Goal: Task Accomplishment & Management: Manage account settings

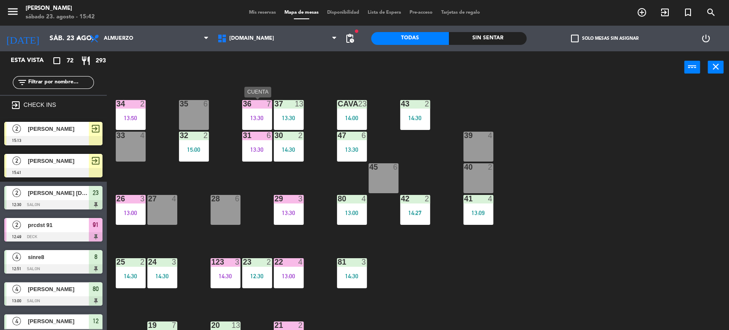
scroll to position [95, 0]
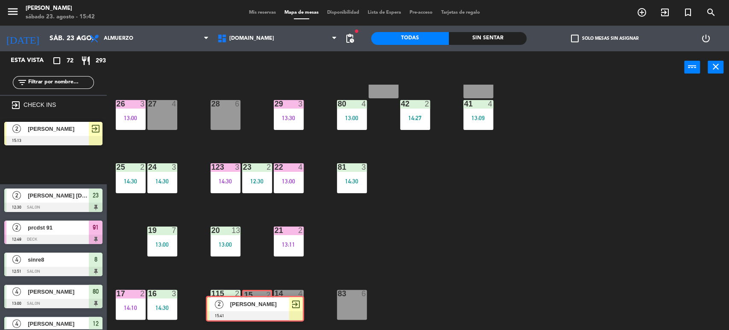
drag, startPoint x: 56, startPoint y: 171, endPoint x: 250, endPoint y: 310, distance: 238.7
click at [250, 310] on div "Esta vista crop_square 72 restaurant 293 filter_list exit_to_app CHECK INS 2 ju…" at bounding box center [364, 191] width 729 height 280
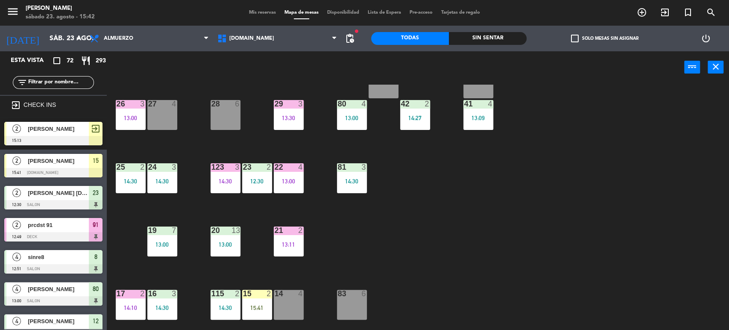
click at [250, 310] on div "15:41" at bounding box center [257, 307] width 30 height 6
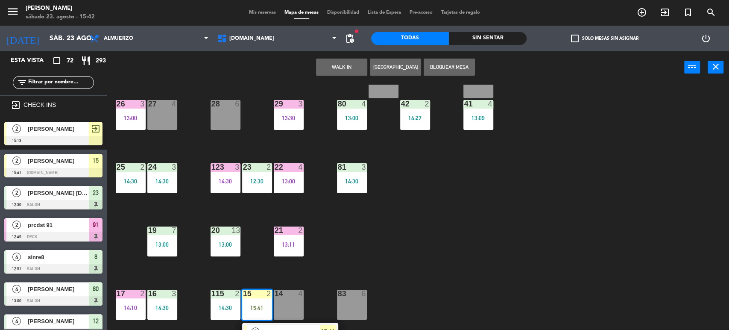
scroll to position [272, 0]
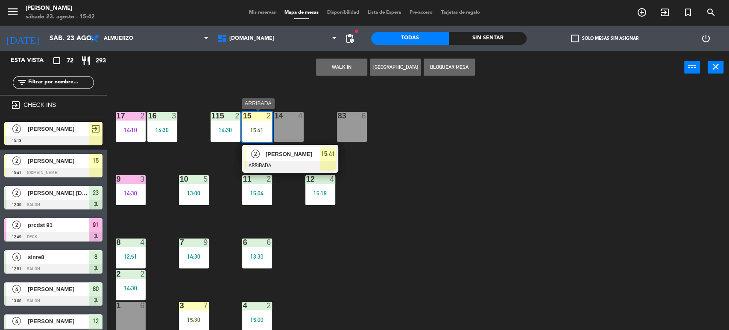
click at [277, 150] on span "flor" at bounding box center [293, 153] width 55 height 9
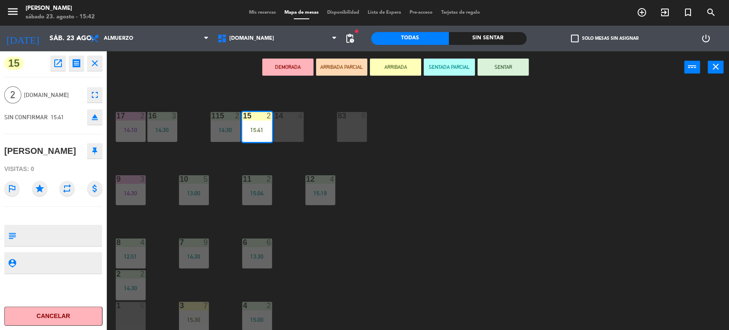
click at [499, 71] on button "SENTAR" at bounding box center [502, 67] width 51 height 17
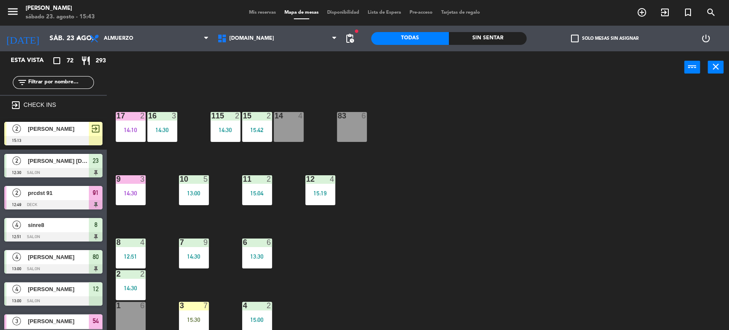
click at [255, 15] on span "Mis reservas" at bounding box center [262, 12] width 35 height 5
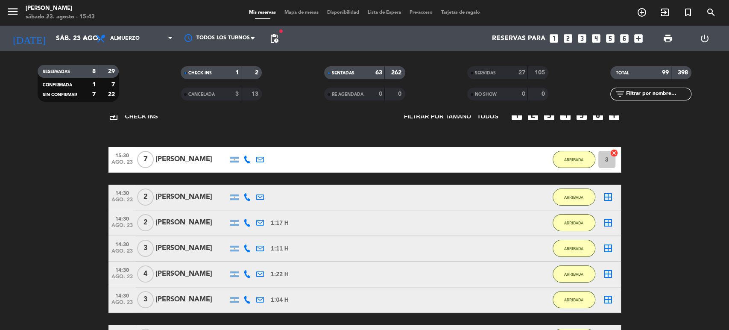
scroll to position [95, 0]
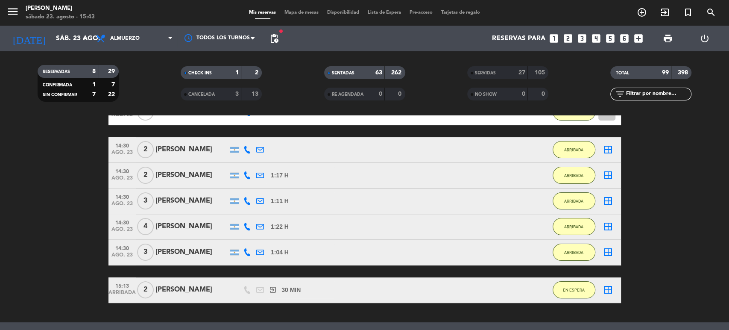
click at [142, 205] on span "3" at bounding box center [145, 200] width 17 height 17
click at [284, 15] on span "Mapa de mesas" at bounding box center [301, 12] width 43 height 5
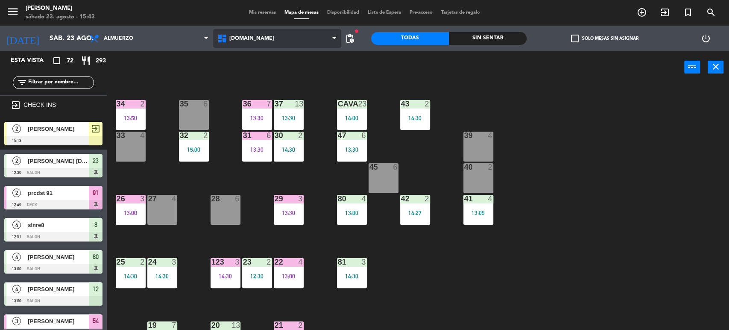
click at [253, 42] on span "[DOMAIN_NAME]" at bounding box center [277, 38] width 128 height 19
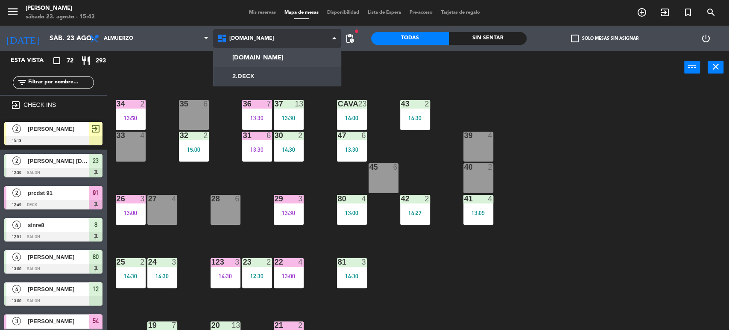
click at [255, 68] on ng-component "menu Gardiner sábado 23. agosto - 15:43 Mis reservas Mapa de mesas Disponibilid…" at bounding box center [364, 165] width 729 height 331
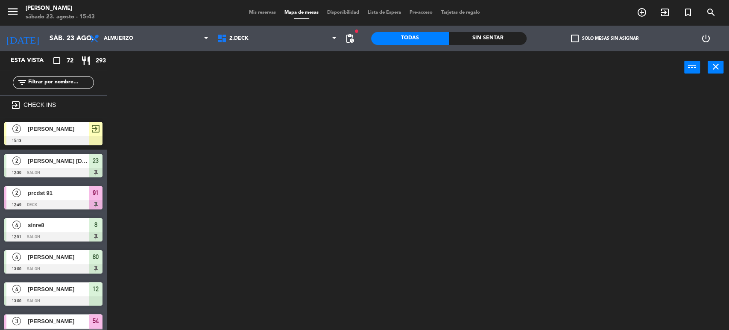
click at [70, 78] on input "text" at bounding box center [60, 82] width 66 height 9
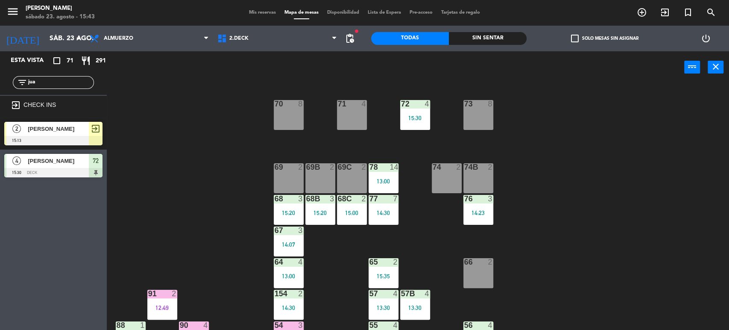
click at [190, 203] on div "71 4 72 4 15:30 73 8 70 8 74 2 74B 2 69 2 69B 2 69C 2 78 14 13:00 77 7 14:30 76…" at bounding box center [421, 208] width 615 height 246
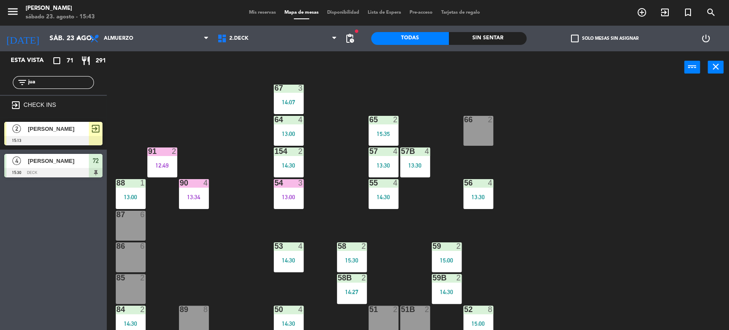
scroll to position [146, 0]
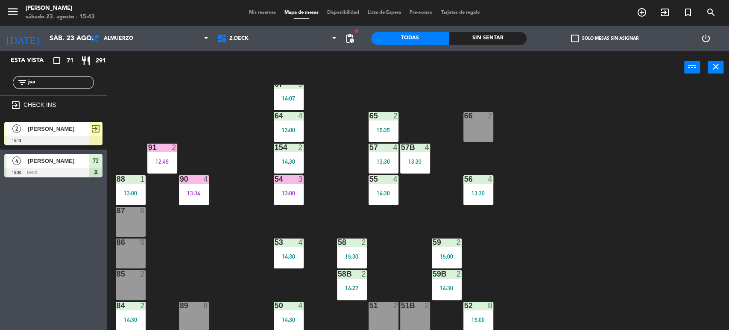
drag, startPoint x: 31, startPoint y: 74, endPoint x: 19, endPoint y: 77, distance: 12.3
click at [19, 77] on div "filter_list jua" at bounding box center [53, 82] width 81 height 13
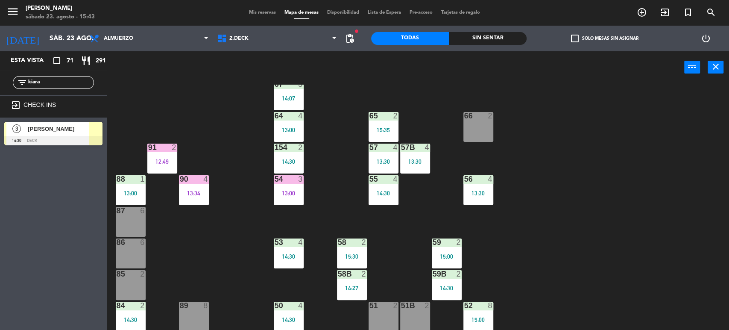
type input "kiara"
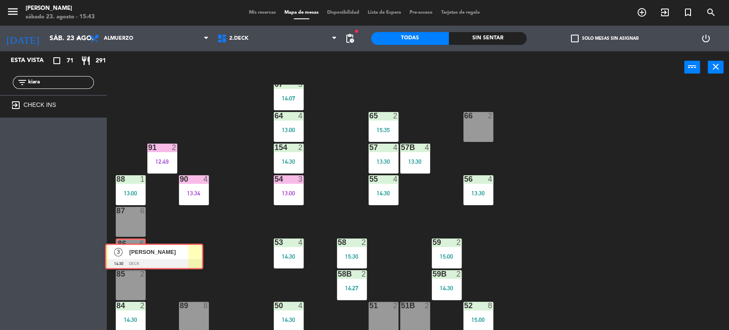
drag, startPoint x: 26, startPoint y: 131, endPoint x: 127, endPoint y: 253, distance: 158.0
click at [127, 253] on div "Esta vista crop_square 71 restaurant 291 filter_list kiara exit_to_app CHECK IN…" at bounding box center [364, 191] width 729 height 280
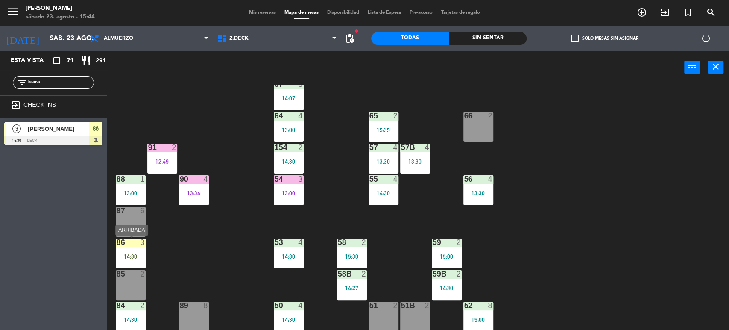
click at [137, 260] on div "86 3 14:30" at bounding box center [131, 253] width 30 height 30
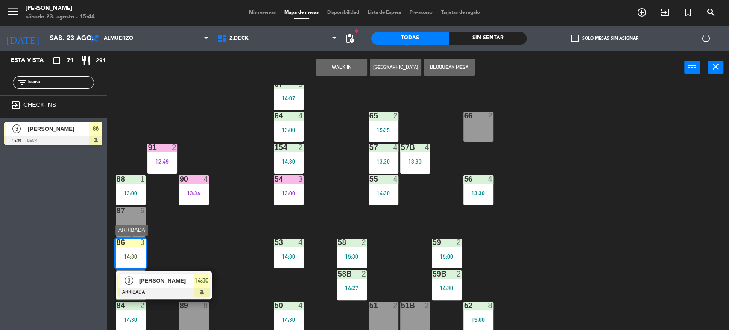
click at [166, 281] on span "[PERSON_NAME]" at bounding box center [166, 280] width 55 height 9
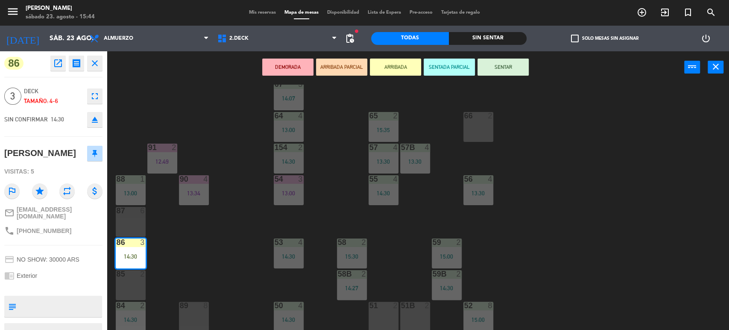
click at [513, 62] on button "SENTAR" at bounding box center [502, 67] width 51 height 17
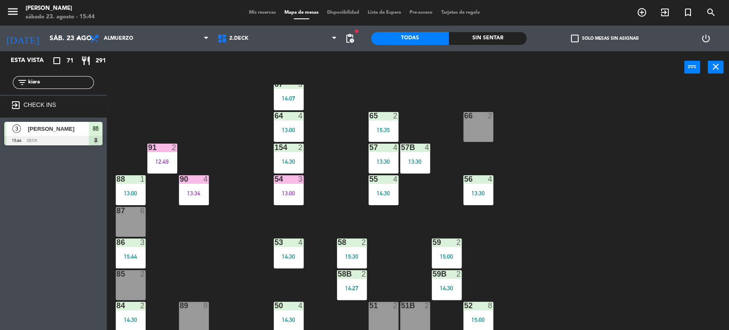
click at [268, 12] on span "Mis reservas" at bounding box center [262, 12] width 35 height 5
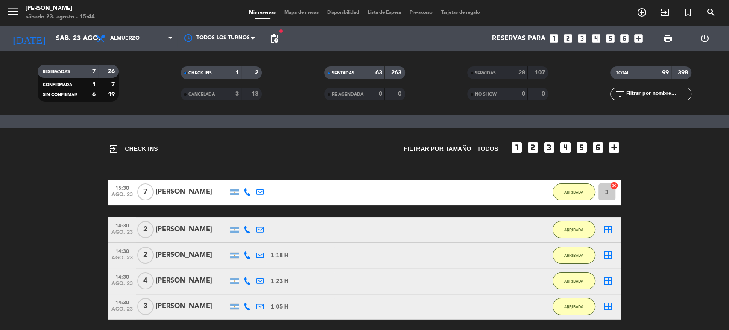
scroll to position [95, 0]
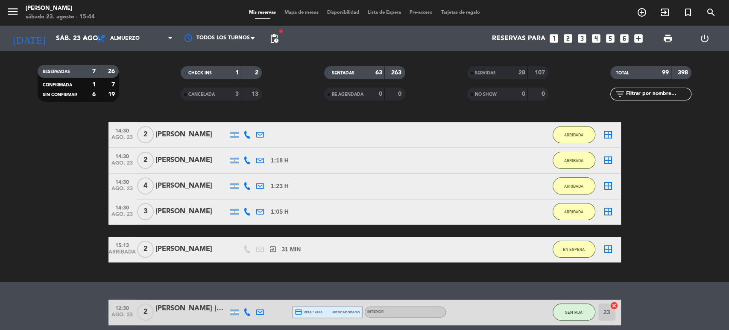
click at [143, 189] on span "4" at bounding box center [145, 185] width 17 height 17
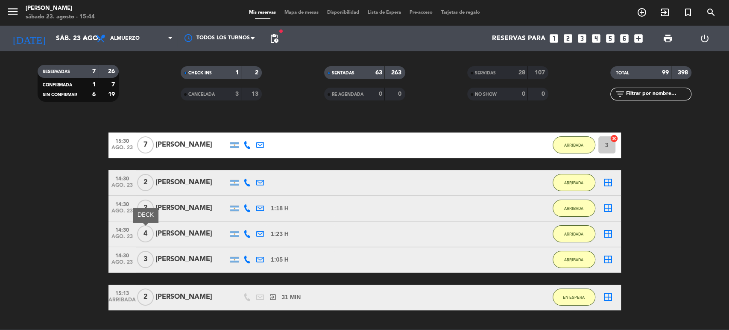
click at [14, 229] on bookings-row "15:30 ago. 23 7 Hernan Zaldivar 40 MIN / 6:09 H sms ARRIBADA 3 cancel 14:30 ago…" at bounding box center [364, 221] width 729 height 178
click at [292, 13] on span "Mapa de mesas" at bounding box center [301, 12] width 43 height 5
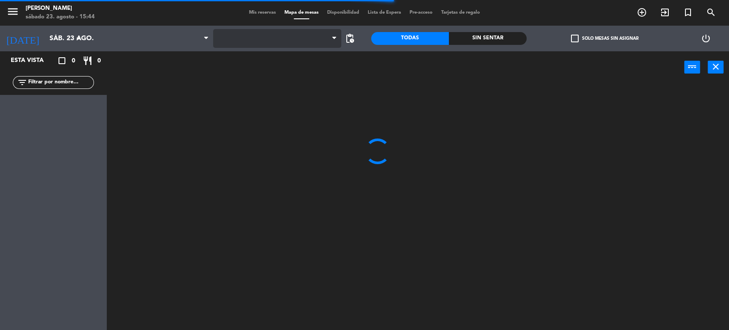
click at [239, 37] on span at bounding box center [277, 38] width 128 height 19
click at [281, 42] on span at bounding box center [277, 38] width 128 height 19
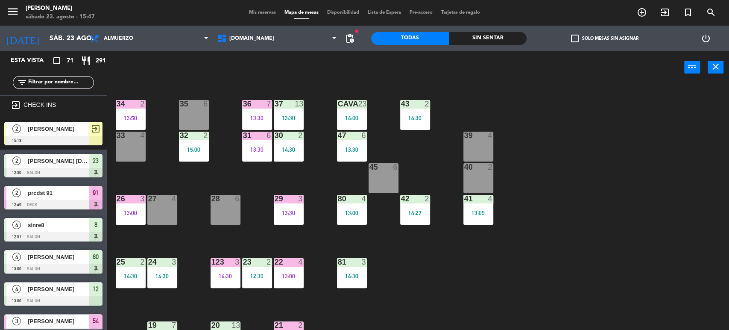
click at [111, 49] on div "Almuerzo Cena Almuerzo Almuerzo Cena" at bounding box center [149, 39] width 128 height 26
drag, startPoint x: 124, startPoint y: 39, endPoint x: 126, endPoint y: 47, distance: 8.4
click at [125, 39] on span "Almuerzo" at bounding box center [118, 38] width 29 height 6
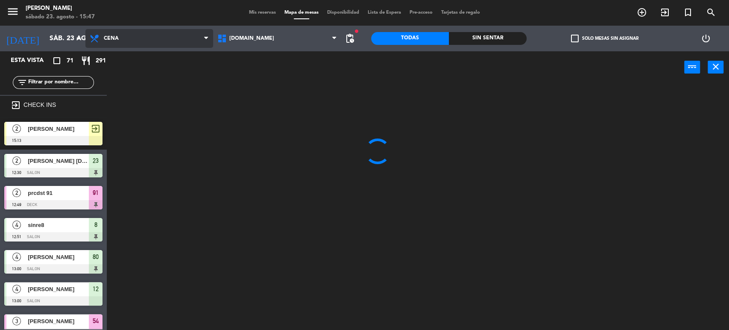
click at [135, 73] on ng-component "menu Gardiner sábado 23. agosto - 15:47 Mis reservas Mapa de mesas Disponibilid…" at bounding box center [364, 165] width 729 height 331
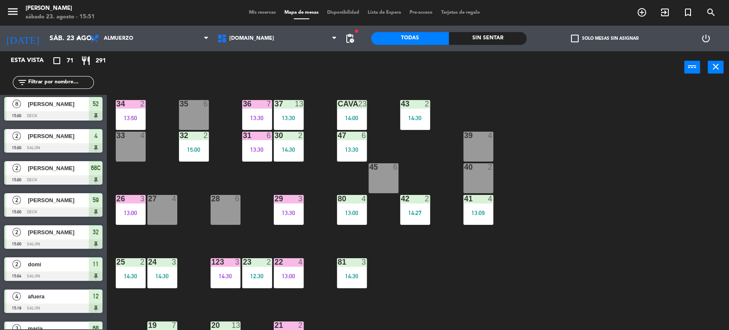
scroll to position [2062, 0]
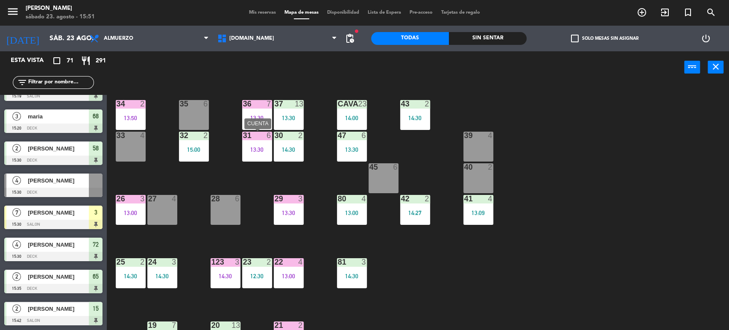
click at [258, 151] on div "13:30" at bounding box center [257, 149] width 30 height 6
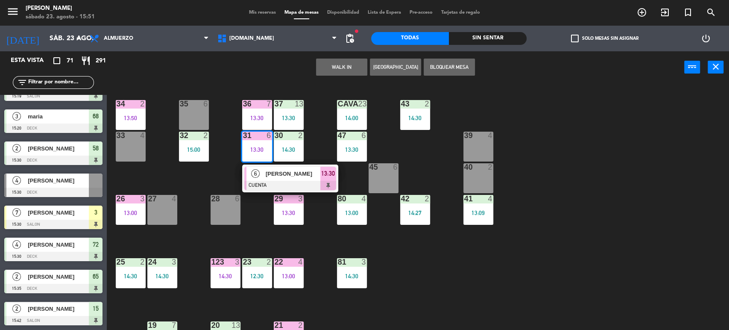
click at [269, 177] on span "Victoria ortiz" at bounding box center [293, 173] width 55 height 9
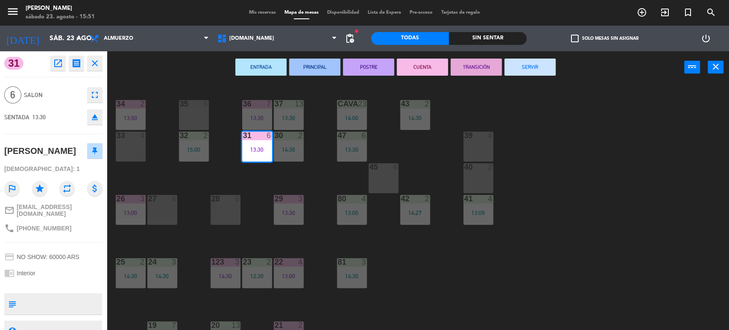
click at [522, 67] on button "SERVIR" at bounding box center [529, 67] width 51 height 17
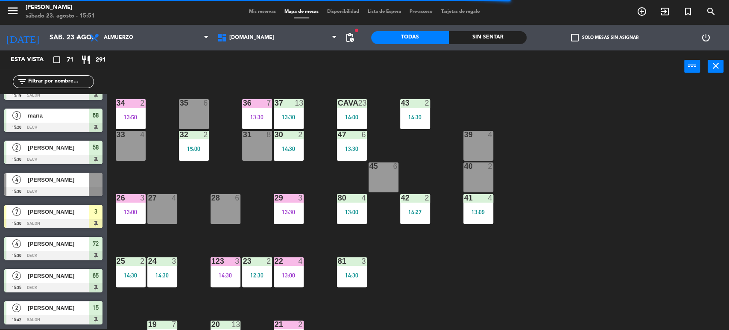
scroll to position [2030, 0]
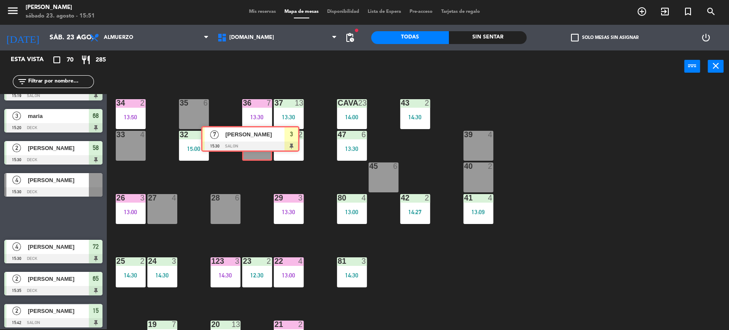
drag, startPoint x: 61, startPoint y: 222, endPoint x: 257, endPoint y: 145, distance: 210.4
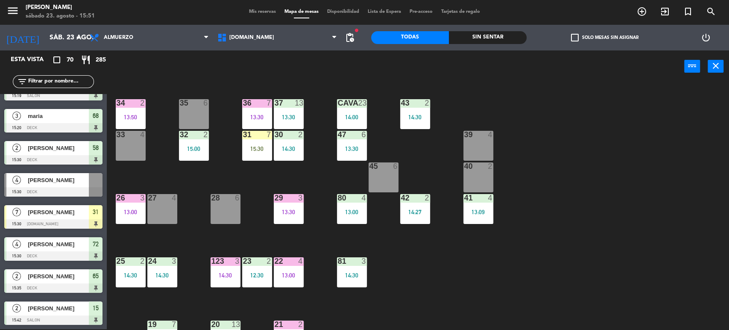
click at [256, 146] on div "15:30" at bounding box center [257, 149] width 30 height 6
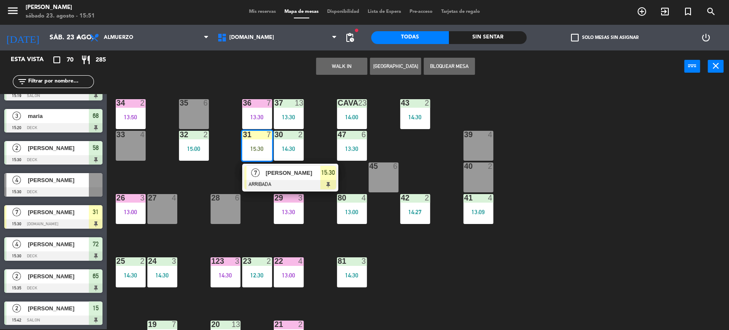
click at [261, 178] on div "7" at bounding box center [255, 173] width 18 height 14
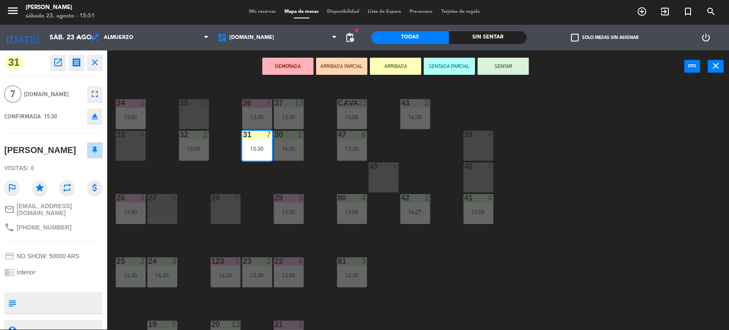
click at [492, 70] on button "SENTAR" at bounding box center [502, 66] width 51 height 17
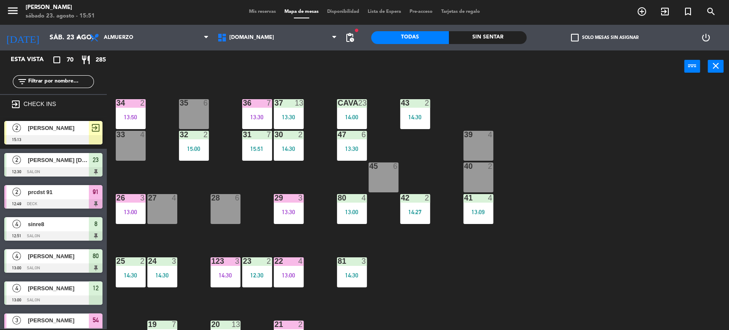
scroll to position [668, 0]
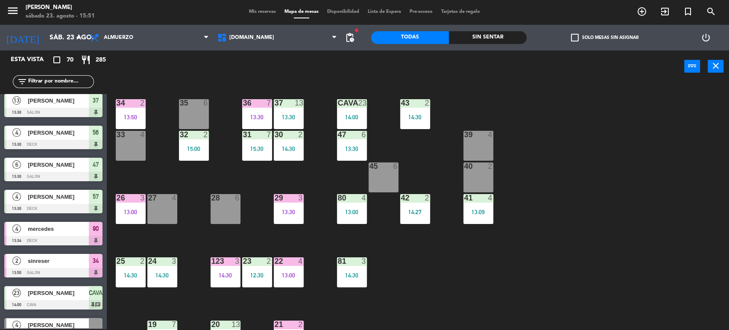
click at [259, 12] on span "Mis reservas" at bounding box center [262, 11] width 35 height 5
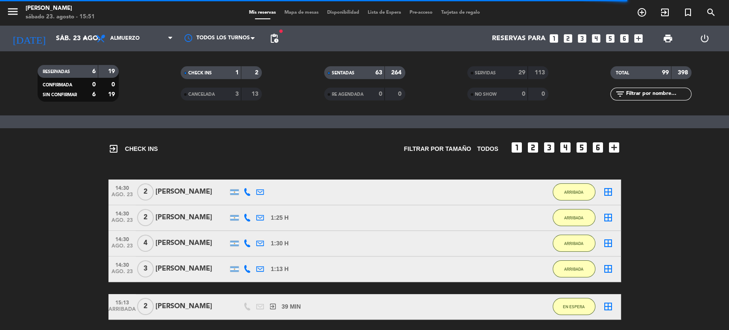
click at [670, 132] on div "exit_to_app CHECK INS Filtrar por tamaño TODOS looks_one looks_two looks_3 look…" at bounding box center [364, 233] width 729 height 211
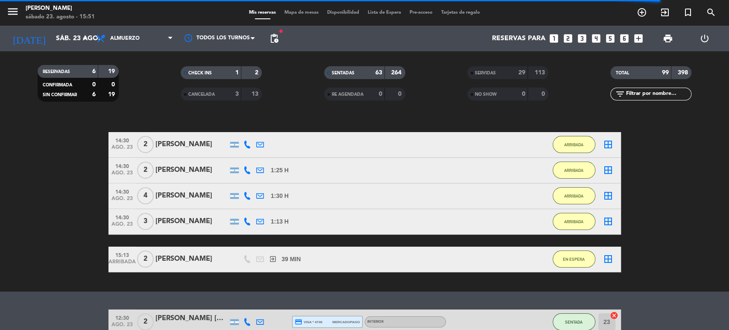
scroll to position [62, 0]
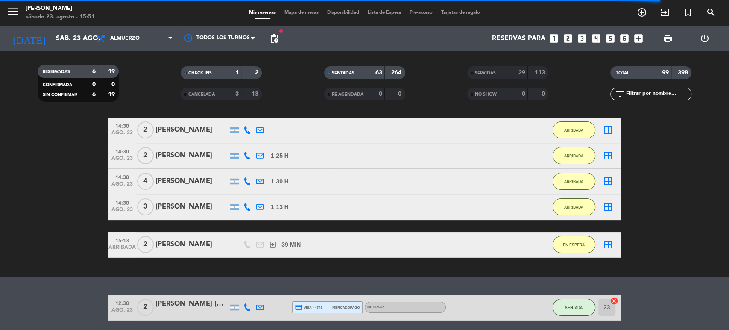
click at [208, 249] on div "15:13 ARRIBADA 2 juan exit_to_app 39 MIN / 0 MIN sms EN ESPERA border_all" at bounding box center [364, 245] width 512 height 26
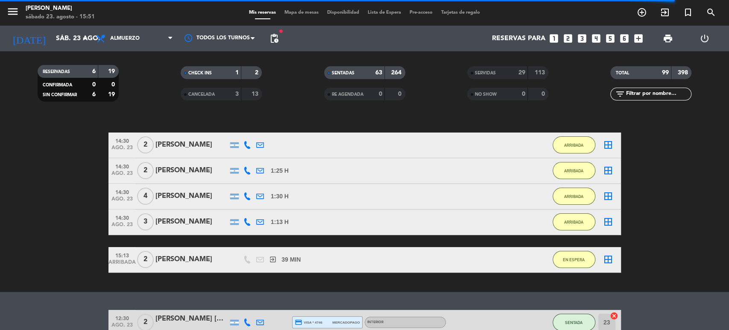
click at [197, 261] on div "juan" at bounding box center [191, 259] width 73 height 11
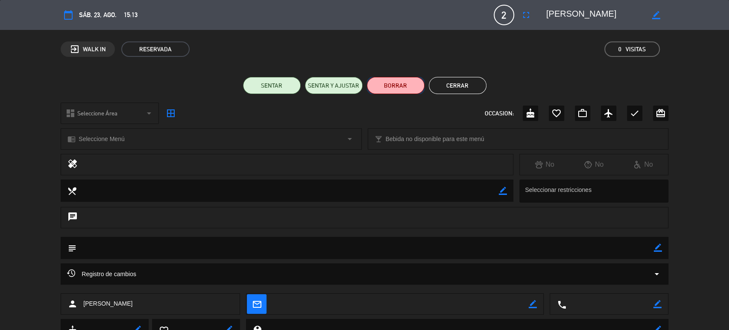
click at [398, 80] on button "BORRAR" at bounding box center [396, 85] width 58 height 17
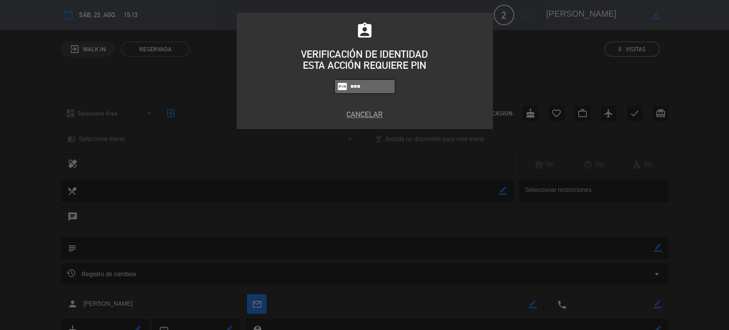
type input "4307"
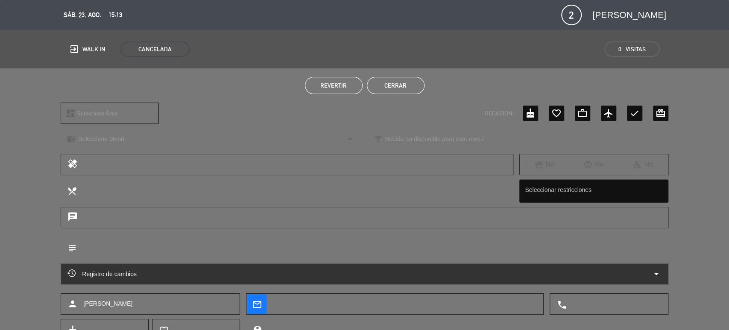
drag, startPoint x: 389, startPoint y: 64, endPoint x: 392, endPoint y: 76, distance: 11.9
click at [392, 76] on div "calendar_today sáb. 23, ago. 15:13 2 juan fullscreen phone mail_outline exit_to…" at bounding box center [364, 165] width 729 height 330
click at [392, 78] on button "Cerrar" at bounding box center [396, 85] width 58 height 17
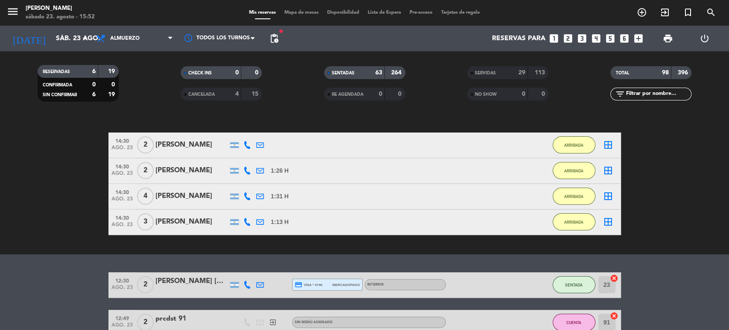
scroll to position [15, 0]
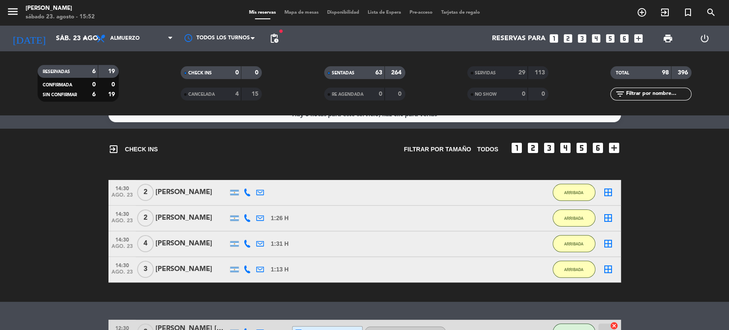
click at [150, 246] on span "4" at bounding box center [145, 243] width 17 height 17
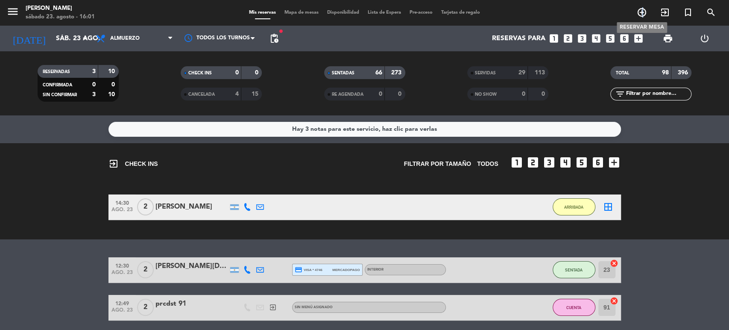
click at [642, 9] on icon "add_circle_outline" at bounding box center [642, 12] width 10 height 10
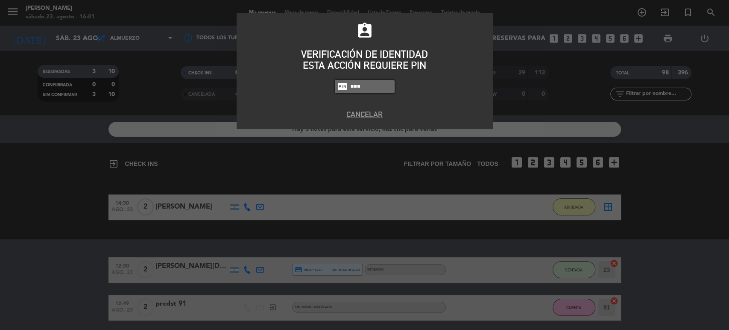
type input "4307"
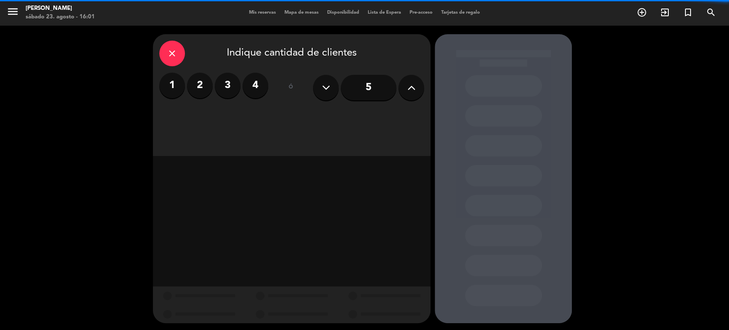
click at [406, 91] on button at bounding box center [411, 88] width 26 height 26
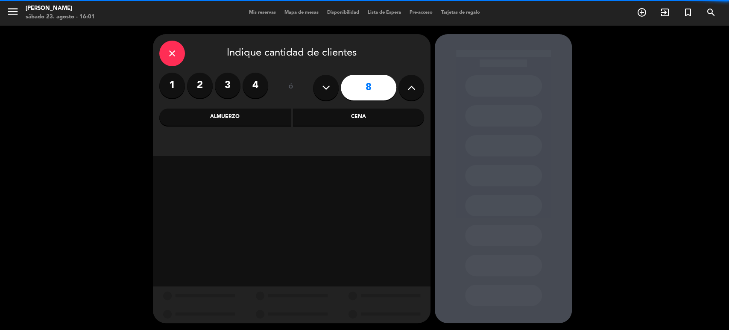
click at [407, 91] on button at bounding box center [411, 88] width 26 height 26
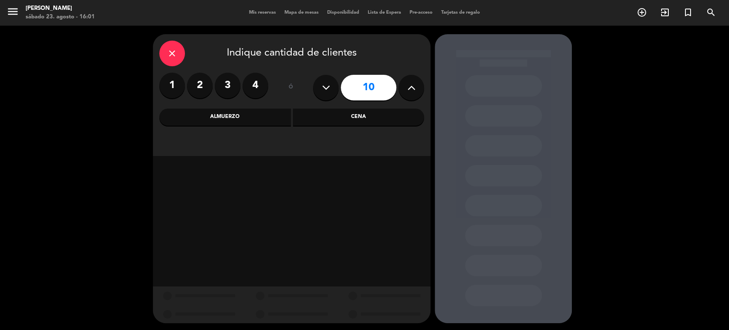
click at [407, 91] on button at bounding box center [411, 88] width 26 height 26
click at [407, 91] on icon at bounding box center [411, 87] width 8 height 13
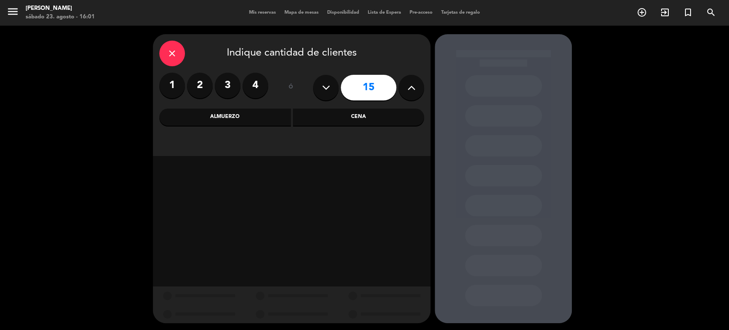
click at [407, 91] on icon at bounding box center [411, 87] width 8 height 13
type input "17"
click at [323, 125] on div "Cena" at bounding box center [359, 116] width 132 height 17
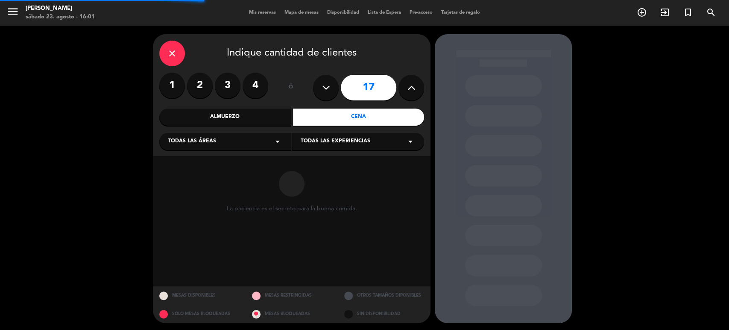
click at [258, 135] on div "Todas las áreas arrow_drop_down" at bounding box center [225, 141] width 132 height 17
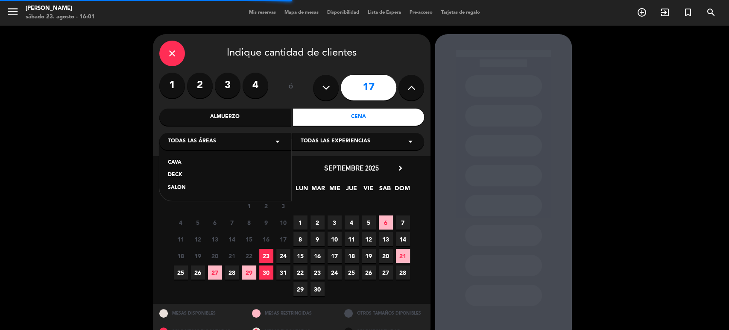
click at [179, 168] on div "CAVA DECK SALON" at bounding box center [225, 169] width 132 height 61
click at [179, 159] on div "CAVA" at bounding box center [225, 162] width 115 height 9
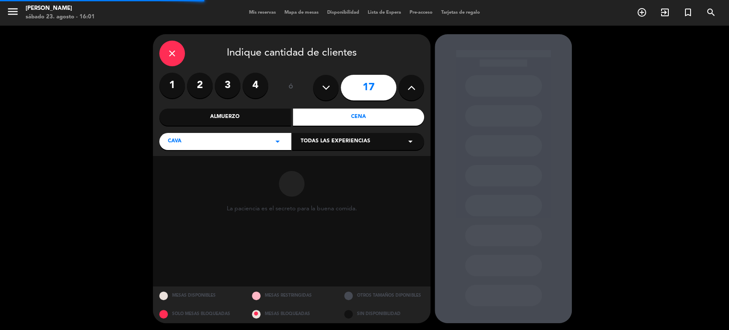
click at [314, 147] on div "Todas las experiencias arrow_drop_down" at bounding box center [358, 141] width 132 height 17
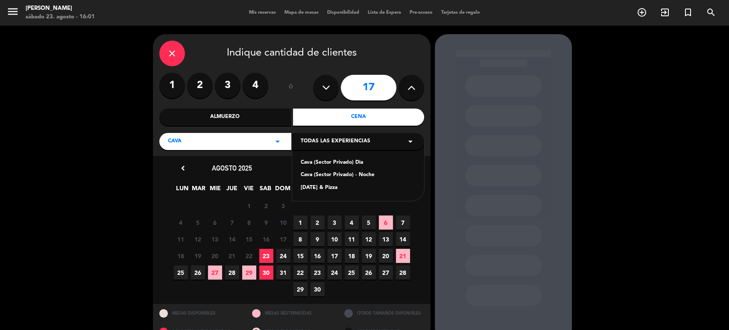
click at [332, 173] on div "Cava (Sector Privado) - Noche" at bounding box center [358, 175] width 115 height 9
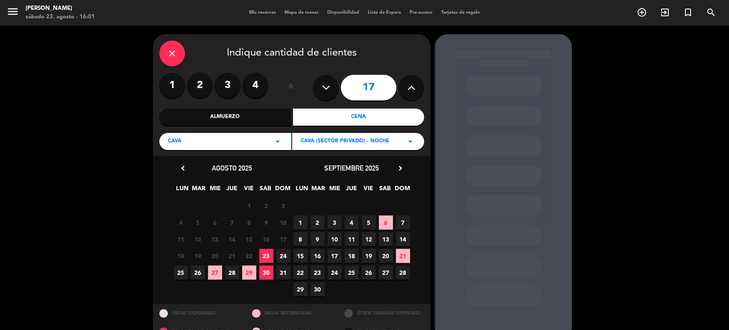
click at [303, 239] on span "8" at bounding box center [300, 239] width 14 height 14
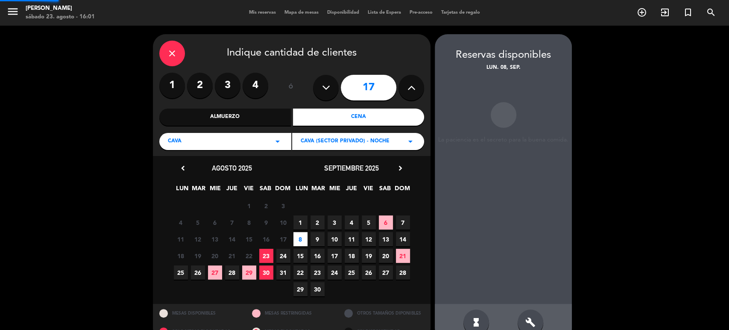
scroll to position [18, 0]
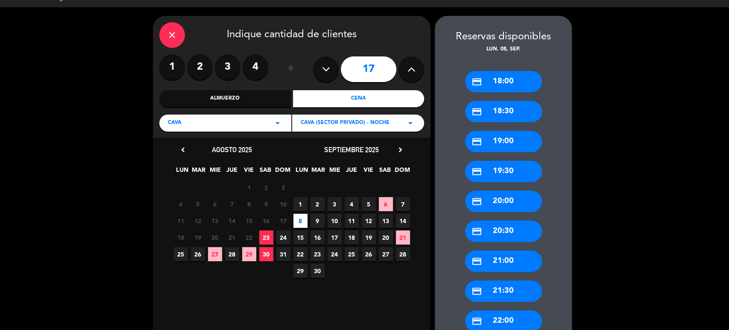
click at [519, 234] on div "credit_card 20:30" at bounding box center [503, 230] width 77 height 21
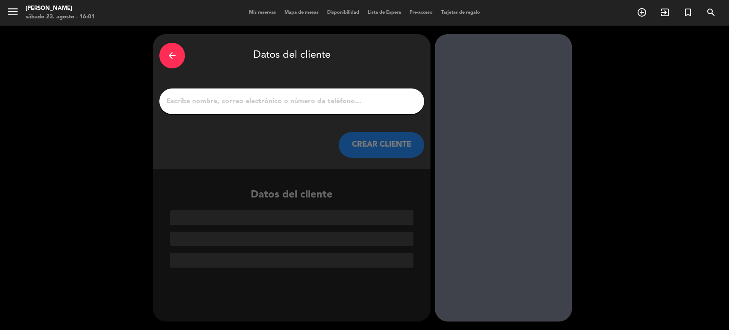
scroll to position [0, 0]
click at [348, 97] on div at bounding box center [291, 101] width 265 height 26
click at [340, 106] on input "1" at bounding box center [292, 101] width 252 height 12
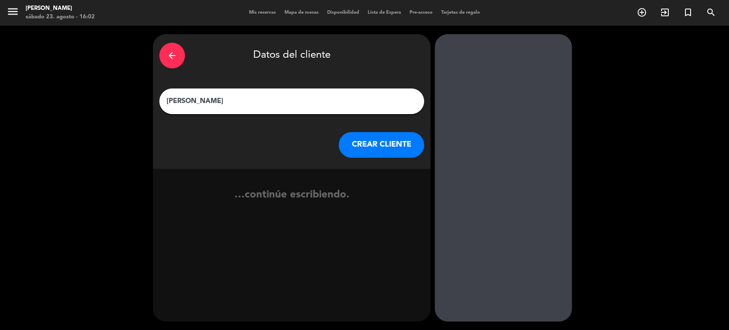
type input "[PERSON_NAME]"
click at [367, 134] on button "CREAR CLIENTE" at bounding box center [381, 145] width 85 height 26
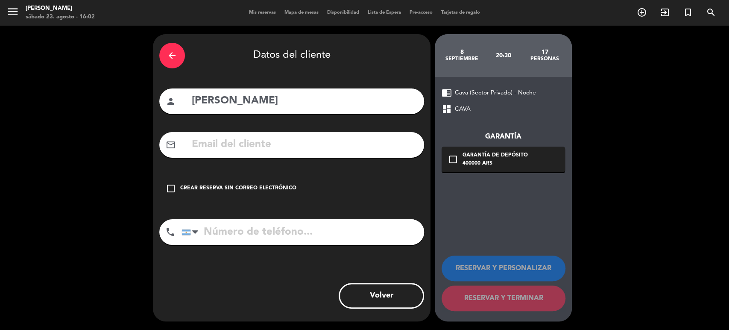
click at [332, 147] on input "text" at bounding box center [304, 145] width 227 height 18
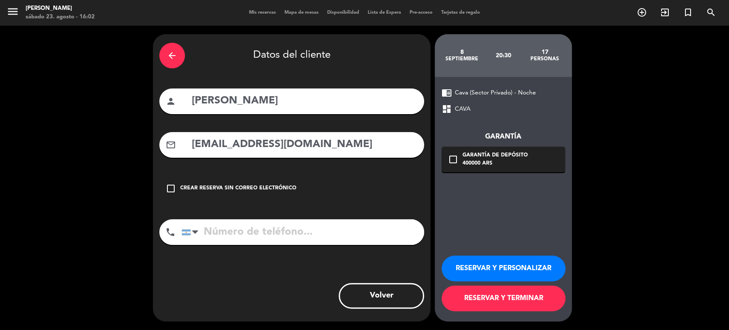
type input "[EMAIL_ADDRESS][DOMAIN_NAME]"
click at [337, 234] on input "tel" at bounding box center [302, 232] width 243 height 26
type input "1150499433"
click at [470, 165] on div "400000 ARS" at bounding box center [495, 163] width 65 height 9
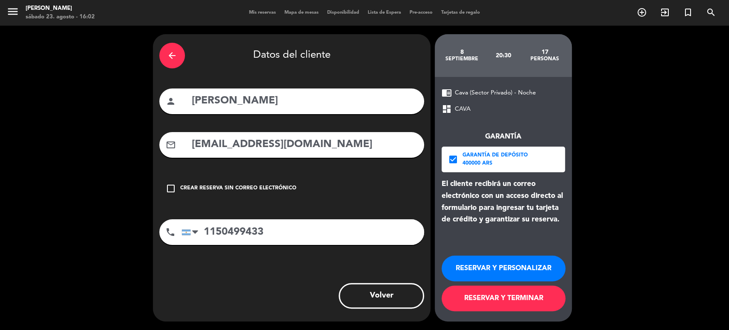
click at [515, 293] on button "RESERVAR Y TERMINAR" at bounding box center [504, 298] width 124 height 26
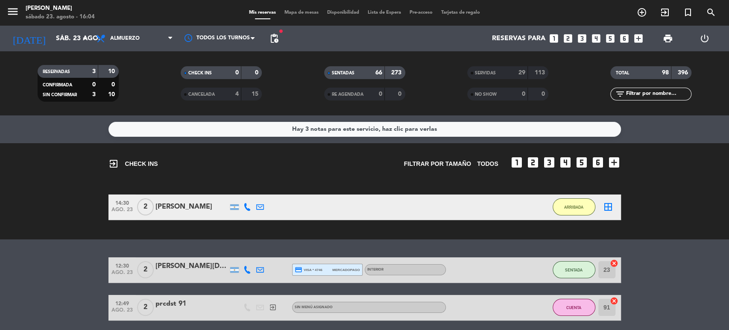
drag, startPoint x: 521, startPoint y: 294, endPoint x: 673, endPoint y: 307, distance: 152.2
click at [307, 15] on span "Mapa de mesas" at bounding box center [301, 12] width 43 height 5
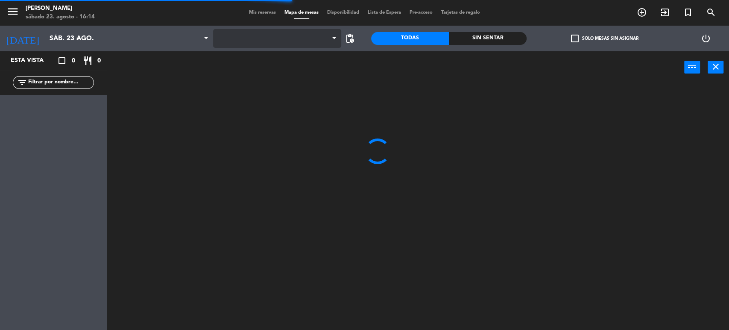
click at [240, 38] on span at bounding box center [277, 38] width 128 height 19
click at [228, 37] on span at bounding box center [277, 38] width 128 height 19
click at [228, 39] on span at bounding box center [277, 38] width 128 height 19
click at [228, 31] on span "[DOMAIN_NAME]" at bounding box center [277, 38] width 128 height 19
click at [234, 67] on ng-component "menu [PERSON_NAME] [DATE] 23. agosto - 16:14 Mis reservas Mapa de mesas Disponi…" at bounding box center [364, 165] width 729 height 331
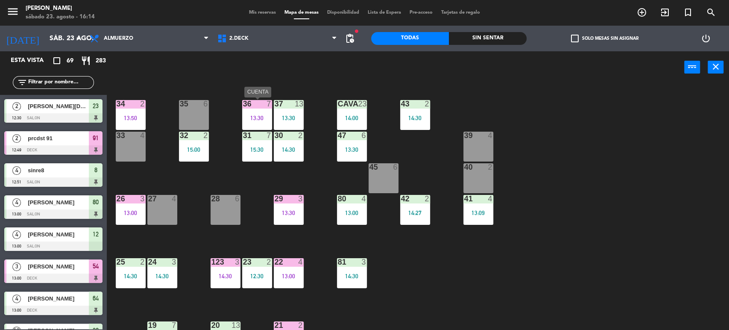
click at [246, 108] on div "36 7" at bounding box center [257, 104] width 30 height 9
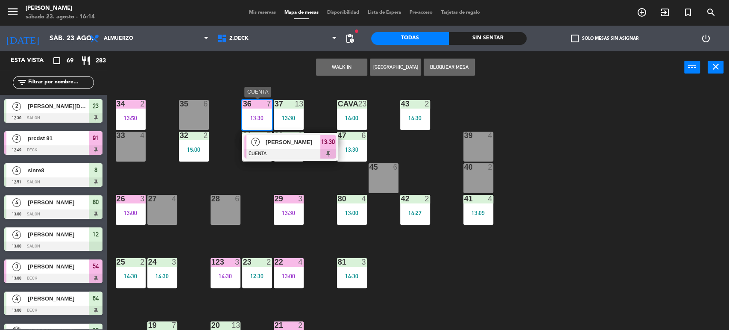
click at [304, 148] on div "[PERSON_NAME]" at bounding box center [293, 142] width 56 height 14
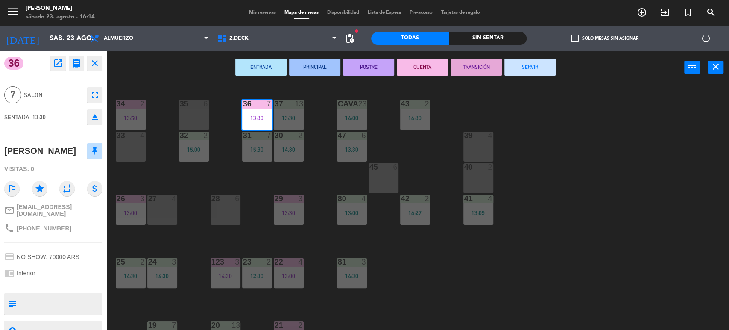
click at [683, 170] on div "34 2 13:50 35 6 36 7 13:30 43 2 14:30 37 13 13:30 CAVA 23 14:00 33 4 32 2 15:00…" at bounding box center [421, 208] width 615 height 246
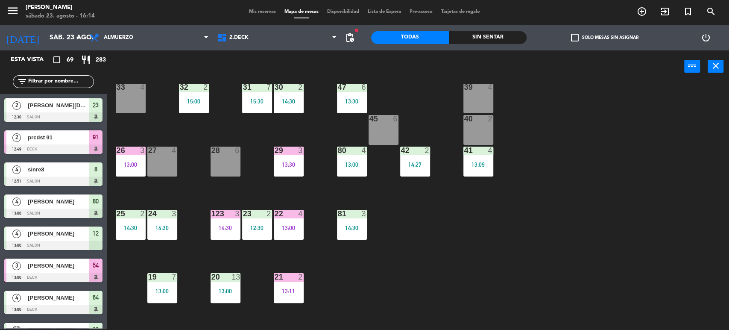
scroll to position [142, 0]
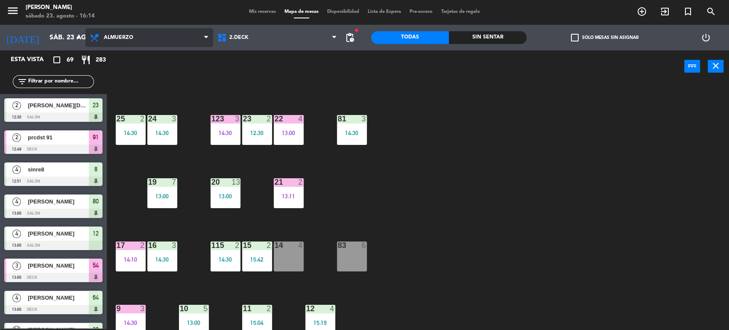
click at [166, 31] on span "Almuerzo" at bounding box center [149, 37] width 128 height 19
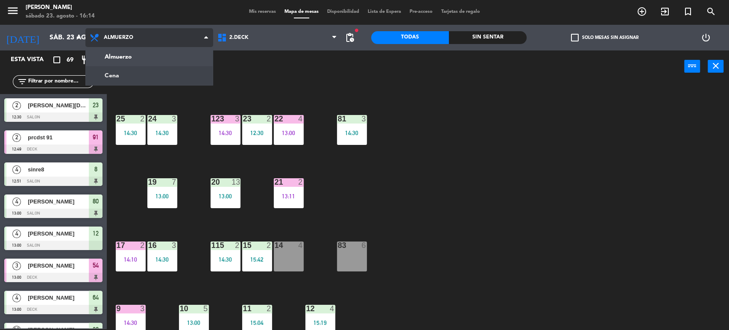
click at [163, 70] on ng-component "menu [PERSON_NAME] [DATE] 23. agosto - 16:14 Mis reservas Mapa de mesas Disponi…" at bounding box center [364, 164] width 729 height 331
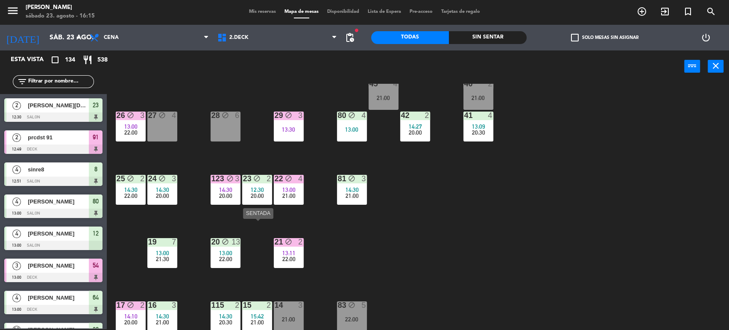
scroll to position [35, 0]
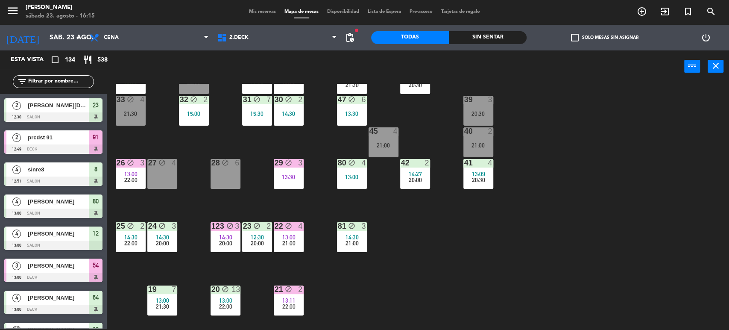
click at [256, 15] on div "Mis reservas Mapa de mesas Disponibilidad Lista de Espera Pre-acceso Tarjetas d…" at bounding box center [365, 12] width 240 height 8
click at [254, 13] on span "Mis reservas" at bounding box center [262, 11] width 35 height 5
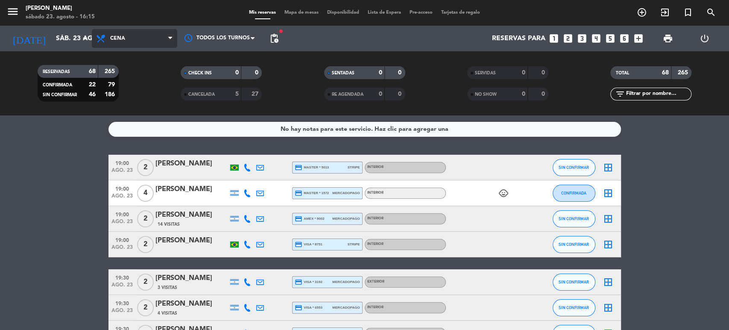
click at [123, 29] on span "Cena" at bounding box center [134, 38] width 85 height 19
click at [129, 77] on div "menu [PERSON_NAME] [DATE] 23. agosto - 16:15 Mis reservas Mapa de mesas Disponi…" at bounding box center [364, 57] width 729 height 115
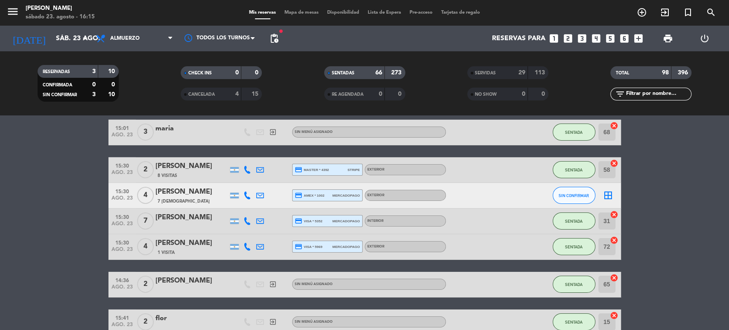
scroll to position [1963, 0]
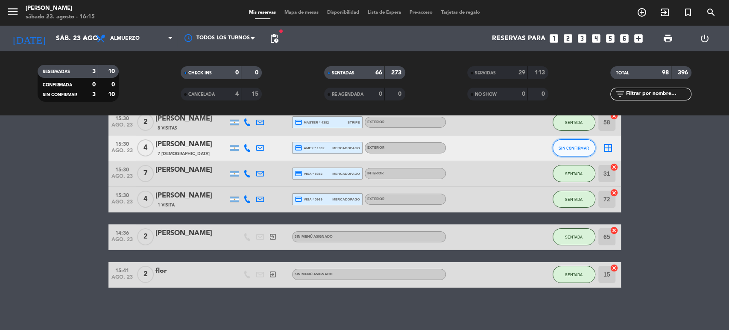
click at [577, 146] on span "SIN CONFIRMAR" at bounding box center [574, 148] width 30 height 5
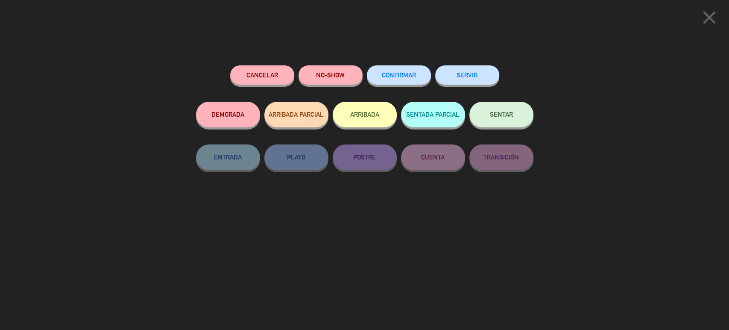
click at [352, 108] on button "ARRIBADA" at bounding box center [365, 115] width 64 height 26
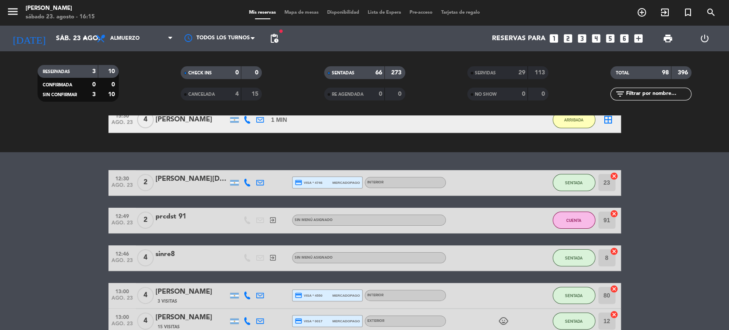
scroll to position [0, 0]
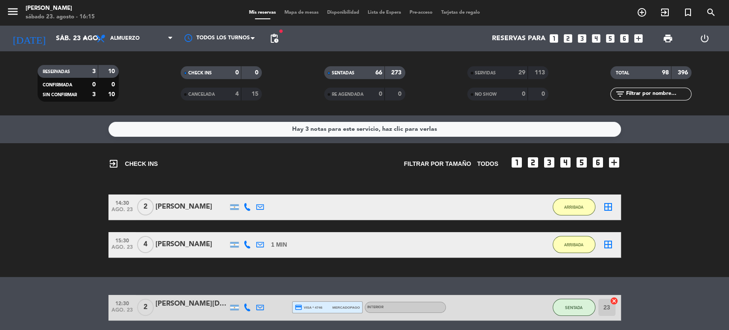
click at [297, 3] on div "menu [PERSON_NAME] [DATE] 23. agosto - 16:15 Mis reservas Mapa de mesas Disponi…" at bounding box center [364, 13] width 729 height 26
click at [297, 17] on div "menu [PERSON_NAME] [DATE] 23. agosto - 16:15 Mis reservas Mapa de mesas Disponi…" at bounding box center [364, 13] width 729 height 26
click at [296, 14] on span "Mapa de mesas" at bounding box center [301, 12] width 43 height 5
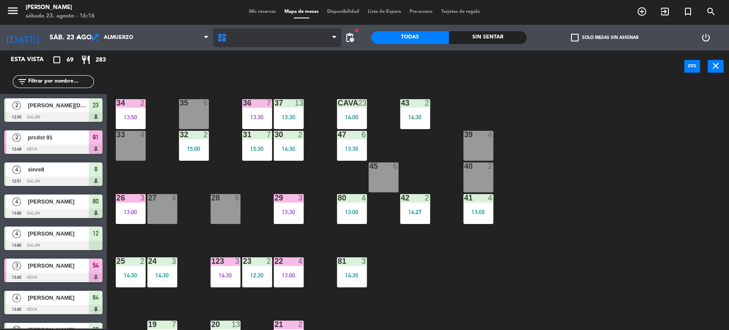
click at [258, 29] on span "[DOMAIN_NAME]" at bounding box center [277, 37] width 128 height 19
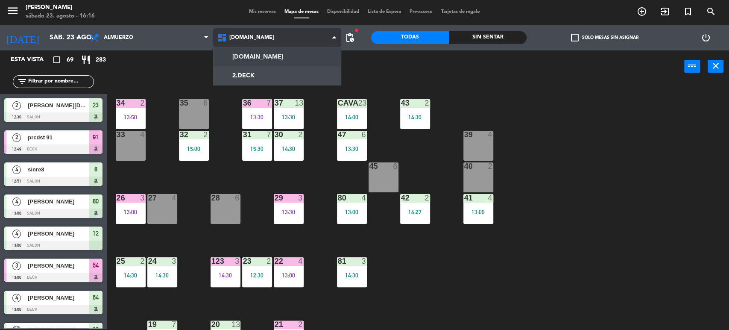
click at [252, 68] on ng-component "menu [PERSON_NAME] [DATE] 23. agosto - 16:16 Mis reservas Mapa de mesas Disponi…" at bounding box center [364, 164] width 729 height 331
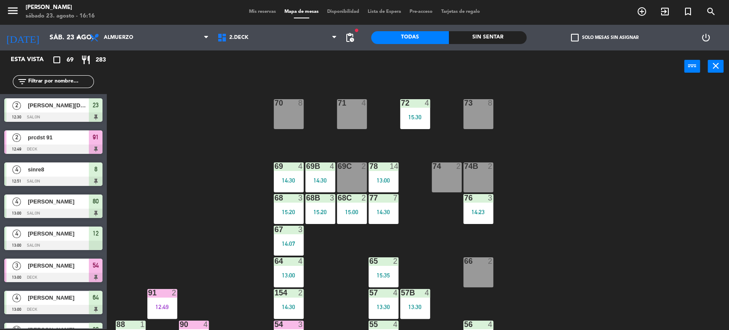
click at [574, 36] on span "check_box_outline_blank" at bounding box center [575, 38] width 8 height 8
click at [604, 38] on input "check_box_outline_blank Solo mesas sin asignar" at bounding box center [604, 38] width 0 height 0
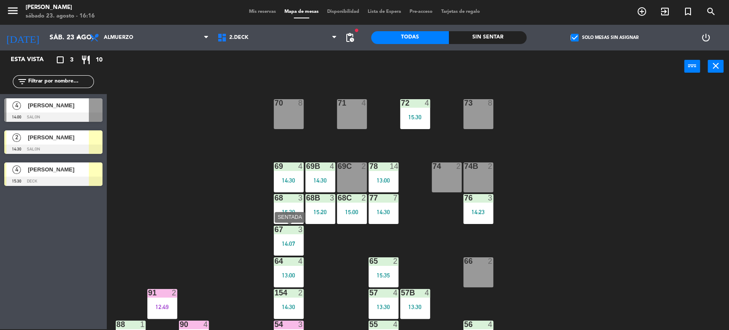
click at [281, 243] on div "14:07" at bounding box center [289, 243] width 30 height 6
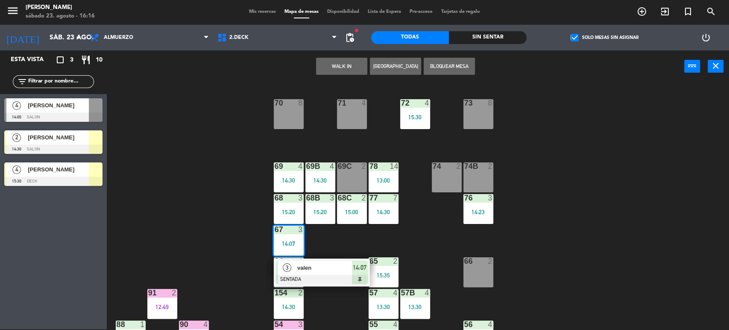
click at [321, 270] on span "valen" at bounding box center [324, 267] width 55 height 9
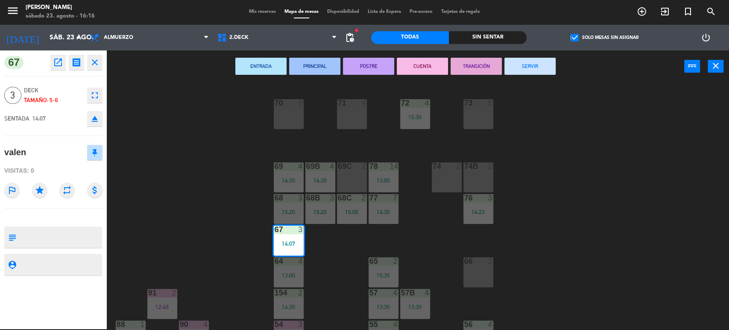
click at [518, 64] on button "SERVIR" at bounding box center [529, 66] width 51 height 17
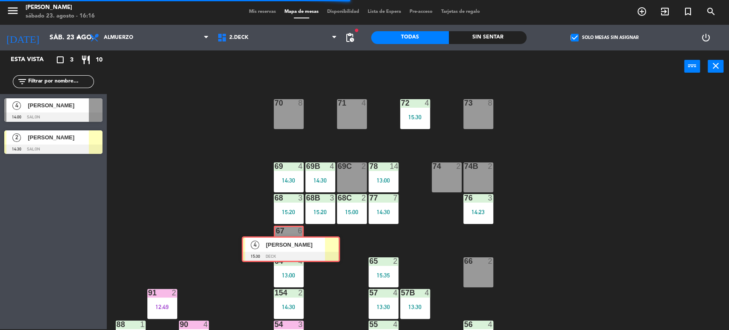
drag, startPoint x: 44, startPoint y: 164, endPoint x: 282, endPoint y: 238, distance: 248.8
click at [282, 238] on div "Esta vista crop_square 3 restaurant 10 filter_list 4 [PERSON_NAME] 14:00 SALON …" at bounding box center [364, 190] width 729 height 280
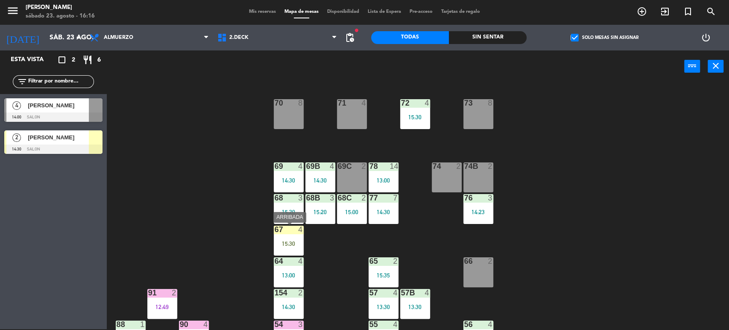
click at [290, 242] on div "15:30" at bounding box center [289, 243] width 30 height 6
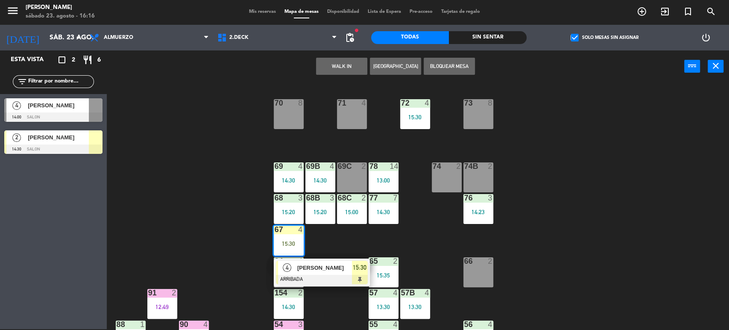
click at [339, 273] on div "[PERSON_NAME]" at bounding box center [324, 268] width 56 height 14
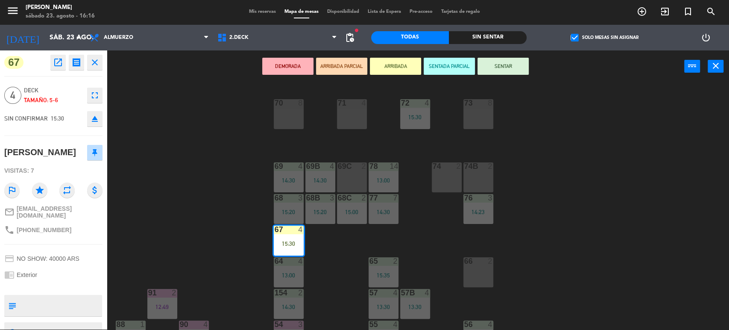
click at [526, 61] on button "SENTAR" at bounding box center [502, 66] width 51 height 17
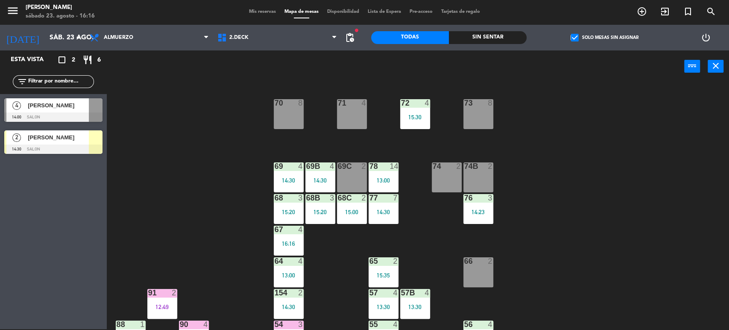
click at [425, 115] on div "15:30" at bounding box center [415, 117] width 30 height 6
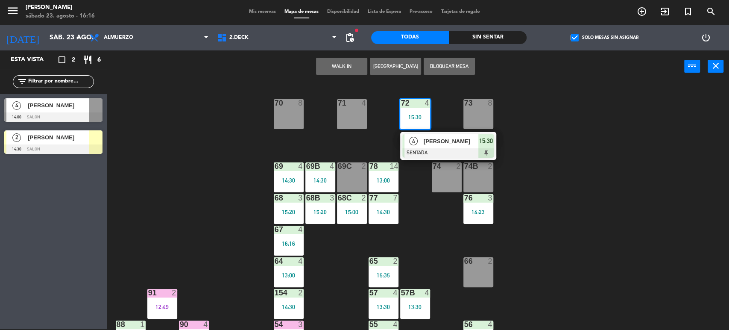
click at [433, 142] on span "[PERSON_NAME]" at bounding box center [451, 141] width 55 height 9
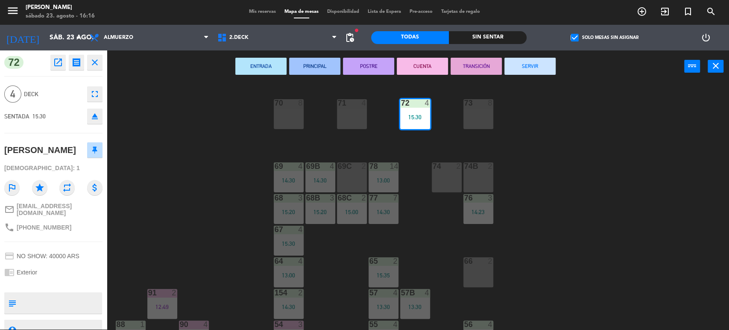
click at [540, 63] on button "SERVIR" at bounding box center [529, 66] width 51 height 17
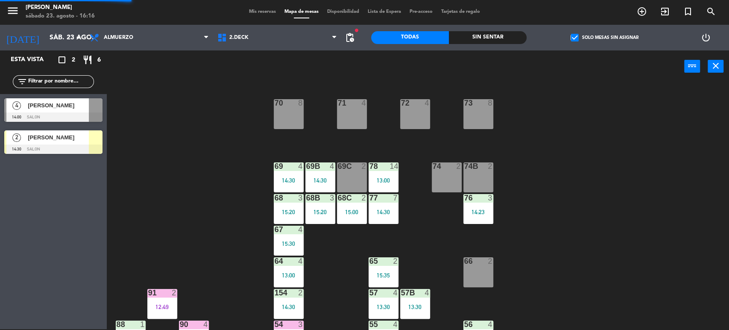
click at [480, 221] on div "76 3 14:23" at bounding box center [478, 209] width 30 height 30
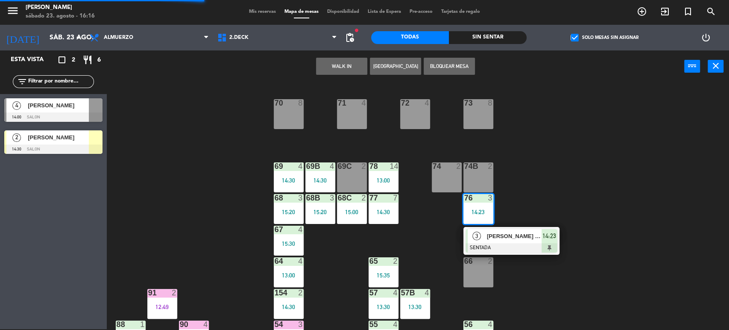
click at [505, 240] on span "[PERSON_NAME] mf" at bounding box center [514, 235] width 55 height 9
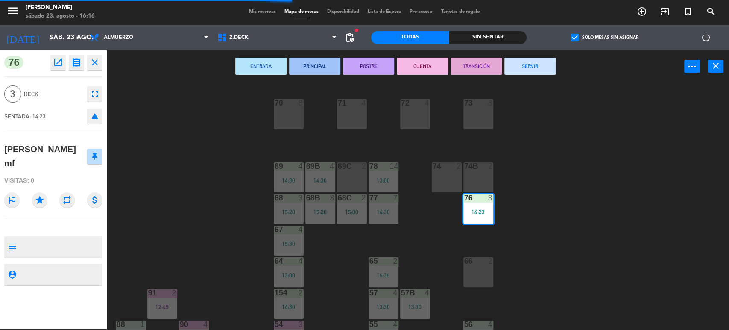
click at [526, 68] on button "SERVIR" at bounding box center [529, 66] width 51 height 17
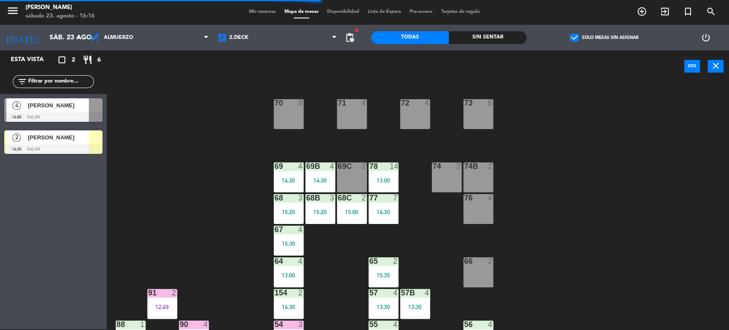
click at [393, 175] on div "78 14 13:00" at bounding box center [384, 177] width 30 height 30
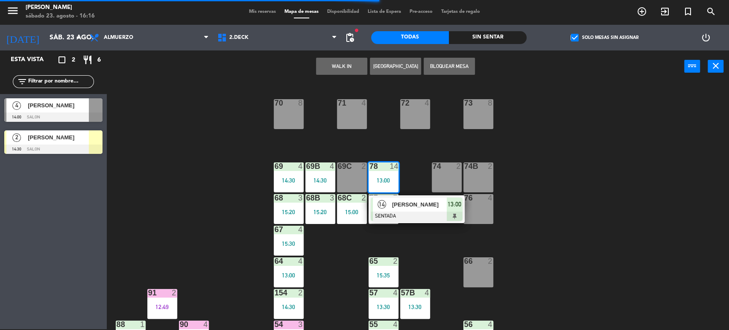
click at [404, 195] on div "14 [PERSON_NAME] SENTADA 13:00" at bounding box center [417, 209] width 96 height 28
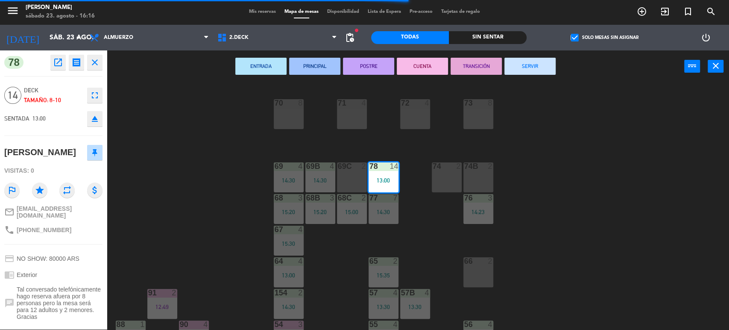
click at [542, 69] on button "SERVIR" at bounding box center [529, 66] width 51 height 17
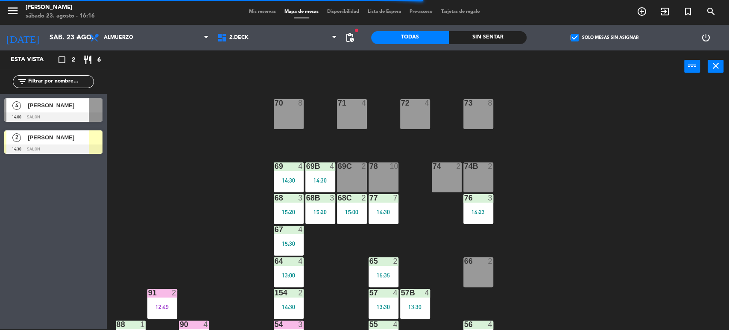
click at [378, 215] on div "77 7 14:30" at bounding box center [384, 209] width 30 height 30
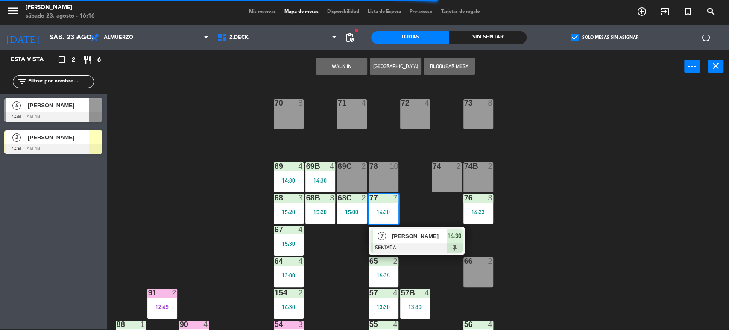
click at [400, 245] on div at bounding box center [417, 247] width 92 height 9
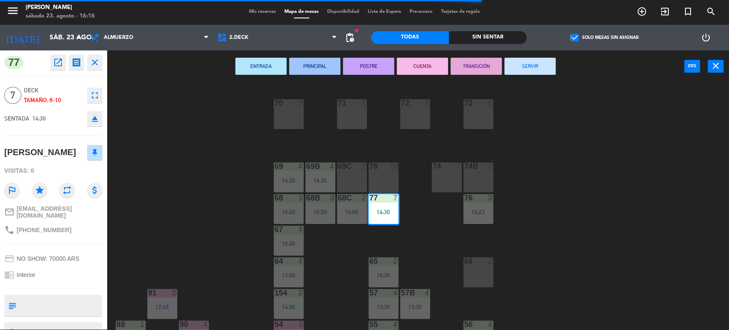
click at [534, 75] on div "ENTRADA PRINCIPAL POSTRE CUENTA TRANSICIÓN SERVIR power_input close" at bounding box center [395, 66] width 577 height 32
click at [525, 66] on button "SERVIR" at bounding box center [529, 66] width 51 height 17
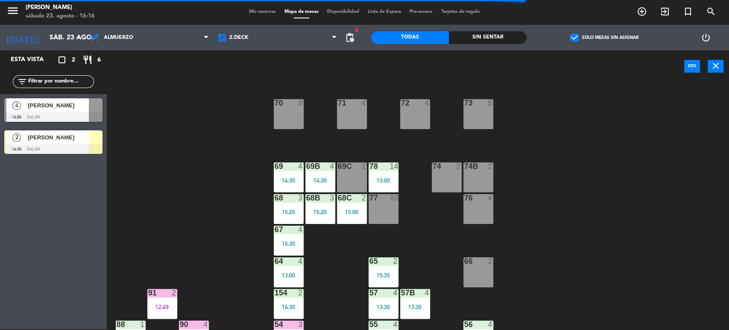
click at [355, 211] on div "15:00" at bounding box center [352, 212] width 30 height 6
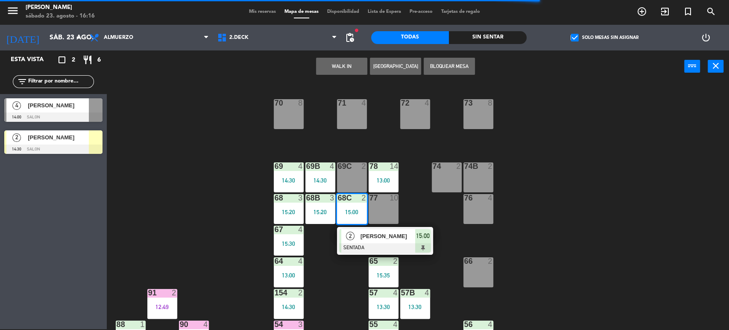
click at [366, 244] on div at bounding box center [385, 247] width 92 height 9
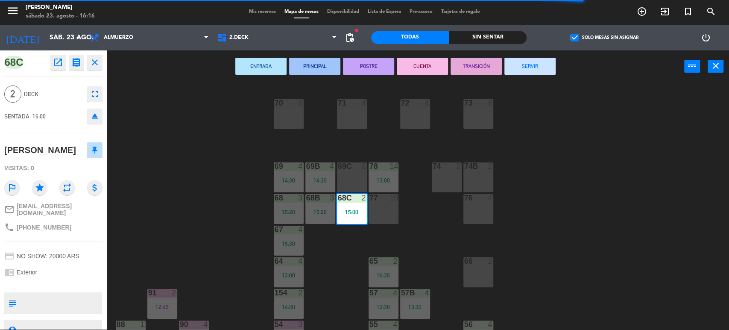
click at [522, 72] on button "SERVIR" at bounding box center [529, 66] width 51 height 17
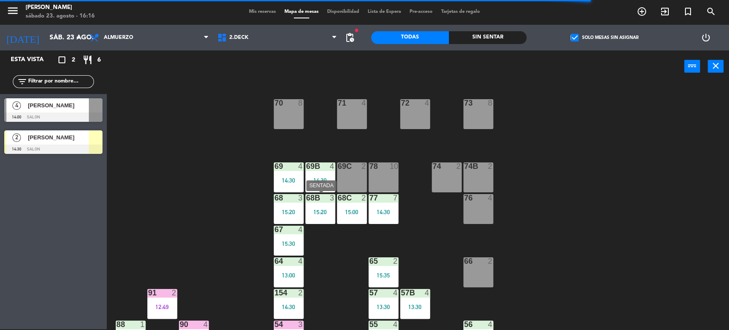
click at [328, 198] on div "3" at bounding box center [334, 198] width 14 height 8
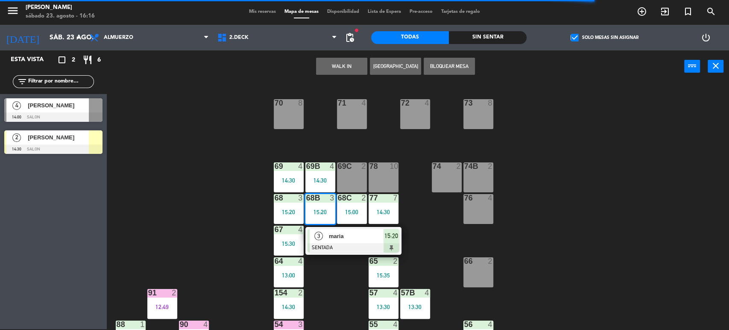
click at [331, 244] on div at bounding box center [353, 247] width 92 height 9
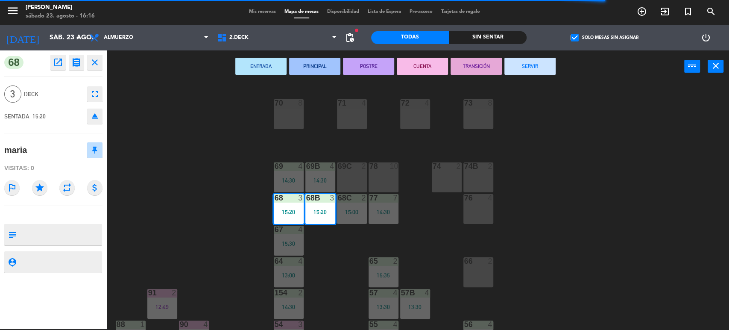
click at [512, 64] on button "SERVIR" at bounding box center [529, 66] width 51 height 17
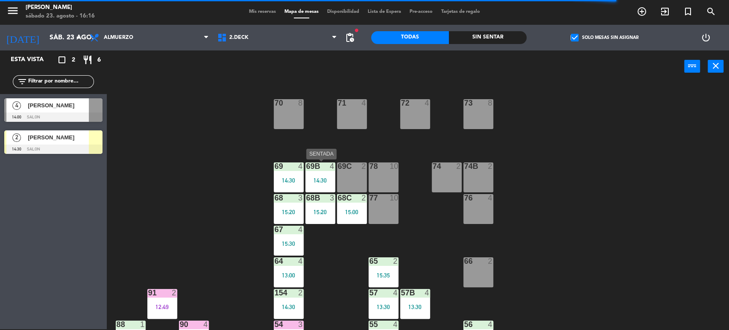
click at [313, 179] on div "14:30" at bounding box center [320, 180] width 30 height 6
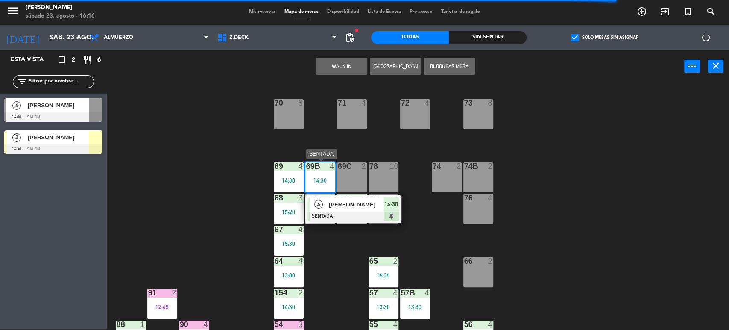
click at [341, 212] on div at bounding box center [353, 215] width 92 height 9
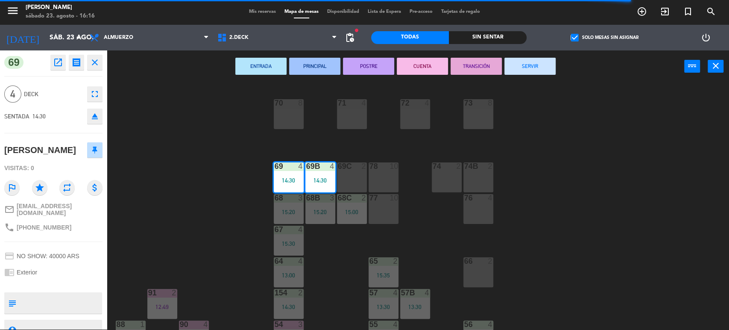
click at [540, 70] on button "SERVIR" at bounding box center [529, 66] width 51 height 17
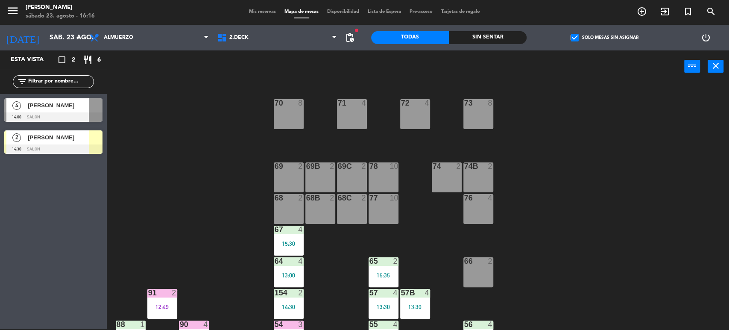
click at [396, 262] on div "2" at bounding box center [395, 261] width 5 height 8
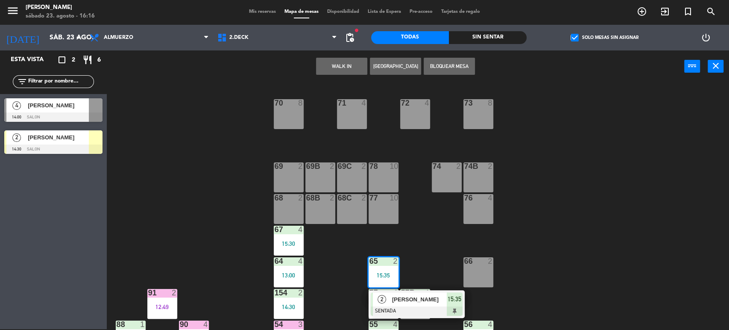
scroll to position [95, 0]
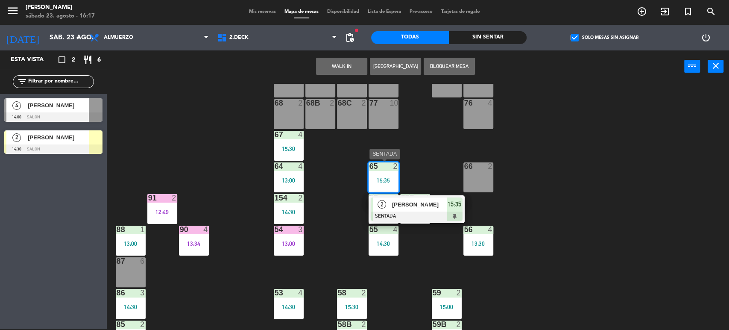
drag, startPoint x: 441, startPoint y: 206, endPoint x: 524, endPoint y: 109, distance: 128.4
click at [444, 204] on div "2 [PERSON_NAME] 15:35" at bounding box center [416, 209] width 109 height 28
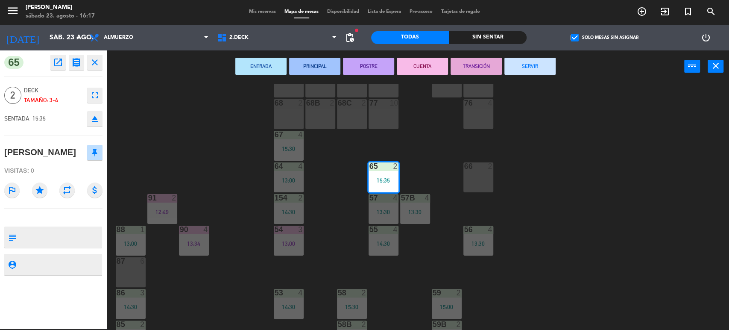
click at [531, 67] on button "SERVIR" at bounding box center [529, 66] width 51 height 17
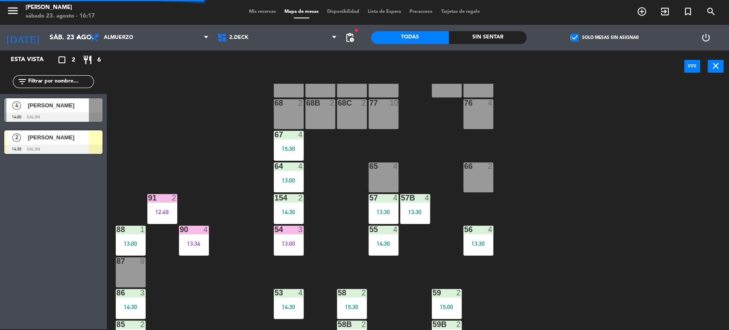
click at [421, 211] on div "13:30" at bounding box center [415, 212] width 30 height 6
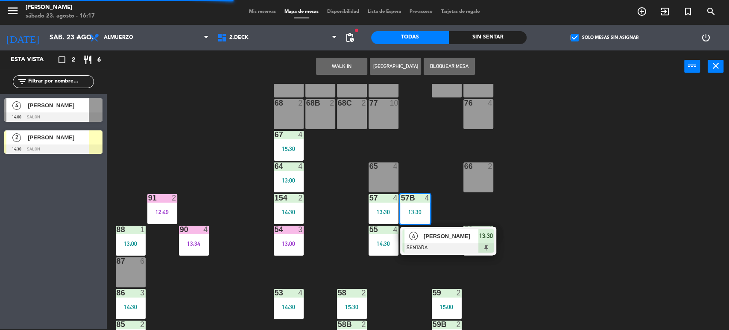
click at [430, 235] on div "4 [PERSON_NAME] SENTADA 13:30" at bounding box center [448, 241] width 109 height 28
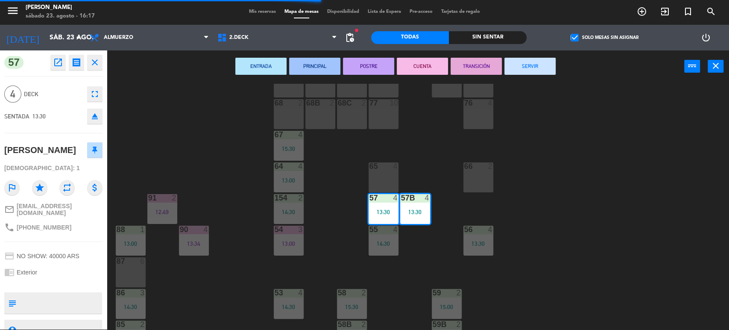
click at [531, 72] on button "SERVIR" at bounding box center [529, 66] width 51 height 17
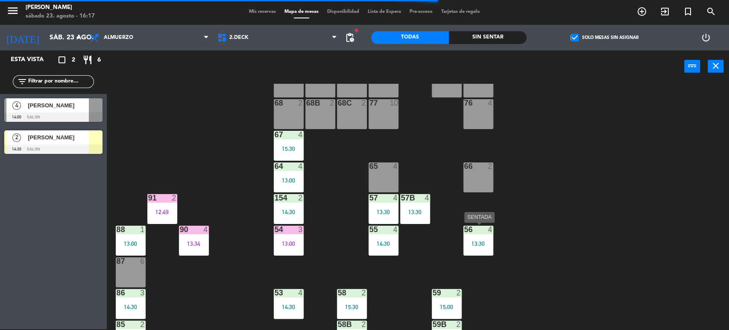
click at [488, 232] on div "4" at bounding box center [490, 229] width 5 height 8
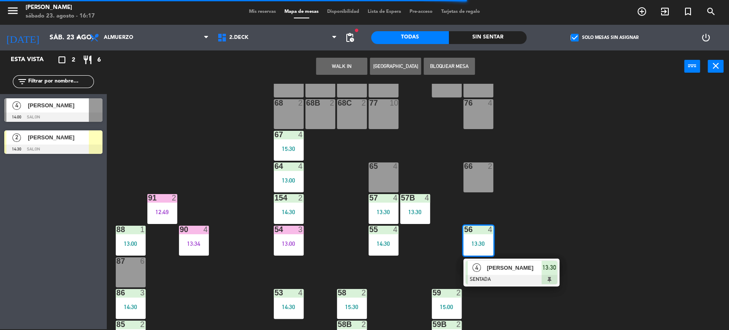
click at [495, 267] on span "[PERSON_NAME]" at bounding box center [514, 267] width 55 height 9
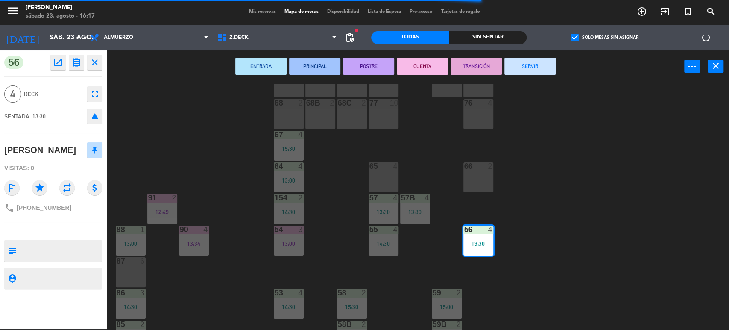
click at [544, 61] on button "SERVIR" at bounding box center [529, 66] width 51 height 17
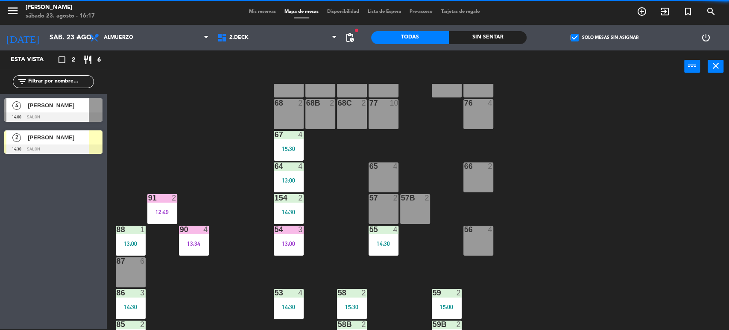
click at [387, 242] on div "14:30" at bounding box center [384, 243] width 30 height 6
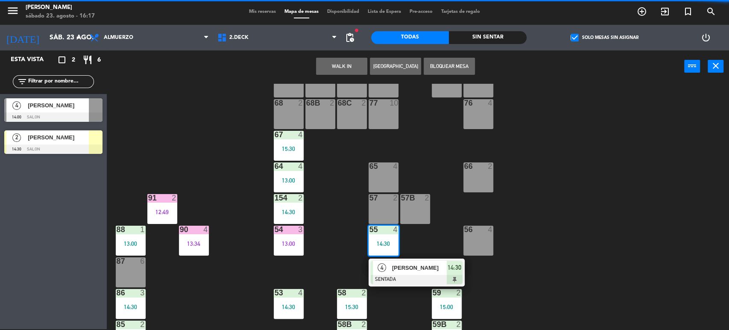
click at [409, 266] on span "[PERSON_NAME]" at bounding box center [419, 267] width 55 height 9
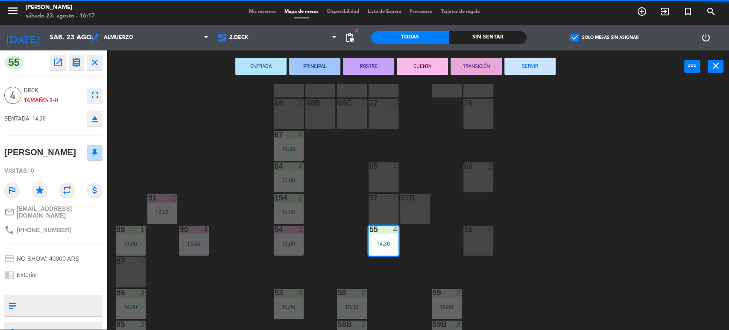
click at [543, 64] on button "SERVIR" at bounding box center [529, 66] width 51 height 17
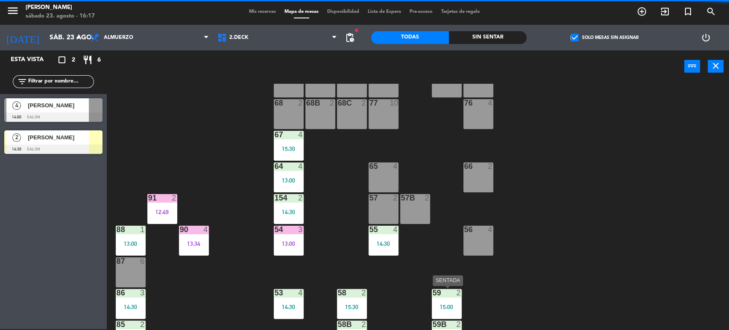
click at [458, 298] on div "59 2 15:00" at bounding box center [447, 304] width 30 height 30
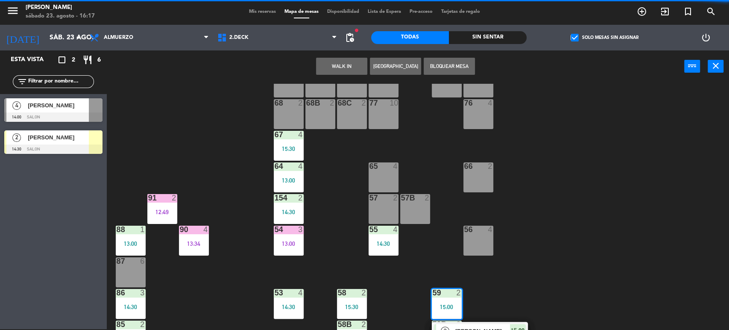
scroll to position [146, 0]
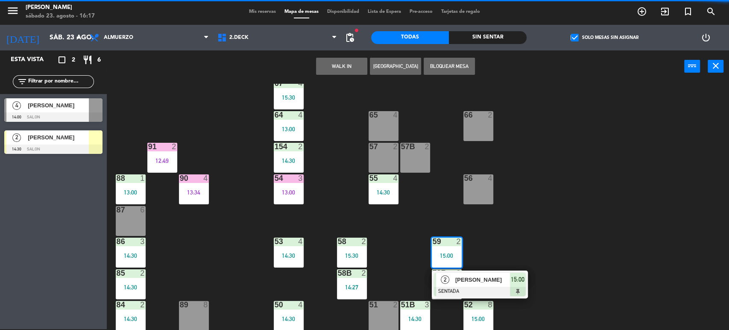
click at [474, 277] on span "[PERSON_NAME]" at bounding box center [482, 279] width 55 height 9
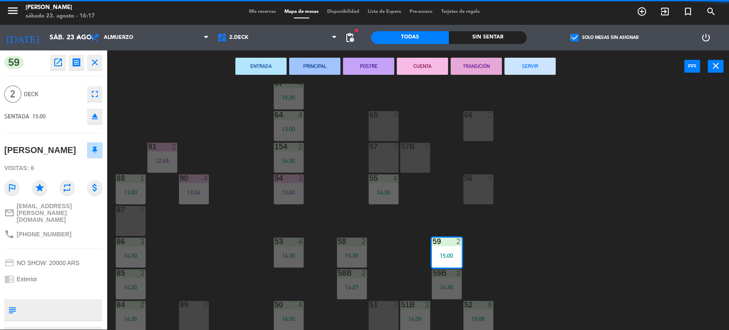
click at [541, 65] on button "SERVIR" at bounding box center [529, 66] width 51 height 17
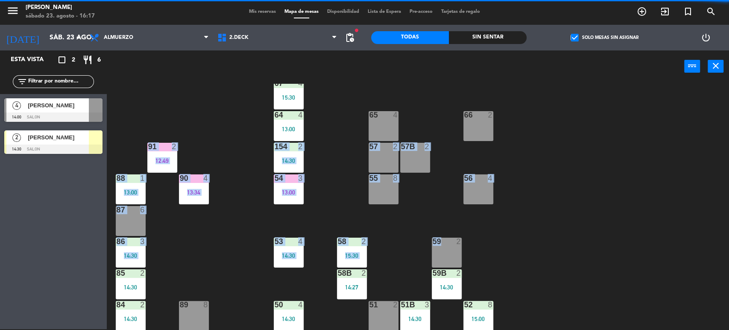
drag, startPoint x: 490, startPoint y: 145, endPoint x: 449, endPoint y: 257, distance: 119.6
click at [449, 257] on div "71 4 72 4 73 8 70 8 74 2 74B 2 69 2 69B 2 69C 2 78 10 77 10 76 4 68 2 68B 2 68C…" at bounding box center [421, 207] width 615 height 246
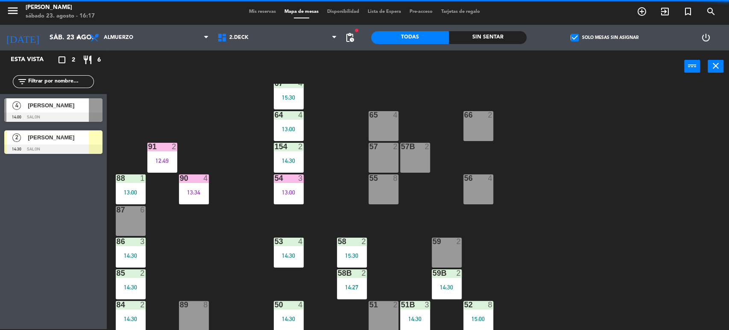
click at [449, 286] on div "14:30" at bounding box center [447, 287] width 30 height 6
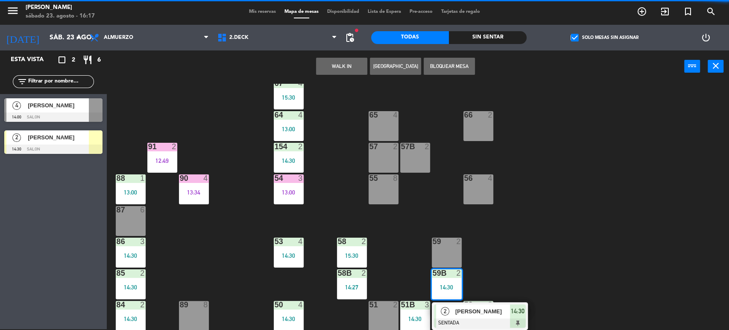
click at [452, 311] on div "2" at bounding box center [445, 311] width 18 height 14
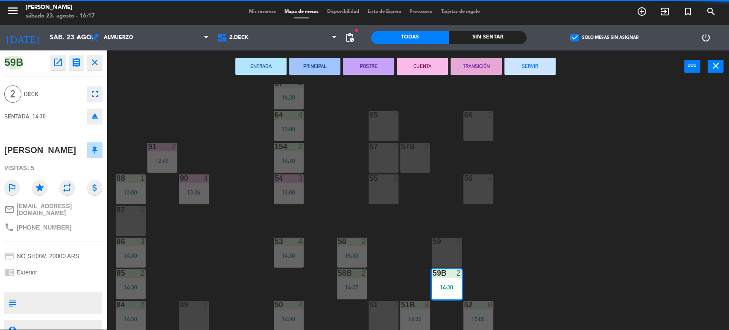
click at [530, 62] on button "SERVIR" at bounding box center [529, 66] width 51 height 17
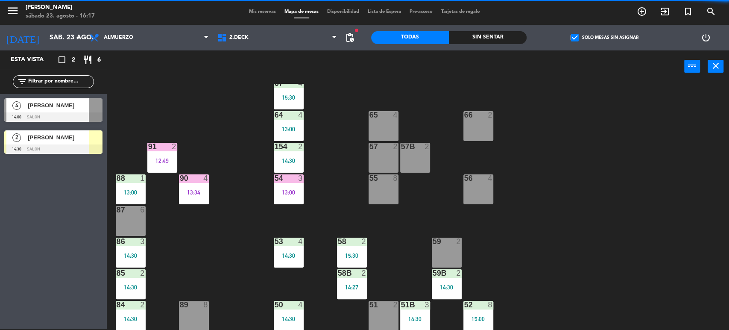
click at [472, 303] on div at bounding box center [478, 305] width 14 height 8
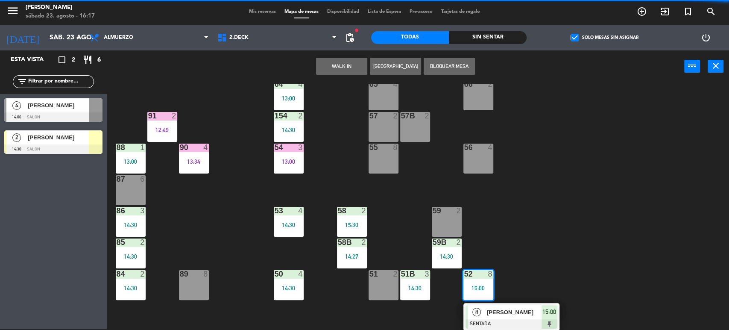
click at [485, 311] on div "8" at bounding box center [477, 312] width 18 height 14
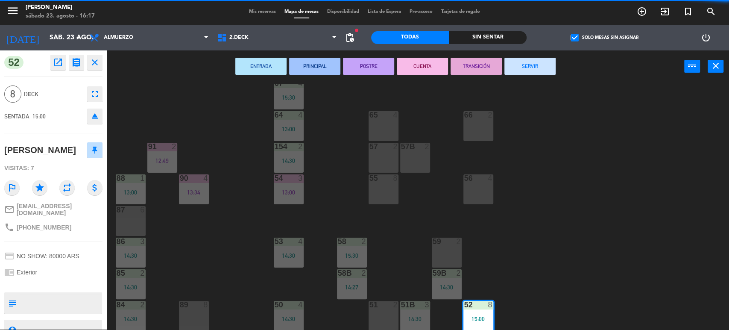
click at [542, 65] on button "SERVIR" at bounding box center [529, 66] width 51 height 17
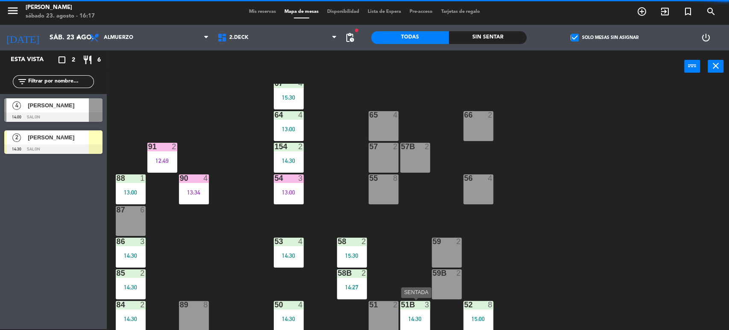
click at [411, 325] on div "51B 3 14:30" at bounding box center [415, 316] width 30 height 30
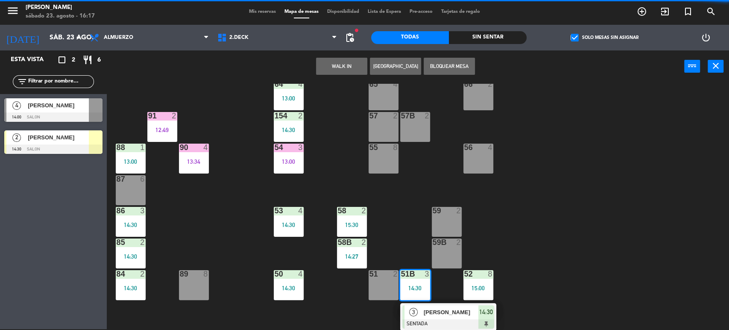
click at [413, 323] on div at bounding box center [448, 323] width 92 height 9
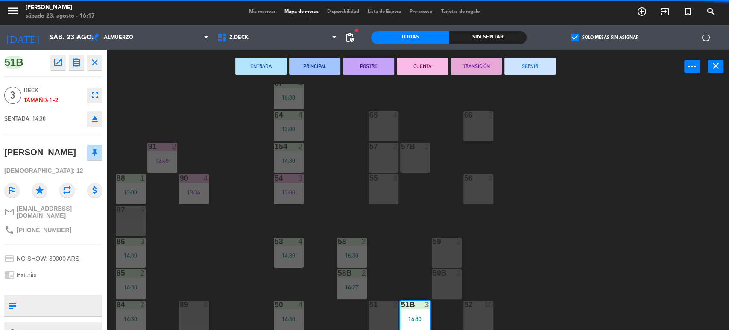
click at [530, 59] on button "SERVIR" at bounding box center [529, 66] width 51 height 17
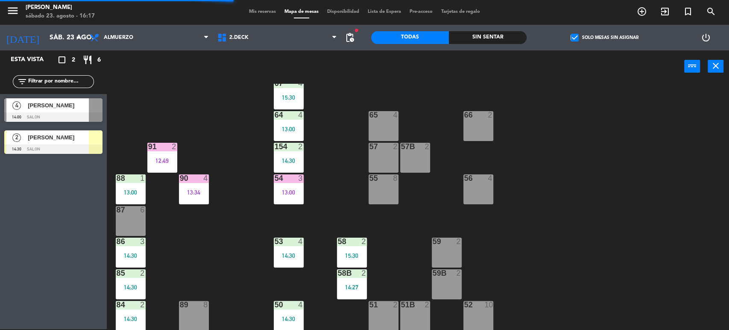
click at [358, 255] on div "15:30" at bounding box center [352, 255] width 30 height 6
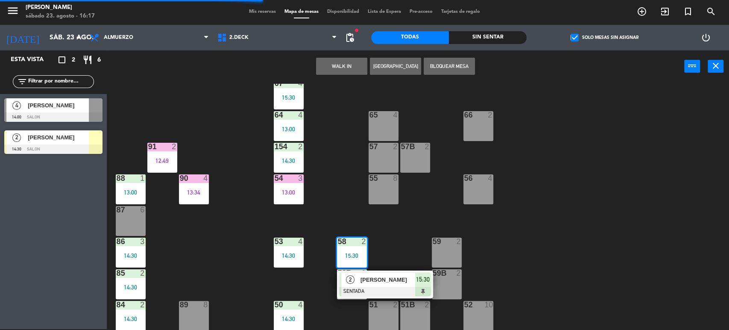
click at [377, 283] on span "[PERSON_NAME]" at bounding box center [387, 279] width 55 height 9
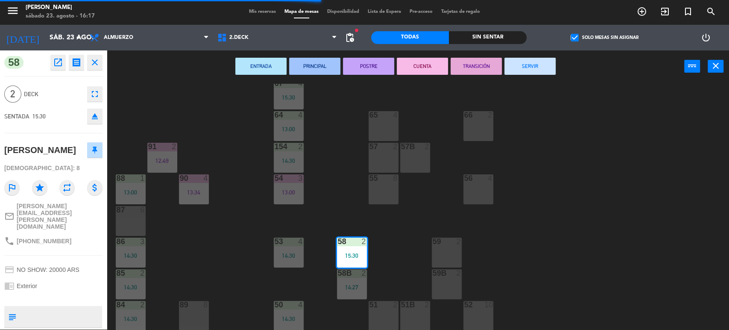
click at [540, 66] on button "SERVIR" at bounding box center [529, 66] width 51 height 17
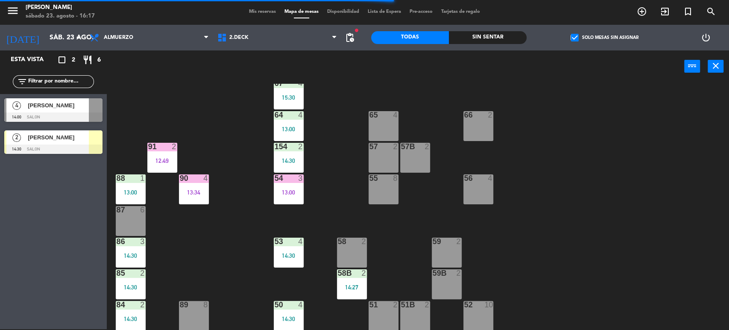
click at [344, 291] on div "58B 2 14:27" at bounding box center [352, 284] width 30 height 30
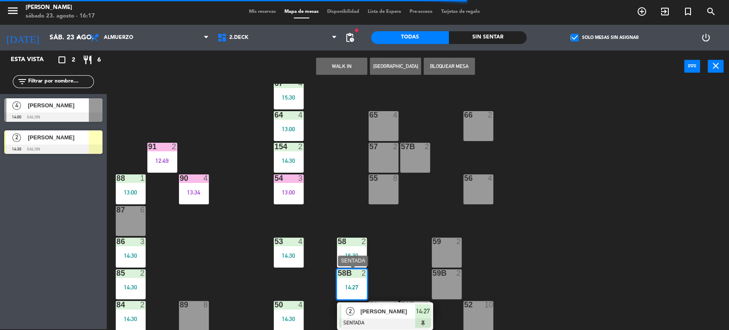
click at [360, 316] on div "[PERSON_NAME]" at bounding box center [388, 311] width 56 height 14
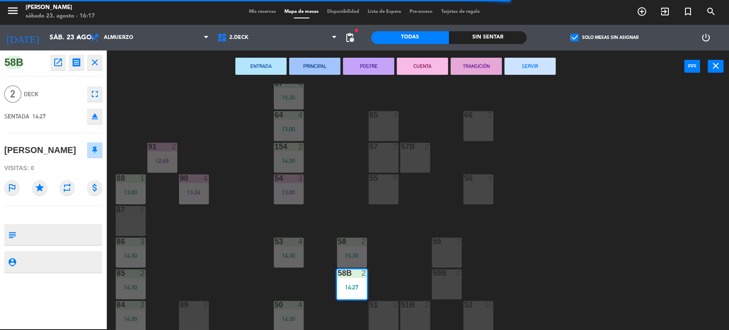
click at [518, 67] on button "SERVIR" at bounding box center [529, 66] width 51 height 17
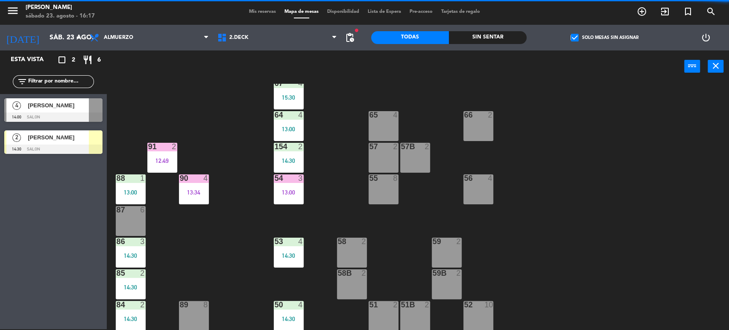
click at [293, 249] on div "53 4 14:30" at bounding box center [289, 252] width 30 height 30
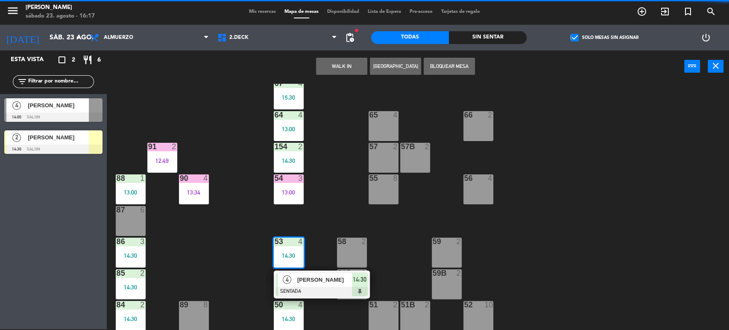
click at [305, 290] on div at bounding box center [322, 291] width 92 height 9
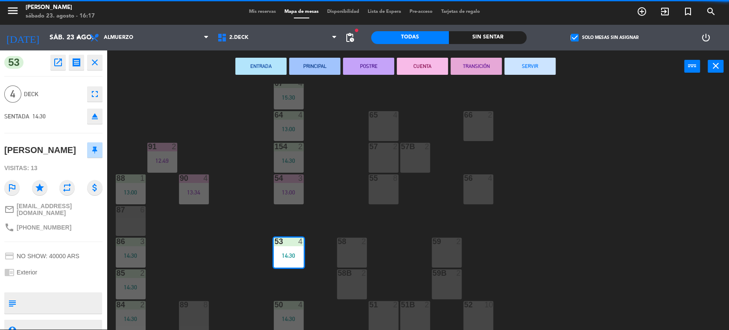
click at [518, 67] on button "SERVIR" at bounding box center [529, 66] width 51 height 17
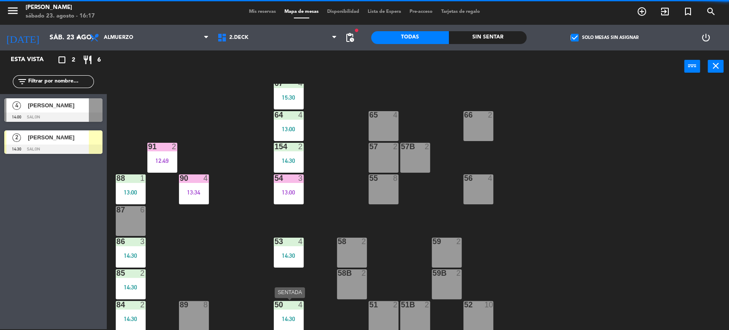
click at [294, 317] on div "14:30" at bounding box center [289, 319] width 30 height 6
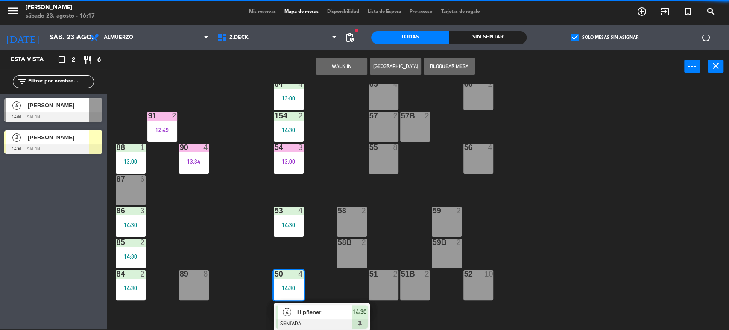
click at [306, 310] on span "Hipñener" at bounding box center [324, 311] width 55 height 9
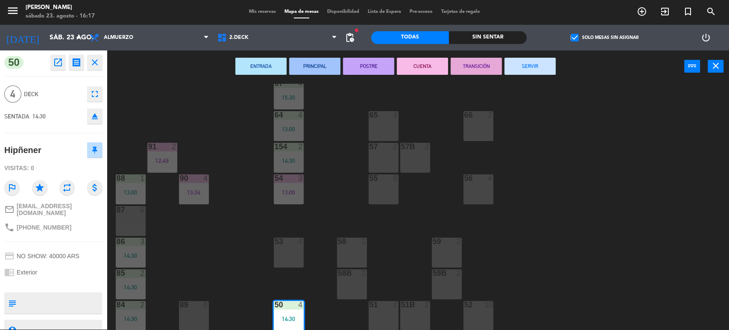
click at [522, 62] on button "SERVIR" at bounding box center [529, 66] width 51 height 17
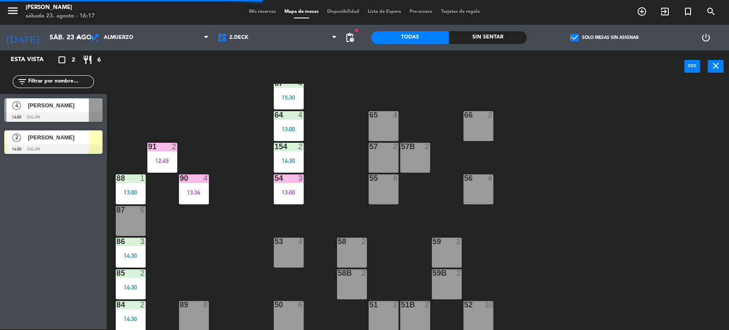
click at [291, 164] on div "154 2 14:30" at bounding box center [289, 158] width 30 height 30
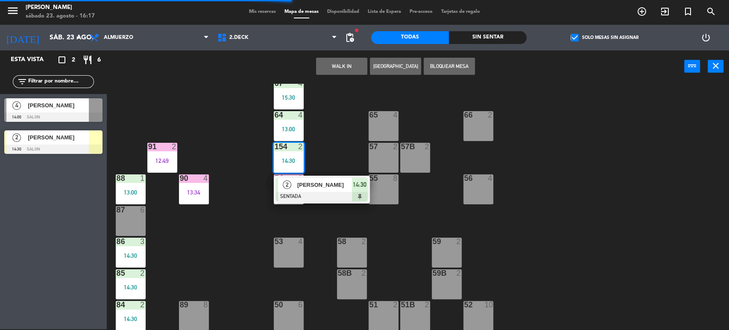
click at [315, 194] on div at bounding box center [322, 196] width 92 height 9
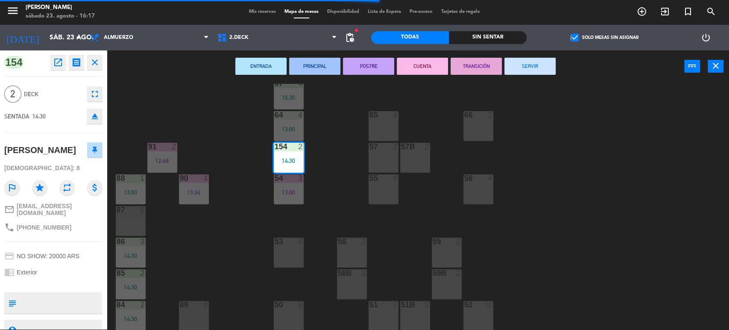
click at [540, 59] on button "SERVIR" at bounding box center [529, 66] width 51 height 17
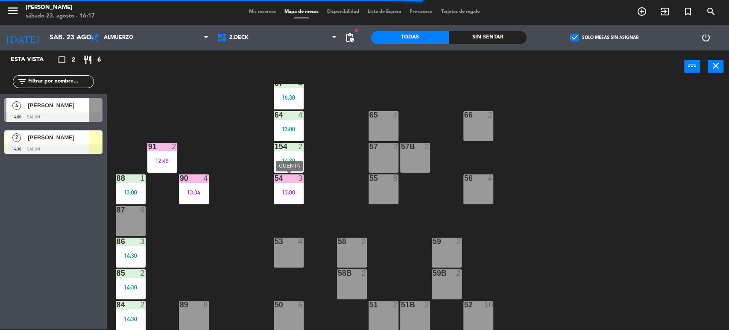
click at [294, 192] on div "13:00" at bounding box center [289, 192] width 30 height 6
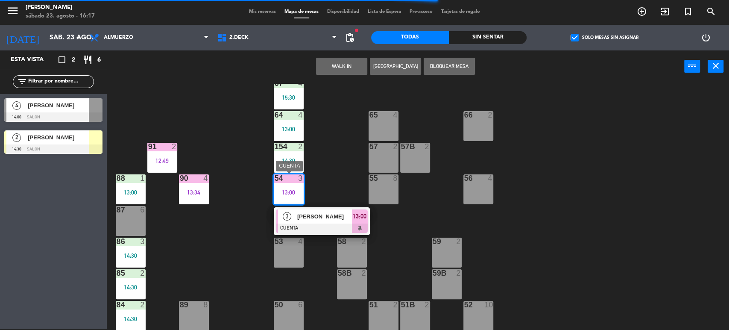
click at [316, 221] on div "[PERSON_NAME]" at bounding box center [324, 216] width 56 height 14
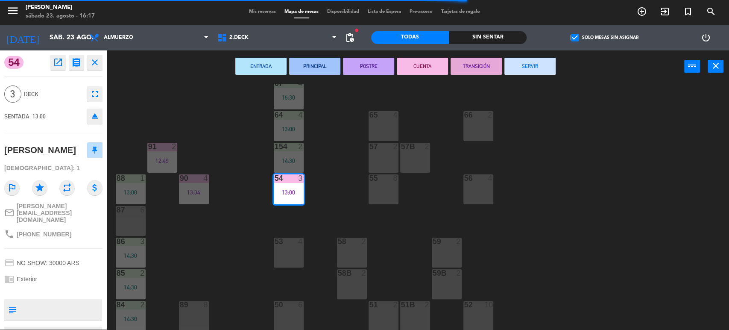
click at [523, 77] on div "ENTRADA PRINCIPAL POSTRE CUENTA TRANSICIÓN SERVIR power_input close" at bounding box center [395, 66] width 577 height 32
click at [527, 68] on button "SERVIR" at bounding box center [529, 66] width 51 height 17
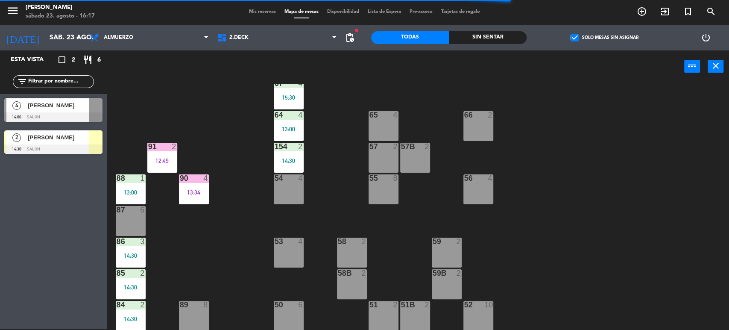
drag, startPoint x: 275, startPoint y: 167, endPoint x: 291, endPoint y: 167, distance: 15.8
click at [277, 167] on div "154 2 14:30" at bounding box center [289, 158] width 30 height 30
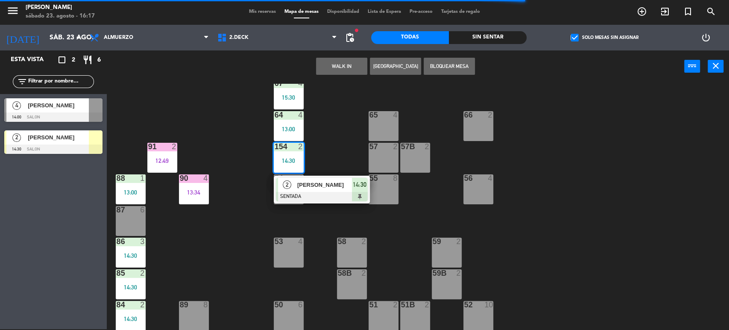
click at [311, 187] on span "[PERSON_NAME]" at bounding box center [324, 184] width 55 height 9
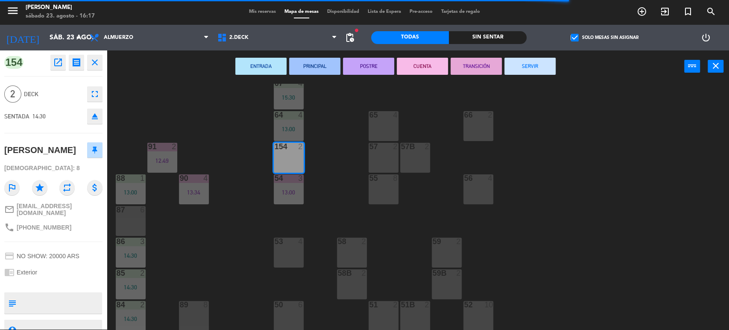
click at [526, 61] on button "SERVIR" at bounding box center [529, 66] width 51 height 17
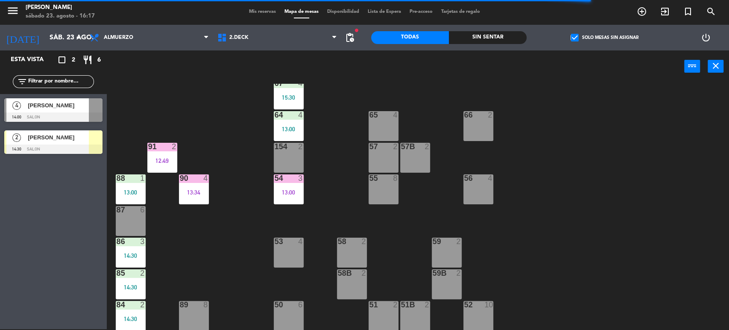
click at [301, 120] on div "64 4 13:00" at bounding box center [289, 126] width 30 height 30
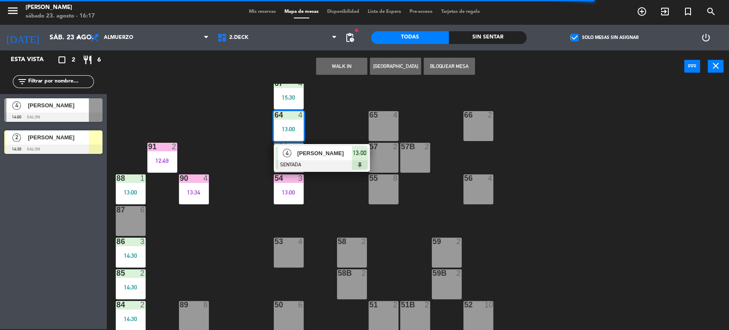
click at [316, 153] on span "[PERSON_NAME]" at bounding box center [324, 153] width 55 height 9
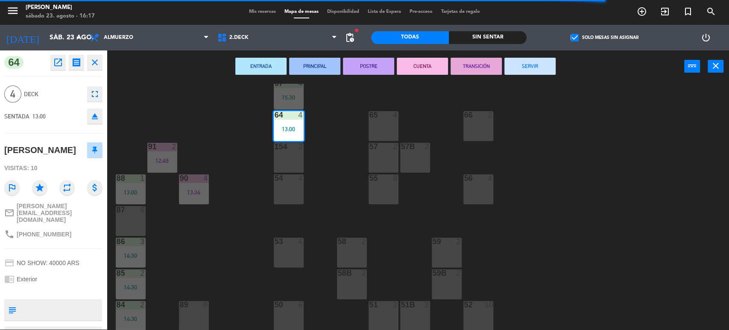
click at [524, 68] on button "SERVIR" at bounding box center [529, 66] width 51 height 17
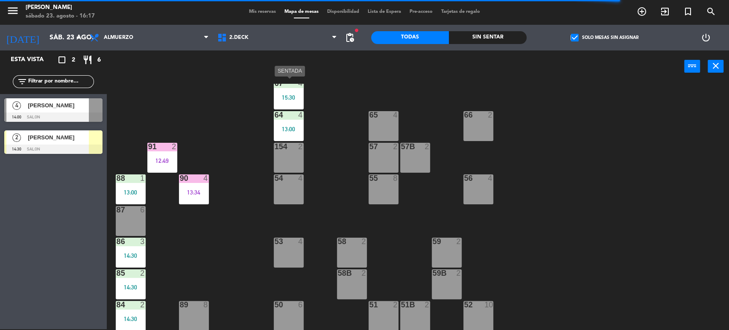
click at [299, 90] on div "67 4 15:30" at bounding box center [289, 94] width 30 height 30
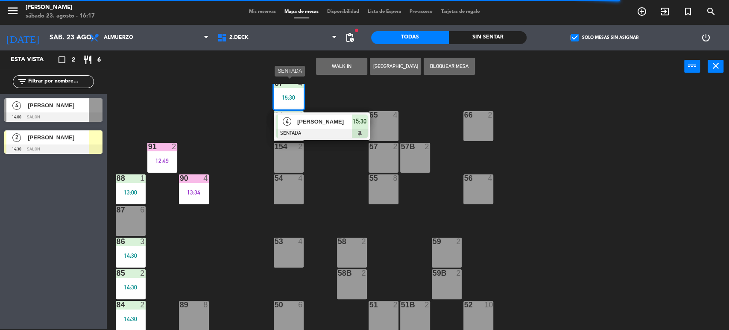
click at [333, 124] on span "[PERSON_NAME]" at bounding box center [324, 121] width 55 height 9
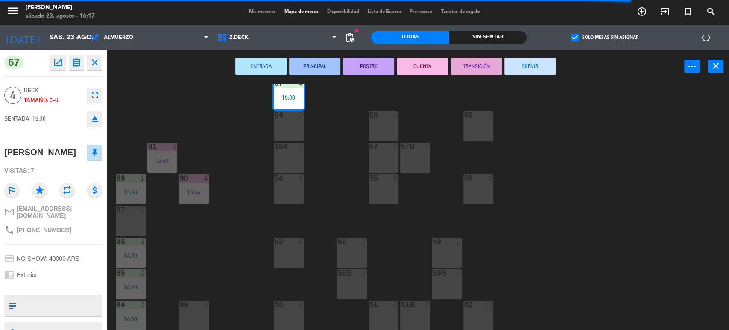
click at [523, 61] on button "SERVIR" at bounding box center [529, 66] width 51 height 17
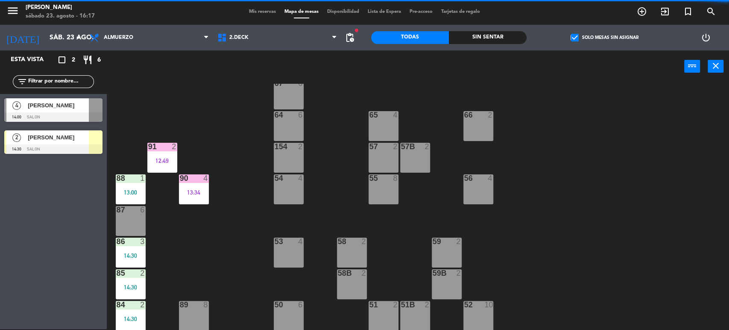
click at [161, 159] on div "12:49" at bounding box center [162, 161] width 30 height 6
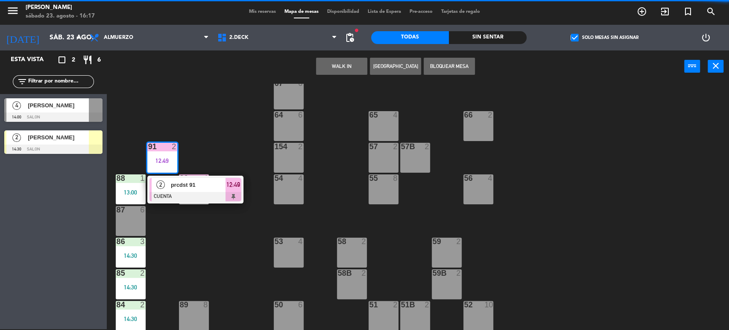
drag, startPoint x: 164, startPoint y: 188, endPoint x: 290, endPoint y: 161, distance: 129.3
click at [164, 186] on div "2 prcdst 91 CUENTA 12:49" at bounding box center [195, 190] width 109 height 28
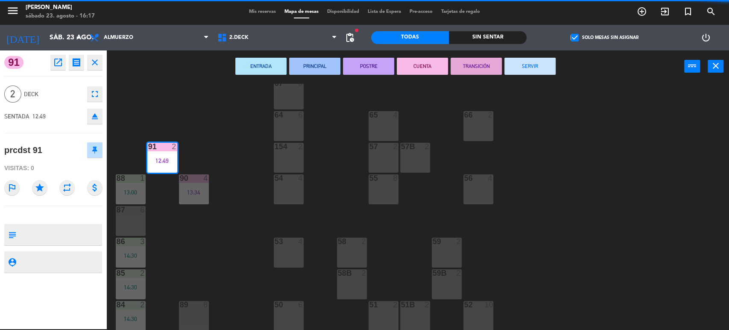
click at [530, 72] on button "SERVIR" at bounding box center [529, 66] width 51 height 17
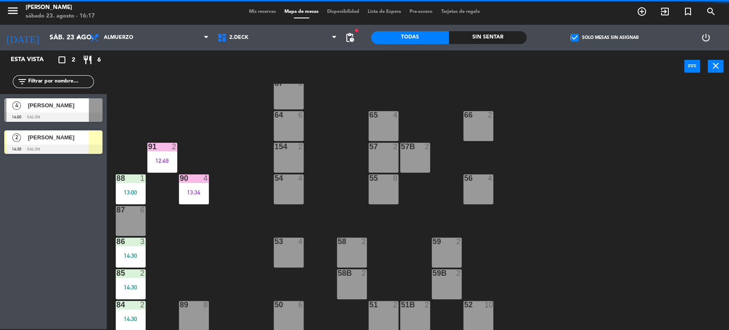
click at [171, 202] on div "71 4 72 4 73 8 70 8 74 2 74B 2 69 2 69B 2 69C 2 78 10 77 10 76 4 68 2 68B 2 68C…" at bounding box center [421, 207] width 615 height 246
click at [189, 193] on div "13:34" at bounding box center [194, 192] width 30 height 6
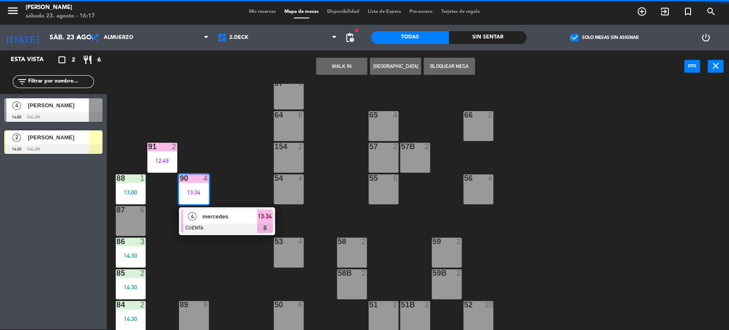
drag, startPoint x: 202, startPoint y: 212, endPoint x: 203, endPoint y: 207, distance: 5.2
click at [202, 210] on div "4 mercedes CUENTA 13:34" at bounding box center [227, 221] width 109 height 28
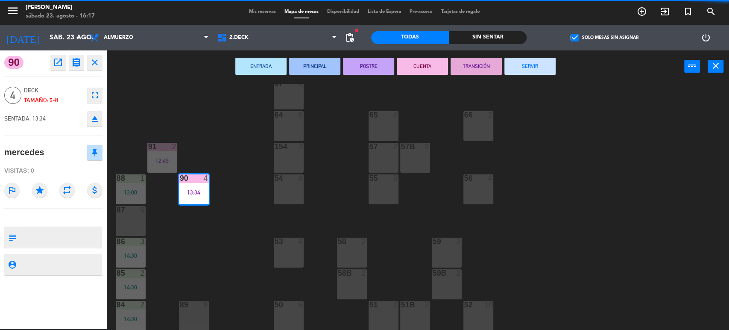
click at [511, 67] on button "SERVIR" at bounding box center [529, 66] width 51 height 17
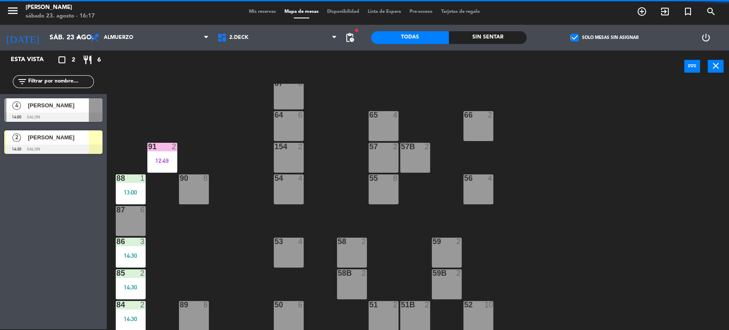
click at [139, 177] on div "1" at bounding box center [145, 178] width 14 height 8
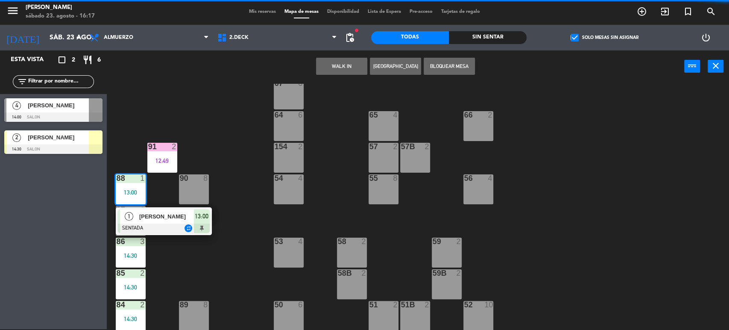
click at [167, 212] on span "[PERSON_NAME]" at bounding box center [166, 216] width 55 height 9
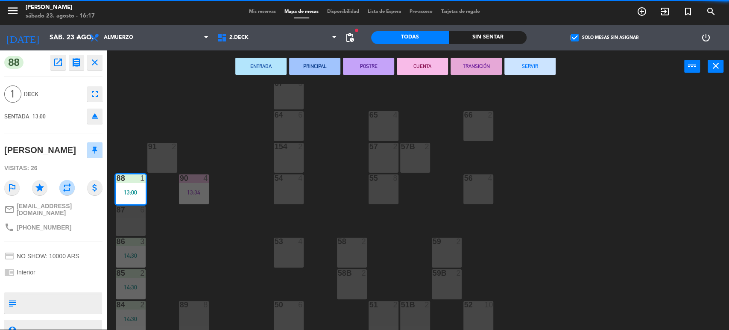
click at [524, 64] on button "SERVIR" at bounding box center [529, 66] width 51 height 17
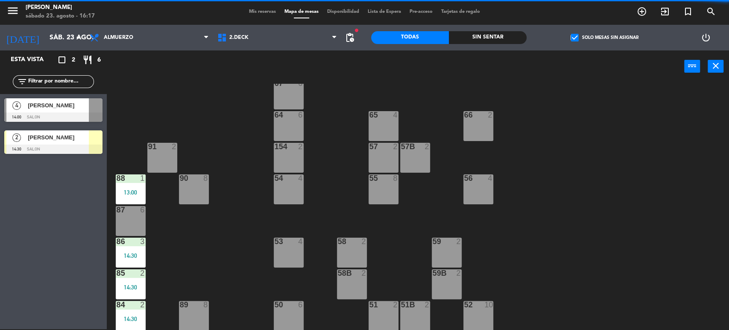
click at [154, 290] on div "71 4 72 4 73 8 70 8 74 2 74B 2 69 2 69B 2 69C 2 78 10 77 10 76 4 68 2 68B 2 68C…" at bounding box center [421, 207] width 615 height 246
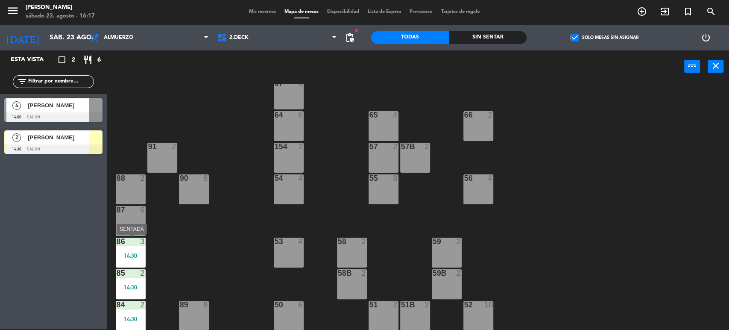
click at [137, 253] on div "14:30" at bounding box center [131, 255] width 30 height 6
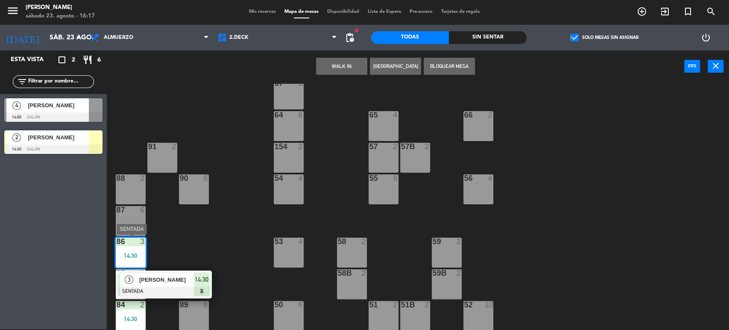
click at [162, 281] on span "[PERSON_NAME]" at bounding box center [166, 279] width 55 height 9
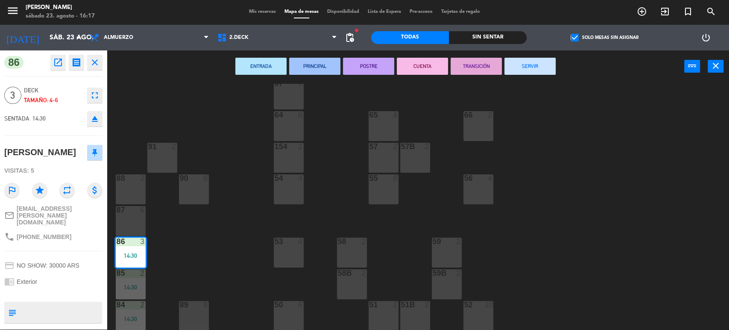
click at [533, 67] on button "SERVIR" at bounding box center [529, 66] width 51 height 17
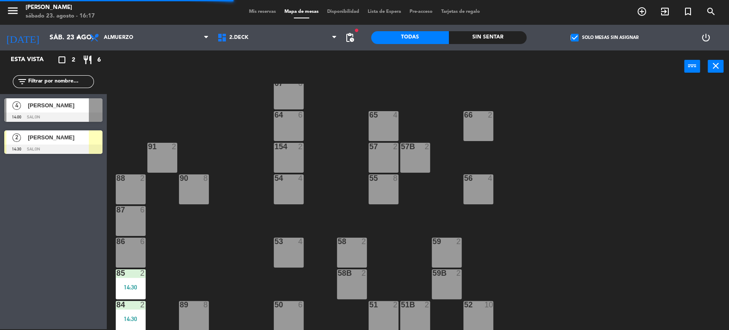
click at [133, 287] on div "14:30" at bounding box center [131, 287] width 30 height 6
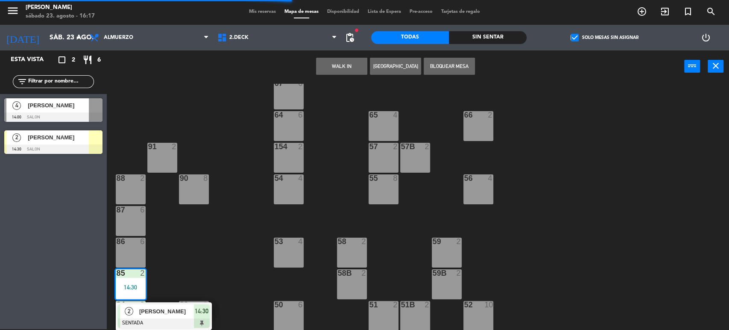
click at [149, 310] on span "[PERSON_NAME]" at bounding box center [166, 311] width 55 height 9
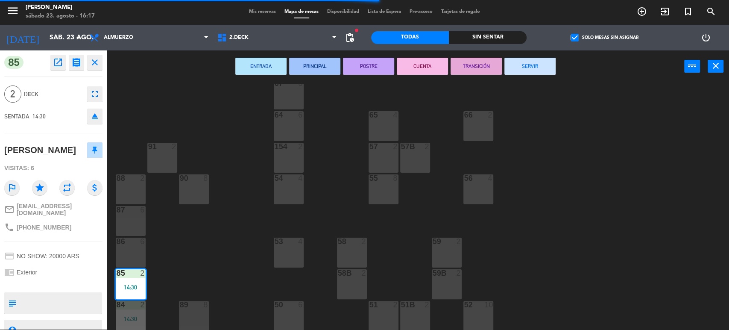
click at [534, 70] on button "SERVIR" at bounding box center [529, 66] width 51 height 17
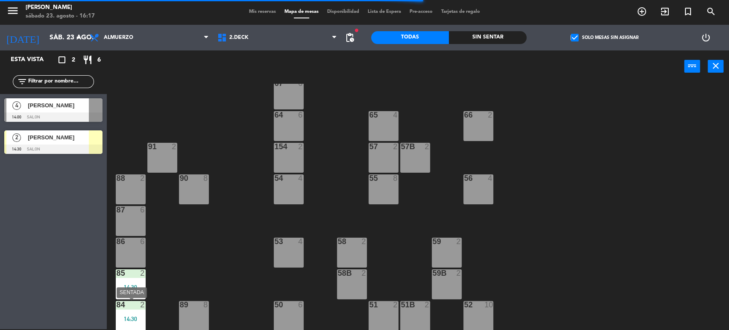
click at [138, 314] on div "84 2 14:30" at bounding box center [131, 316] width 30 height 30
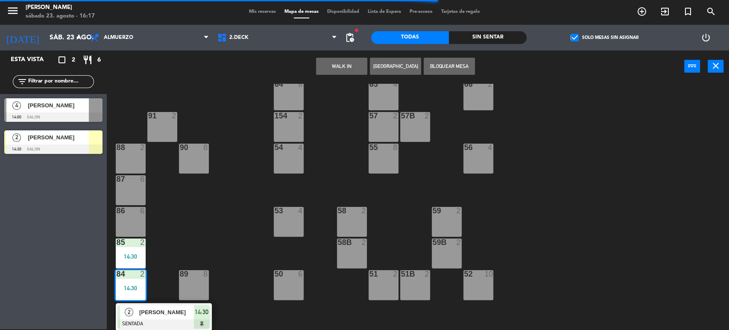
click at [151, 319] on div at bounding box center [164, 323] width 92 height 9
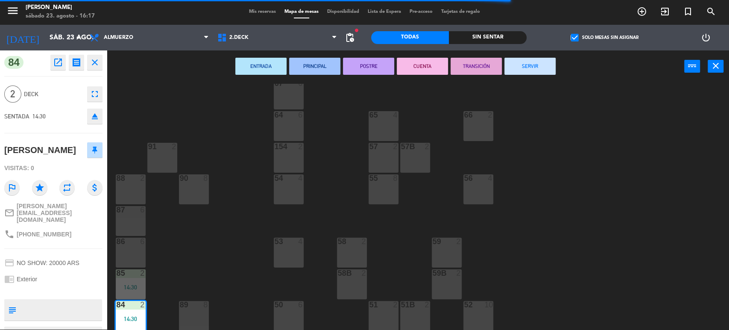
click at [551, 65] on button "SERVIR" at bounding box center [529, 66] width 51 height 17
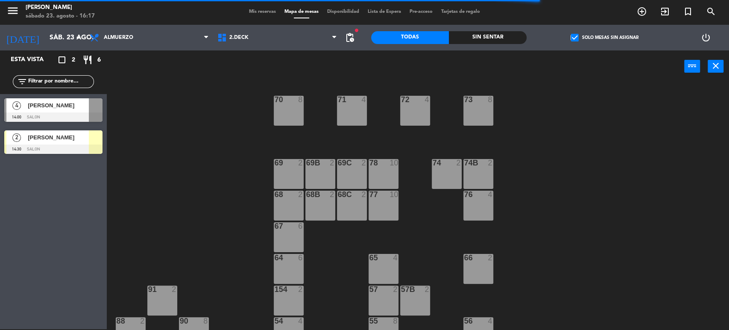
scroll to position [0, 0]
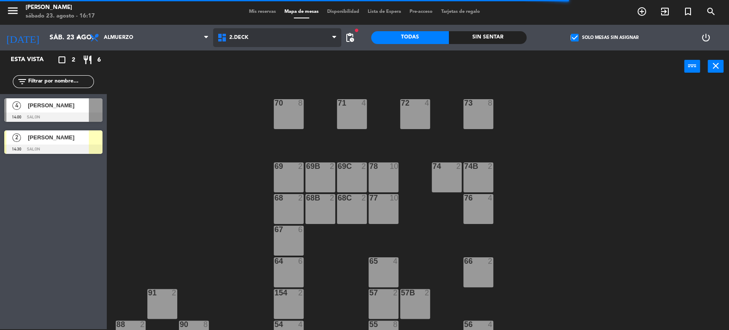
click at [276, 37] on span "2.DECK" at bounding box center [277, 37] width 128 height 19
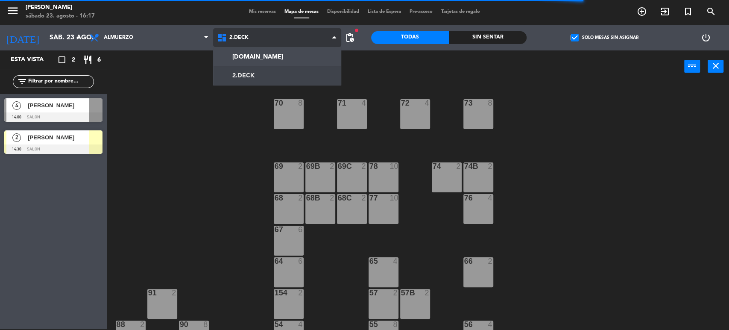
click at [276, 44] on span "2.DECK" at bounding box center [277, 37] width 128 height 19
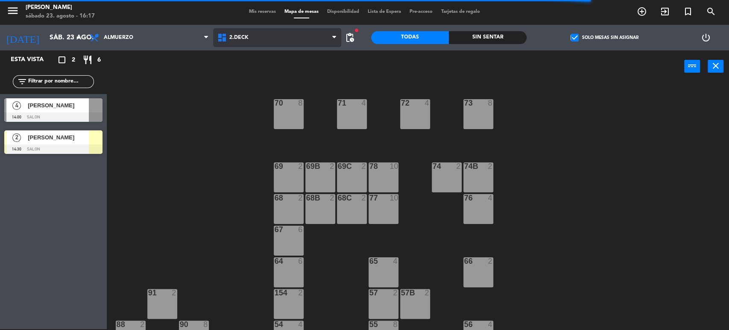
click at [277, 45] on span "2.DECK" at bounding box center [277, 37] width 128 height 19
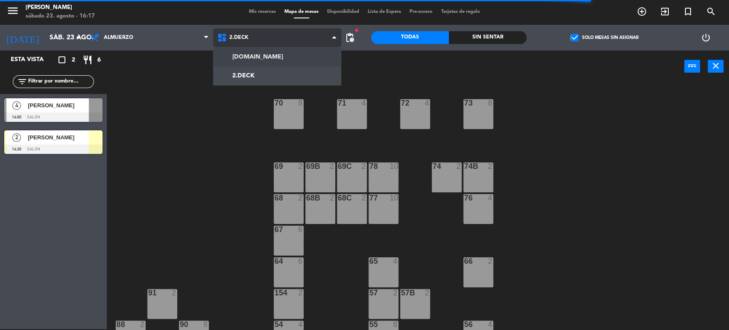
click at [277, 56] on ng-component "menu [PERSON_NAME] [DATE] 23. agosto - 16:17 Mis reservas Mapa de mesas Disponi…" at bounding box center [364, 164] width 729 height 331
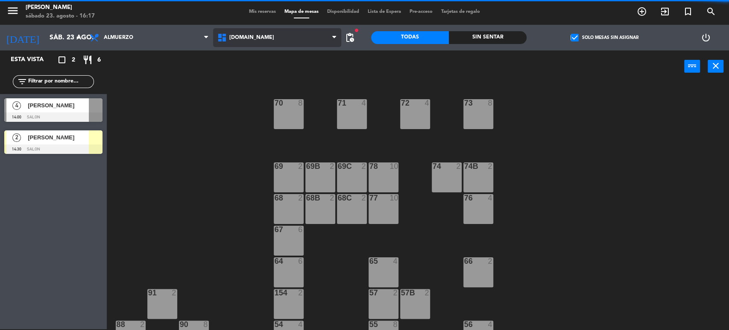
click at [253, 33] on span "[DOMAIN_NAME]" at bounding box center [277, 37] width 128 height 19
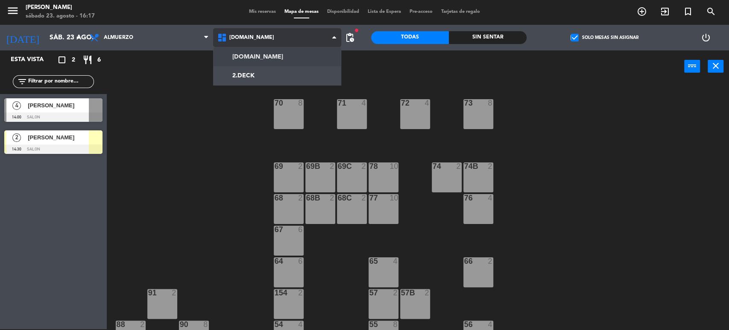
click at [243, 55] on ng-component "menu [PERSON_NAME] [DATE] 23. agosto - 16:17 Mis reservas Mapa de mesas Disponi…" at bounding box center [364, 164] width 729 height 331
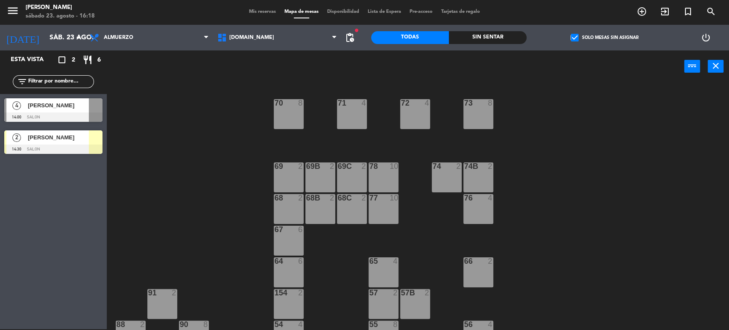
click at [256, 10] on span "Mis reservas" at bounding box center [262, 11] width 35 height 5
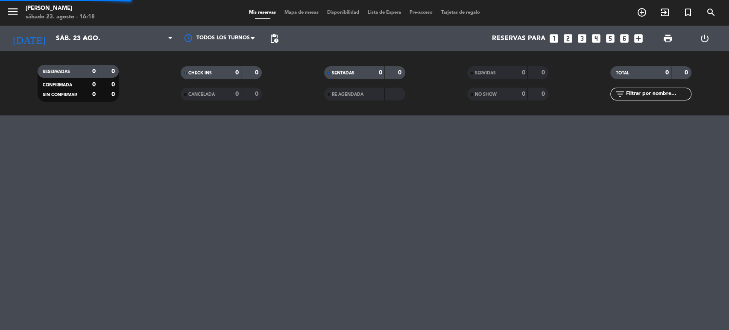
click at [311, 12] on span "Mapa de mesas" at bounding box center [301, 12] width 43 height 5
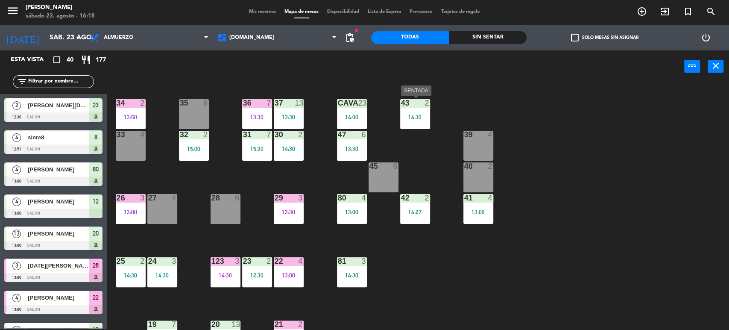
click at [418, 123] on div "43 2 14:30" at bounding box center [415, 114] width 30 height 30
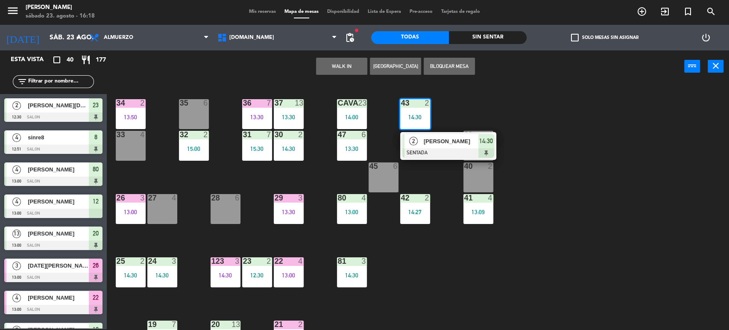
click at [430, 149] on div at bounding box center [448, 152] width 92 height 9
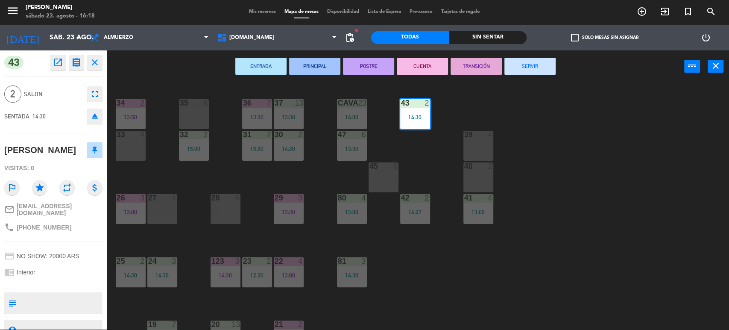
click at [527, 63] on button "SERVIR" at bounding box center [529, 66] width 51 height 17
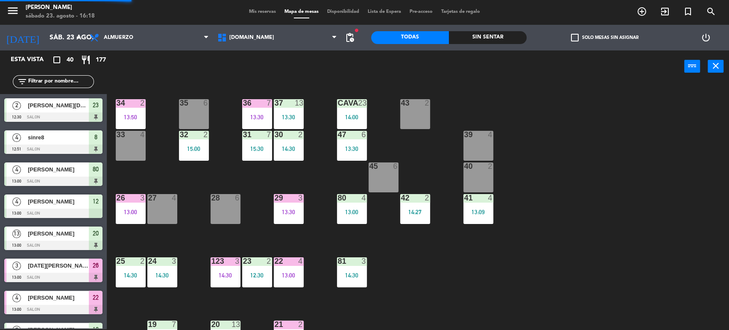
scroll to position [228, 0]
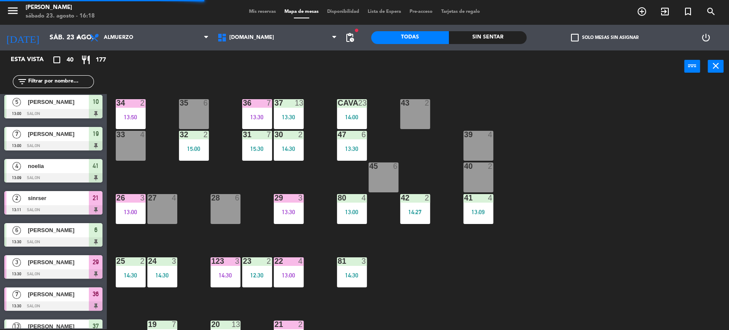
click at [408, 203] on div "42 2 14:27" at bounding box center [415, 209] width 30 height 30
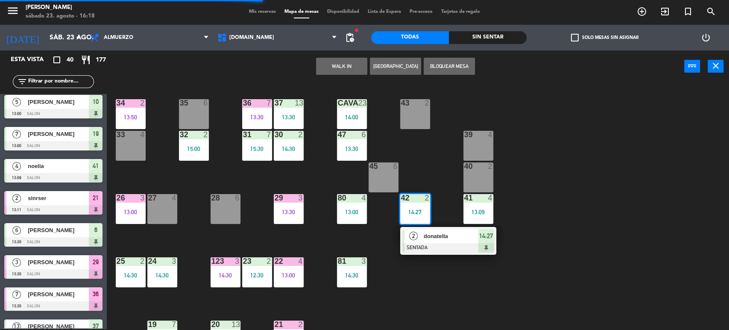
click at [439, 238] on span "donatella" at bounding box center [451, 235] width 55 height 9
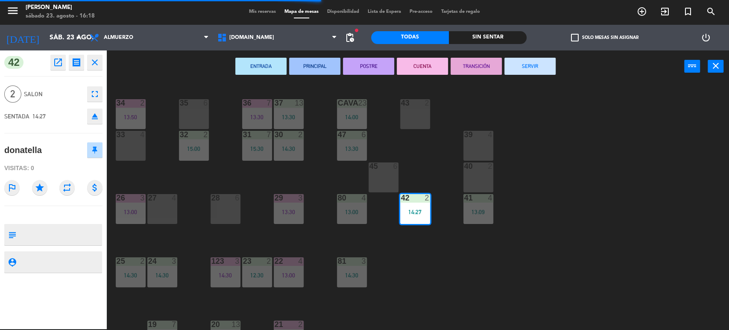
click at [528, 65] on button "SERVIR" at bounding box center [529, 66] width 51 height 17
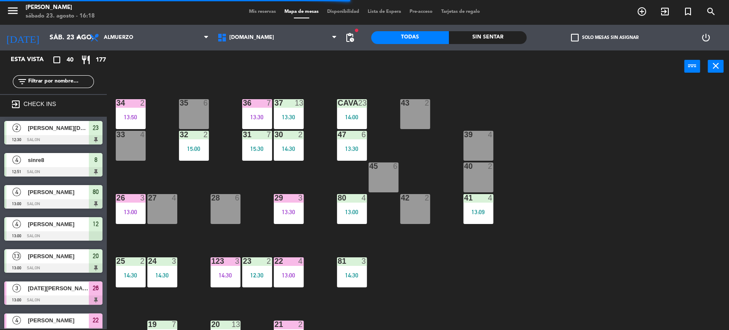
scroll to position [1, 0]
click at [482, 207] on div "41 4 13:09" at bounding box center [478, 209] width 30 height 30
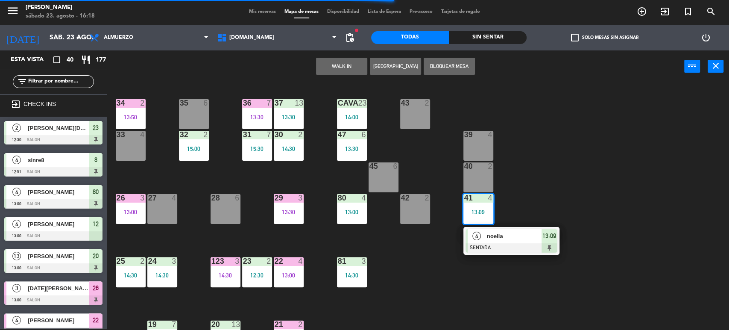
click at [508, 235] on span "noelia" at bounding box center [514, 235] width 55 height 9
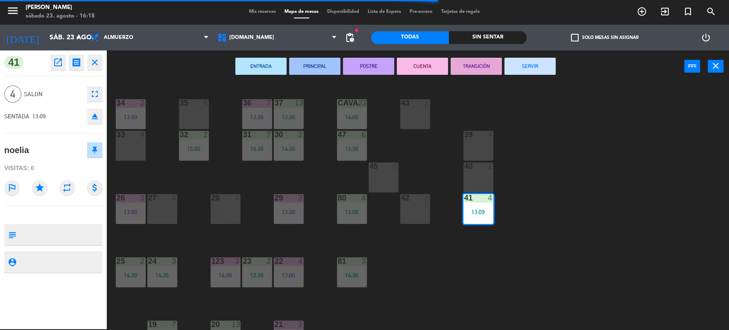
click at [526, 67] on button "SERVIR" at bounding box center [529, 66] width 51 height 17
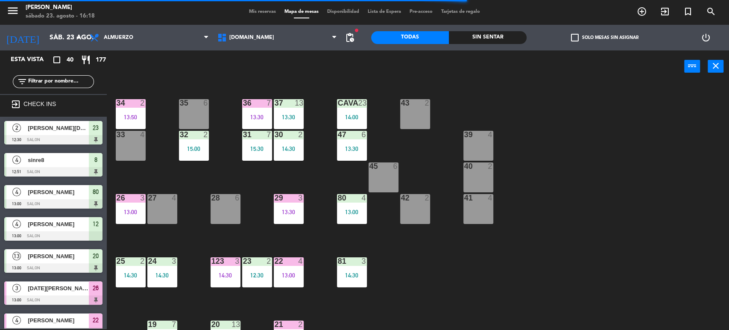
click at [348, 114] on div "14:00" at bounding box center [352, 117] width 30 height 6
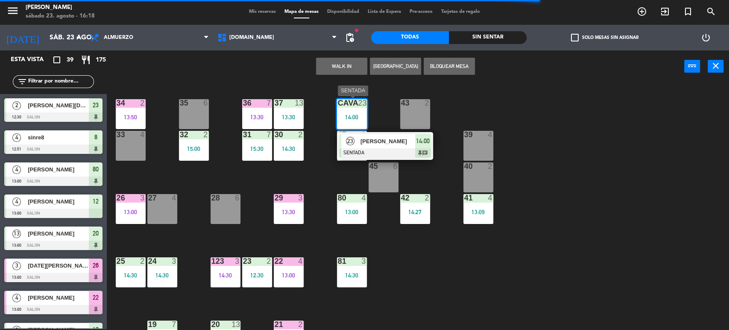
click at [405, 141] on span "[PERSON_NAME]" at bounding box center [387, 141] width 55 height 9
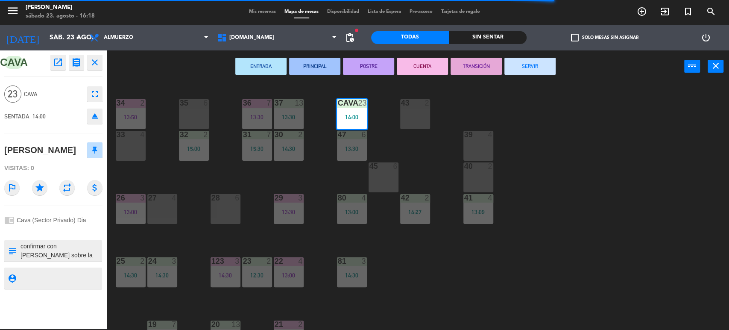
click at [509, 70] on button "SERVIR" at bounding box center [529, 66] width 51 height 17
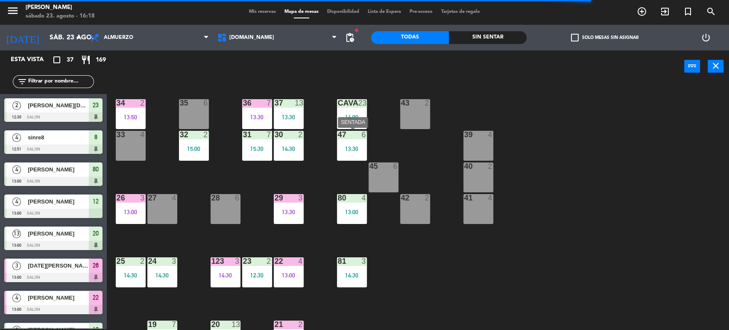
click at [357, 153] on div "47 6 13:30" at bounding box center [352, 146] width 30 height 30
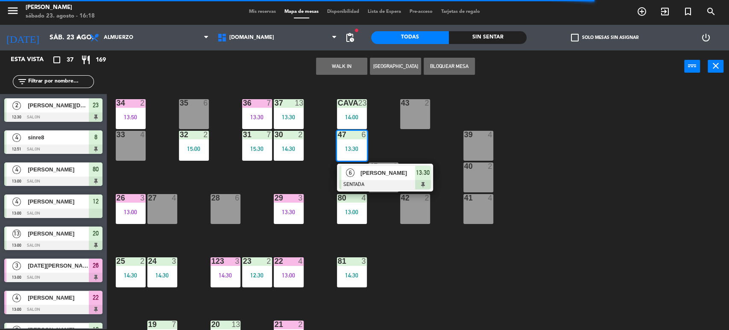
click at [363, 172] on span "[PERSON_NAME]" at bounding box center [387, 172] width 55 height 9
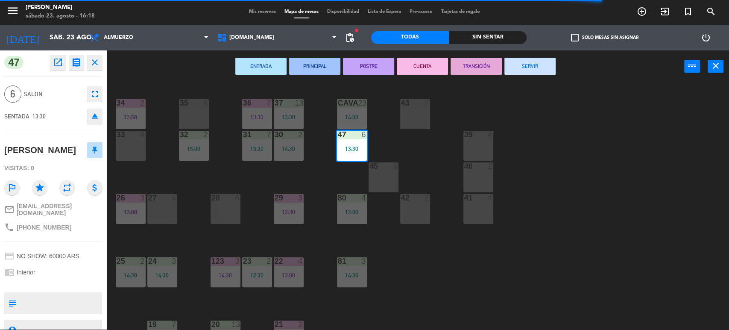
click at [533, 67] on button "SERVIR" at bounding box center [529, 66] width 51 height 17
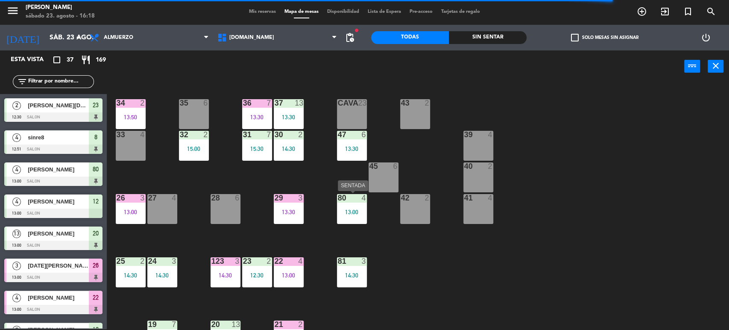
click at [359, 211] on div "13:00" at bounding box center [352, 212] width 30 height 6
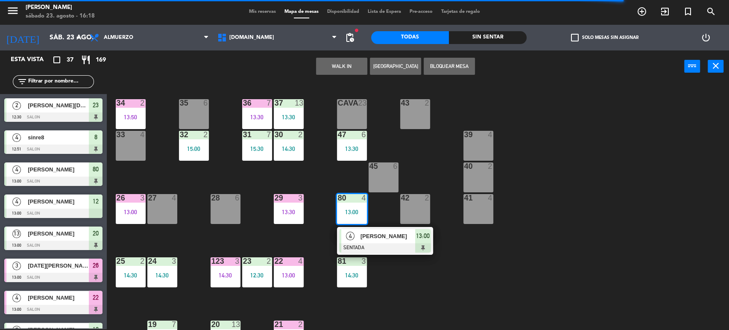
click at [366, 229] on div "[PERSON_NAME]" at bounding box center [388, 236] width 56 height 14
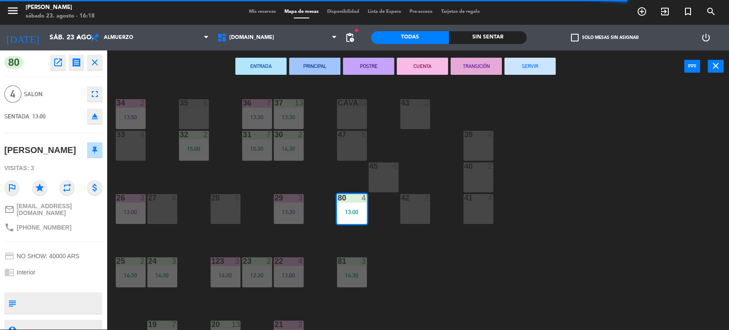
click at [516, 75] on div "ENTRADA PRINCIPAL POSTRE CUENTA TRANSICIÓN SERVIR power_input close" at bounding box center [395, 66] width 577 height 32
drag, startPoint x: 512, startPoint y: 68, endPoint x: 485, endPoint y: 88, distance: 33.9
click at [512, 68] on button "SERVIR" at bounding box center [529, 66] width 51 height 17
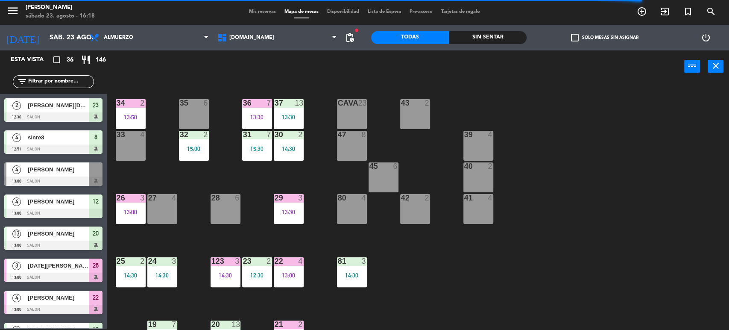
click at [298, 139] on div "30 2 14:30" at bounding box center [289, 146] width 30 height 30
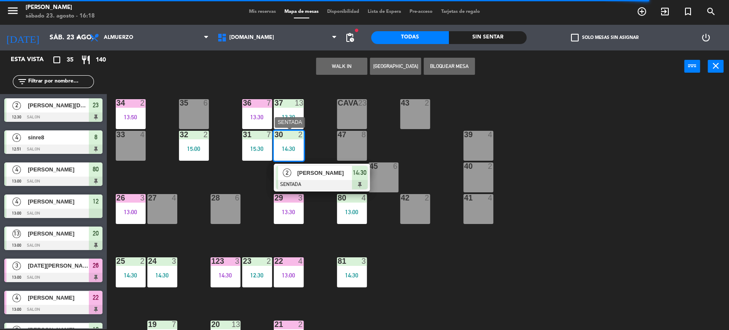
click at [332, 173] on span "[PERSON_NAME]" at bounding box center [324, 172] width 55 height 9
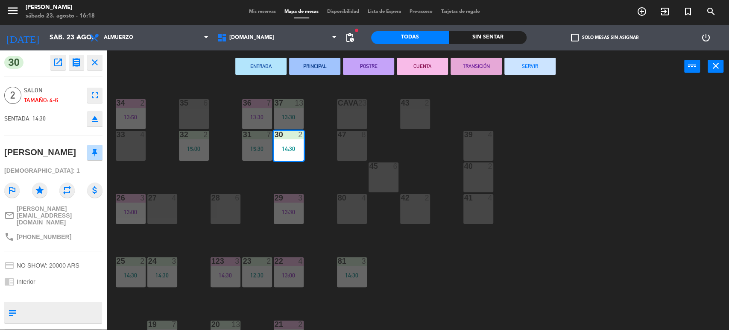
click at [522, 64] on button "SERVIR" at bounding box center [529, 66] width 51 height 17
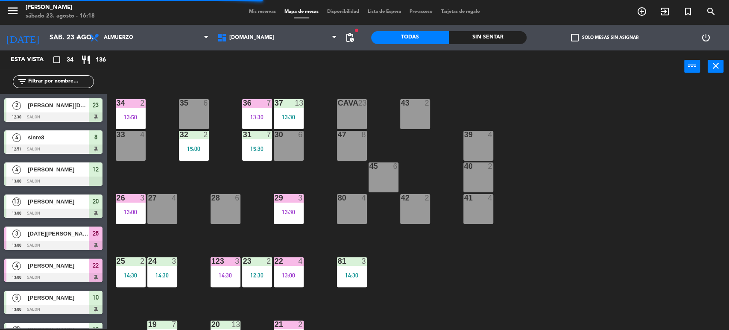
click at [296, 115] on div "13:30" at bounding box center [289, 117] width 30 height 6
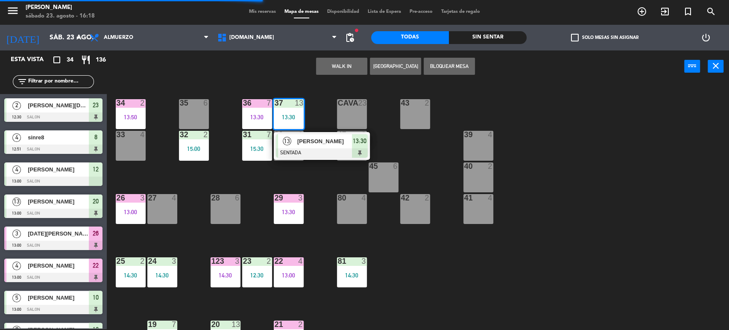
click at [314, 145] on span "[PERSON_NAME]" at bounding box center [324, 141] width 55 height 9
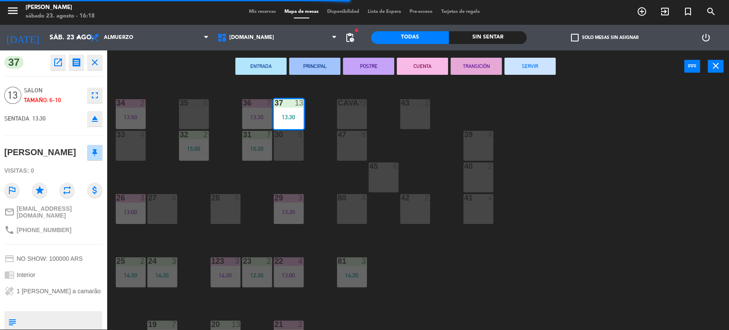
click at [536, 62] on button "SERVIR" at bounding box center [529, 66] width 51 height 17
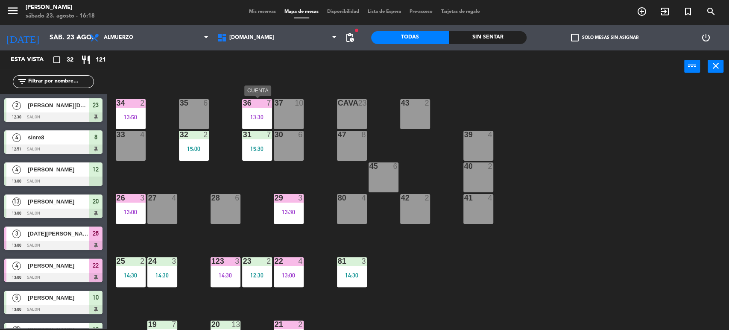
click at [260, 117] on div "13:30" at bounding box center [257, 117] width 30 height 6
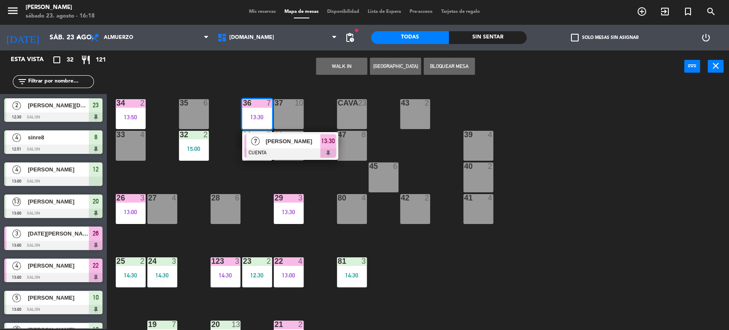
click at [296, 155] on div at bounding box center [290, 152] width 92 height 9
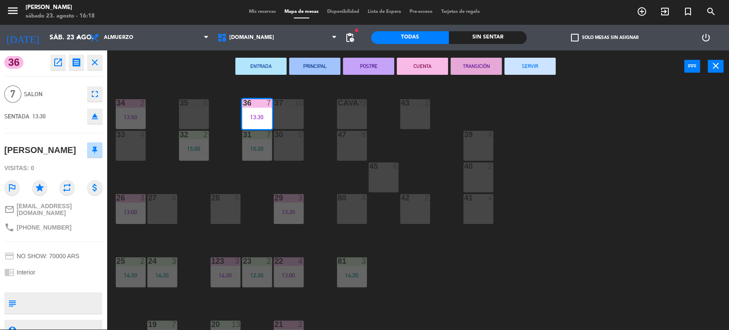
click at [544, 50] on div "ENTRADA PRINCIPAL POSTRE CUENTA TRANSICIÓN SERVIR power_input close" at bounding box center [395, 66] width 577 height 32
click at [539, 61] on button "SERVIR" at bounding box center [529, 66] width 51 height 17
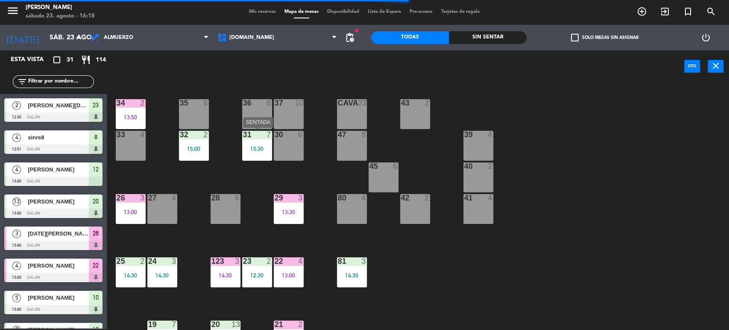
click at [251, 158] on div "31 7 15:30" at bounding box center [257, 146] width 30 height 30
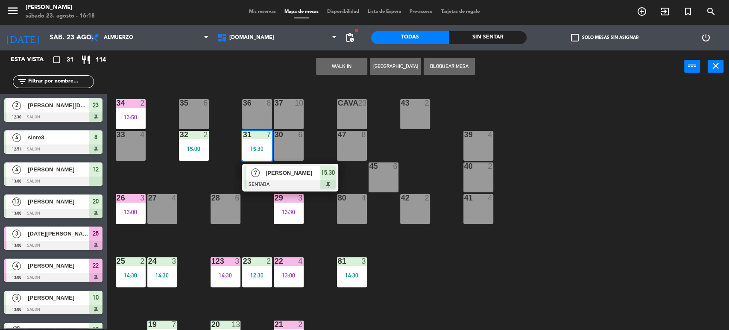
click at [271, 175] on span "[PERSON_NAME]" at bounding box center [293, 172] width 55 height 9
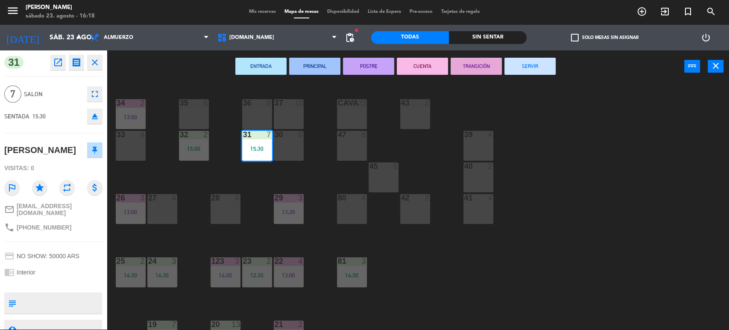
click at [527, 59] on button "SERVIR" at bounding box center [529, 66] width 51 height 17
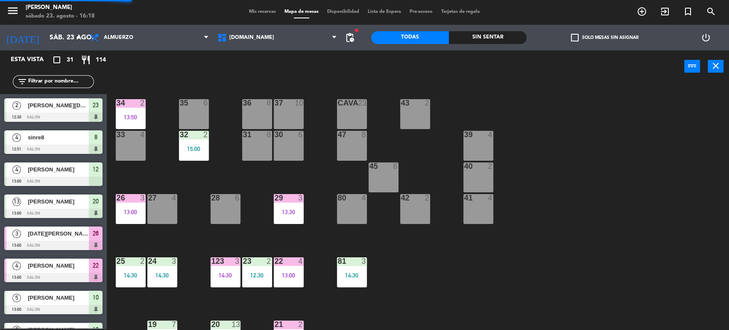
scroll to position [287, 0]
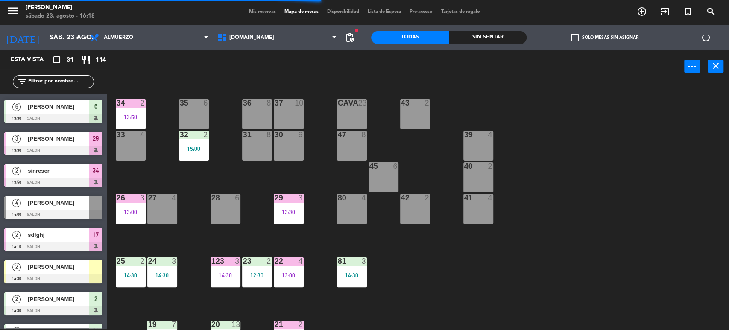
click at [271, 208] on div "34 2 13:50 35 6 36 8 43 2 37 10 CAVA 23 33 4 32 2 15:00 31 8 30 6 47 8 39 4 45 …" at bounding box center [421, 207] width 615 height 246
click at [302, 215] on div "29 3 13:30" at bounding box center [289, 209] width 30 height 30
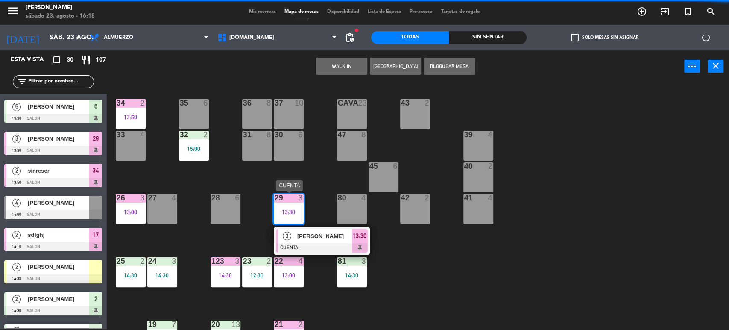
click at [311, 238] on span "[PERSON_NAME]" at bounding box center [324, 235] width 55 height 9
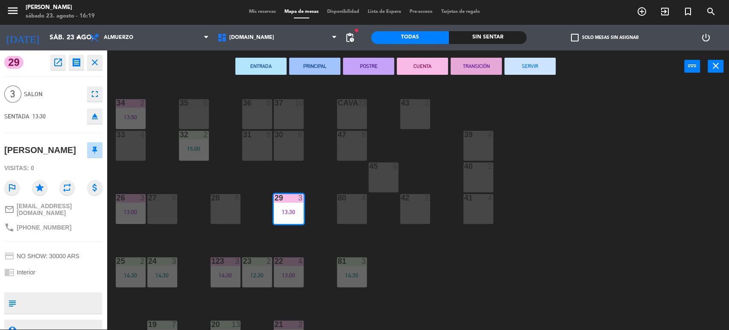
click at [523, 62] on button "SERVIR" at bounding box center [529, 66] width 51 height 17
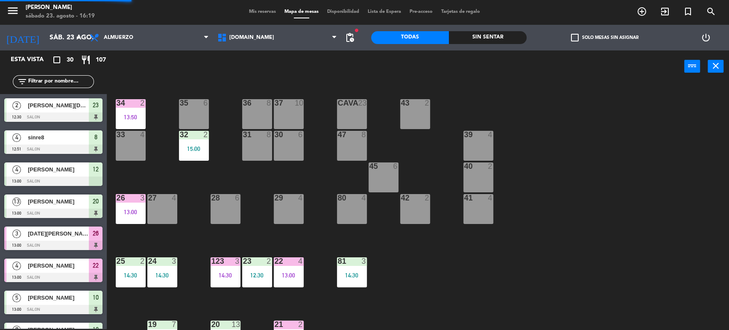
scroll to position [1, 0]
click at [191, 152] on div "15:00" at bounding box center [194, 149] width 30 height 6
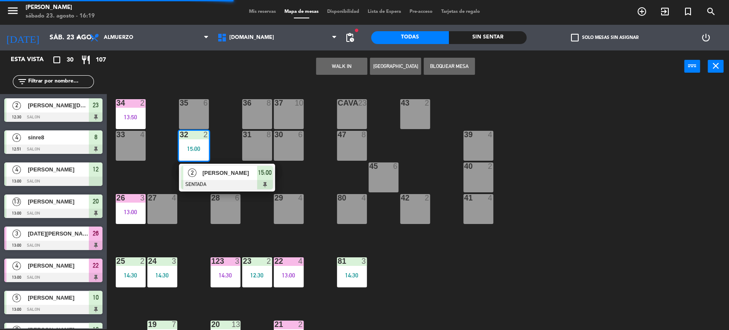
click at [212, 173] on span "[PERSON_NAME]" at bounding box center [229, 172] width 55 height 9
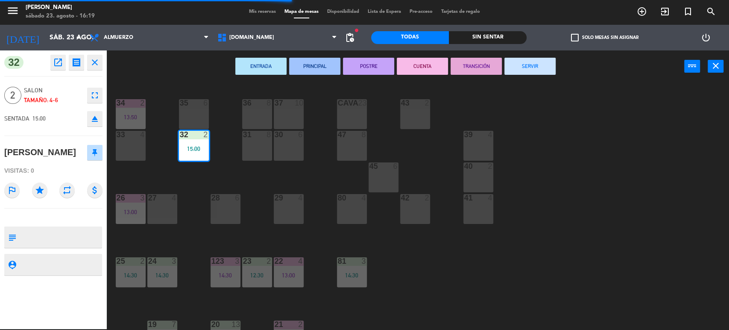
click at [516, 70] on button "SERVIR" at bounding box center [529, 66] width 51 height 17
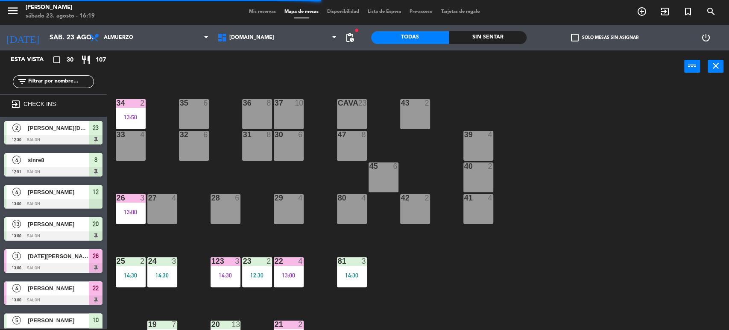
scroll to position [220, 0]
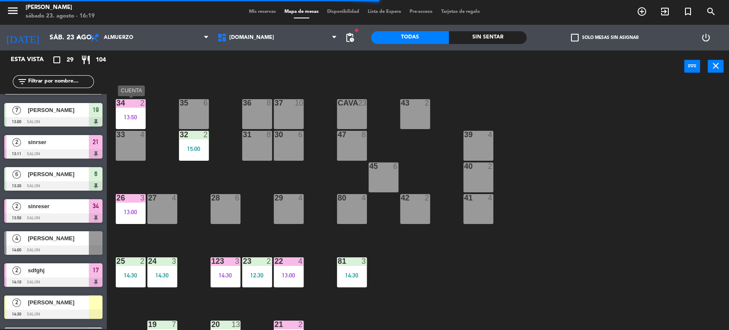
click at [134, 119] on div "13:50" at bounding box center [131, 117] width 30 height 6
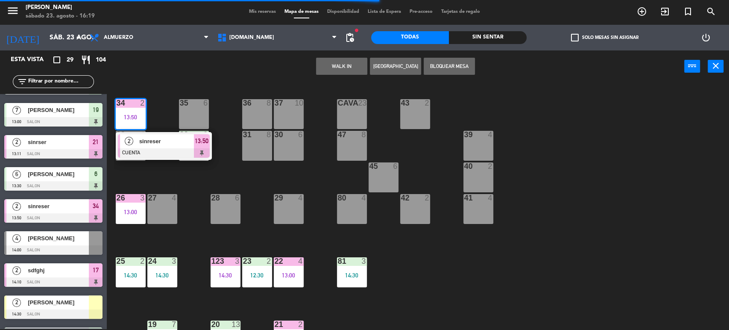
click at [148, 137] on span "sinreser" at bounding box center [166, 141] width 55 height 9
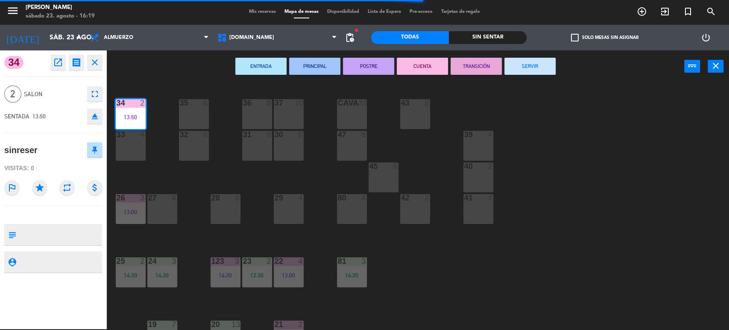
click at [559, 64] on div "ENTRADA PRINCIPAL POSTRE CUENTA TRANSICIÓN SERVIR power_input close" at bounding box center [395, 66] width 577 height 32
click at [543, 67] on button "SERVIR" at bounding box center [529, 66] width 51 height 17
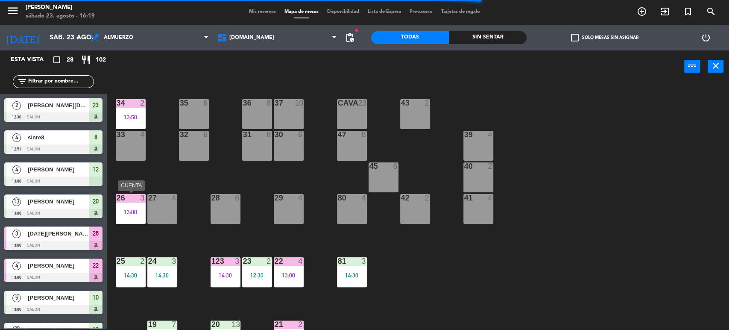
click at [139, 211] on div "13:00" at bounding box center [131, 212] width 30 height 6
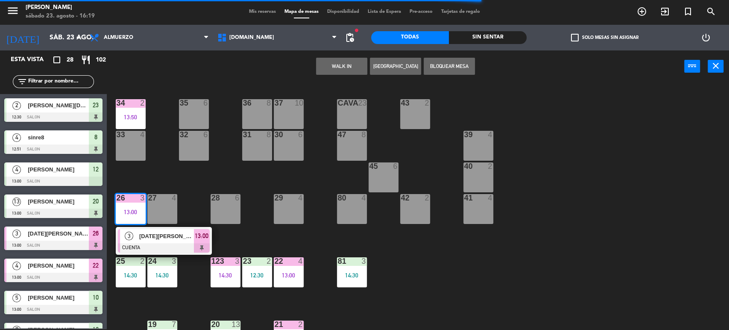
click at [153, 240] on span "[DATE][PERSON_NAME]" at bounding box center [166, 235] width 55 height 9
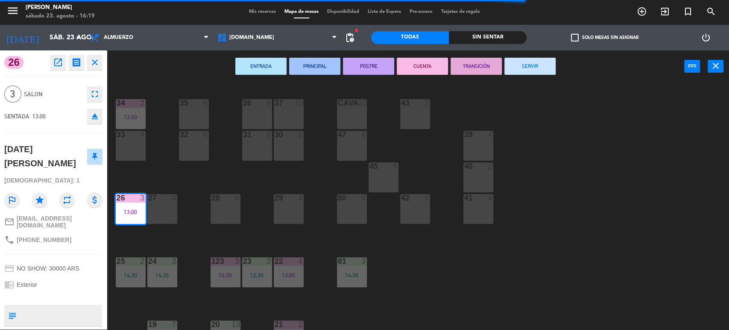
click at [539, 70] on button "SERVIR" at bounding box center [529, 66] width 51 height 17
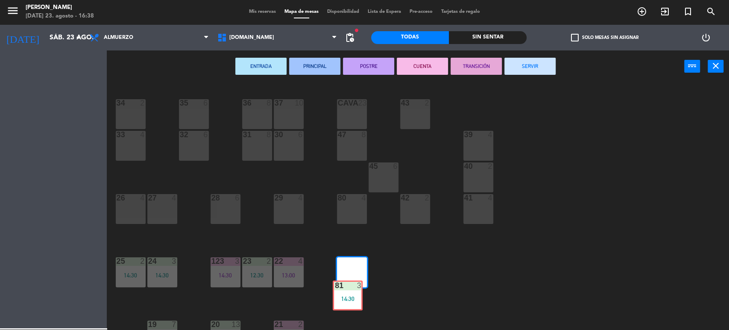
click at [357, 280] on div "81 3 14:30 81 3 14:30" at bounding box center [352, 272] width 30 height 30
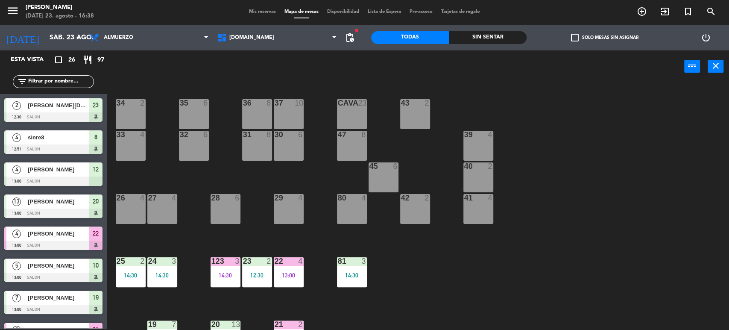
click at [363, 272] on div "14:30" at bounding box center [352, 275] width 30 height 6
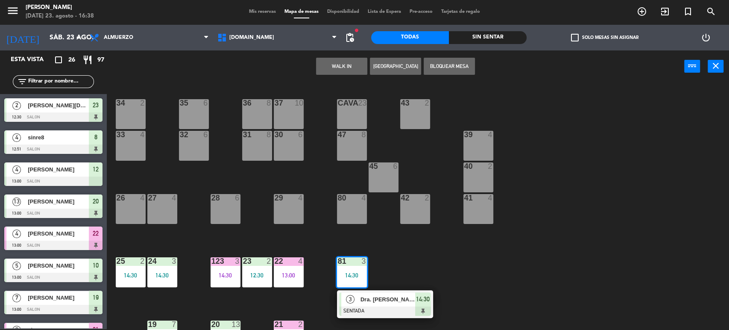
drag, startPoint x: 360, startPoint y: 296, endPoint x: 369, endPoint y: 289, distance: 11.3
click at [361, 296] on div "3 Dra. [PERSON_NAME] SENTADA 14:30" at bounding box center [385, 304] width 109 height 28
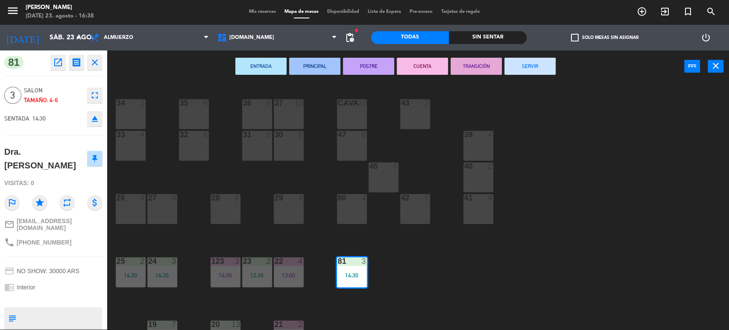
click at [529, 66] on button "SERVIR" at bounding box center [529, 66] width 51 height 17
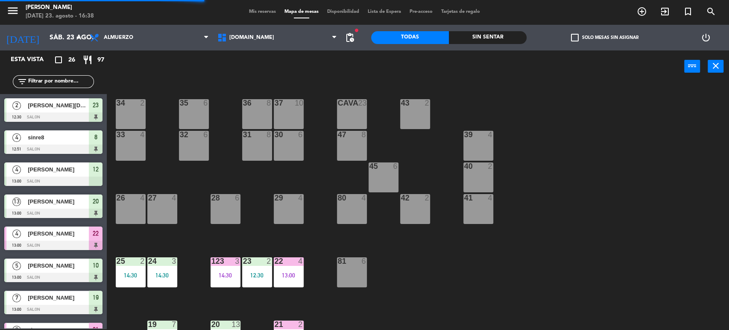
click at [294, 276] on div "13:00" at bounding box center [289, 275] width 30 height 6
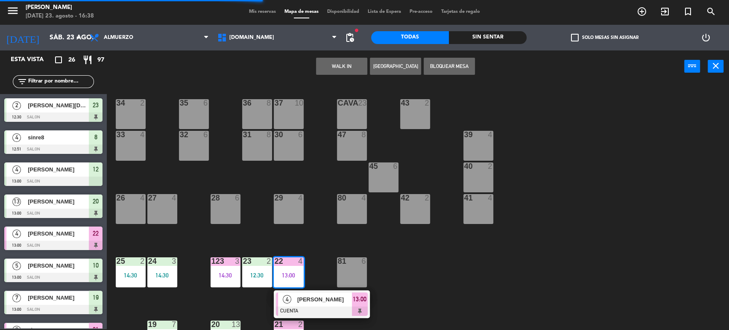
click at [324, 306] on div at bounding box center [322, 310] width 92 height 9
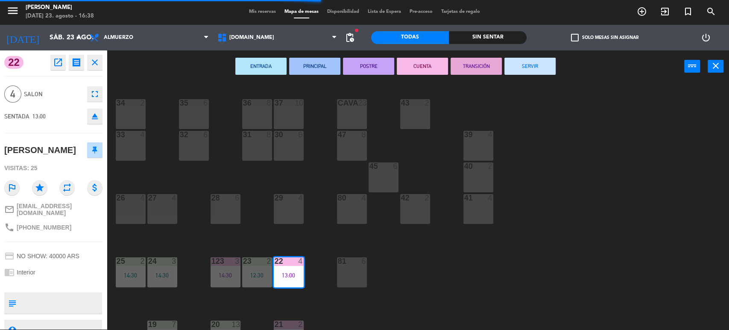
click at [513, 68] on button "SERVIR" at bounding box center [529, 66] width 51 height 17
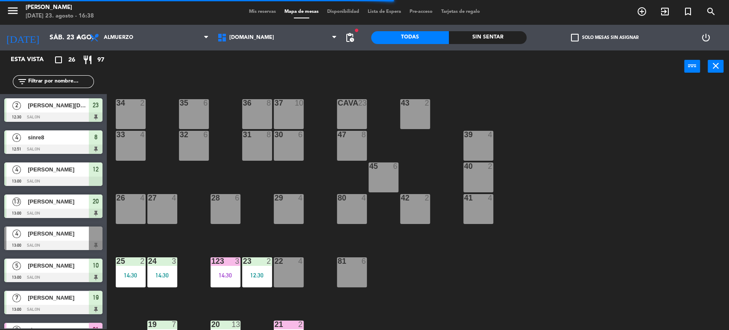
click at [242, 276] on div "12:30" at bounding box center [257, 275] width 30 height 6
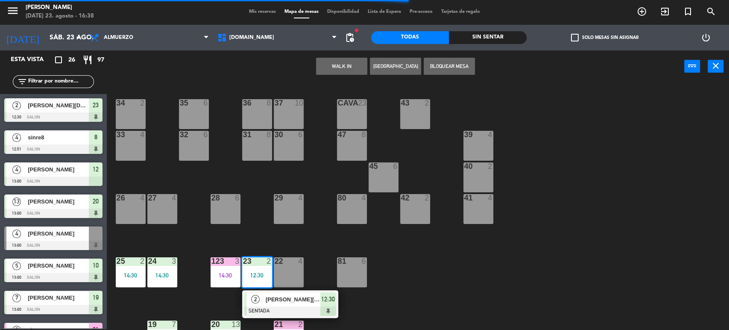
click at [256, 303] on div "2" at bounding box center [255, 299] width 18 height 14
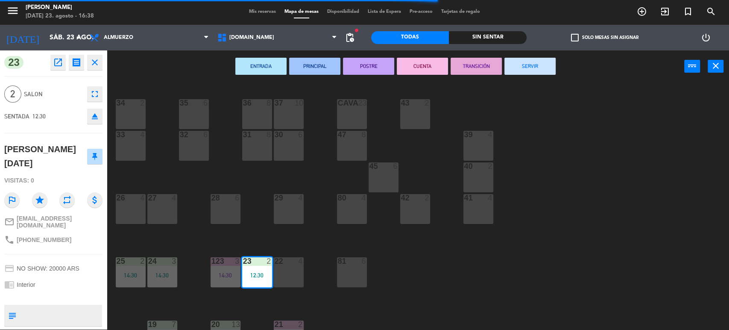
click at [531, 58] on button "SERVIR" at bounding box center [529, 66] width 51 height 17
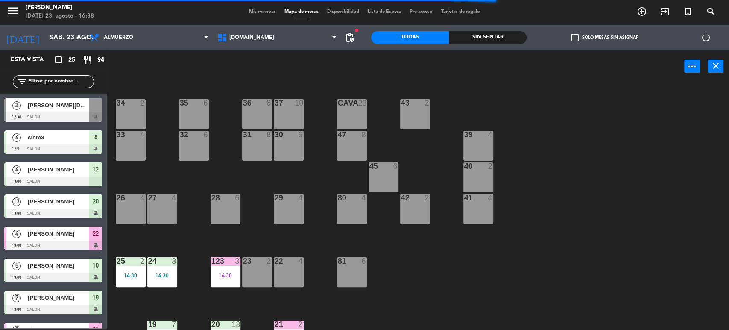
click at [214, 271] on div "123 3 14:30" at bounding box center [226, 272] width 30 height 30
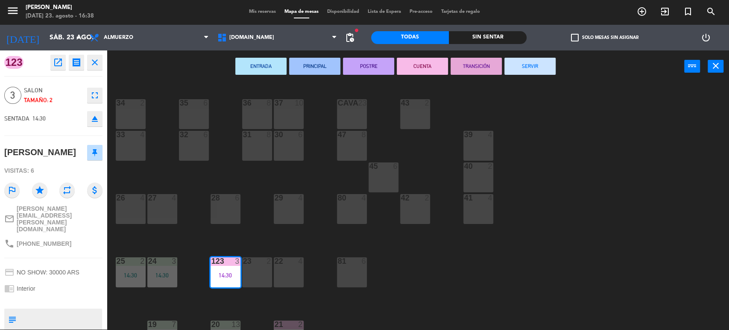
click at [526, 64] on button "SERVIR" at bounding box center [529, 66] width 51 height 17
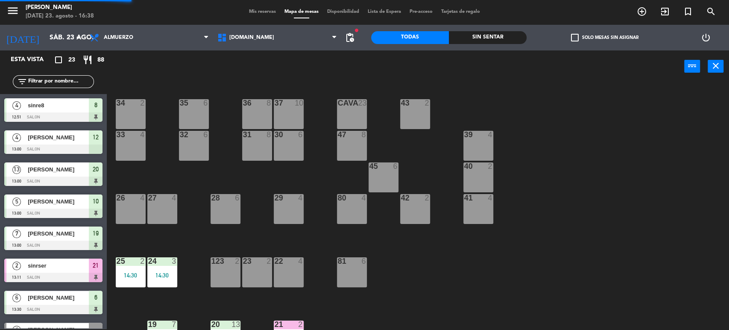
scroll to position [37, 0]
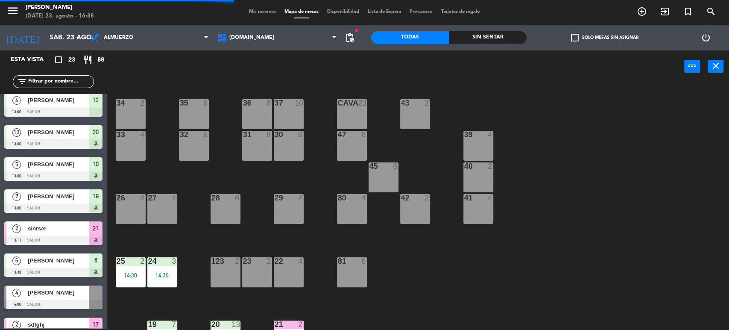
click at [169, 275] on div "14:30" at bounding box center [162, 275] width 30 height 6
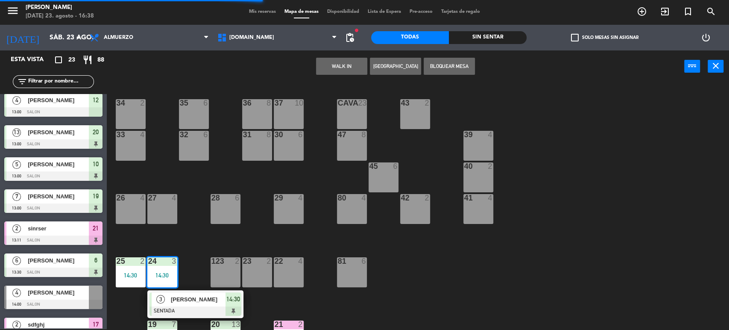
click at [189, 311] on div at bounding box center [195, 310] width 92 height 9
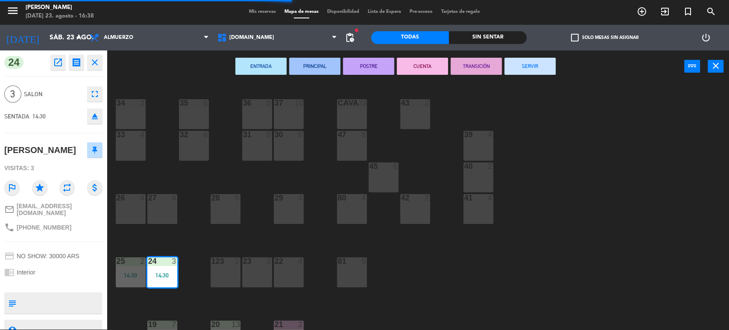
click at [521, 62] on button "SERVIR" at bounding box center [529, 66] width 51 height 17
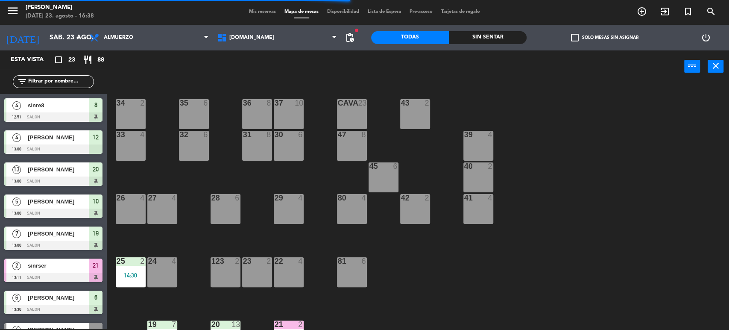
scroll to position [1, 0]
click at [107, 270] on main "34 2 35 6 36 8 43 2 37 10 CAVA 23 33 4 32 6 31 8 30 6 47 8 39 4 45 6 40 2 26 4 …" at bounding box center [418, 203] width 622 height 254
click at [121, 274] on div "14:30" at bounding box center [131, 275] width 30 height 6
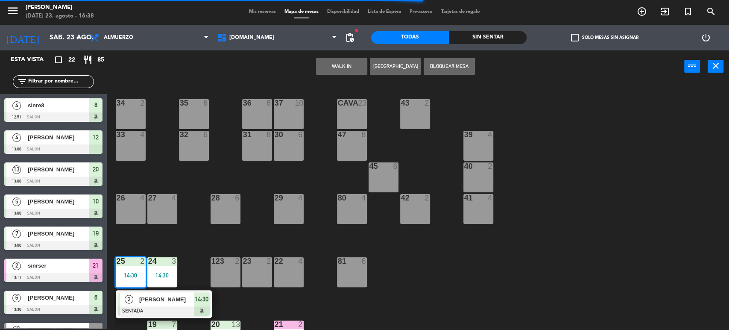
click at [140, 300] on span "[PERSON_NAME]" at bounding box center [166, 299] width 55 height 9
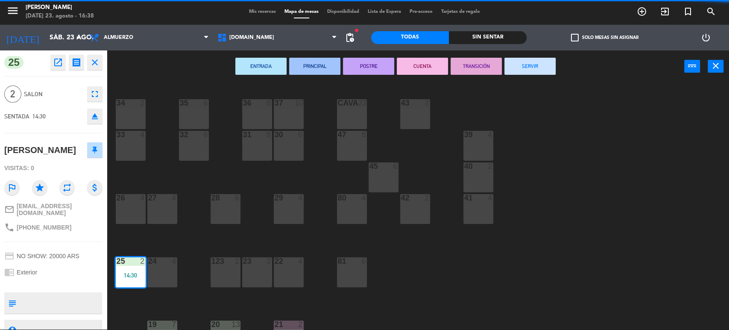
click at [533, 64] on button "SERVIR" at bounding box center [529, 66] width 51 height 17
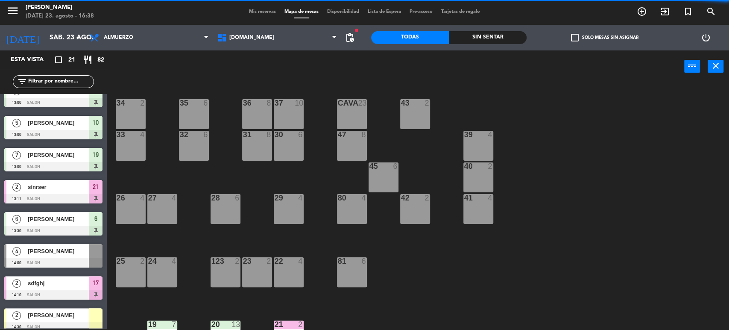
scroll to position [142, 0]
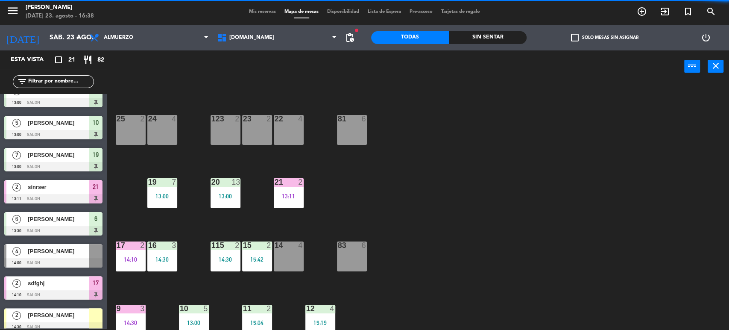
click at [299, 193] on div "13:11" at bounding box center [289, 196] width 30 height 6
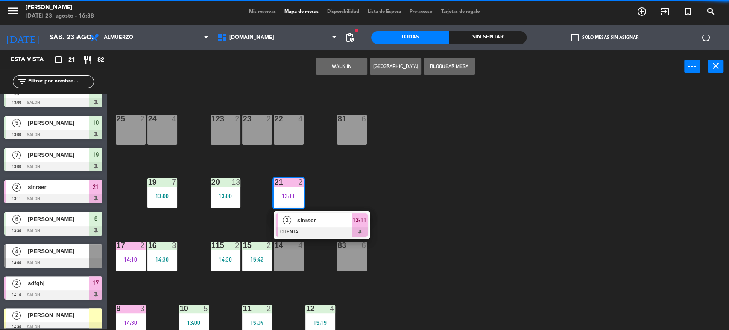
click at [315, 222] on span "sinrser" at bounding box center [324, 220] width 55 height 9
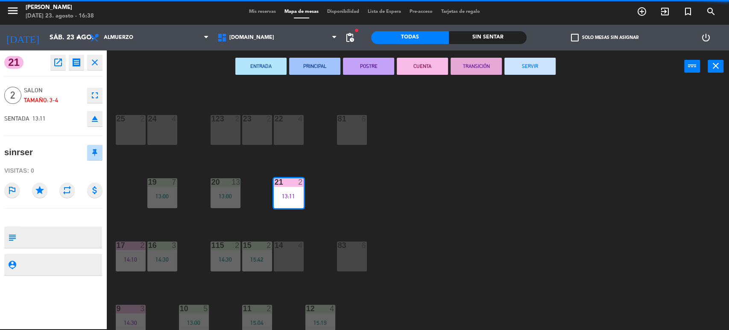
click at [518, 66] on button "SERVIR" at bounding box center [529, 66] width 51 height 17
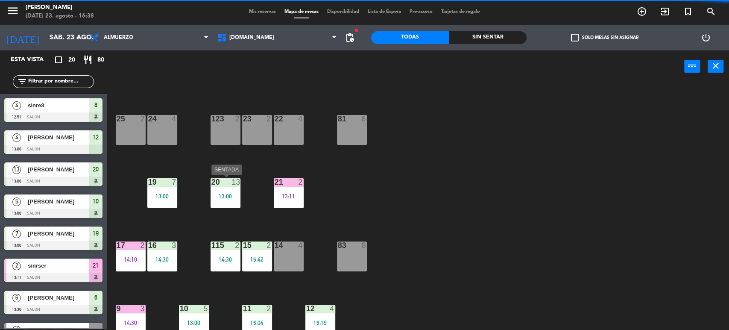
click at [225, 201] on div "20 13 13:00" at bounding box center [226, 193] width 30 height 30
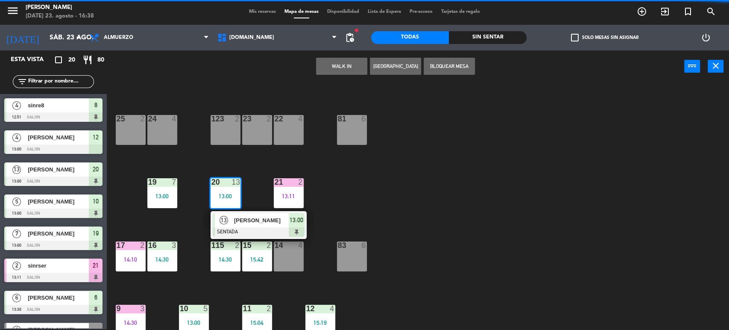
click at [253, 222] on span "[PERSON_NAME]" at bounding box center [261, 220] width 55 height 9
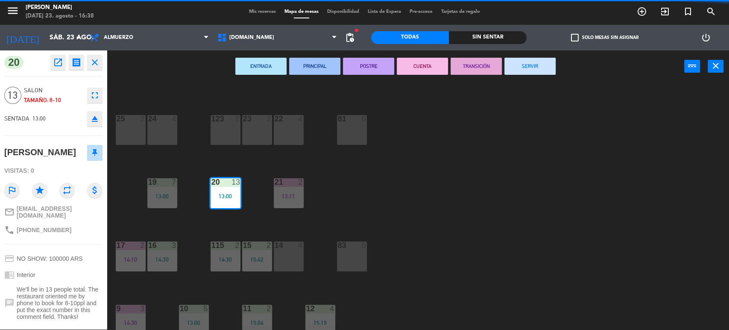
click at [536, 60] on button "SERVIR" at bounding box center [529, 66] width 51 height 17
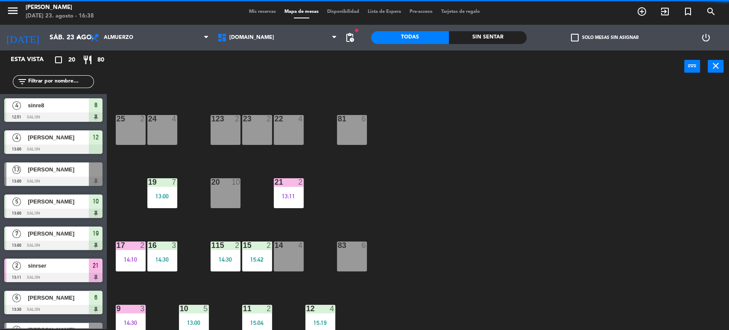
click at [172, 186] on div "19 7 13:00" at bounding box center [162, 193] width 30 height 30
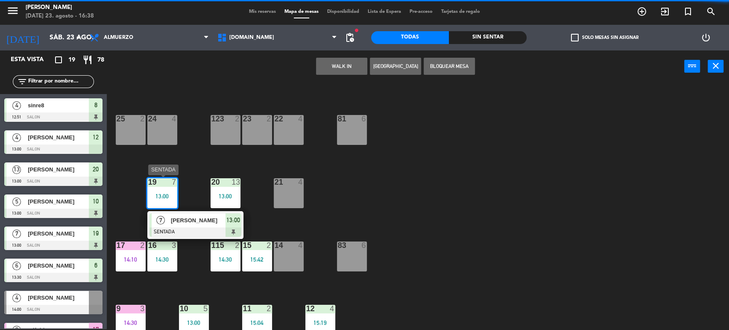
click at [190, 214] on div "[PERSON_NAME]" at bounding box center [198, 220] width 56 height 14
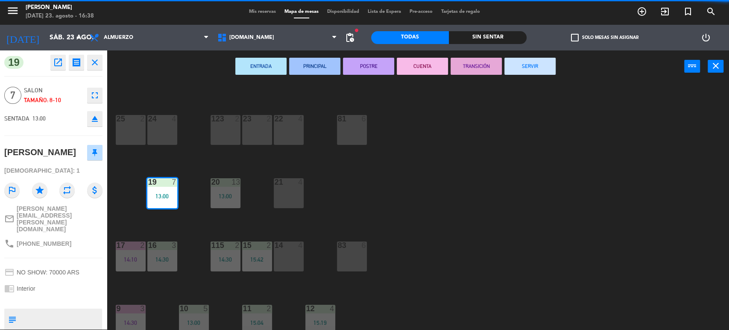
click at [538, 62] on button "SERVIR" at bounding box center [529, 66] width 51 height 17
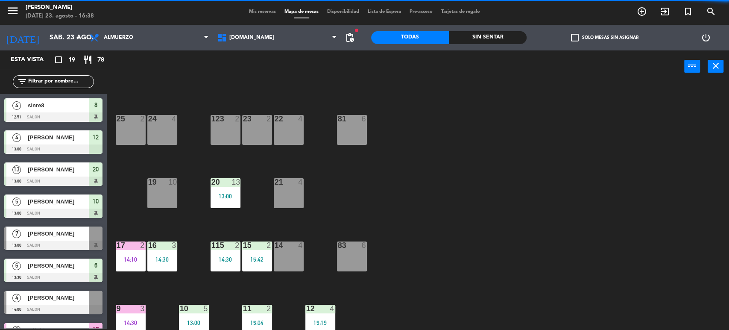
click at [155, 249] on div "16 3 14:30" at bounding box center [162, 256] width 30 height 30
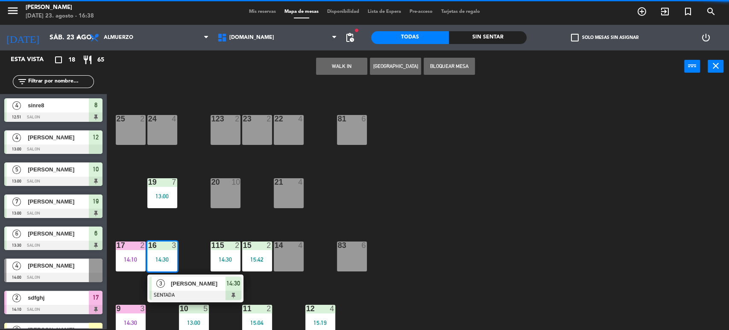
click at [187, 280] on span "[PERSON_NAME]" at bounding box center [198, 283] width 55 height 9
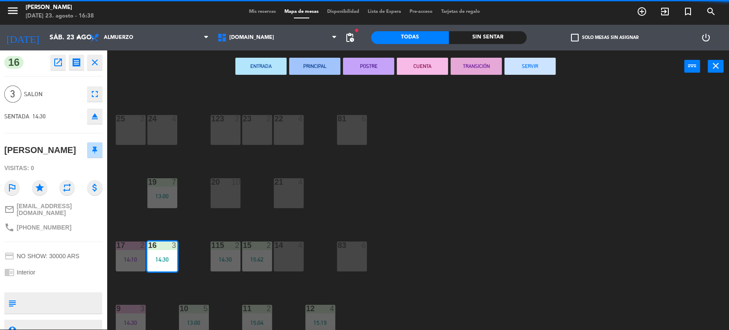
click at [516, 57] on div "ENTRADA PRINCIPAL POSTRE CUENTA TRANSICIÓN SERVIR power_input close" at bounding box center [395, 66] width 577 height 32
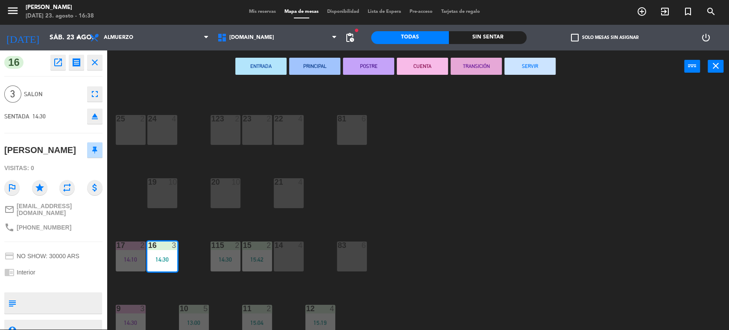
click at [517, 64] on button "SERVIR" at bounding box center [529, 66] width 51 height 17
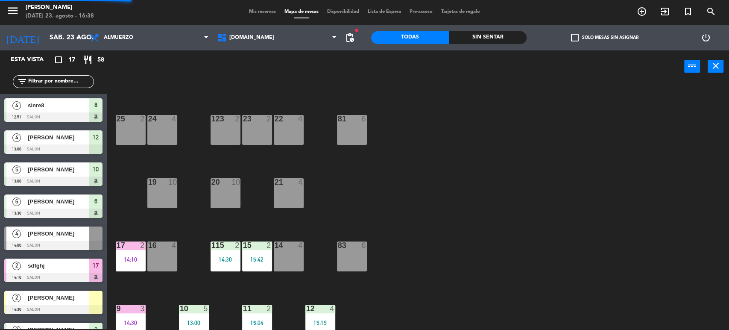
scroll to position [1, 0]
click at [256, 251] on div "15 2 15:42" at bounding box center [257, 256] width 30 height 30
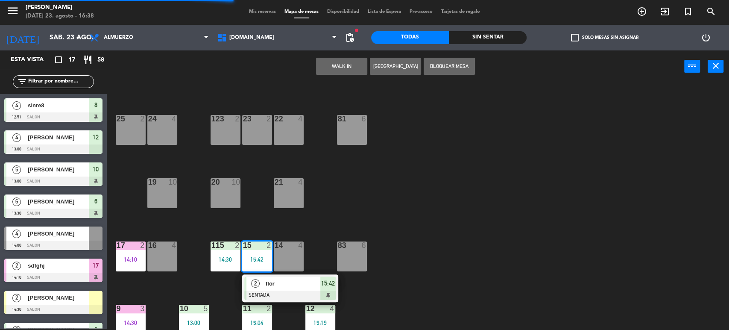
click at [277, 279] on span "flor" at bounding box center [293, 283] width 55 height 9
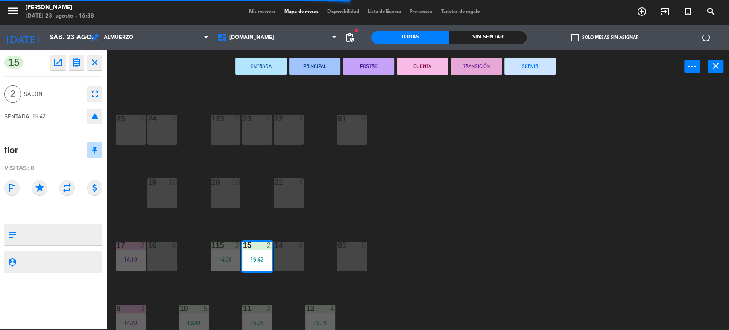
click at [509, 65] on button "SERVIR" at bounding box center [529, 66] width 51 height 17
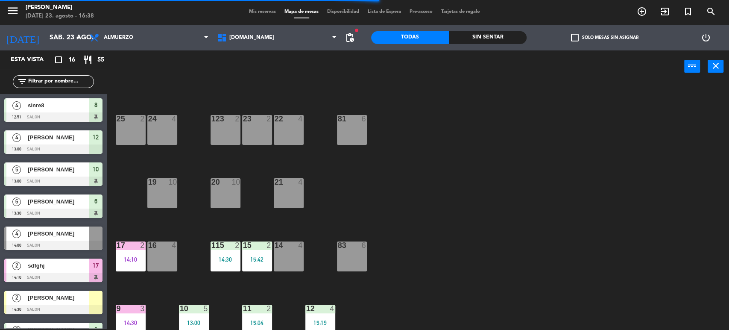
scroll to position [170, 0]
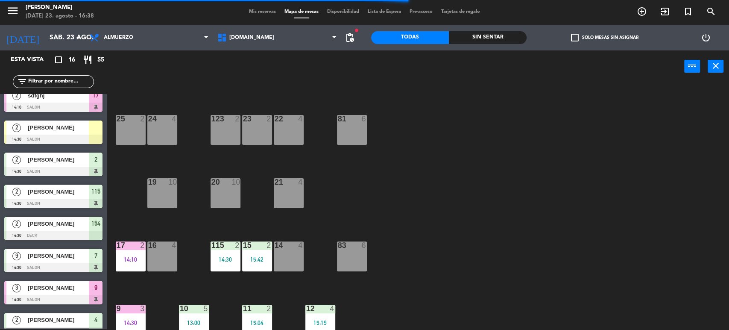
drag, startPoint x: 202, startPoint y: 270, endPoint x: 214, endPoint y: 266, distance: 13.0
click at [208, 269] on div "34 2 35 6 36 8 43 2 37 10 CAVA 23 33 4 32 6 31 8 30 6 47 8 39 4 45 6 40 2 26 4 …" at bounding box center [421, 207] width 615 height 246
click at [219, 265] on div "115 2 14:30" at bounding box center [226, 256] width 30 height 30
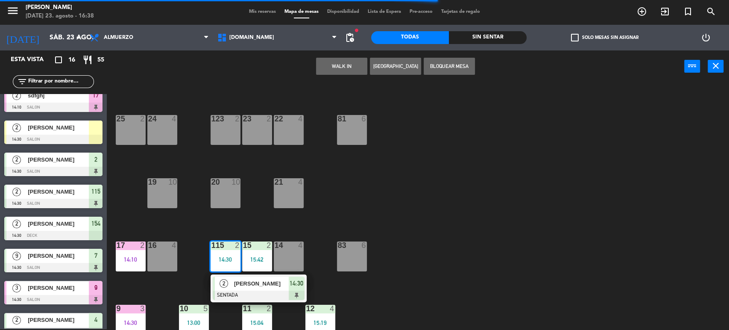
click at [236, 286] on span "[PERSON_NAME]" at bounding box center [261, 283] width 55 height 9
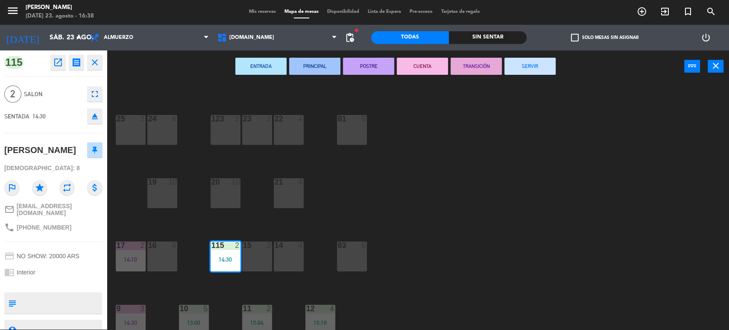
click at [545, 60] on button "SERVIR" at bounding box center [529, 66] width 51 height 17
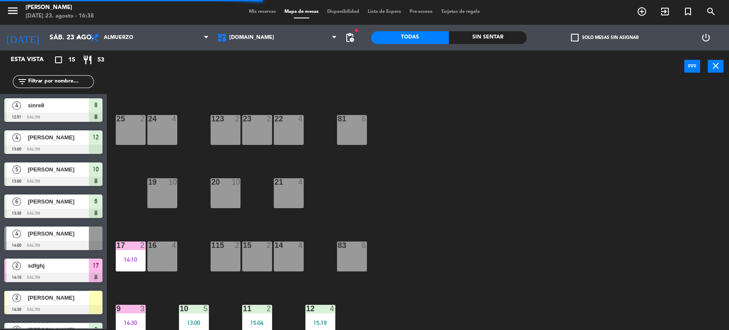
click at [135, 254] on div "17 2 14:10" at bounding box center [131, 256] width 30 height 30
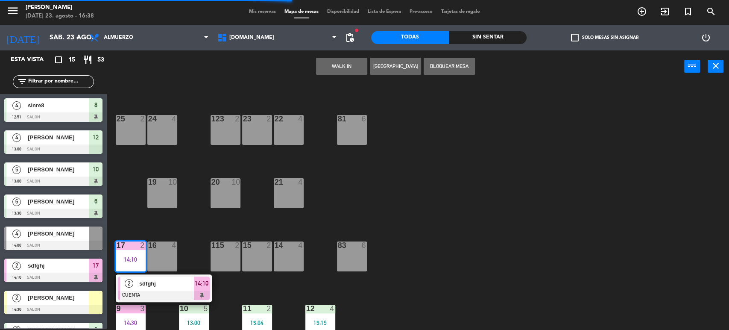
click at [139, 288] on div "sdfghj" at bounding box center [166, 283] width 56 height 14
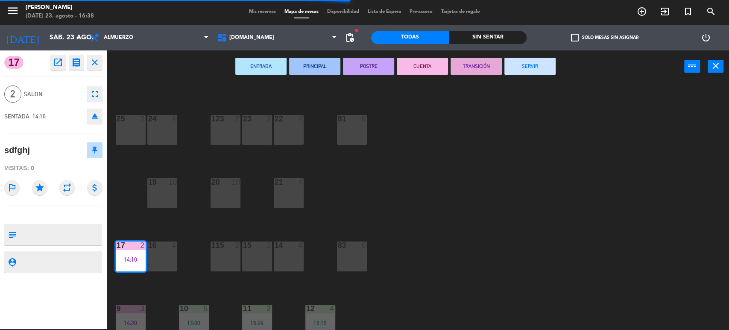
click at [538, 59] on button "SERVIR" at bounding box center [529, 66] width 51 height 17
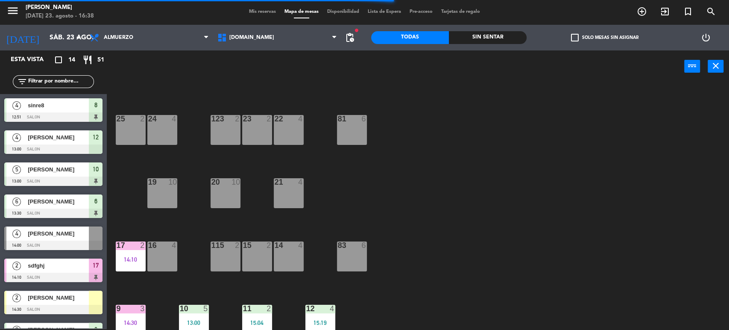
scroll to position [272, 0]
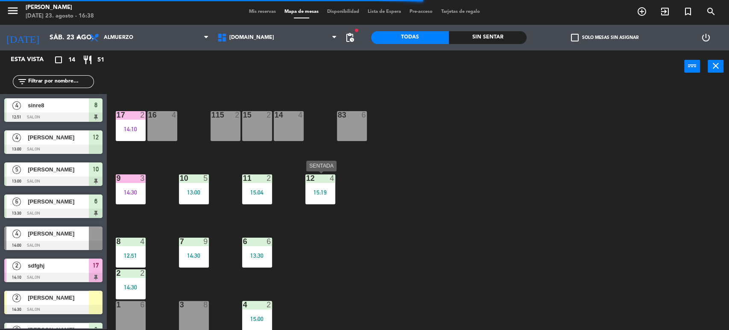
click at [320, 184] on div "12 4 15:19" at bounding box center [320, 189] width 30 height 30
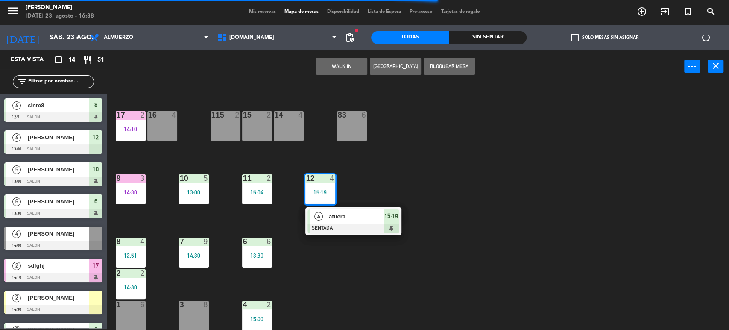
click at [346, 224] on div at bounding box center [353, 227] width 92 height 9
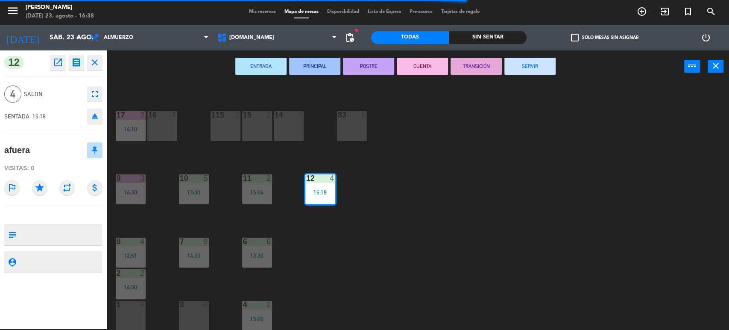
click at [530, 59] on button "SERVIR" at bounding box center [529, 66] width 51 height 17
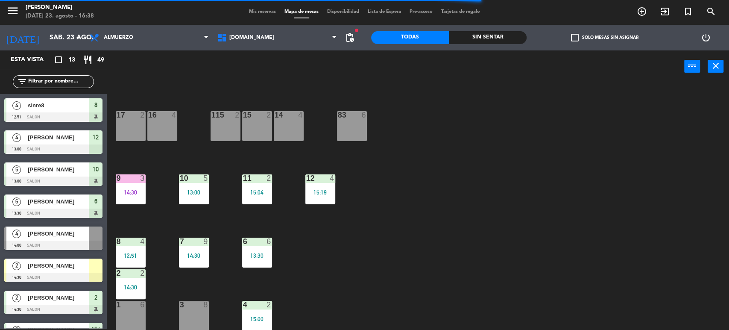
scroll to position [136, 0]
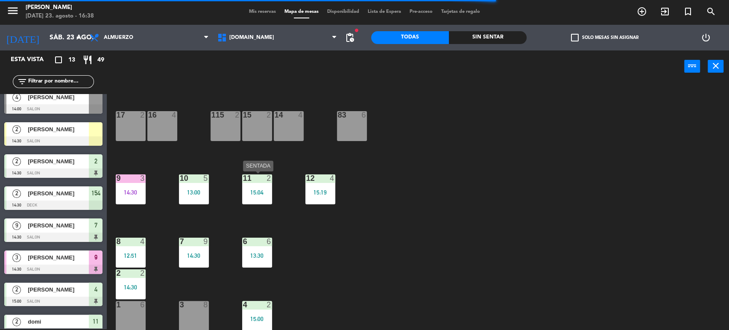
click at [261, 184] on div "11 2 15:04" at bounding box center [257, 189] width 30 height 30
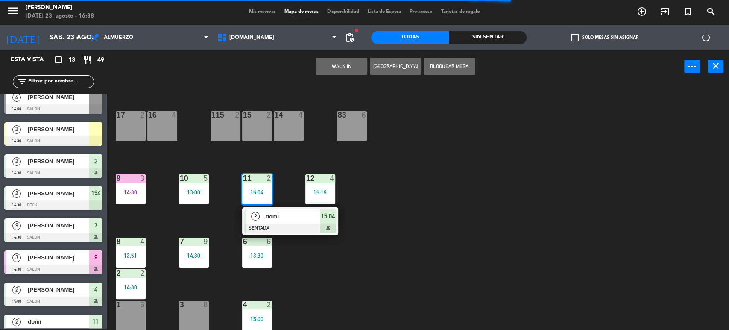
click at [272, 216] on span "domi" at bounding box center [293, 216] width 55 height 9
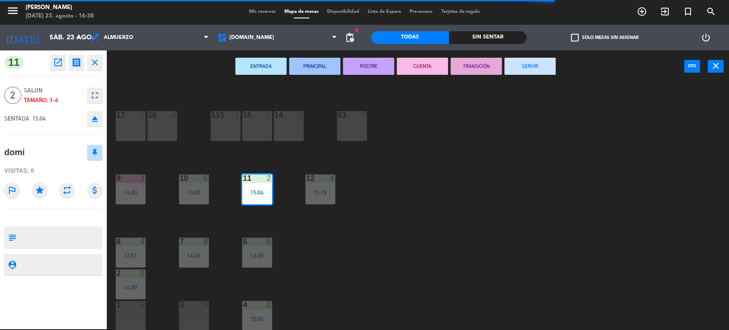
click at [525, 67] on button "SERVIR" at bounding box center [529, 66] width 51 height 17
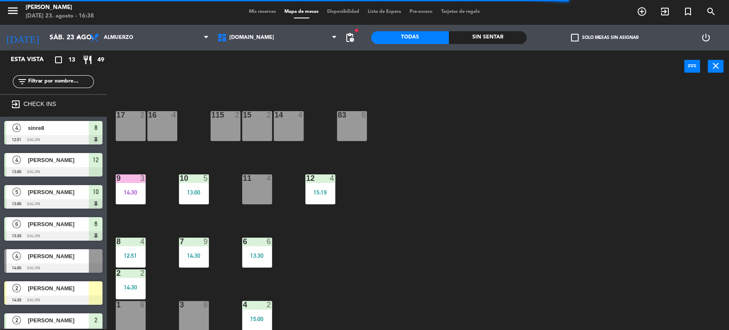
scroll to position [93, 0]
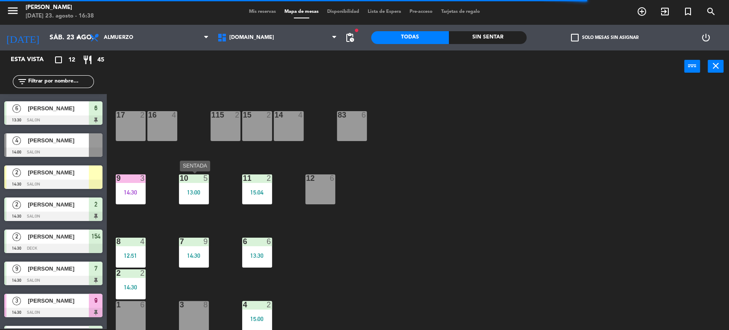
click at [189, 196] on div "10 5 13:00" at bounding box center [194, 189] width 30 height 30
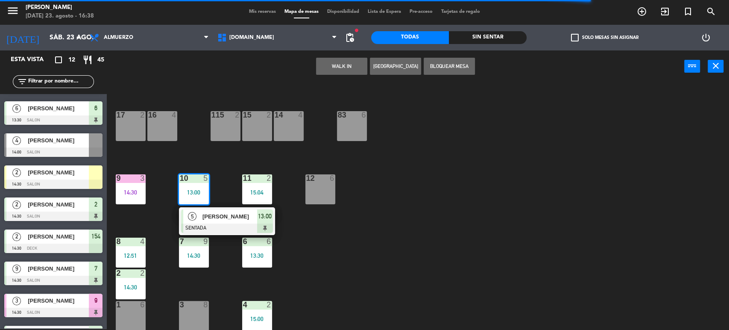
click at [199, 217] on div "5" at bounding box center [192, 216] width 18 height 14
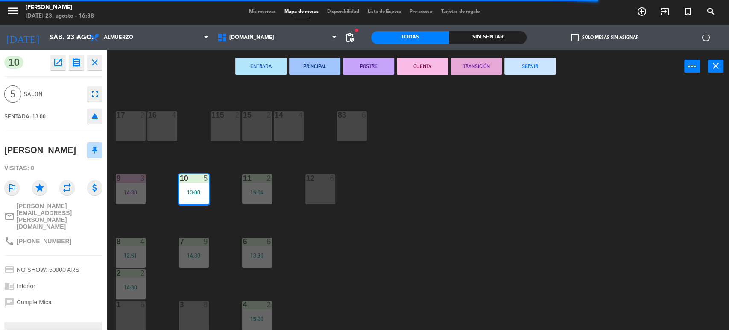
click at [536, 69] on button "SERVIR" at bounding box center [529, 66] width 51 height 17
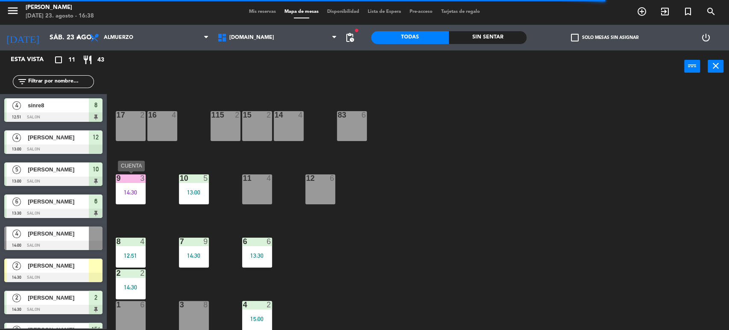
click at [117, 190] on div "14:30" at bounding box center [131, 192] width 30 height 6
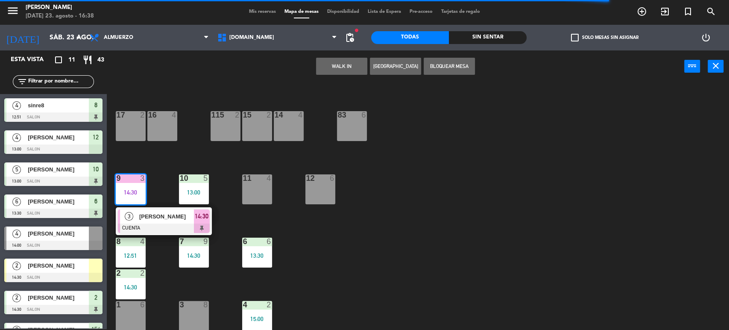
click at [151, 225] on div at bounding box center [164, 227] width 92 height 9
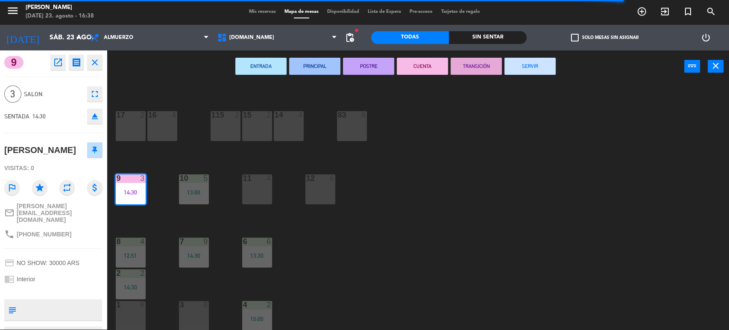
click at [540, 72] on button "SERVIR" at bounding box center [529, 66] width 51 height 17
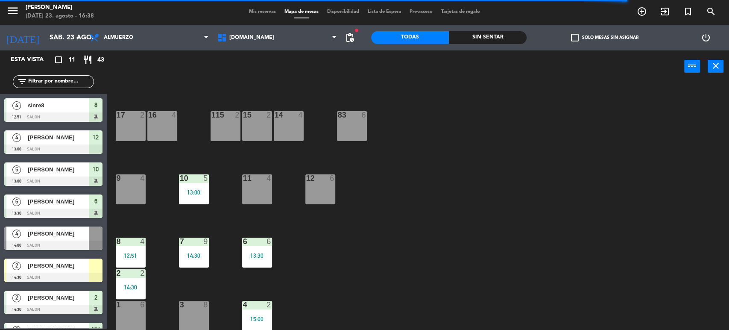
scroll to position [63, 0]
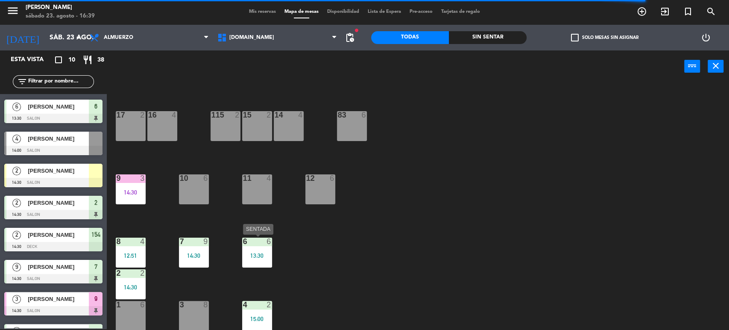
drag, startPoint x: 246, startPoint y: 255, endPoint x: 267, endPoint y: 268, distance: 24.5
click at [247, 255] on div "13:30" at bounding box center [257, 255] width 30 height 6
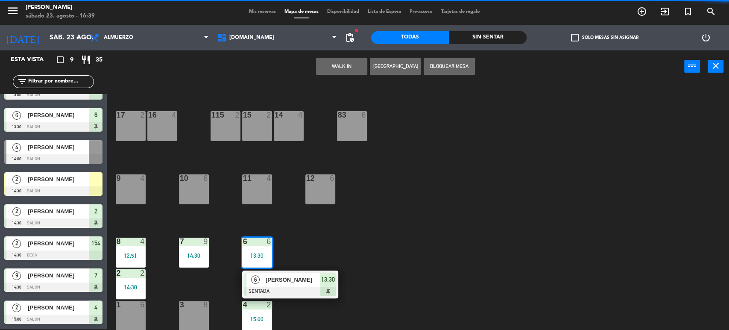
scroll to position [54, 0]
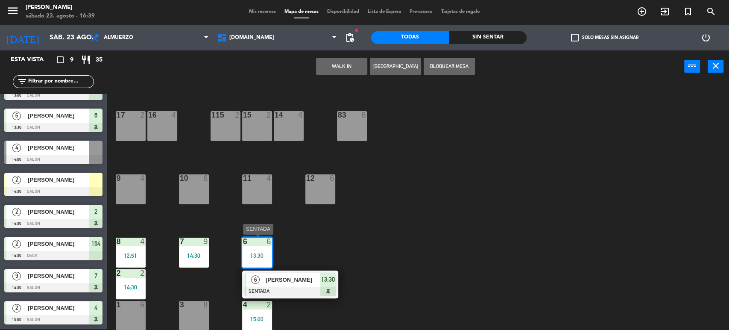
click at [312, 283] on span "[PERSON_NAME]" at bounding box center [293, 279] width 55 height 9
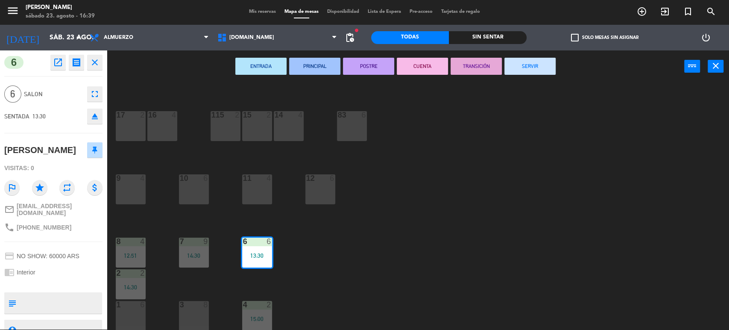
click at [536, 73] on button "SERVIR" at bounding box center [529, 66] width 51 height 17
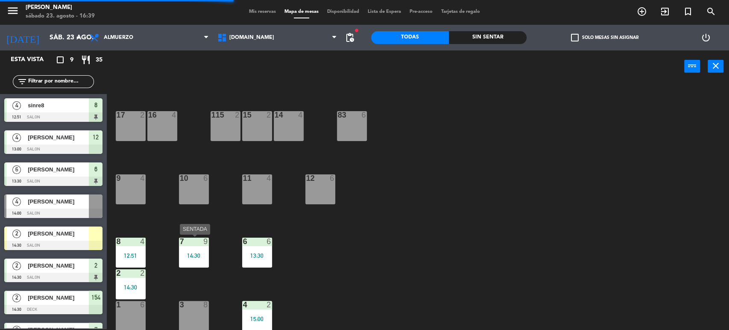
click at [196, 257] on div "14:30" at bounding box center [194, 255] width 30 height 6
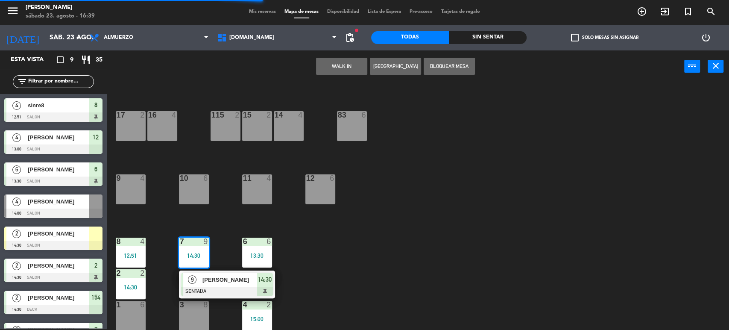
click at [205, 272] on div "9 [PERSON_NAME]" at bounding box center [220, 279] width 74 height 14
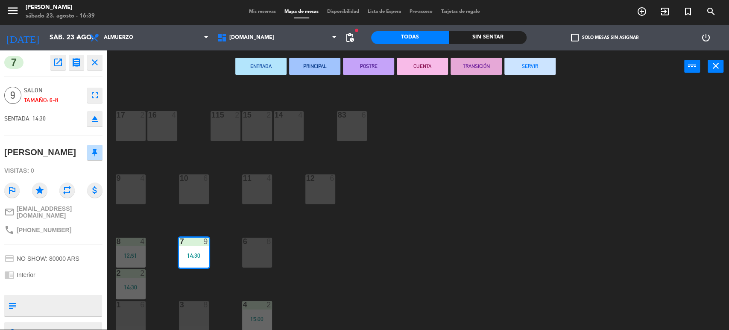
click at [524, 67] on button "SERVIR" at bounding box center [529, 66] width 51 height 17
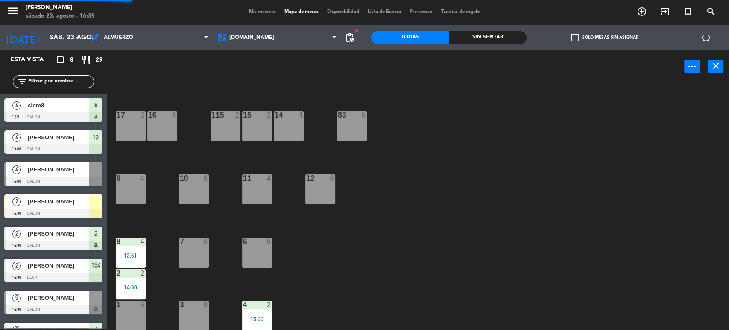
scroll to position [22, 0]
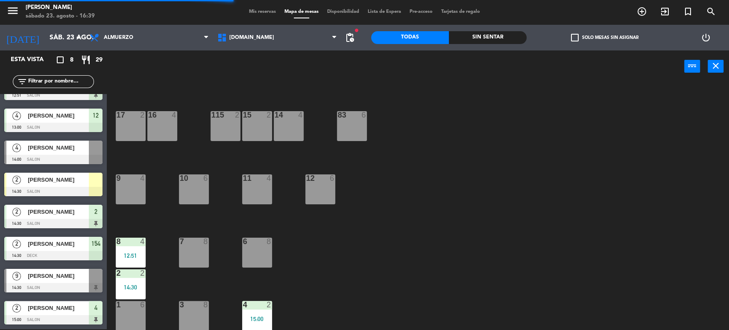
click at [135, 249] on div "8 4 12:51" at bounding box center [131, 252] width 30 height 30
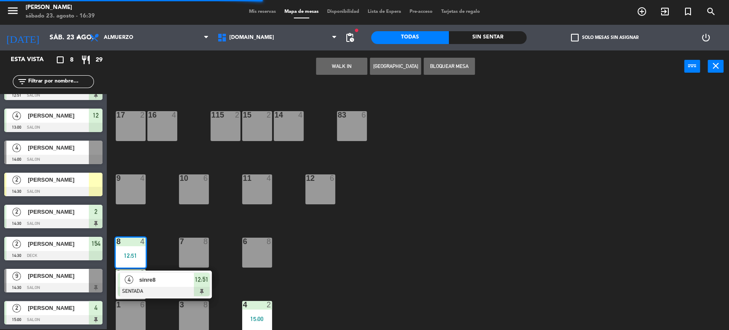
drag, startPoint x: 152, startPoint y: 287, endPoint x: 188, endPoint y: 269, distance: 40.1
click at [153, 287] on div "4 sinre8 SENTADA 12:51" at bounding box center [163, 284] width 109 height 28
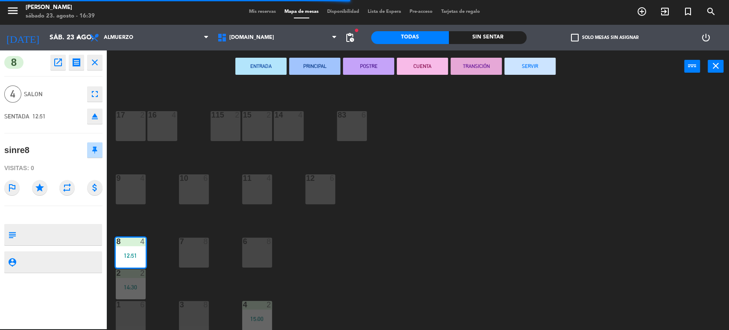
click at [536, 64] on button "SERVIR" at bounding box center [529, 66] width 51 height 17
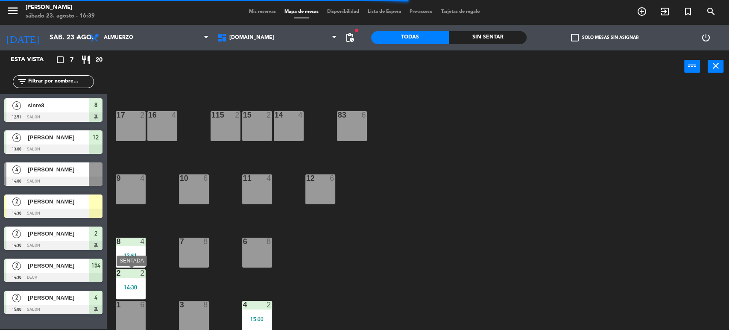
click at [131, 290] on div "14:30" at bounding box center [131, 287] width 30 height 6
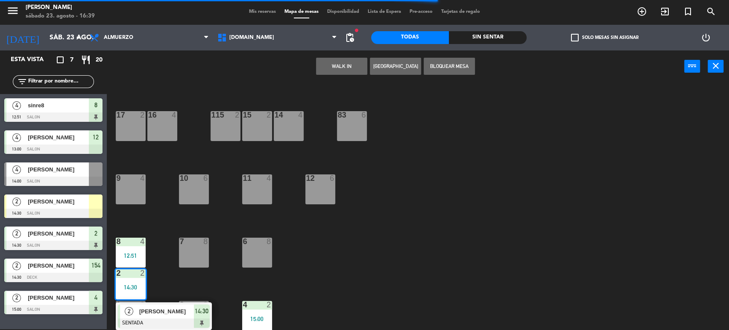
click at [164, 316] on div "[PERSON_NAME]" at bounding box center [166, 311] width 56 height 14
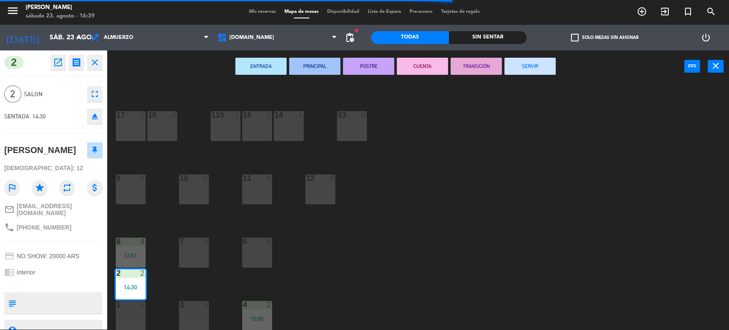
click at [535, 64] on button "SERVIR" at bounding box center [529, 66] width 51 height 17
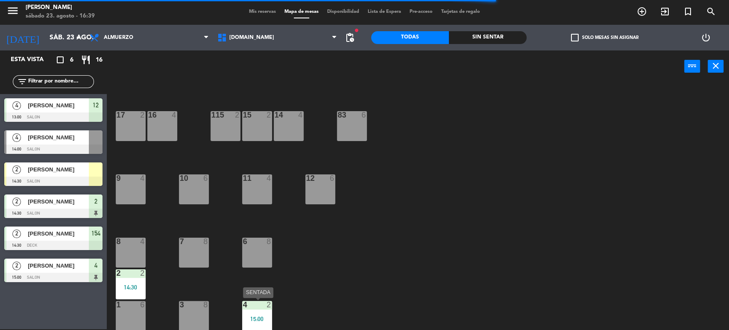
click at [272, 306] on div "2" at bounding box center [268, 305] width 5 height 8
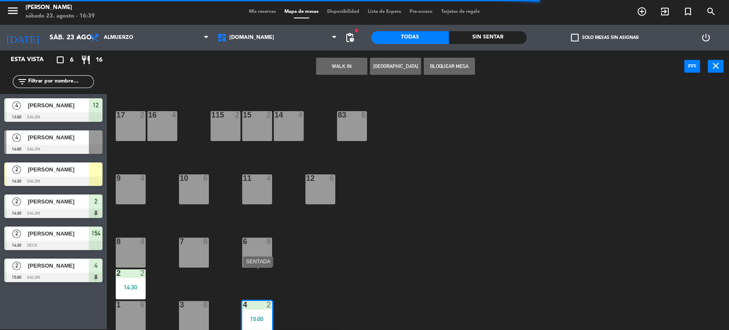
scroll to position [303, 0]
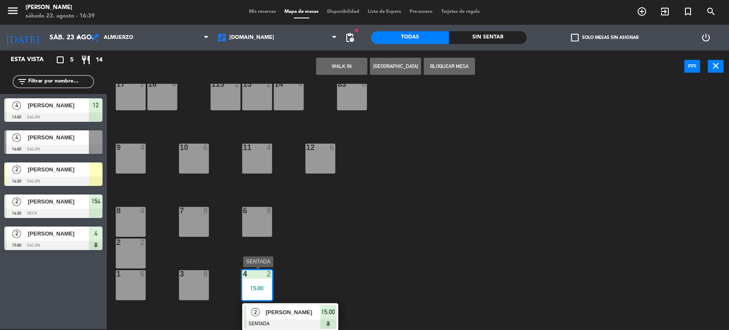
drag, startPoint x: 318, startPoint y: 320, endPoint x: 320, endPoint y: 314, distance: 5.8
click at [319, 319] on div "2 [PERSON_NAME] SENTADA 15:00" at bounding box center [290, 317] width 109 height 28
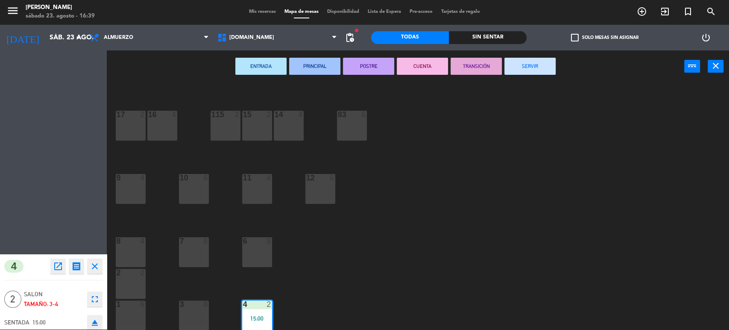
scroll to position [272, 0]
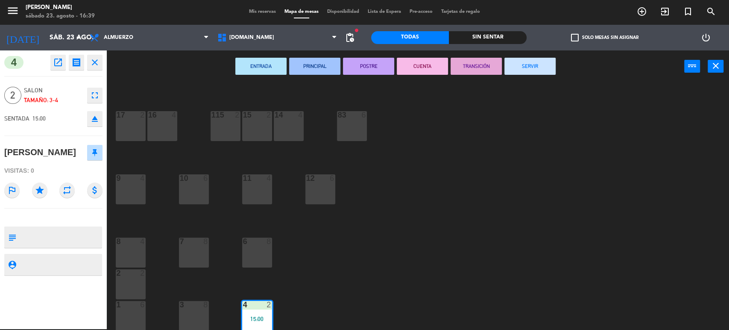
click at [544, 67] on button "SERVIR" at bounding box center [529, 66] width 51 height 17
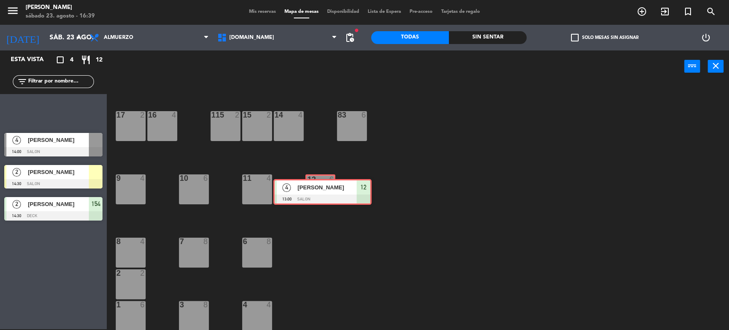
drag, startPoint x: 61, startPoint y: 107, endPoint x: 329, endPoint y: 187, distance: 279.4
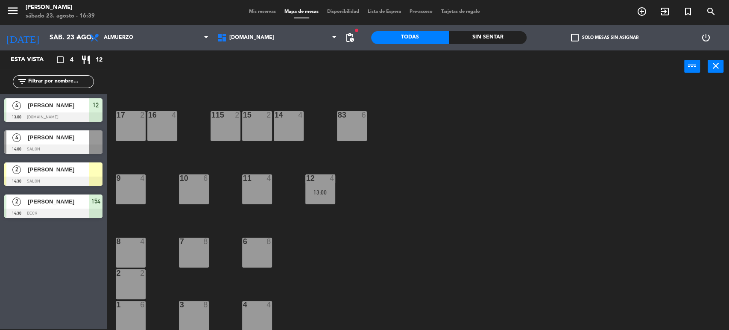
click at [328, 187] on div "12 4 13:00" at bounding box center [320, 189] width 30 height 30
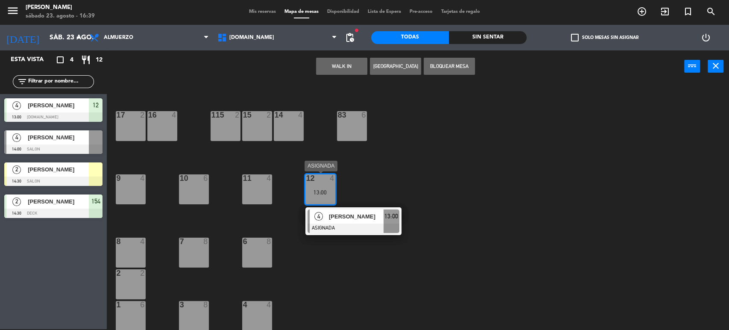
drag, startPoint x: 350, startPoint y: 221, endPoint x: 447, endPoint y: 143, distance: 124.2
click at [350, 220] on div "4 [PERSON_NAME] ASIGNADA 13:00" at bounding box center [353, 221] width 109 height 28
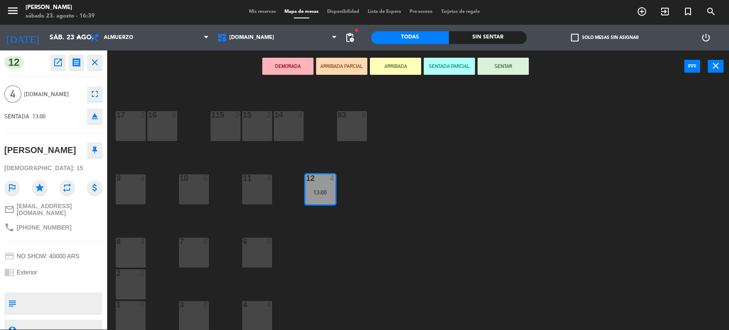
click at [498, 68] on button "SENTAR" at bounding box center [502, 66] width 51 height 17
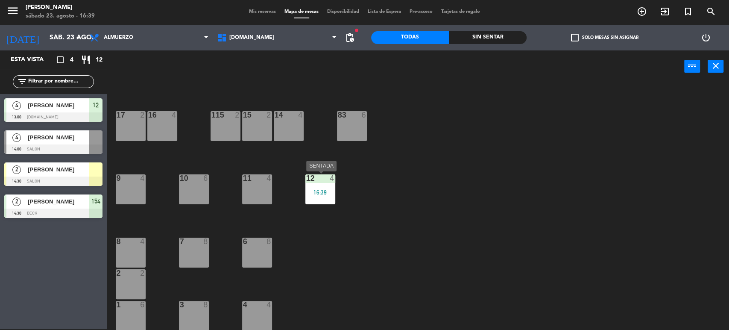
click at [307, 201] on div "12 4 16:39" at bounding box center [320, 189] width 30 height 30
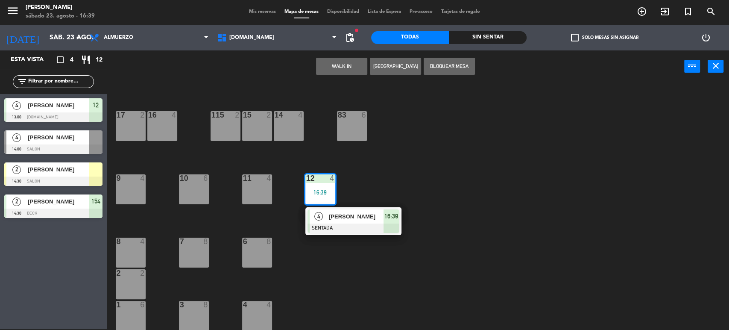
click at [334, 208] on div "4 [PERSON_NAME] SENTADA 16:39" at bounding box center [353, 221] width 96 height 28
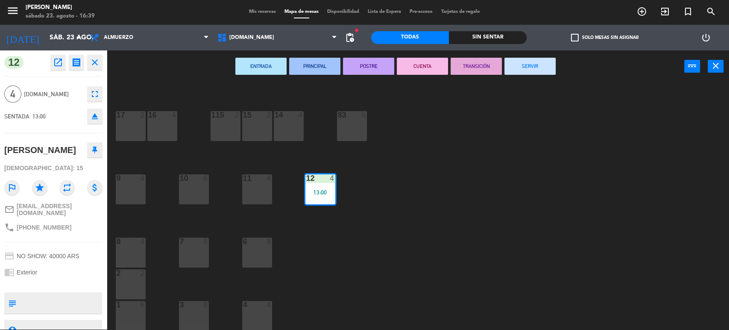
click at [534, 67] on button "SERVIR" at bounding box center [529, 66] width 51 height 17
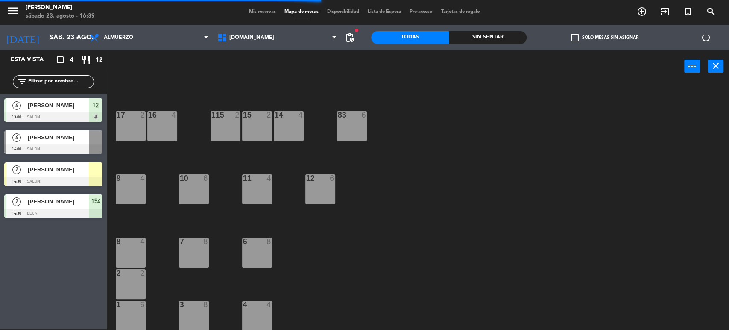
click at [648, 20] on div "menu [PERSON_NAME] [DATE] 23. agosto - 16:39 Mis reservas Mapa de mesas Disponi…" at bounding box center [364, 12] width 729 height 26
click at [636, 13] on span "add_circle_outline" at bounding box center [641, 11] width 23 height 15
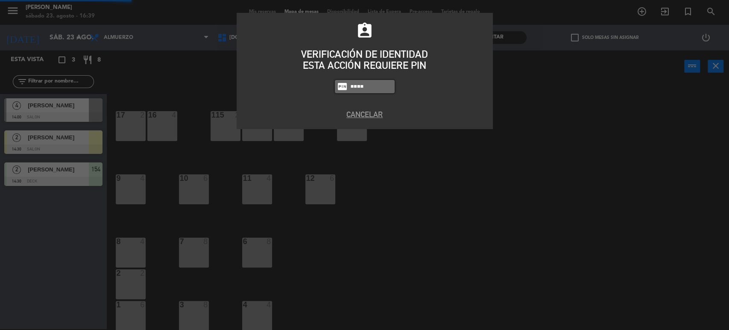
type input "4307"
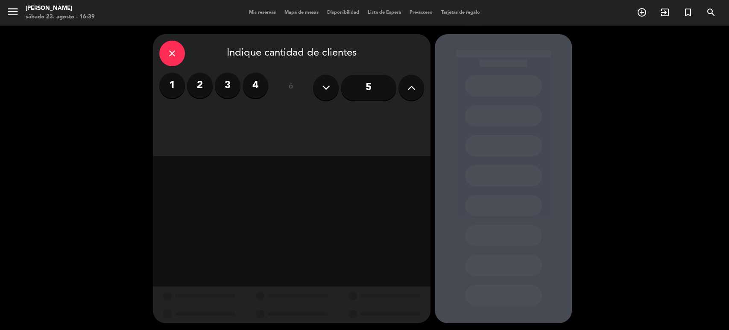
click at [248, 88] on label "4" at bounding box center [256, 86] width 26 height 26
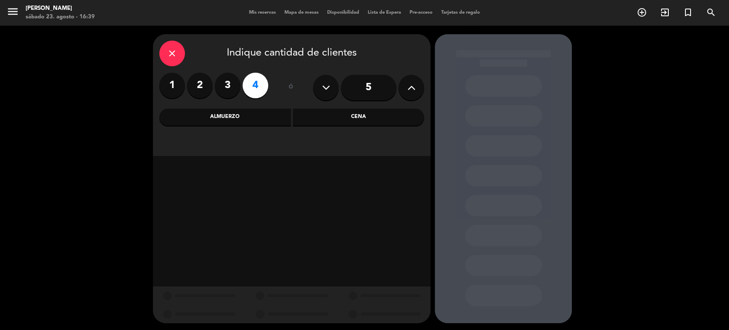
drag, startPoint x: 320, startPoint y: 115, endPoint x: 305, endPoint y: 119, distance: 15.4
click at [314, 116] on div "Cena" at bounding box center [359, 116] width 132 height 17
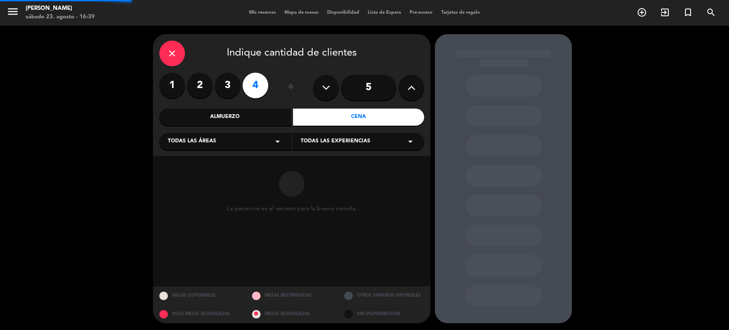
click at [259, 128] on div "close Indique cantidad de clientes 1 2 3 4 ó 5 Almuerzo Cena Todas las áreas ar…" at bounding box center [292, 95] width 278 height 122
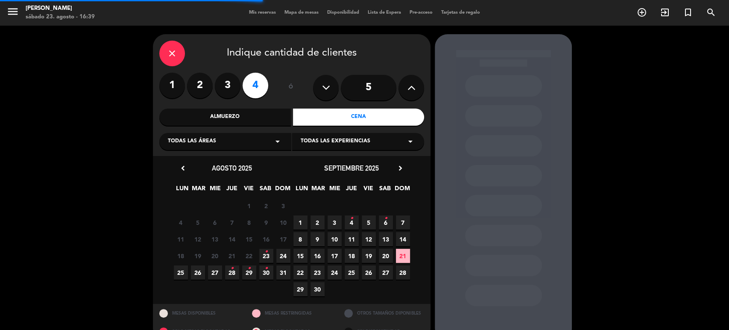
click at [214, 142] on span "Todas las áreas" at bounding box center [192, 141] width 48 height 9
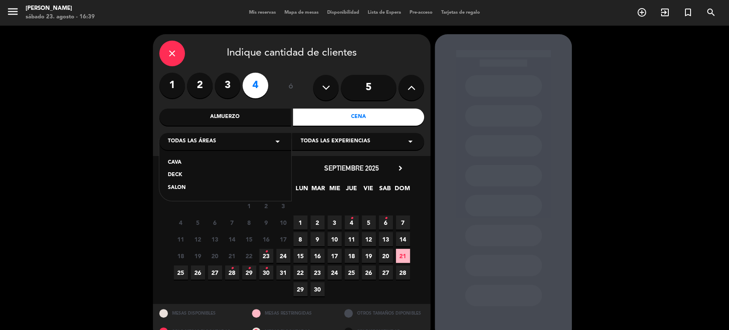
click at [181, 184] on div "SALON" at bounding box center [225, 188] width 115 height 9
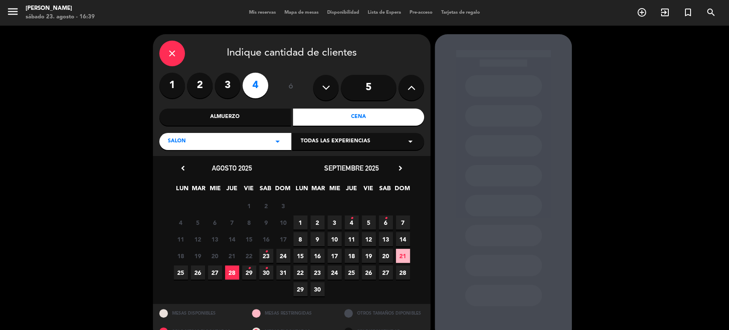
click at [266, 255] on icon "•" at bounding box center [266, 252] width 3 height 14
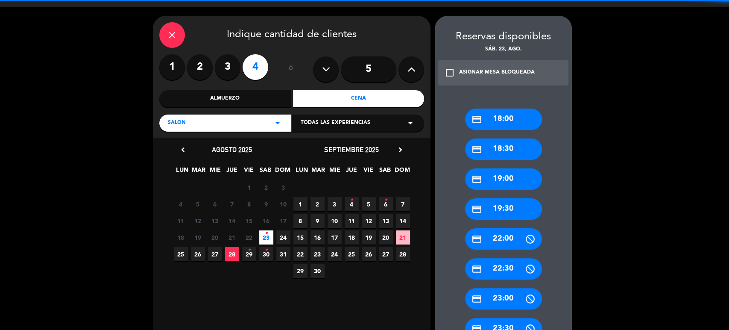
scroll to position [81, 0]
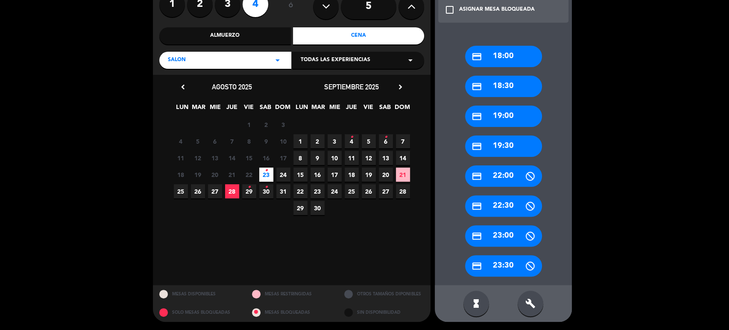
click at [506, 201] on div "credit_card 22:30" at bounding box center [503, 205] width 77 height 21
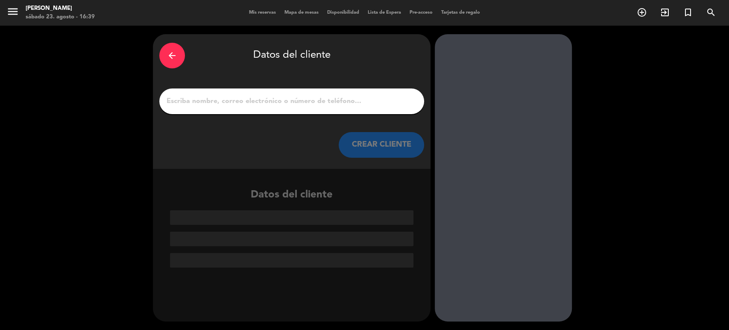
click at [345, 103] on input "1" at bounding box center [292, 101] width 252 height 12
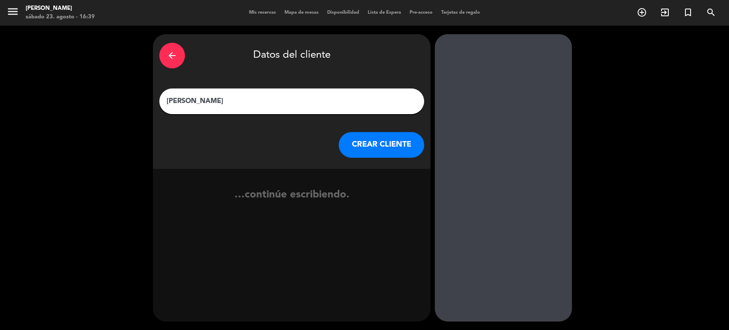
type input "[PERSON_NAME]"
click at [386, 146] on button "CREAR CLIENTE" at bounding box center [381, 145] width 85 height 26
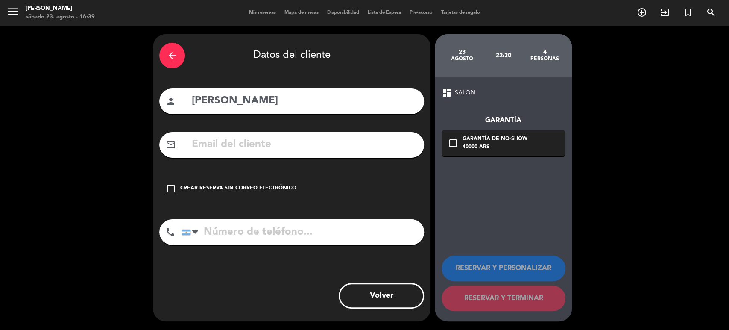
click at [376, 180] on div "check_box_outline_blank Crear reserva sin correo electrónico" at bounding box center [291, 189] width 265 height 26
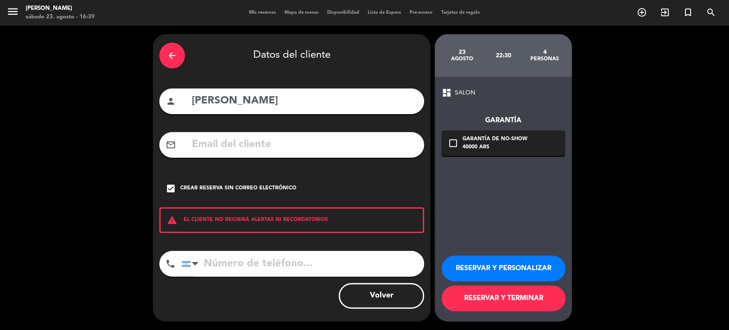
click at [491, 261] on button "RESERVAR Y PERSONALIZAR" at bounding box center [504, 268] width 124 height 26
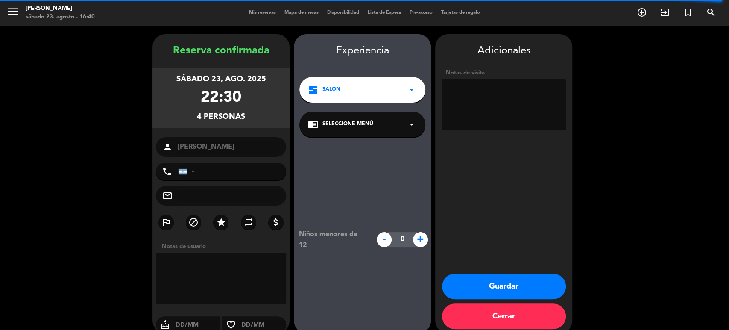
scroll to position [11, 0]
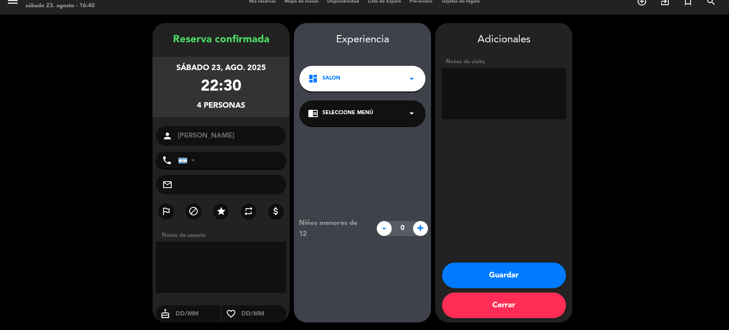
click at [493, 80] on textarea at bounding box center [504, 93] width 124 height 51
type textarea "descuento ver con [PERSON_NAME]"
click at [510, 283] on button "Guardar" at bounding box center [504, 275] width 124 height 26
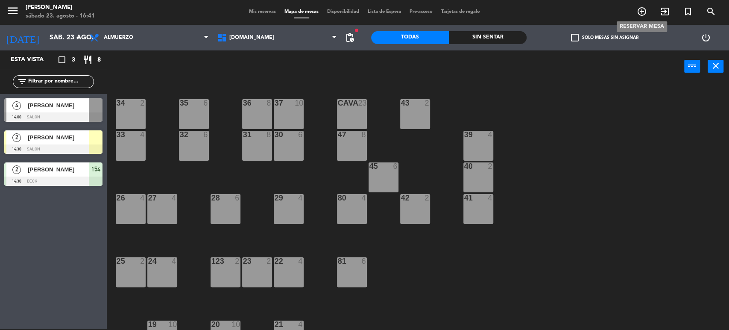
click at [643, 14] on icon "add_circle_outline" at bounding box center [642, 11] width 10 height 10
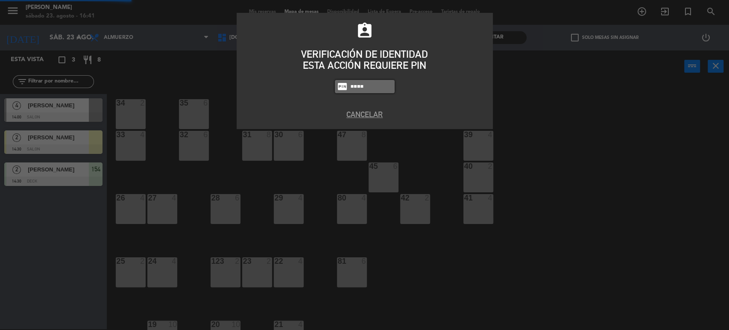
type input "4307"
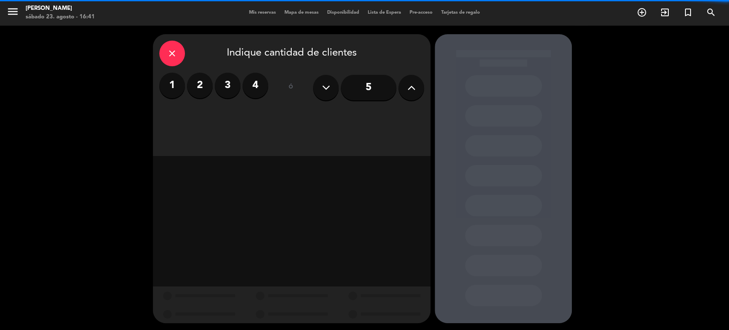
click at [401, 93] on button at bounding box center [411, 88] width 26 height 26
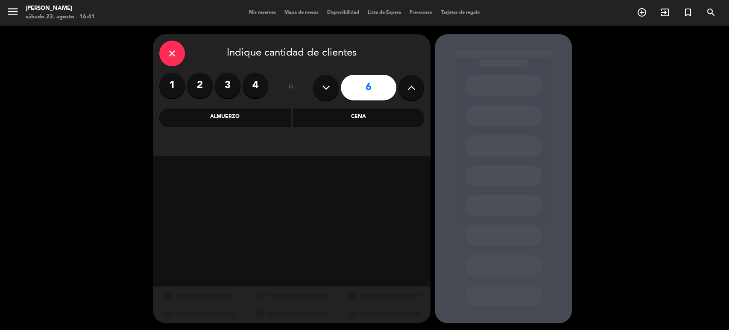
click at [403, 91] on button at bounding box center [411, 88] width 26 height 26
click at [331, 85] on button at bounding box center [326, 88] width 26 height 26
type input "8"
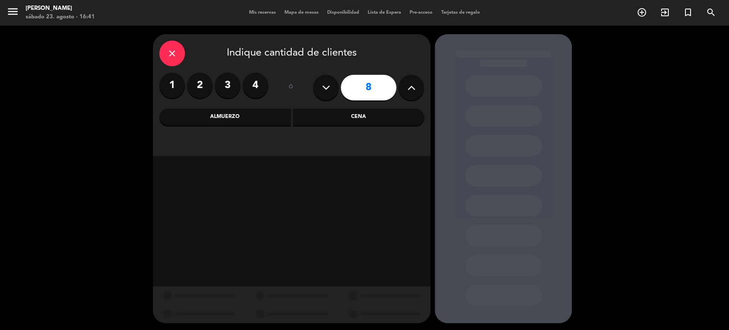
click at [317, 114] on div "Cena" at bounding box center [359, 116] width 132 height 17
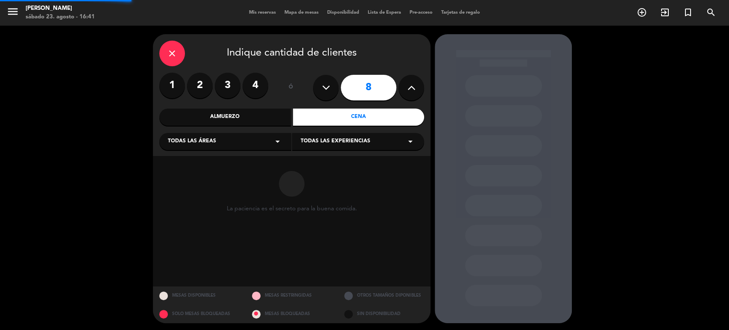
drag, startPoint x: 278, startPoint y: 136, endPoint x: 270, endPoint y: 142, distance: 10.4
click at [278, 137] on icon "arrow_drop_down" at bounding box center [277, 141] width 10 height 10
click at [170, 192] on div "SALON" at bounding box center [225, 188] width 115 height 9
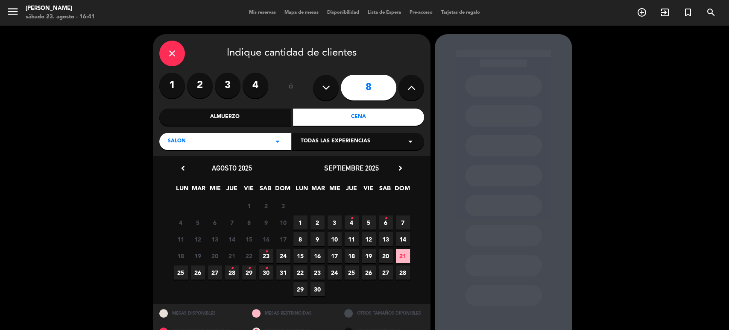
click at [268, 255] on span "23 •" at bounding box center [266, 256] width 14 height 14
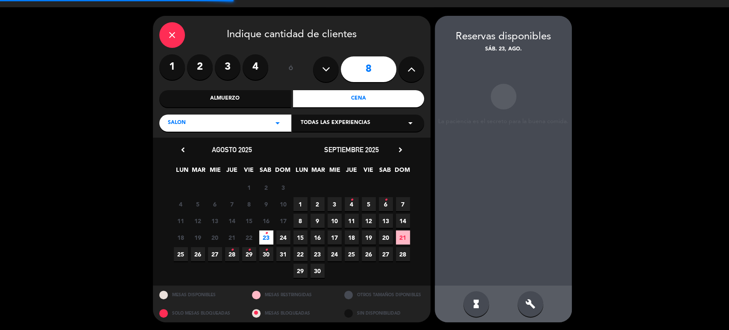
click at [519, 301] on div "build" at bounding box center [531, 304] width 26 height 26
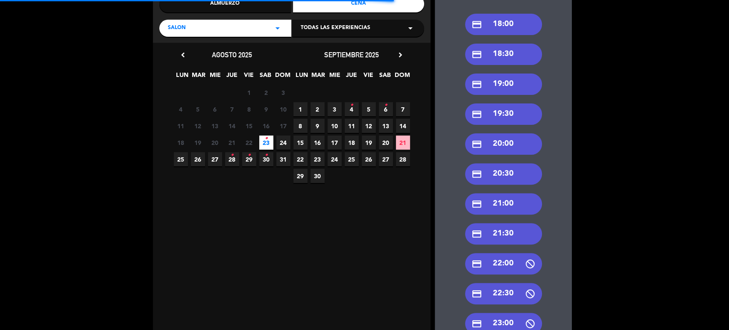
scroll to position [161, 0]
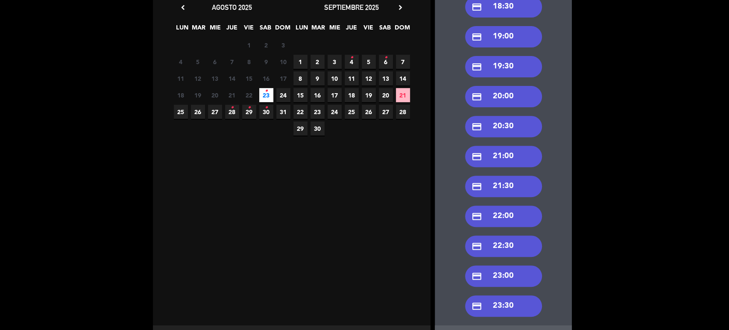
click at [506, 160] on div "credit_card 21:00" at bounding box center [503, 156] width 77 height 21
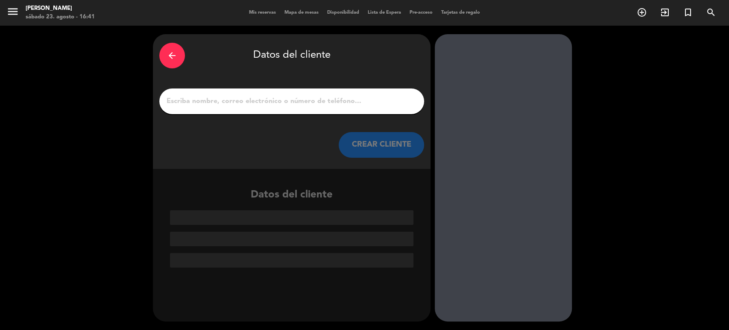
click at [289, 97] on input "1" at bounding box center [292, 101] width 252 height 12
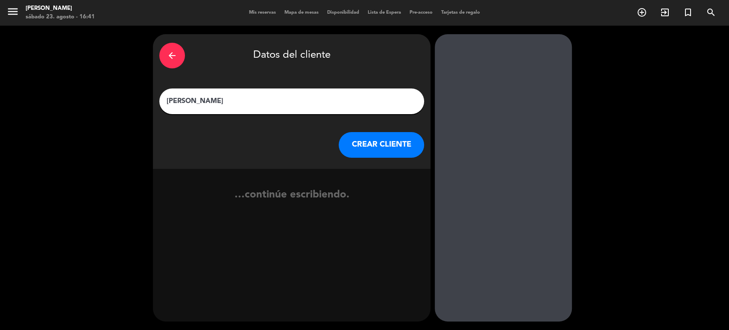
type input "[PERSON_NAME]"
click at [378, 149] on button "CREAR CLIENTE" at bounding box center [381, 145] width 85 height 26
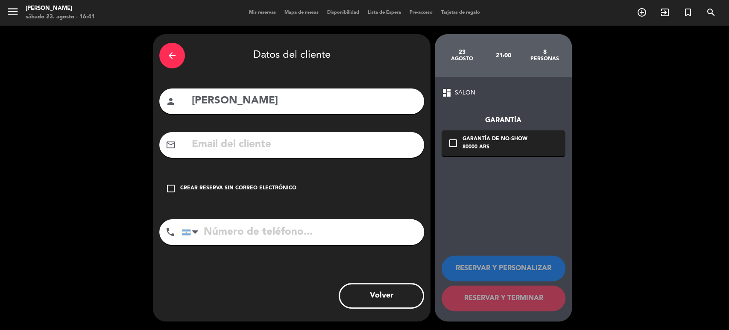
click at [378, 176] on div "check_box_outline_blank Crear reserva sin correo electrónico" at bounding box center [291, 189] width 265 height 26
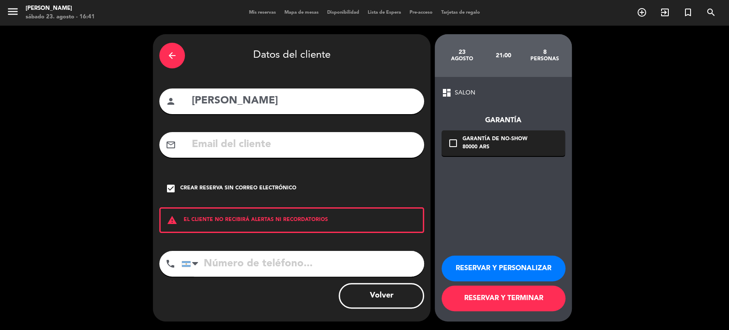
drag, startPoint x: 507, startPoint y: 255, endPoint x: 507, endPoint y: 267, distance: 11.5
click at [507, 256] on button "RESERVAR Y PERSONALIZAR" at bounding box center [504, 268] width 124 height 26
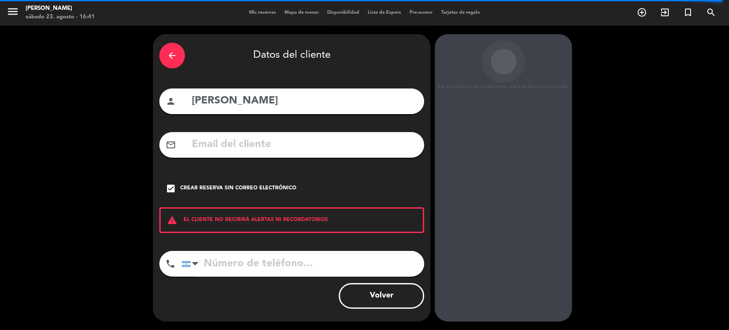
scroll to position [11, 0]
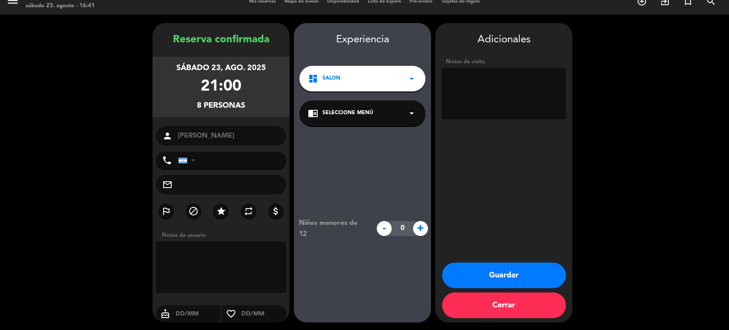
click at [530, 79] on textarea at bounding box center [504, 93] width 124 height 51
type textarea "[DEMOGRAPHIC_DATA] salon 1 o 2"
click at [495, 270] on button "Guardar" at bounding box center [504, 275] width 124 height 26
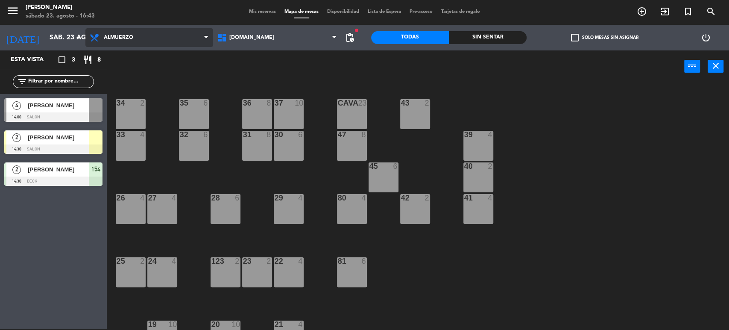
click at [136, 31] on span "Almuerzo" at bounding box center [149, 37] width 128 height 19
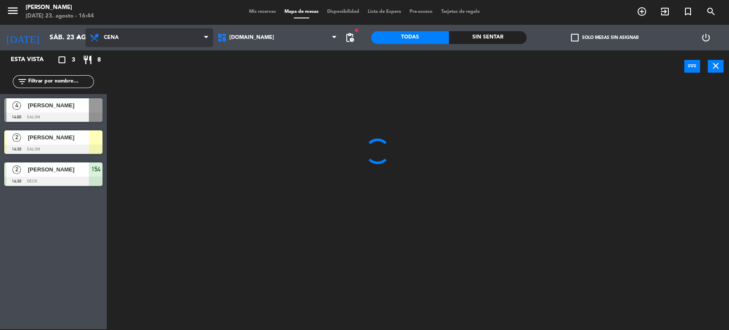
click at [121, 76] on ng-component "menu [PERSON_NAME] [DATE] 23. agosto - 16:44 Mis reservas Mapa de mesas Disponi…" at bounding box center [364, 164] width 729 height 331
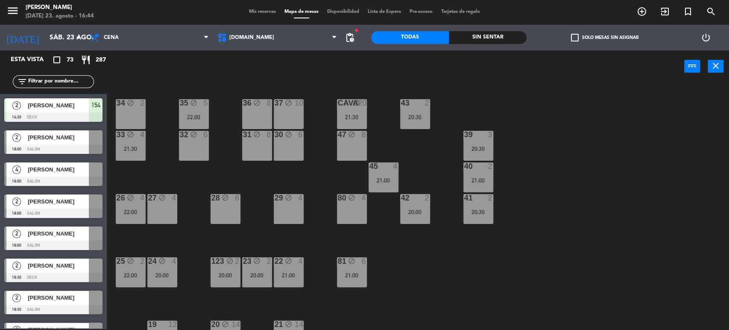
click at [587, 39] on label "check_box_outline_blank Solo mesas sin asignar" at bounding box center [604, 38] width 67 height 8
click at [604, 38] on input "check_box_outline_blank Solo mesas sin asignar" at bounding box center [604, 38] width 0 height 0
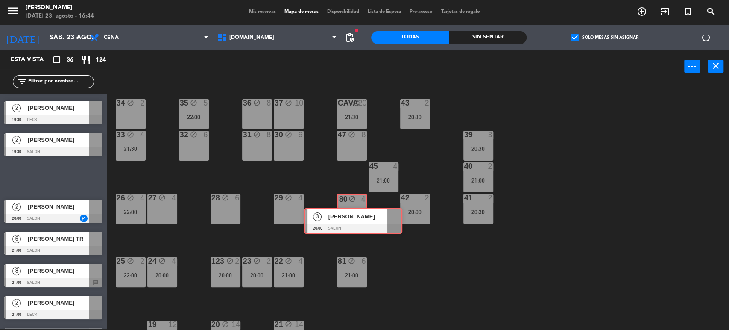
drag, startPoint x: 51, startPoint y: 176, endPoint x: 351, endPoint y: 220, distance: 302.9
click at [351, 220] on div "Esta vista crop_square 36 restaurant 124 filter_list 2 [PERSON_NAME] 19:00 SALO…" at bounding box center [364, 190] width 729 height 280
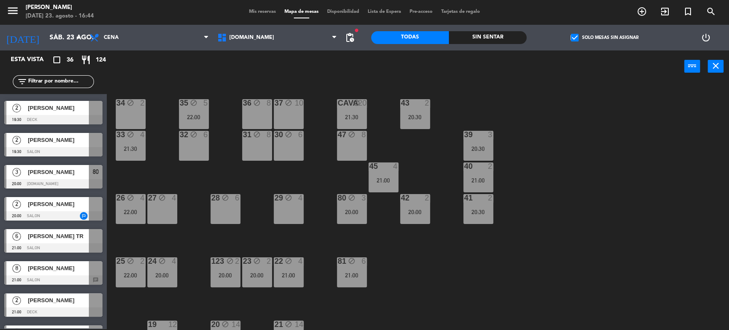
scroll to position [237, 0]
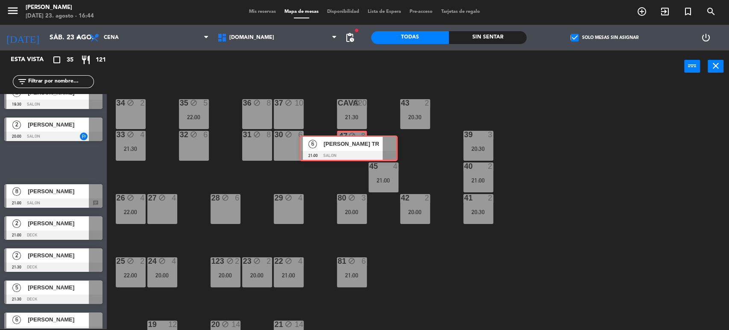
drag, startPoint x: 61, startPoint y: 167, endPoint x: 360, endPoint y: 157, distance: 298.2
click at [360, 157] on div "Esta vista crop_square 35 restaurant 121 filter_list 2 [PERSON_NAME] 19:00 SALO…" at bounding box center [364, 190] width 729 height 280
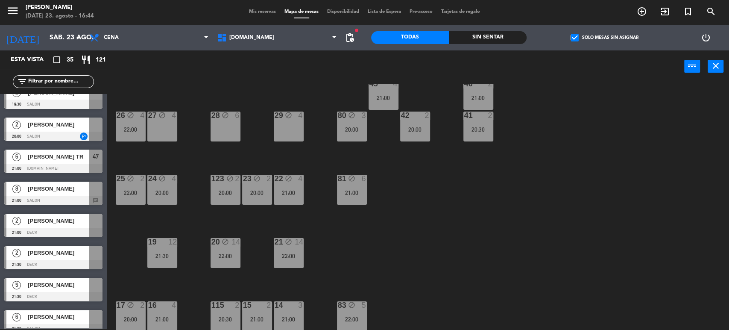
scroll to position [0, 0]
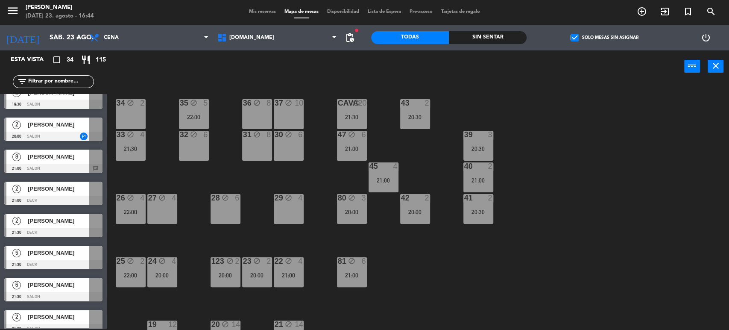
click at [61, 164] on div at bounding box center [53, 168] width 98 height 9
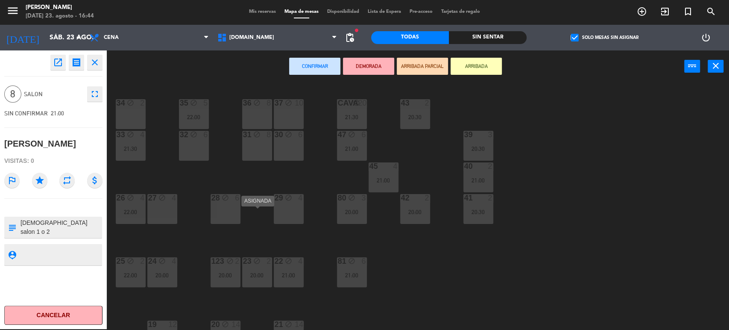
scroll to position [237, 0]
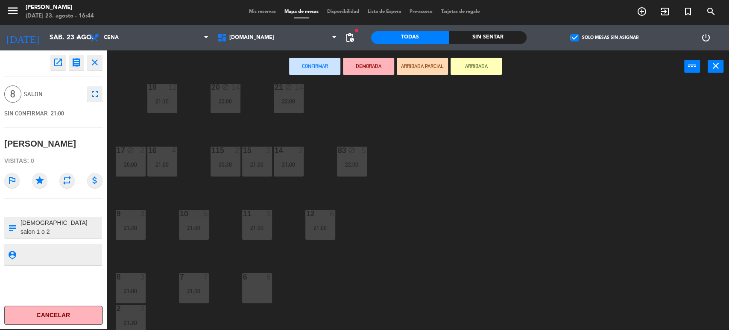
click at [263, 287] on div "6 8" at bounding box center [257, 288] width 30 height 30
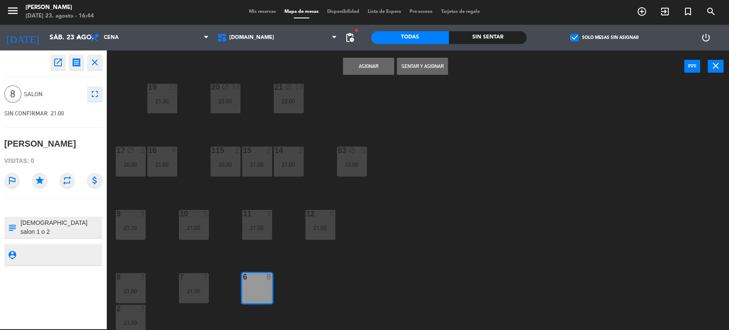
click at [369, 73] on button "Asignar" at bounding box center [368, 66] width 51 height 17
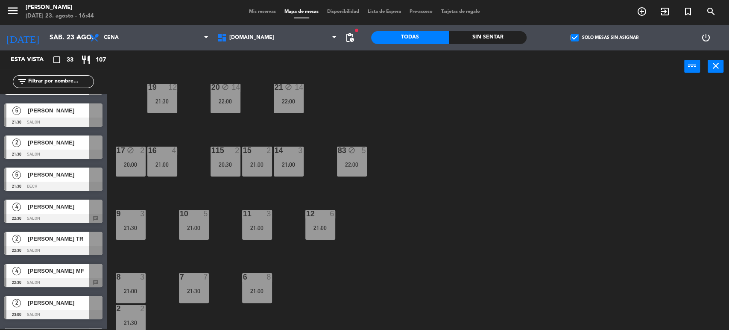
scroll to position [332, 0]
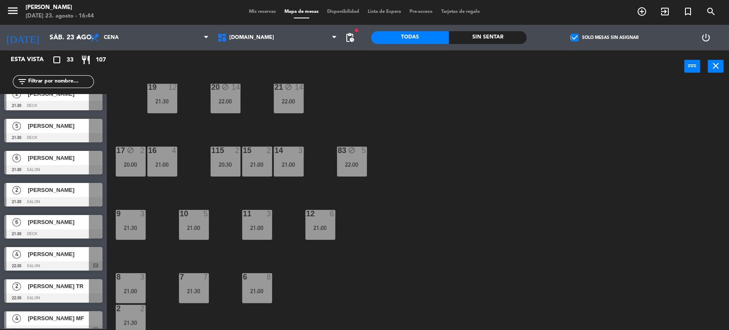
click at [62, 161] on span "[PERSON_NAME]" at bounding box center [58, 157] width 61 height 9
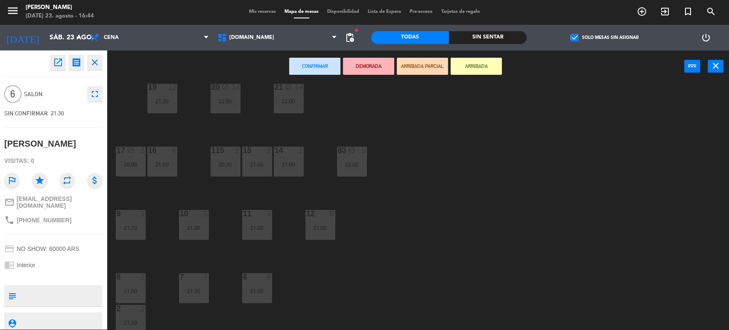
scroll to position [0, 0]
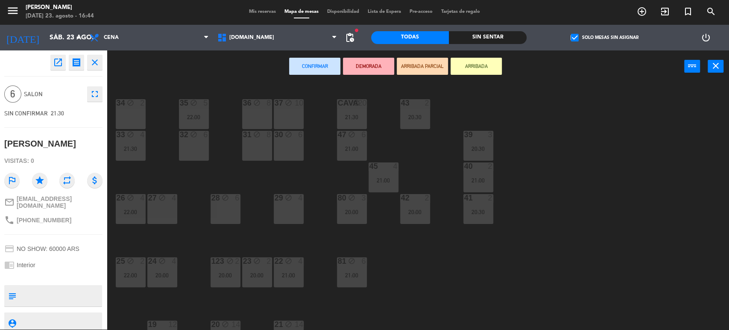
click at [190, 148] on div "32 block 6" at bounding box center [194, 146] width 30 height 30
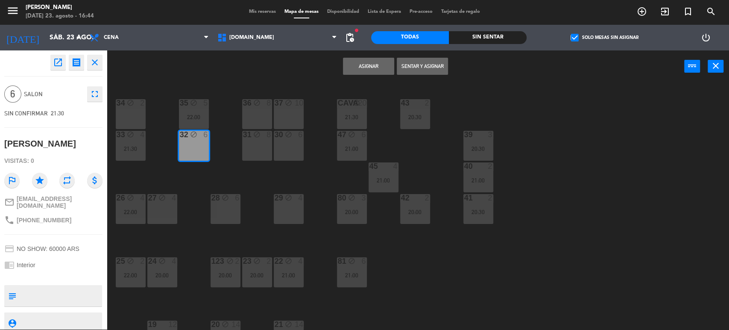
click at [363, 57] on div "Asignar Sentar y Asignar power_input close" at bounding box center [395, 66] width 577 height 32
click at [363, 71] on button "Asignar" at bounding box center [368, 66] width 51 height 17
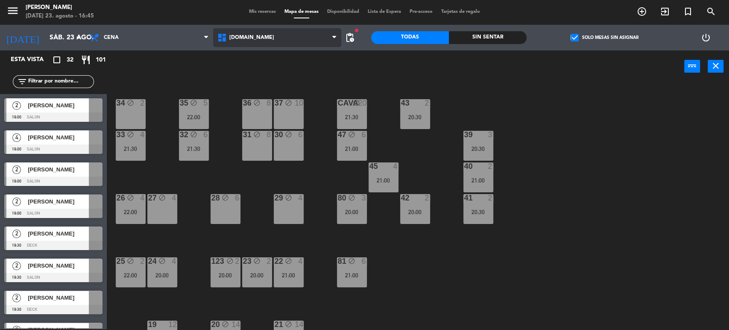
click at [278, 35] on span "[DOMAIN_NAME]" at bounding box center [277, 37] width 128 height 19
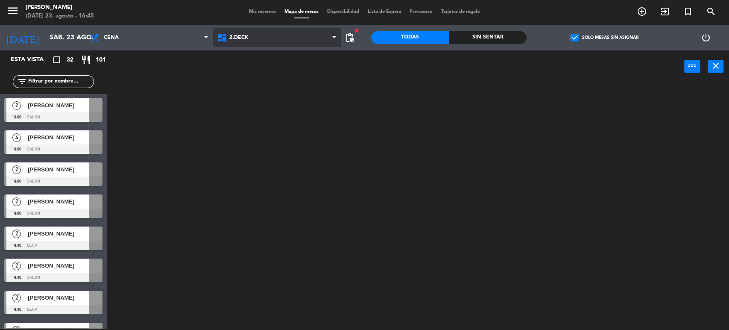
click at [256, 72] on ng-component "menu [PERSON_NAME] [DATE] 23. agosto - 16:45 Mis reservas Mapa de mesas Disponi…" at bounding box center [364, 164] width 729 height 331
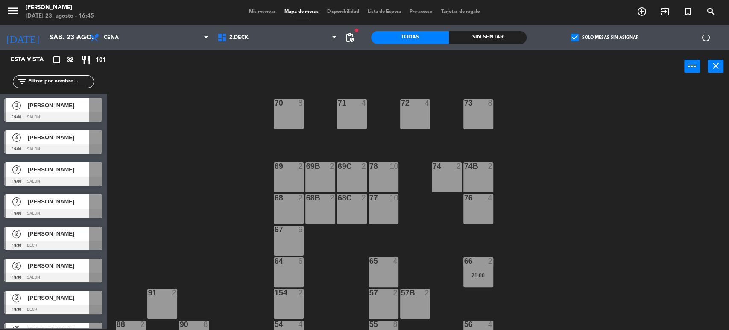
scroll to position [146, 0]
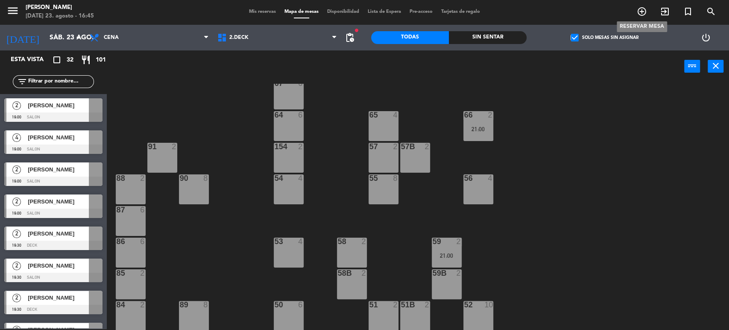
click at [639, 12] on icon "add_circle_outline" at bounding box center [642, 11] width 10 height 10
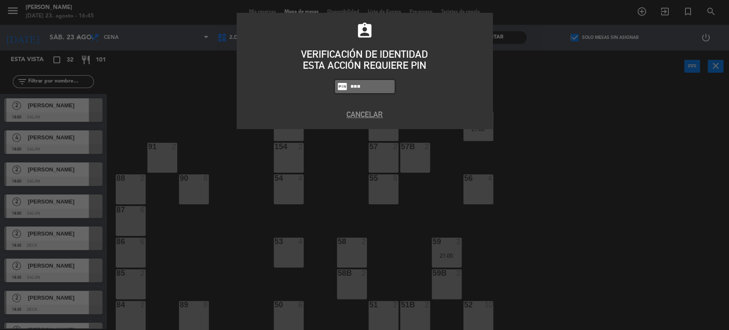
type input "2104"
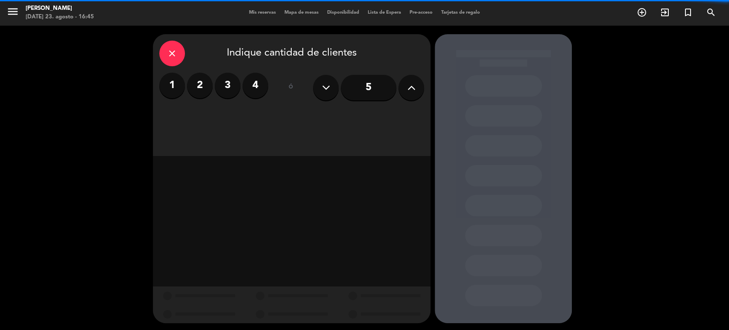
click at [253, 85] on label "4" at bounding box center [256, 86] width 26 height 26
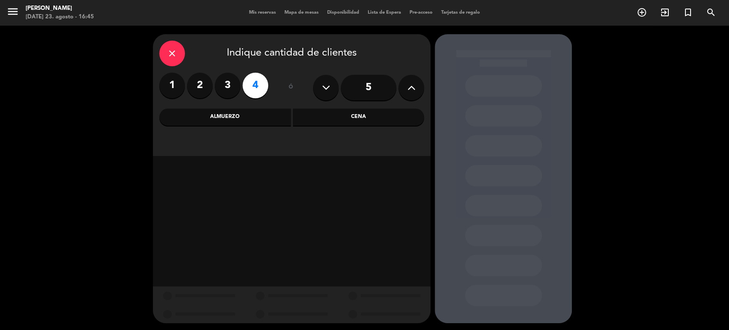
drag, startPoint x: 324, startPoint y: 115, endPoint x: 295, endPoint y: 129, distance: 32.5
click at [325, 115] on div "Cena" at bounding box center [359, 116] width 132 height 17
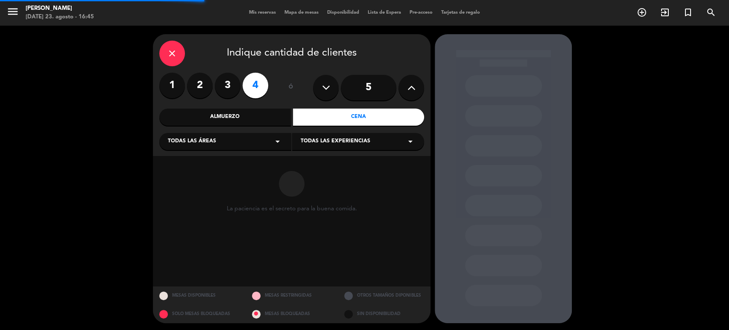
click at [239, 148] on div "Todas las áreas arrow_drop_down" at bounding box center [225, 141] width 132 height 17
click at [184, 179] on div "DECK" at bounding box center [225, 175] width 115 height 9
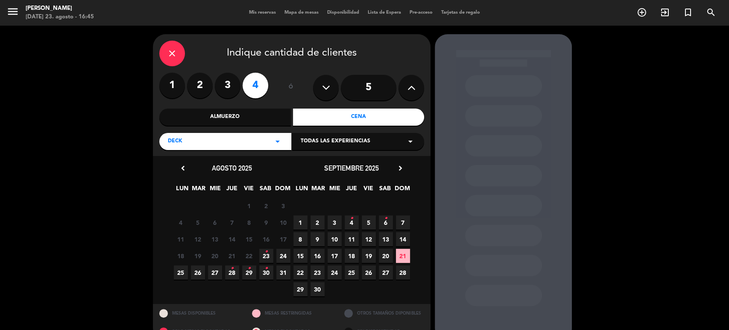
click at [216, 145] on div "DECK arrow_drop_down" at bounding box center [225, 141] width 132 height 17
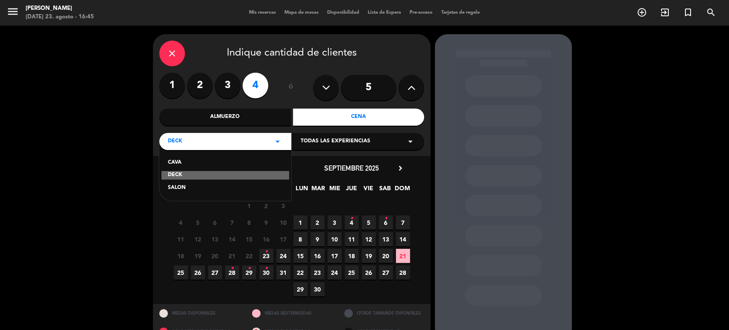
click at [178, 188] on div "SALON" at bounding box center [225, 188] width 115 height 9
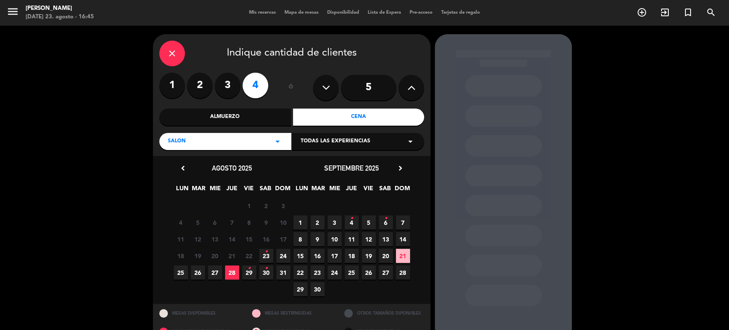
click at [264, 259] on span "23 •" at bounding box center [266, 256] width 14 height 14
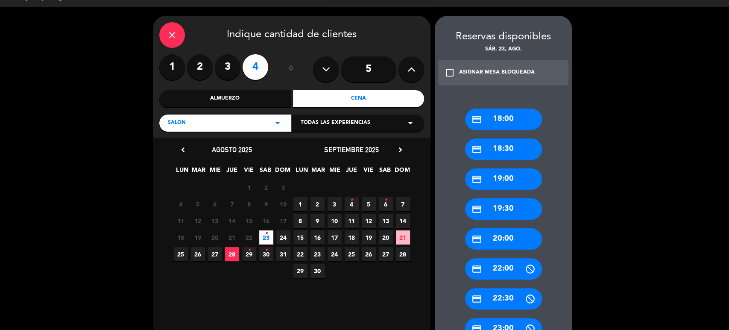
scroll to position [111, 0]
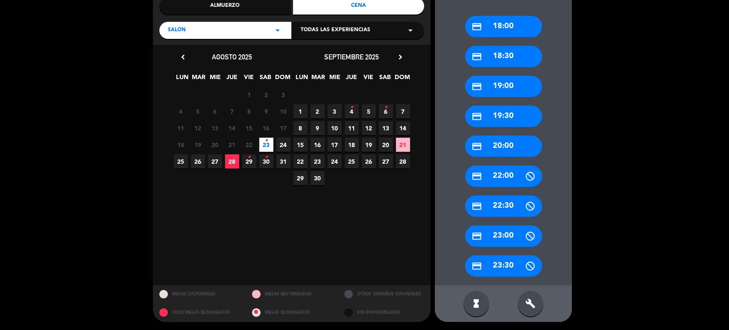
click at [533, 310] on div "build" at bounding box center [531, 303] width 26 height 26
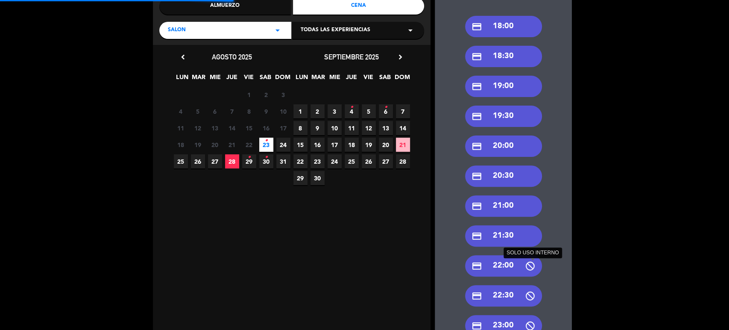
scroll to position [158, 0]
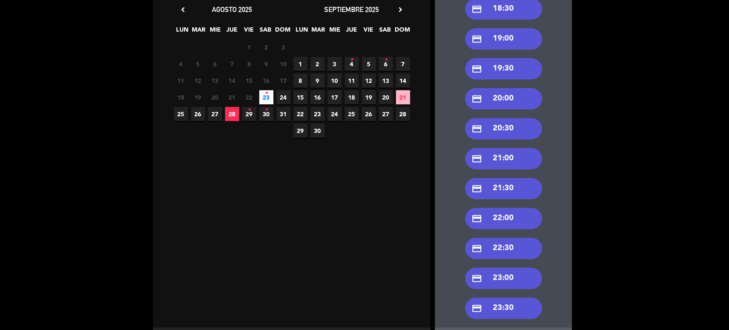
click at [515, 276] on div "credit_card 23:00" at bounding box center [503, 277] width 77 height 21
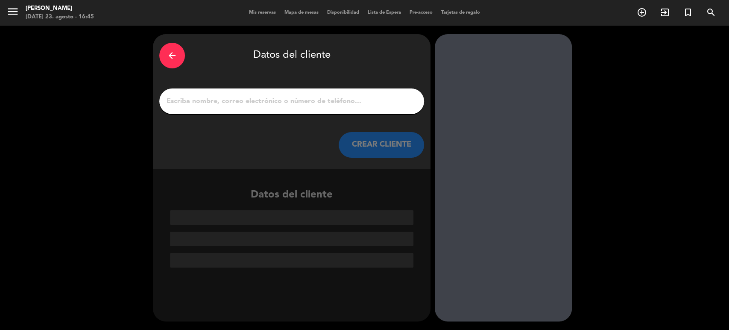
click at [328, 97] on input "1" at bounding box center [292, 101] width 252 height 12
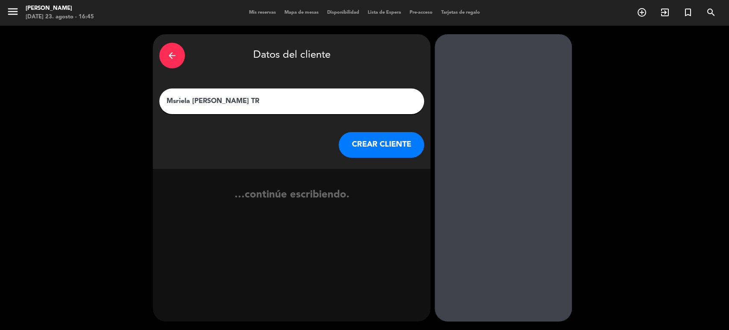
type input "Msriela [PERSON_NAME] TR"
click at [381, 142] on button "CREAR CLIENTE" at bounding box center [381, 145] width 85 height 26
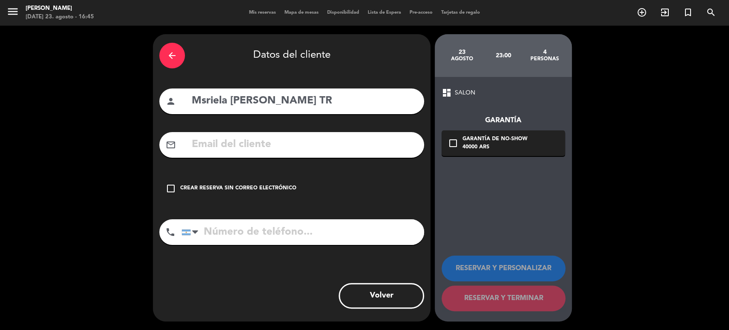
click at [224, 184] on div "Crear reserva sin correo electrónico" at bounding box center [238, 188] width 116 height 9
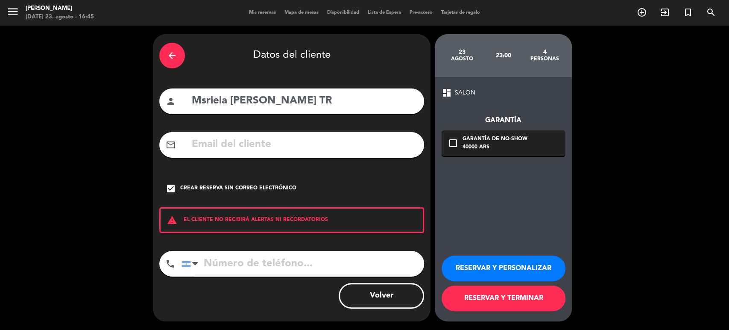
click at [487, 299] on button "RESERVAR Y TERMINAR" at bounding box center [504, 298] width 124 height 26
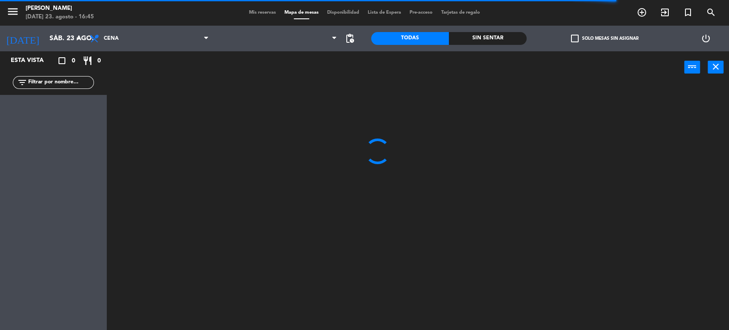
click at [256, 15] on span "Mis reservas" at bounding box center [262, 12] width 35 height 5
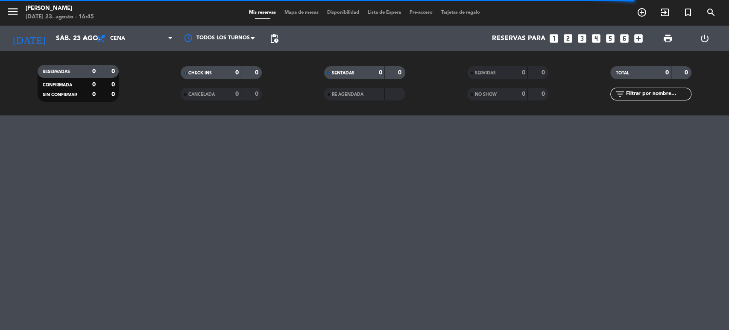
click at [657, 98] on input "text" at bounding box center [658, 93] width 66 height 9
type input "s"
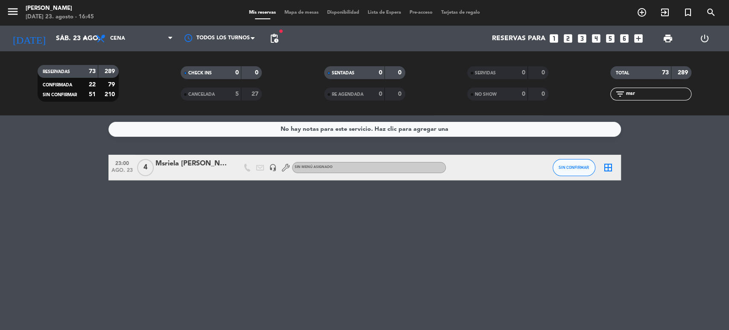
type input "msr"
click at [188, 166] on div "Msriela [PERSON_NAME] TR" at bounding box center [191, 163] width 73 height 11
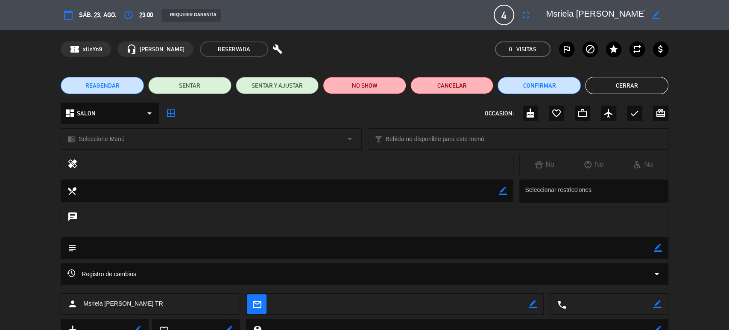
click at [658, 15] on icon "border_color" at bounding box center [656, 15] width 8 height 8
click at [556, 11] on textarea at bounding box center [595, 14] width 98 height 15
type textarea "[PERSON_NAME] TR"
click at [656, 9] on div at bounding box center [656, 14] width 24 height 15
click at [653, 12] on icon at bounding box center [656, 15] width 8 height 8
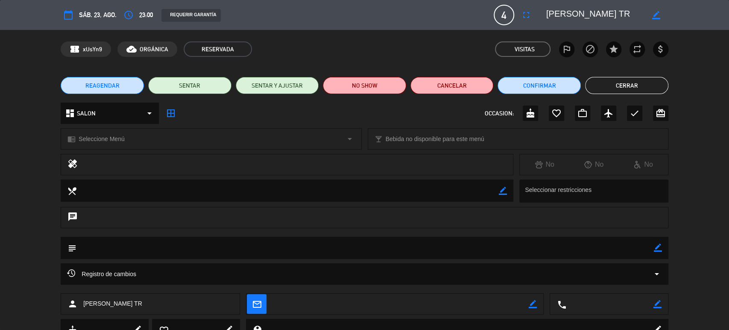
click at [634, 89] on button "Cerrar" at bounding box center [626, 85] width 83 height 17
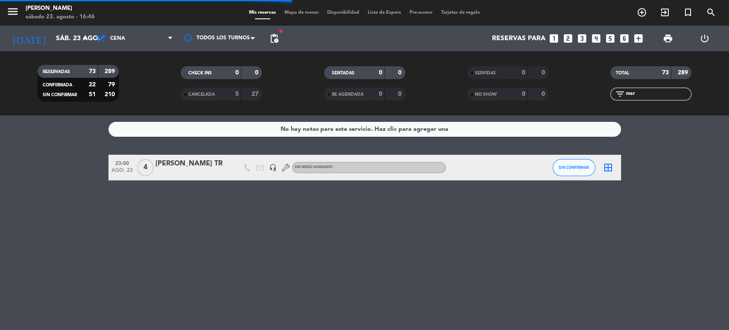
click at [667, 93] on input "msr" at bounding box center [658, 93] width 66 height 9
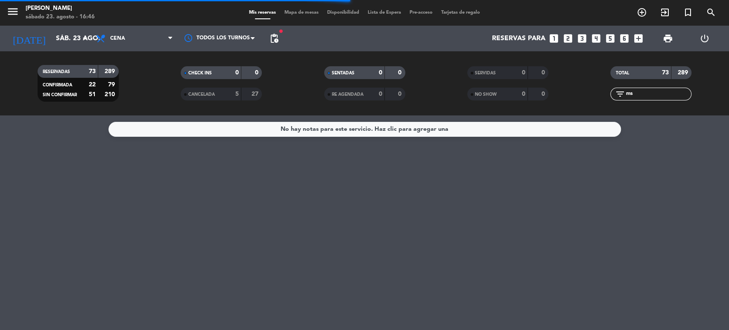
type input "m"
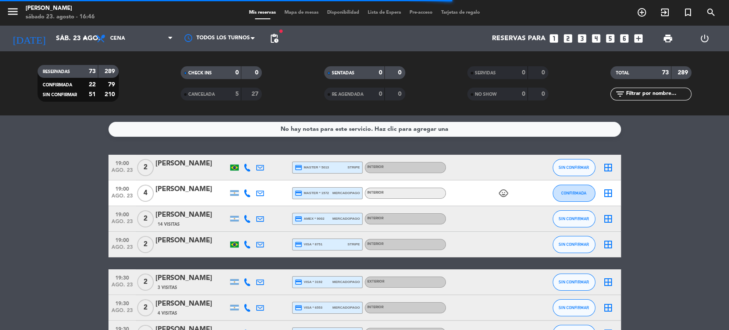
drag, startPoint x: 615, startPoint y: 198, endPoint x: 665, endPoint y: 180, distance: 53.3
click at [620, 198] on div "border_all" at bounding box center [608, 192] width 26 height 25
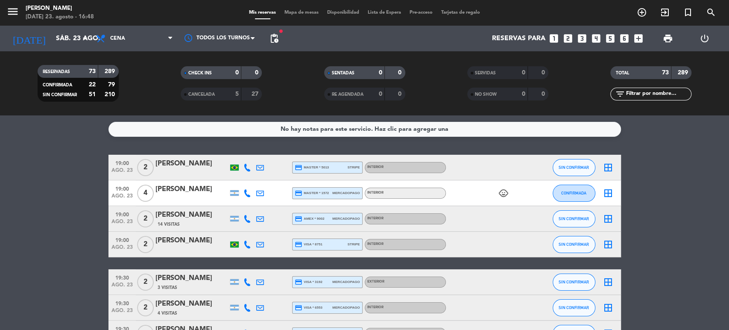
click at [60, 48] on div "[DATE] [DATE] arrow_drop_down" at bounding box center [48, 39] width 85 height 26
click at [62, 45] on input "sáb. 23 ago." at bounding box center [97, 38] width 90 height 17
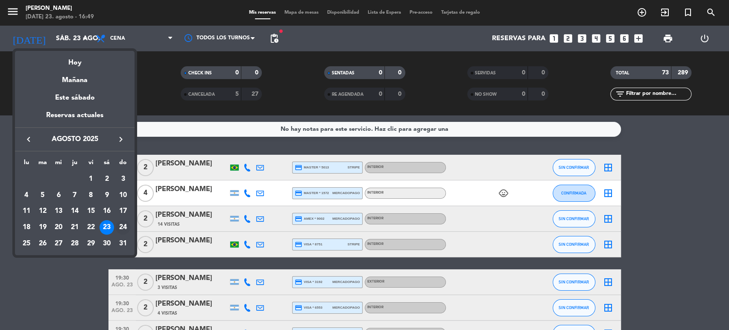
click at [126, 228] on div "24" at bounding box center [123, 227] width 15 height 15
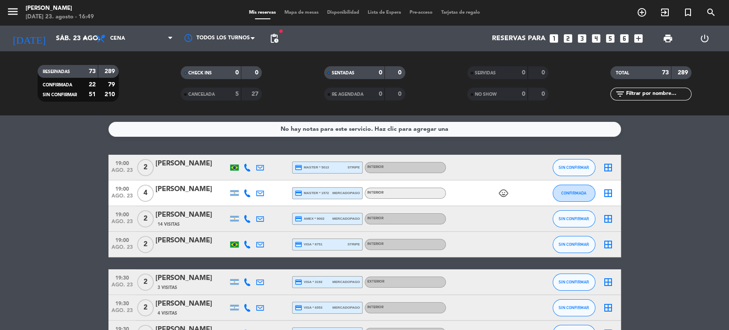
type input "dom. 24 ago."
click at [126, 35] on span "Cena" at bounding box center [134, 38] width 85 height 19
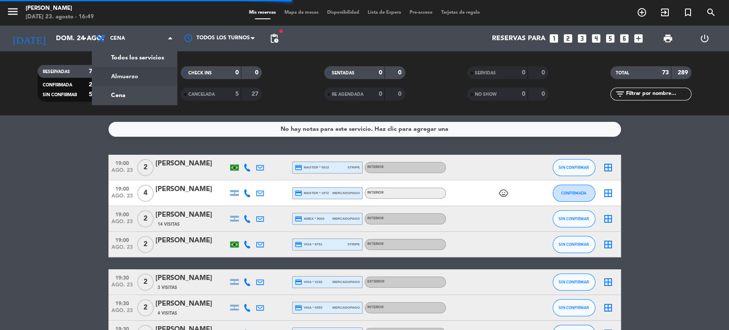
click at [135, 74] on div "menu [PERSON_NAME] [DATE] 23. agosto - 16:49 Mis reservas Mapa de mesas Disponi…" at bounding box center [364, 57] width 729 height 115
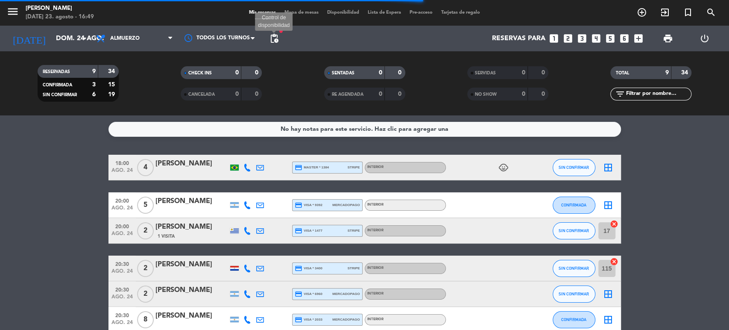
click at [277, 36] on span "pending_actions" at bounding box center [274, 38] width 10 height 10
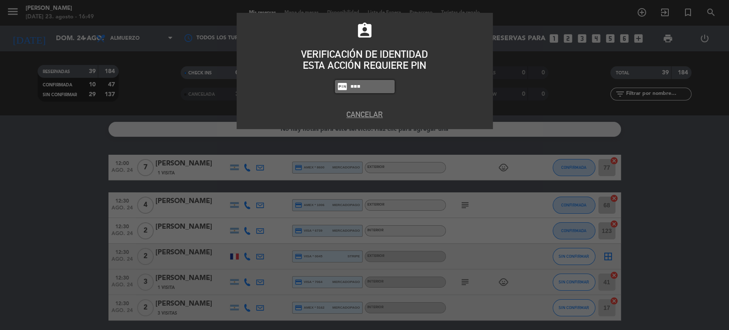
type input "2104"
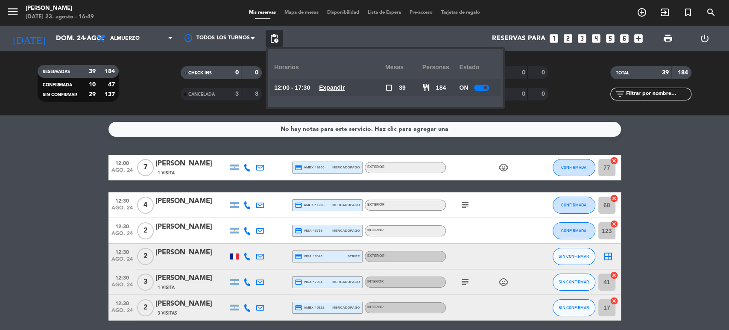
click at [342, 92] on div "12:00 - 17:30 Expandir" at bounding box center [329, 87] width 111 height 17
click at [343, 87] on u "Expandir" at bounding box center [332, 87] width 26 height 7
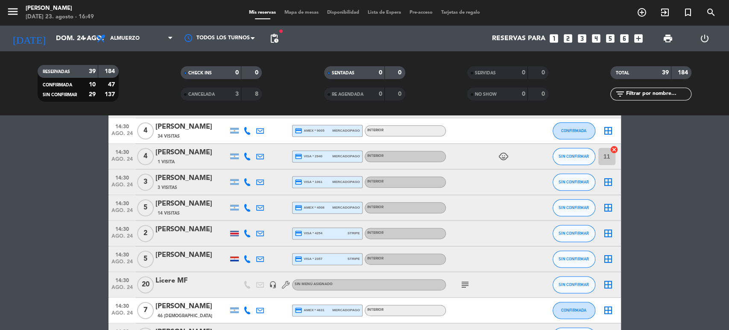
scroll to position [902, 0]
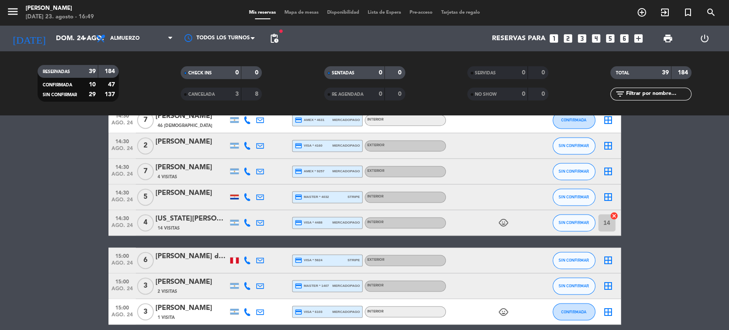
click at [612, 216] on icon "cancel" at bounding box center [614, 215] width 9 height 9
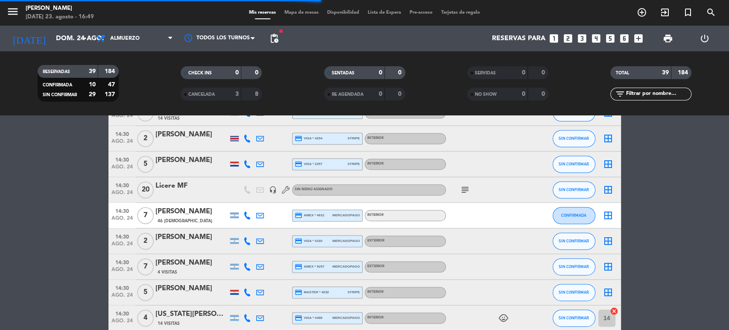
scroll to position [664, 0]
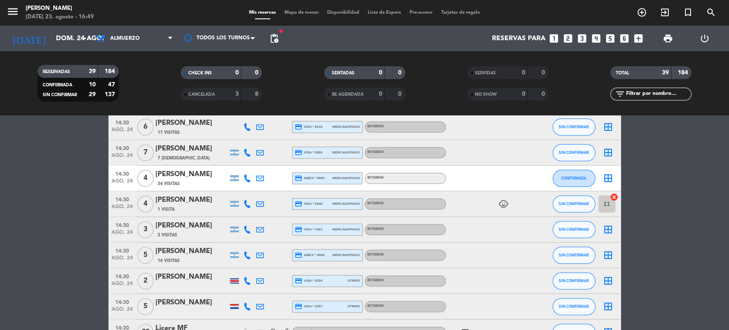
click at [611, 197] on icon "cancel" at bounding box center [614, 197] width 9 height 9
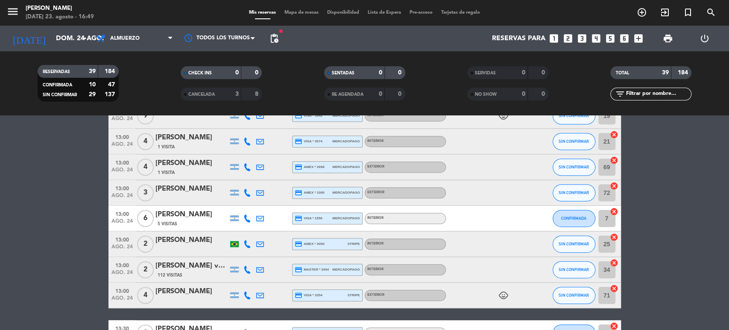
scroll to position [427, 0]
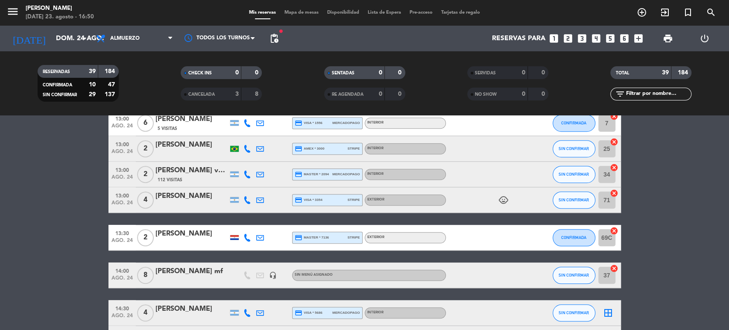
click at [53, 204] on bookings-row "12:00 [DATE] 7 [PERSON_NAME] 1 Visita credit_card amex * 8600 mercadopago Exter…" at bounding box center [364, 263] width 729 height 1071
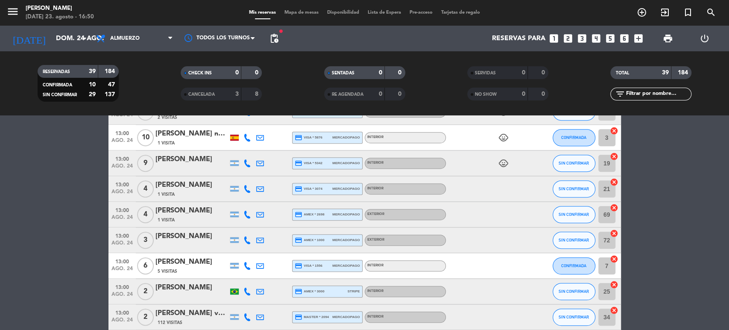
scroll to position [0, 0]
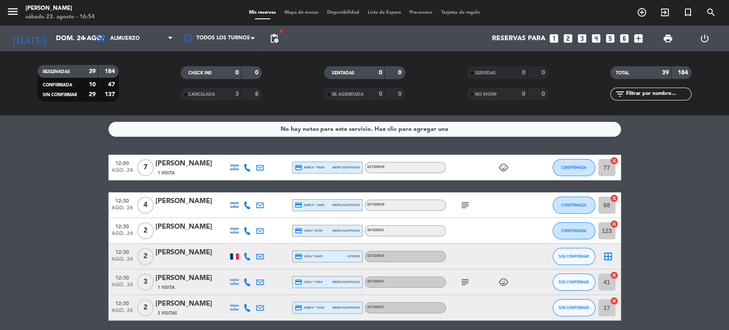
click at [640, 14] on icon "add_circle_outline" at bounding box center [642, 12] width 10 height 10
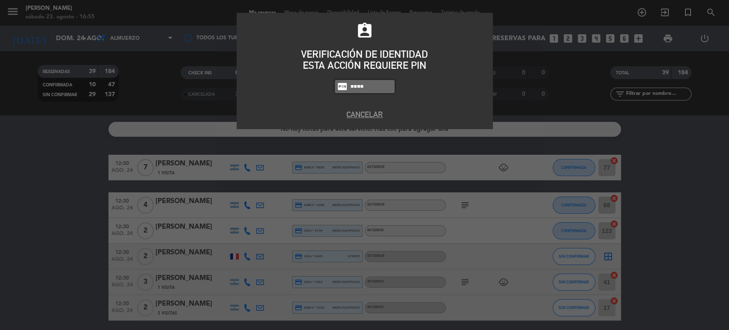
type input "4307"
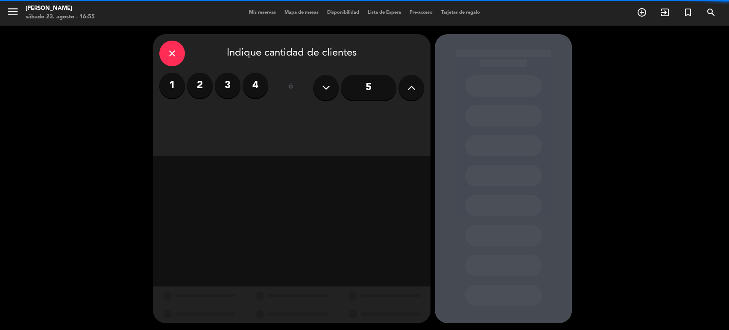
click at [208, 81] on label "2" at bounding box center [200, 86] width 26 height 26
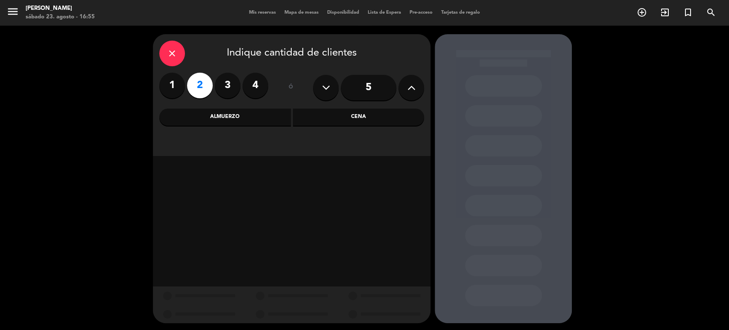
click at [311, 108] on div "close Indique cantidad de clientes 1 2 3 4 ó 5 Almuerzo Cena" at bounding box center [292, 95] width 278 height 122
click at [297, 116] on div "Cena" at bounding box center [359, 116] width 132 height 17
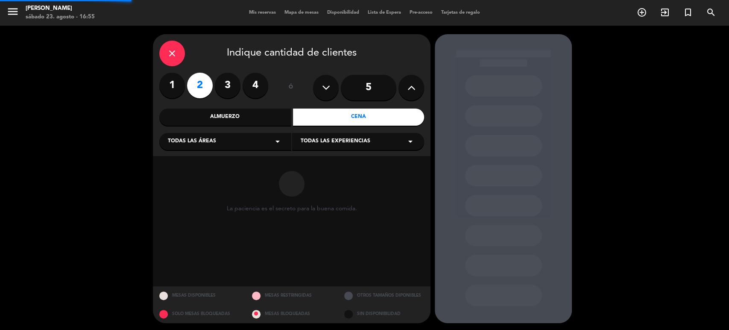
click at [245, 137] on div "Todas las áreas arrow_drop_down" at bounding box center [225, 141] width 132 height 17
click at [175, 187] on div "SALON" at bounding box center [225, 188] width 115 height 9
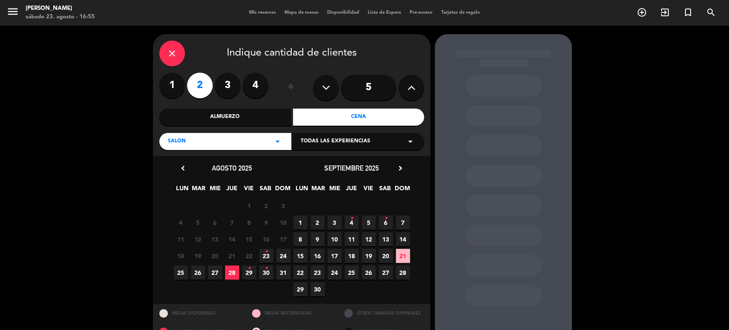
click at [263, 255] on span "23 •" at bounding box center [266, 256] width 14 height 14
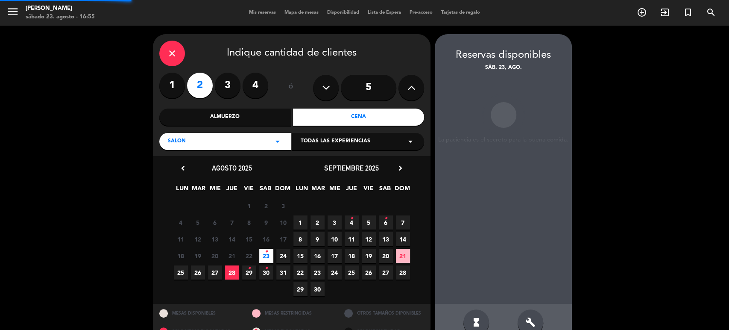
scroll to position [18, 0]
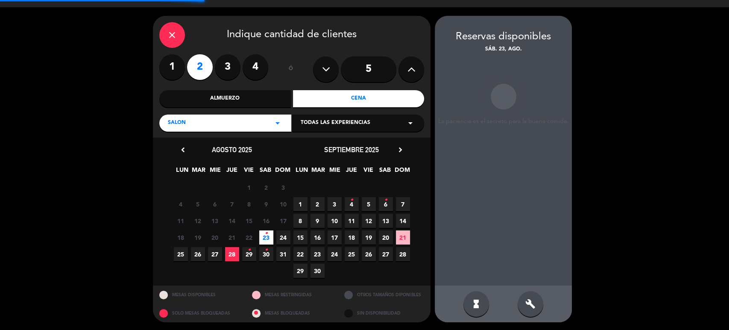
click at [532, 304] on icon "build" at bounding box center [530, 304] width 10 height 10
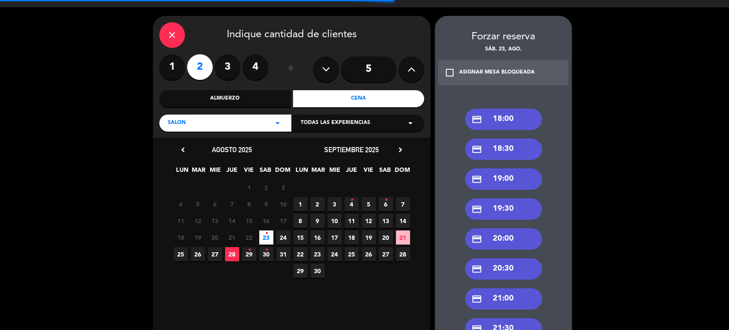
scroll to position [113, 0]
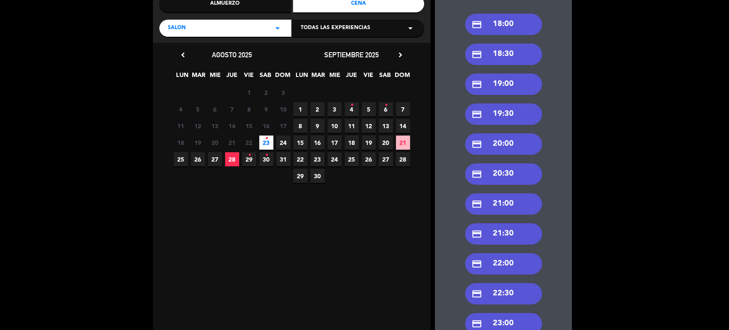
click at [512, 287] on div "credit_card 22:30" at bounding box center [503, 293] width 77 height 21
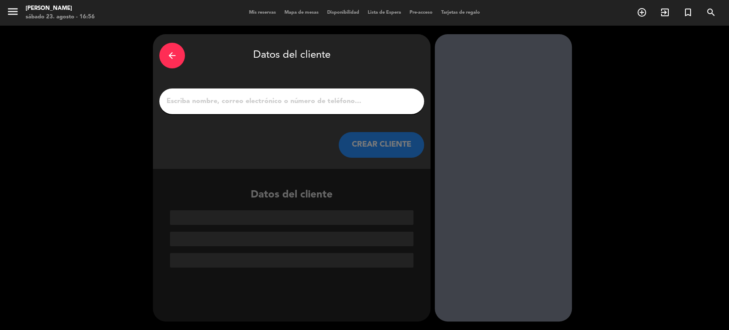
click at [326, 97] on input "1" at bounding box center [292, 101] width 252 height 12
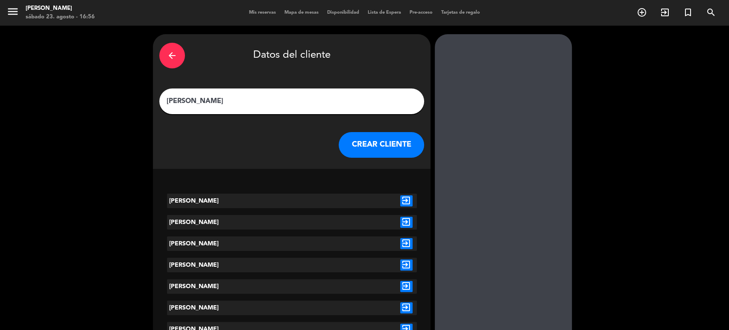
type input "[PERSON_NAME]"
click at [406, 220] on icon "exit_to_app" at bounding box center [406, 222] width 12 height 11
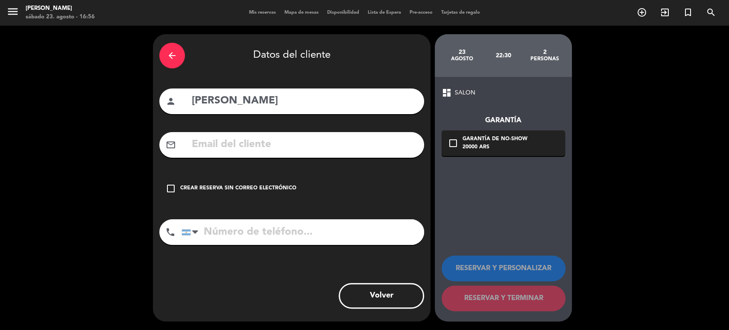
click at [296, 181] on div "check_box_outline_blank Crear reserva sin correo electrónico" at bounding box center [291, 189] width 265 height 26
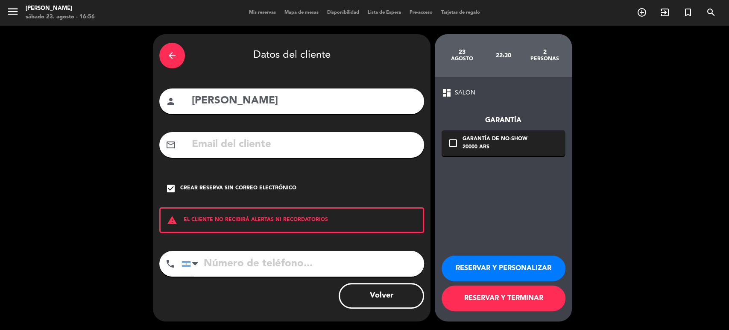
click at [533, 273] on button "RESERVAR Y PERSONALIZAR" at bounding box center [504, 268] width 124 height 26
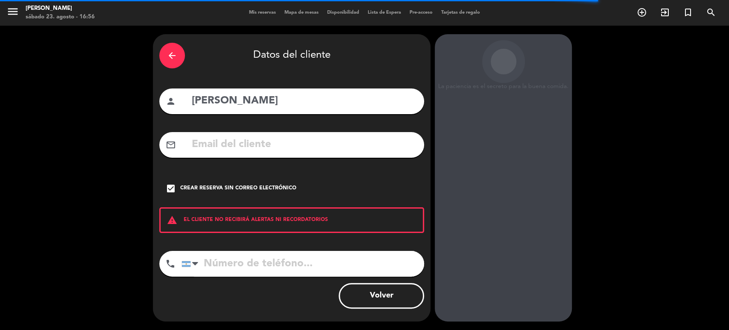
scroll to position [11, 0]
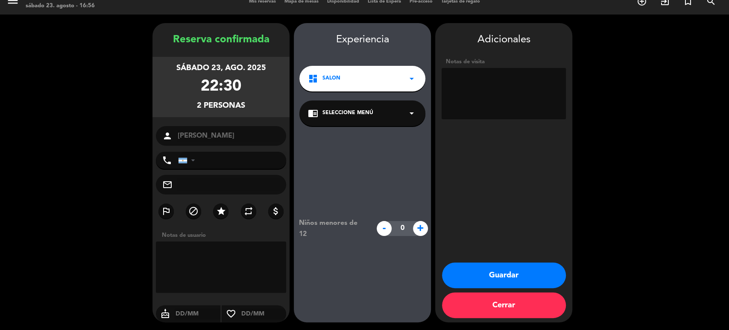
click at [553, 112] on textarea at bounding box center [504, 93] width 124 height 51
type textarea "[DEMOGRAPHIC_DATA]"
click at [513, 272] on button "Guardar" at bounding box center [504, 275] width 124 height 26
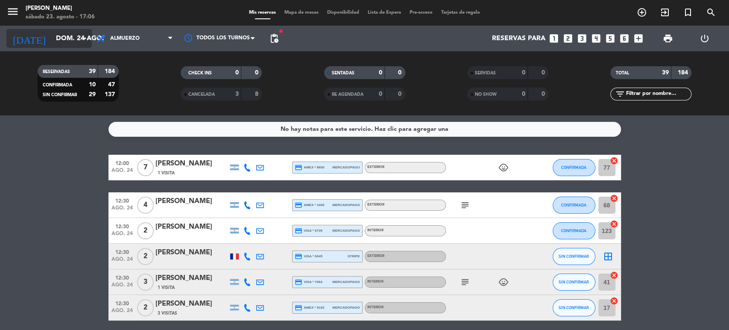
click at [75, 39] on input "dom. 24 ago." at bounding box center [97, 38] width 90 height 17
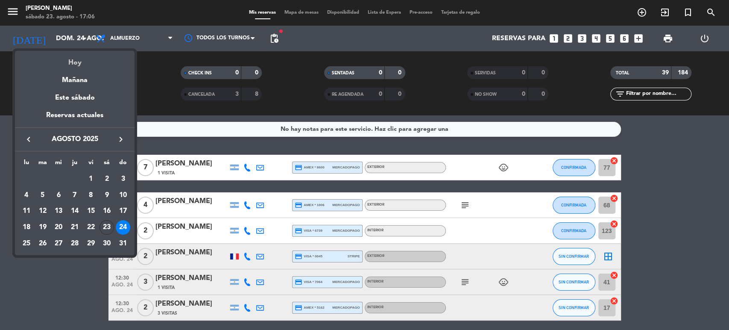
click at [84, 59] on div "Hoy" at bounding box center [75, 60] width 120 height 18
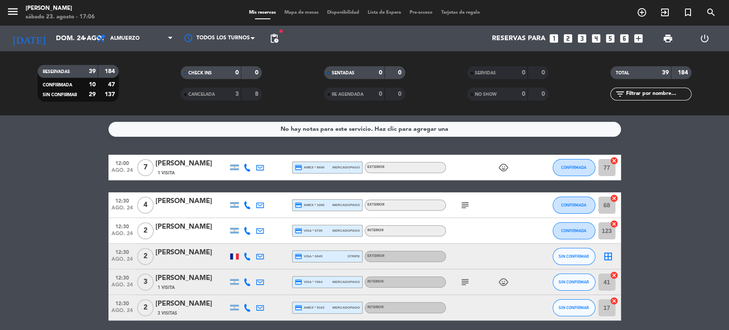
type input "sáb. 23 ago."
click at [117, 34] on span "Almuerzo" at bounding box center [134, 38] width 85 height 19
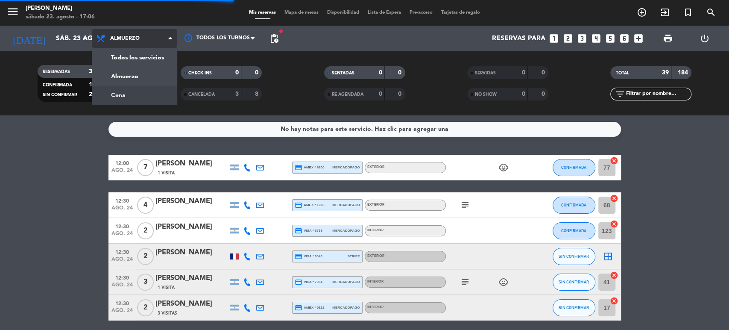
click at [137, 98] on div "menu [PERSON_NAME] [DATE] 23. agosto - 17:06 Mis reservas Mapa de mesas Disponi…" at bounding box center [364, 57] width 729 height 115
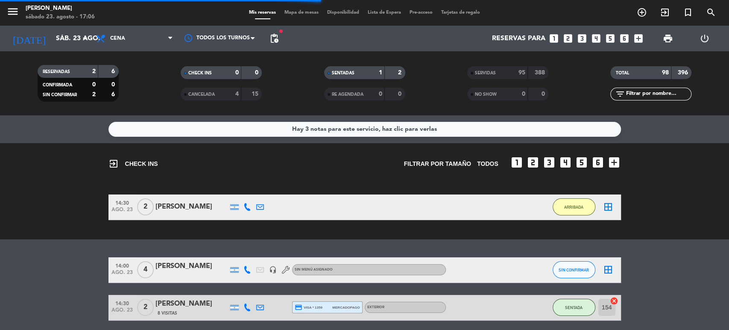
click at [641, 95] on input "text" at bounding box center [658, 93] width 66 height 9
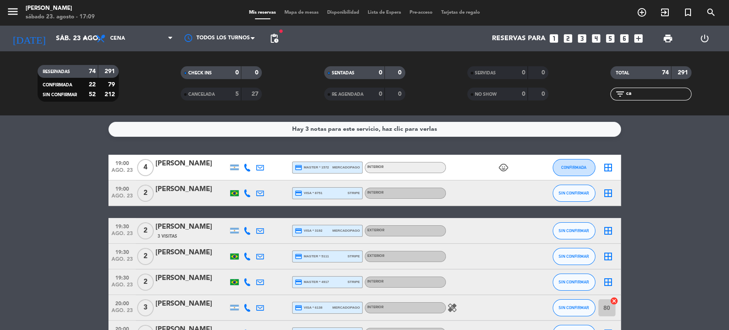
type input "c"
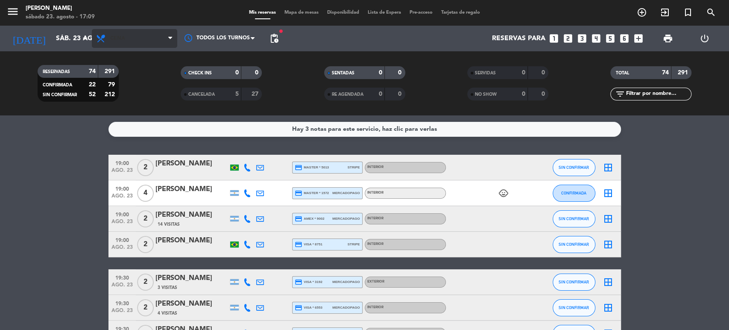
drag, startPoint x: 130, startPoint y: 56, endPoint x: 130, endPoint y: 35, distance: 20.1
click at [130, 49] on div "menu [PERSON_NAME] [DATE] 23. agosto - 17:09 Mis reservas Mapa de mesas Disponi…" at bounding box center [364, 57] width 729 height 115
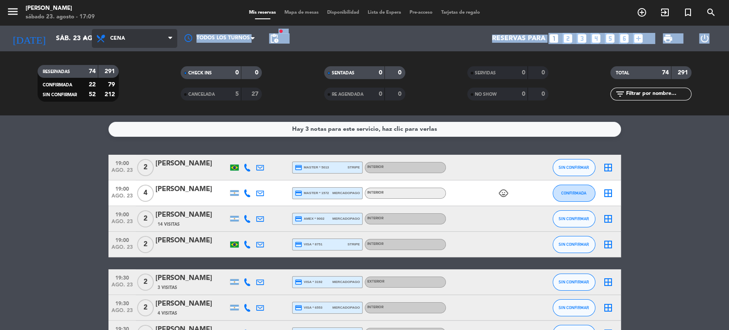
click at [130, 35] on span "Cena" at bounding box center [134, 38] width 85 height 19
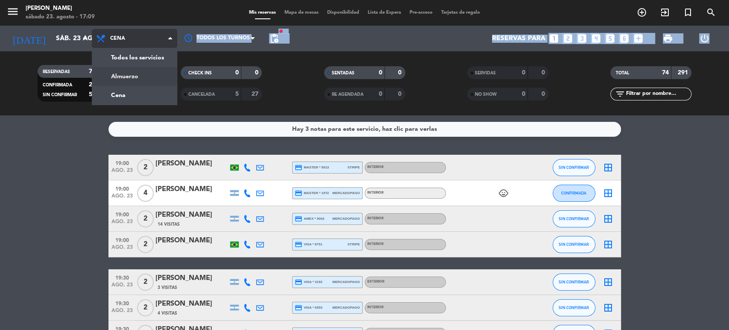
click at [144, 76] on div "menu [PERSON_NAME] [DATE] 23. agosto - 17:09 Mis reservas Mapa de mesas Disponi…" at bounding box center [364, 57] width 729 height 115
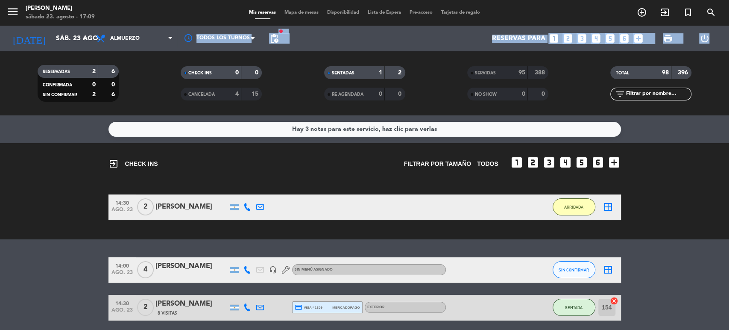
scroll to position [33, 0]
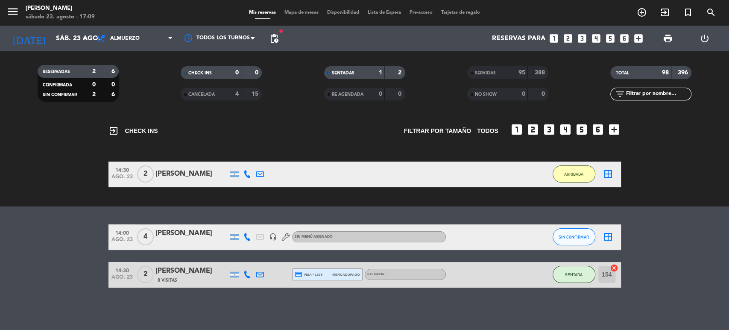
click at [642, 199] on div "exit_to_app CHECK INS Filtrar por tamaño TODOS looks_one looks_two looks_3 look…" at bounding box center [364, 158] width 729 height 96
click at [572, 277] on button "SENTADA" at bounding box center [574, 274] width 43 height 17
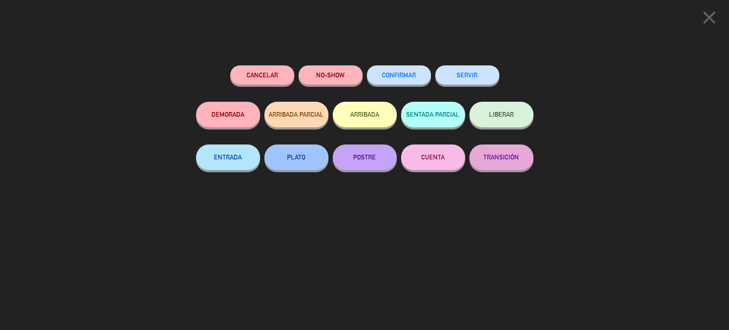
click at [468, 78] on button "SERVIR" at bounding box center [467, 74] width 64 height 19
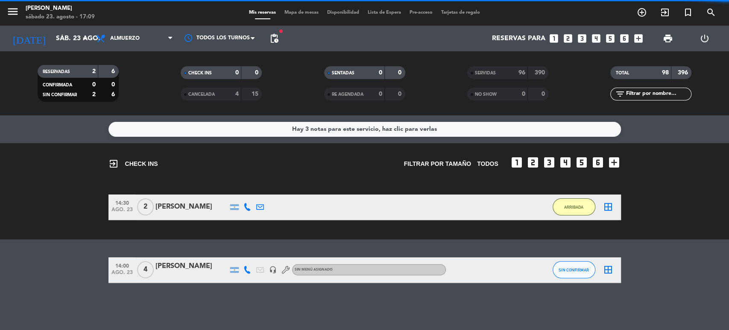
scroll to position [0, 0]
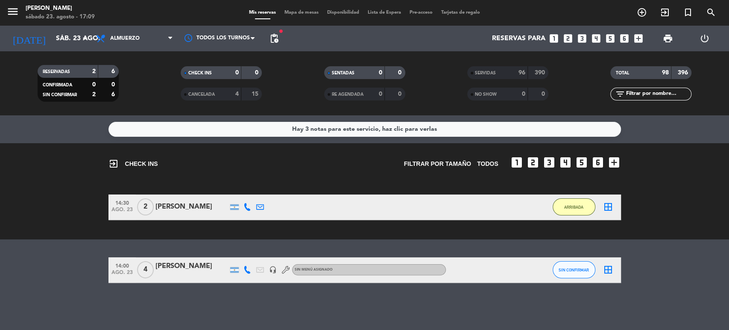
click at [187, 276] on div at bounding box center [191, 275] width 73 height 7
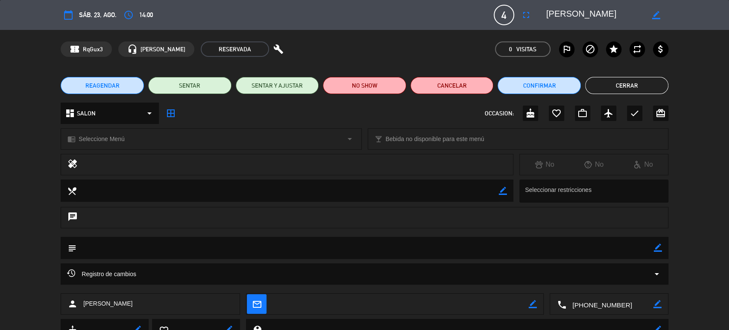
scroll to position [36, 0]
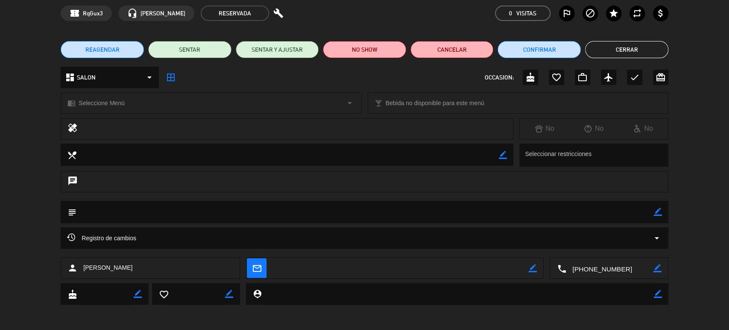
click at [644, 234] on div "Registro de cambios arrow_drop_down" at bounding box center [364, 238] width 595 height 10
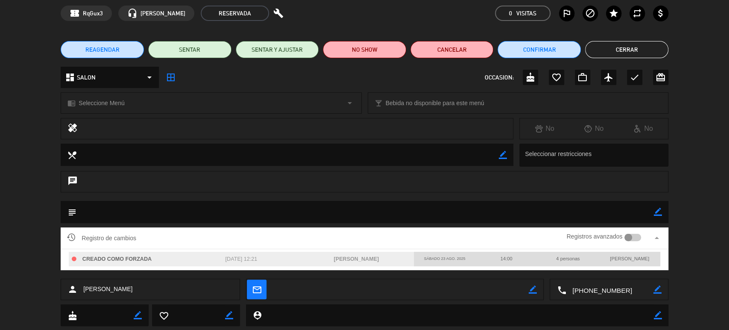
click at [639, 240] on div "Registros avanzados" at bounding box center [604, 237] width 74 height 13
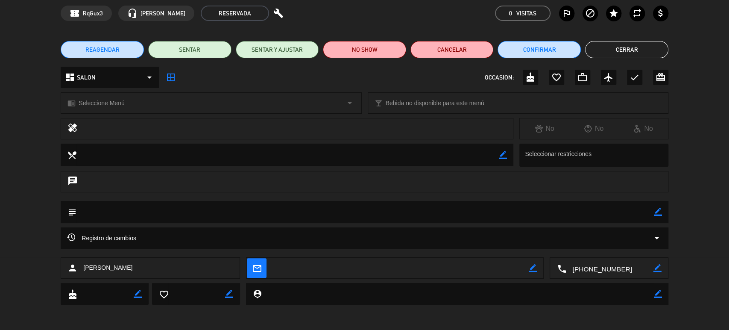
click at [639, 238] on div "Registro de cambios arrow_drop_down" at bounding box center [364, 238] width 595 height 10
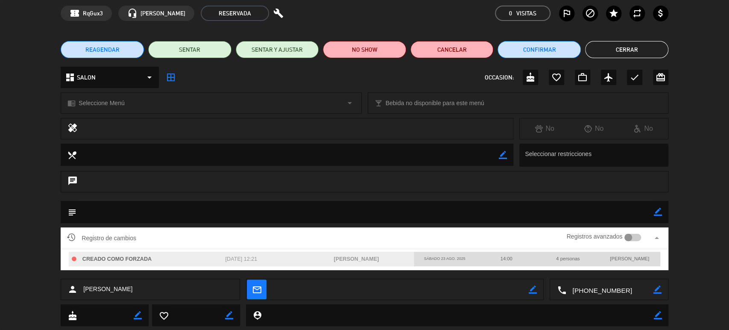
click at [627, 237] on div at bounding box center [628, 238] width 8 height 8
click at [653, 44] on button "Cerrar" at bounding box center [626, 49] width 83 height 17
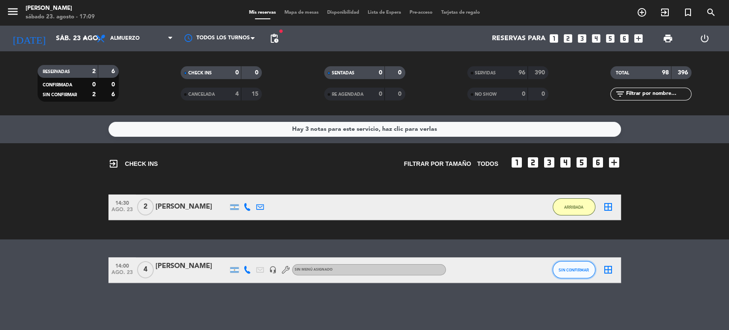
click at [565, 272] on span "SIN CONFIRMAR" at bounding box center [574, 269] width 30 height 5
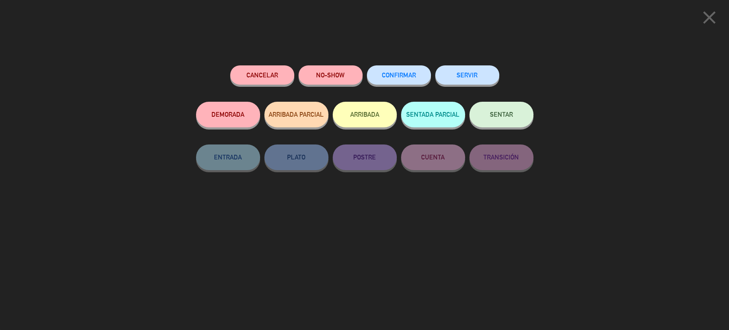
click at [258, 84] on button "Cancelar" at bounding box center [262, 74] width 64 height 19
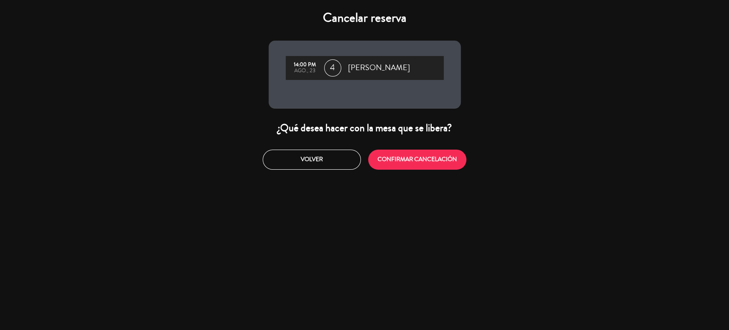
click at [425, 174] on div "Volver CONFIRMAR CANCELACIÓN" at bounding box center [364, 159] width 205 height 32
click at [423, 169] on button "CONFIRMAR CANCELACIÓN" at bounding box center [417, 159] width 98 height 20
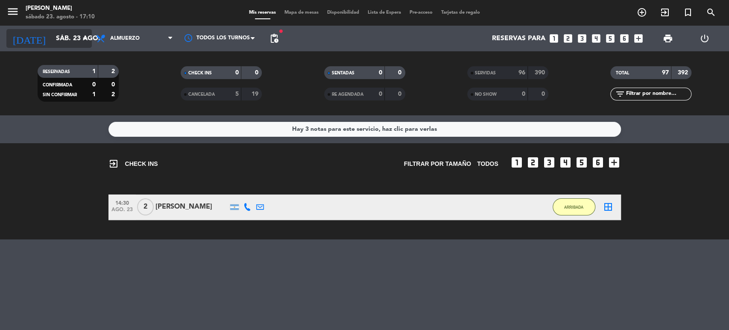
click at [73, 31] on input "sáb. 23 ago." at bounding box center [97, 38] width 90 height 17
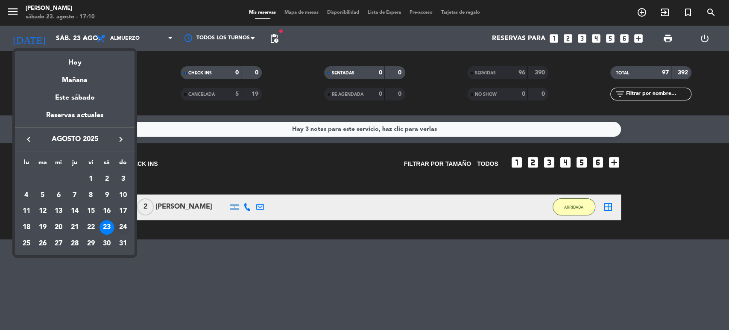
click at [119, 226] on div "24" at bounding box center [123, 227] width 15 height 15
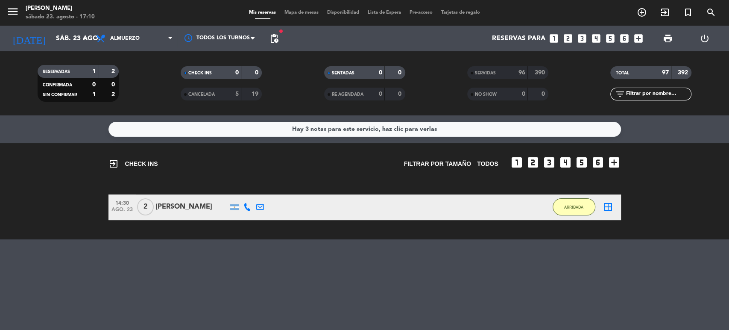
type input "dom. 24 ago."
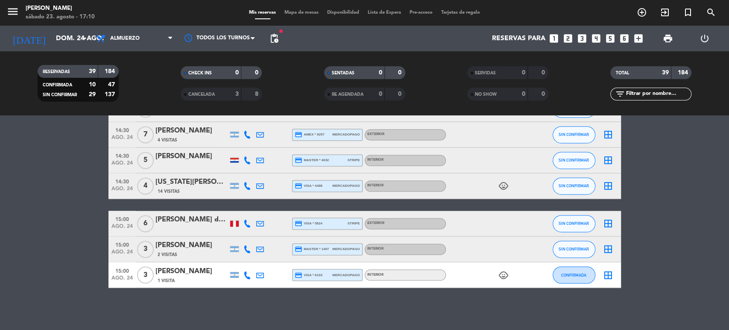
scroll to position [796, 0]
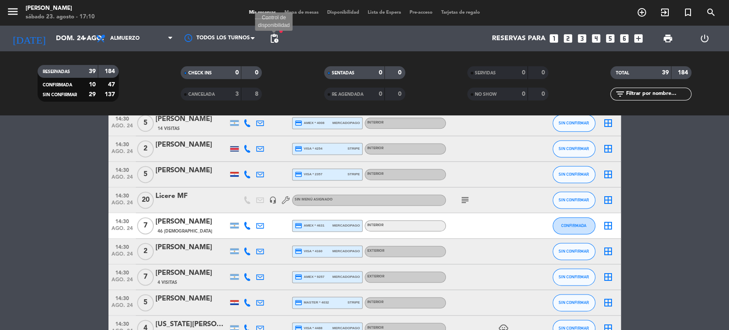
click at [272, 42] on span "pending_actions" at bounding box center [274, 38] width 10 height 10
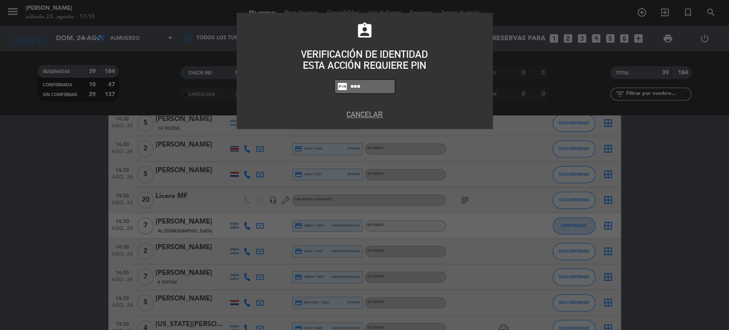
type input "2110"
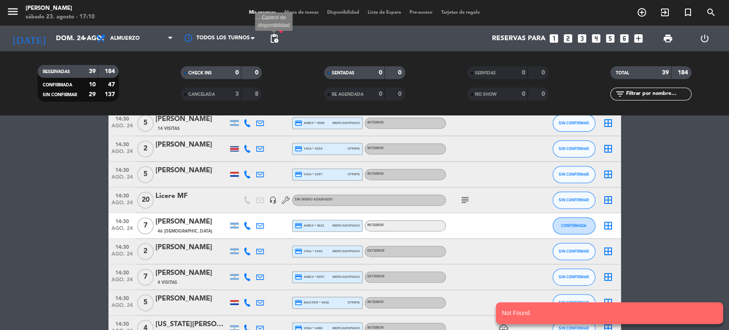
click at [274, 34] on span "pending_actions" at bounding box center [274, 38] width 10 height 10
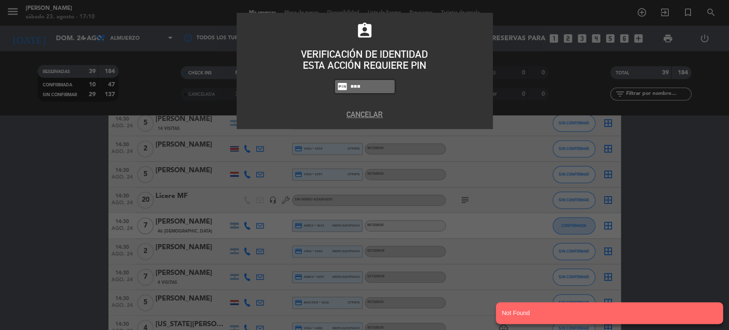
type input "2104"
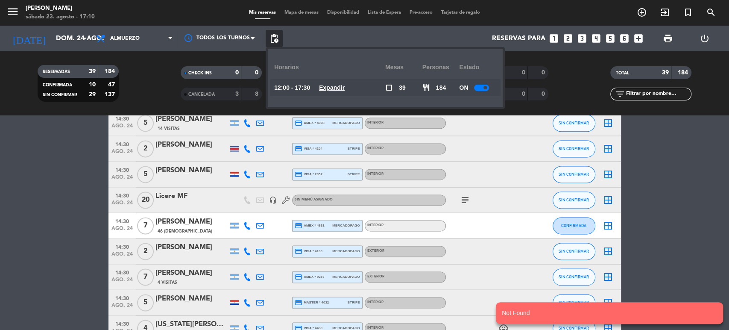
click at [345, 86] on u "Expandir" at bounding box center [332, 87] width 26 height 7
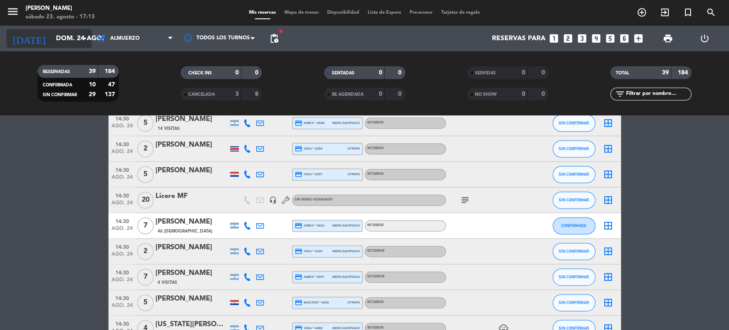
click at [63, 47] on div "[DATE] [DATE] arrow_drop_down" at bounding box center [48, 38] width 85 height 19
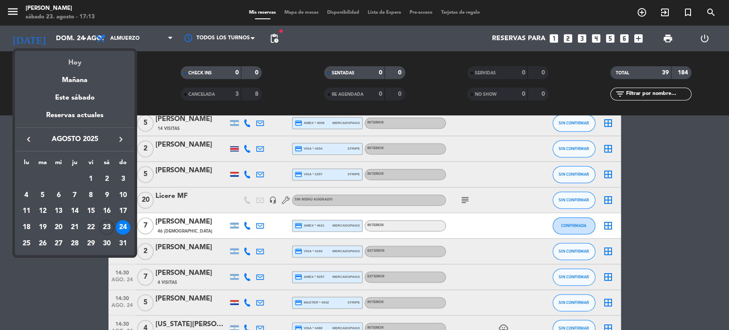
click at [70, 61] on div "Hoy" at bounding box center [75, 60] width 120 height 18
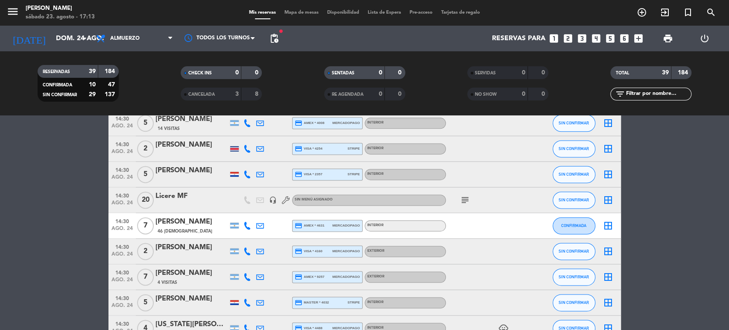
type input "sáb. 23 ago."
click at [154, 34] on span "Almuerzo" at bounding box center [134, 38] width 85 height 19
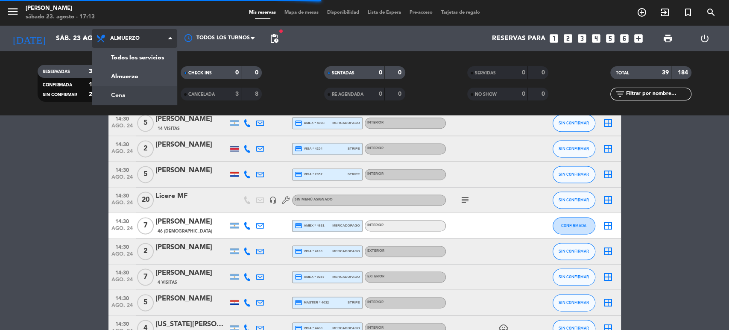
click at [127, 91] on div "menu [PERSON_NAME] [DATE] 23. agosto - 17:13 Mis reservas Mapa de mesas Disponi…" at bounding box center [364, 57] width 729 height 115
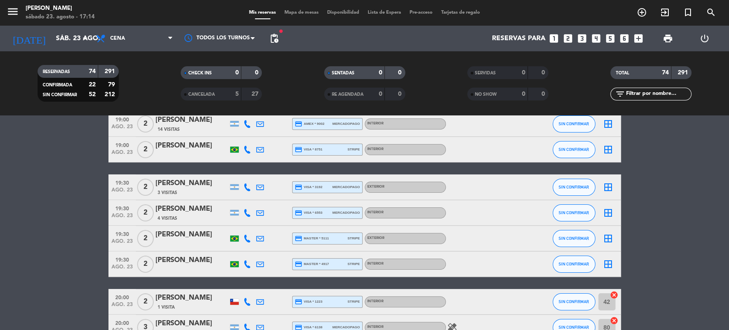
scroll to position [0, 0]
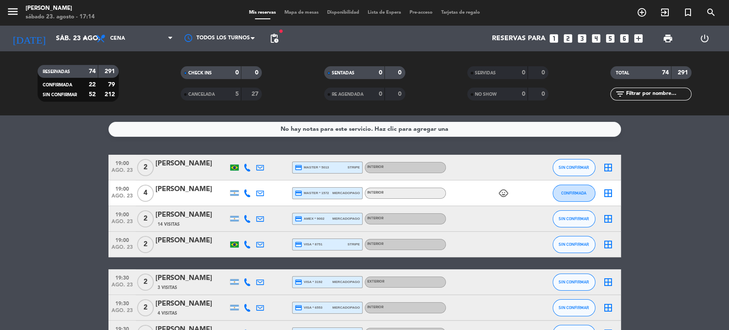
click at [294, 12] on span "Mapa de mesas" at bounding box center [301, 12] width 43 height 5
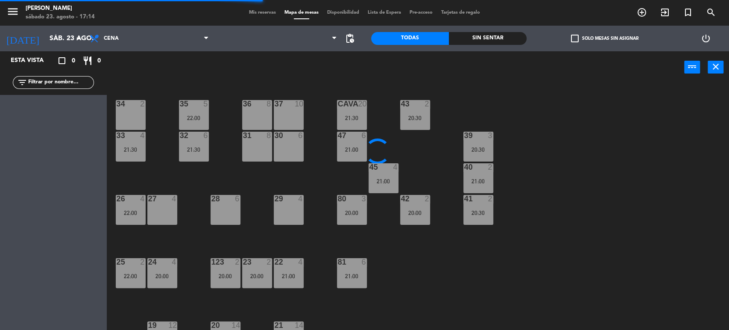
click at [588, 37] on label "check_box_outline_blank Solo mesas sin asignar" at bounding box center [604, 39] width 67 height 8
click at [604, 38] on input "check_box_outline_blank Solo mesas sin asignar" at bounding box center [604, 38] width 0 height 0
click at [252, 43] on span "[DOMAIN_NAME]" at bounding box center [277, 38] width 128 height 19
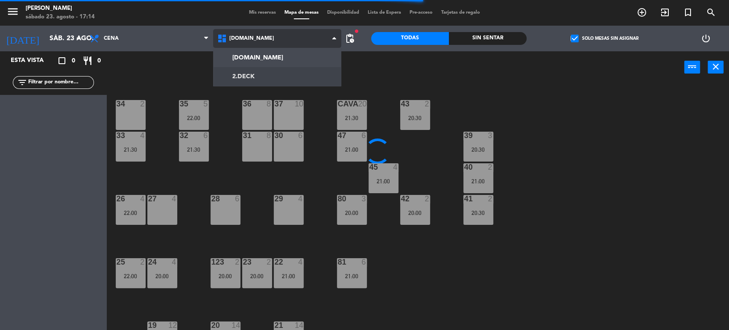
click at [249, 72] on ng-component "menu [PERSON_NAME] [DATE] 23. agosto - 17:14 Mis reservas Mapa de mesas Disponi…" at bounding box center [364, 165] width 729 height 331
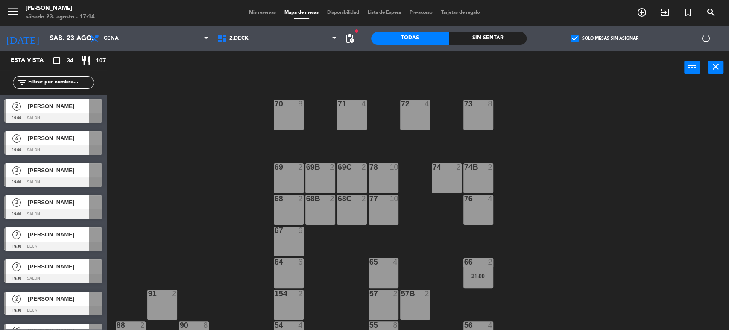
scroll to position [146, 0]
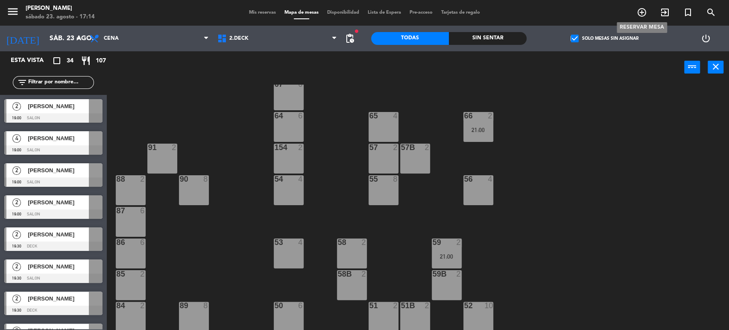
click at [644, 6] on span "add_circle_outline" at bounding box center [641, 12] width 23 height 15
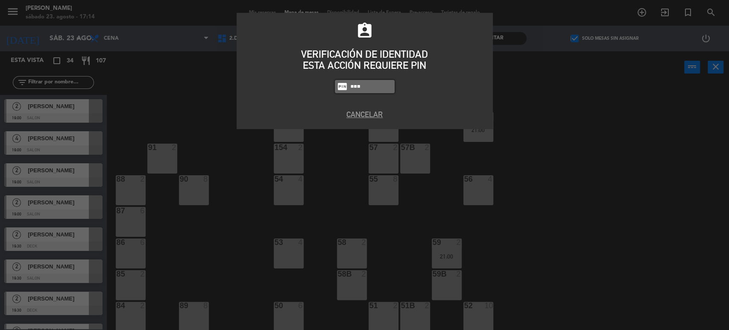
type input "2104"
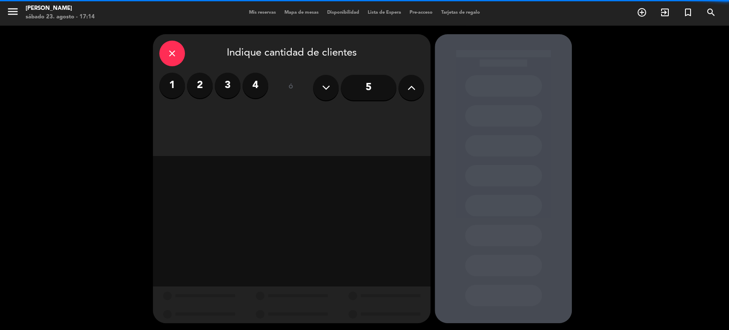
click at [414, 85] on icon at bounding box center [411, 87] width 8 height 13
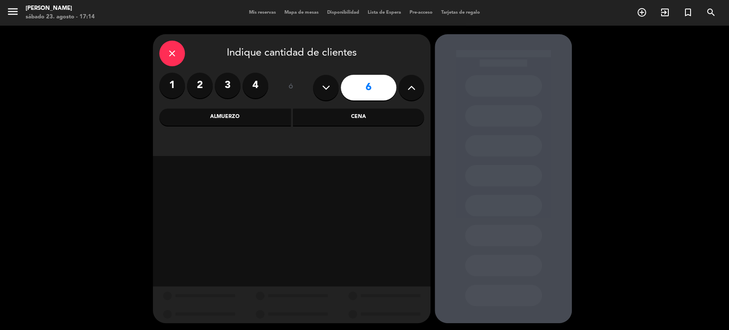
click at [414, 85] on icon at bounding box center [411, 87] width 8 height 13
type input "7"
click at [343, 117] on div "Cena" at bounding box center [359, 116] width 132 height 17
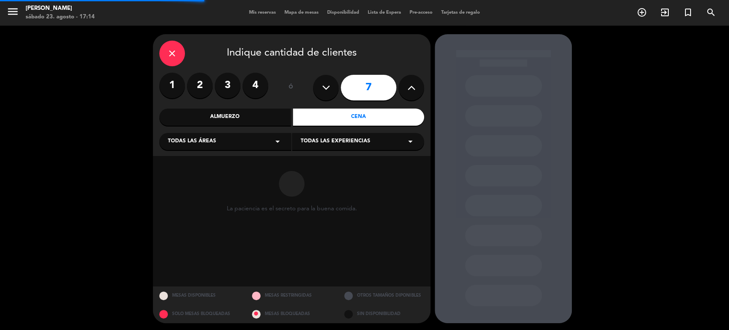
click at [214, 143] on span "Todas las áreas" at bounding box center [192, 141] width 48 height 9
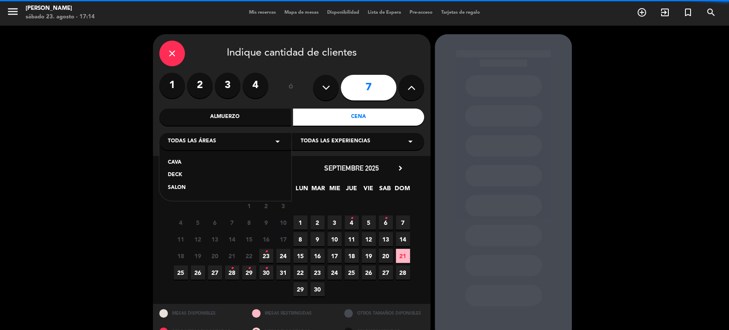
click at [178, 186] on div "SALON" at bounding box center [225, 188] width 115 height 9
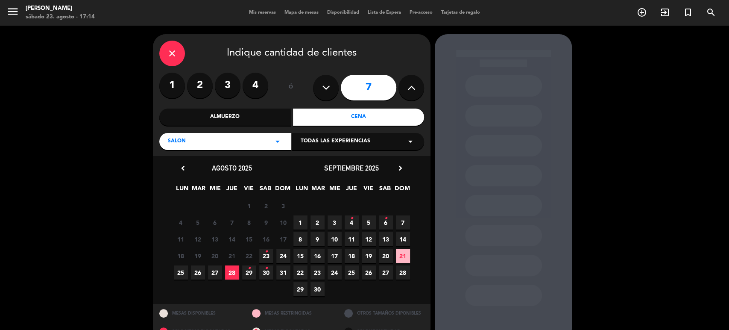
click at [252, 137] on div "SALON arrow_drop_down" at bounding box center [225, 141] width 132 height 17
click at [164, 172] on div "CAVA DECK SALON" at bounding box center [225, 169] width 132 height 61
click at [173, 173] on div "DECK" at bounding box center [225, 175] width 115 height 9
click at [269, 255] on span "23" at bounding box center [266, 256] width 14 height 14
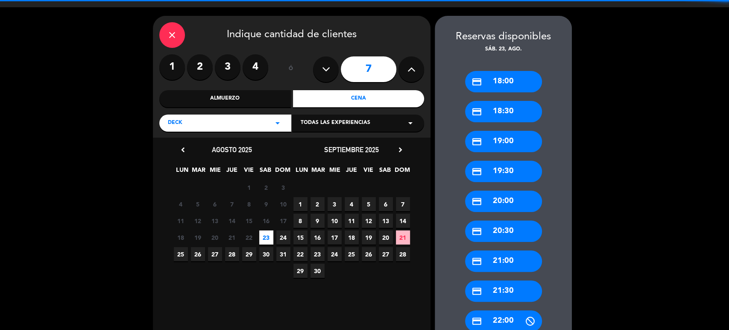
scroll to position [163, 0]
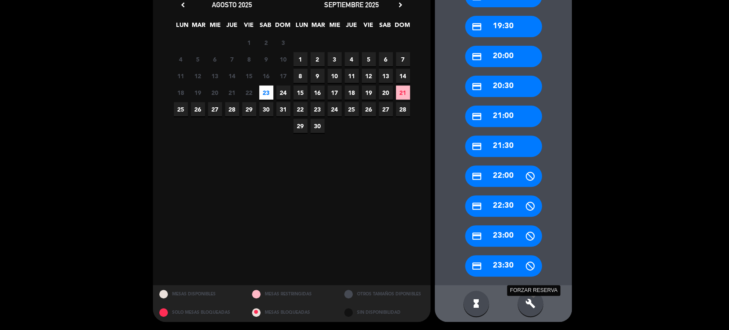
click at [531, 300] on icon "build" at bounding box center [530, 303] width 10 height 10
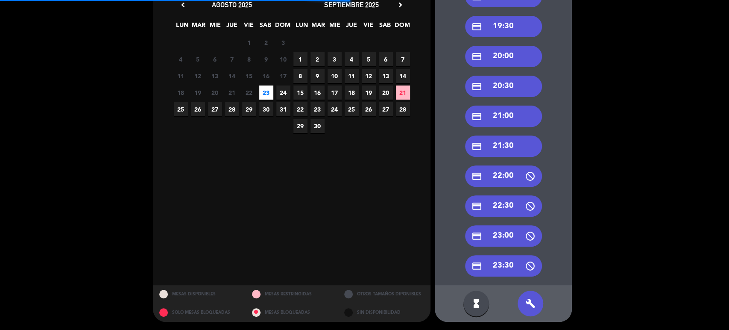
click at [522, 147] on div "credit_card 21:30" at bounding box center [503, 145] width 77 height 21
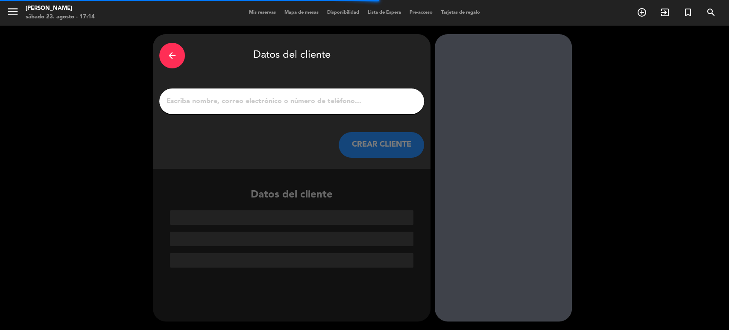
scroll to position [0, 0]
click at [344, 105] on input "1" at bounding box center [292, 101] width 252 height 12
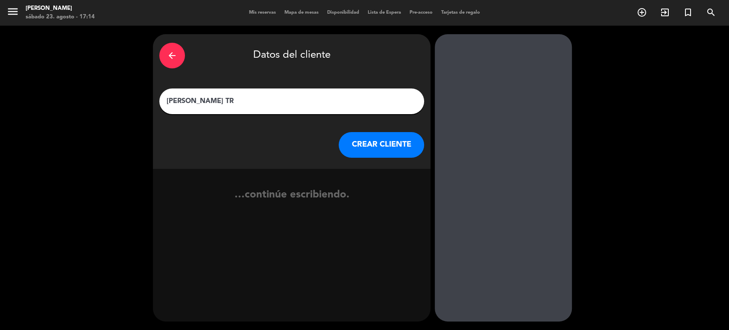
type input "[PERSON_NAME] TR"
click at [374, 138] on button "CREAR CLIENTE" at bounding box center [381, 145] width 85 height 26
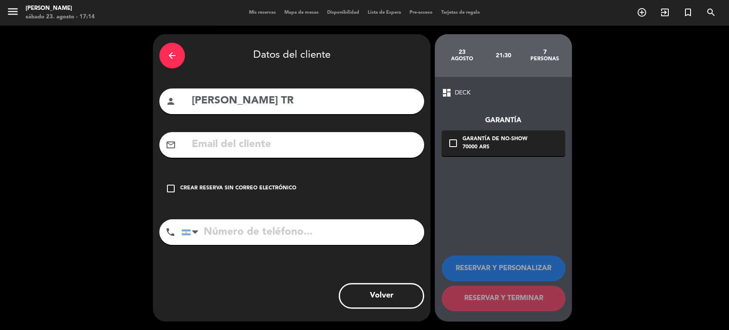
click at [266, 182] on div "check_box_outline_blank Crear reserva sin correo electrónico" at bounding box center [291, 189] width 265 height 26
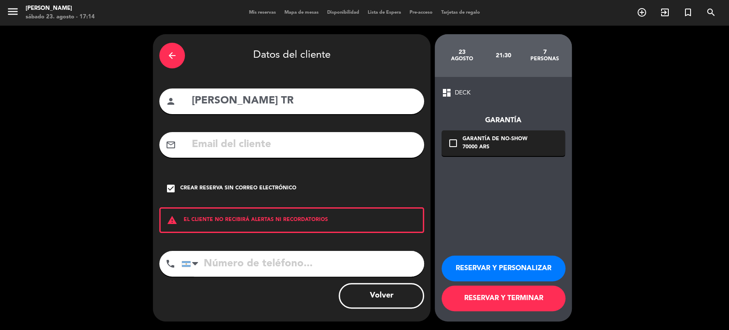
click at [482, 264] on button "RESERVAR Y PERSONALIZAR" at bounding box center [504, 268] width 124 height 26
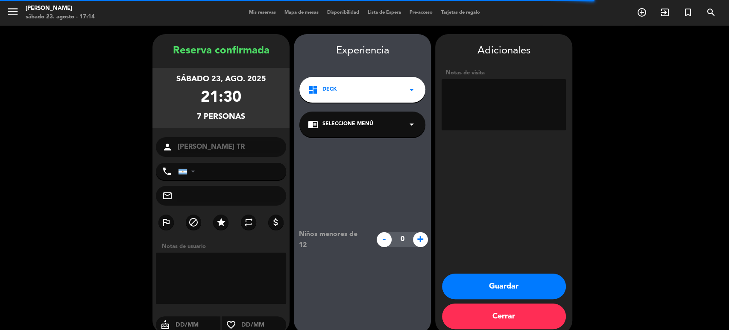
scroll to position [11, 0]
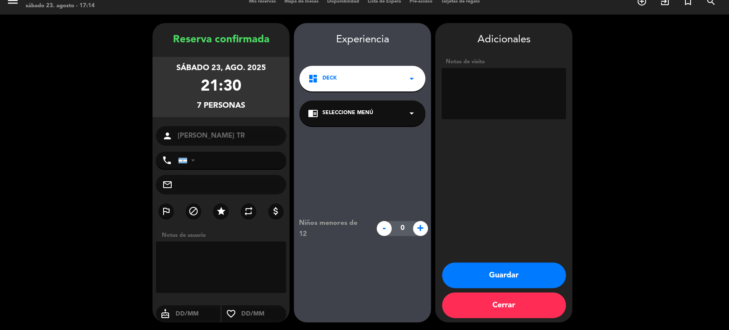
click at [479, 94] on textarea at bounding box center [504, 93] width 124 height 51
type textarea "se le dijo mesa afuera"
click at [508, 279] on button "Guardar" at bounding box center [504, 275] width 124 height 26
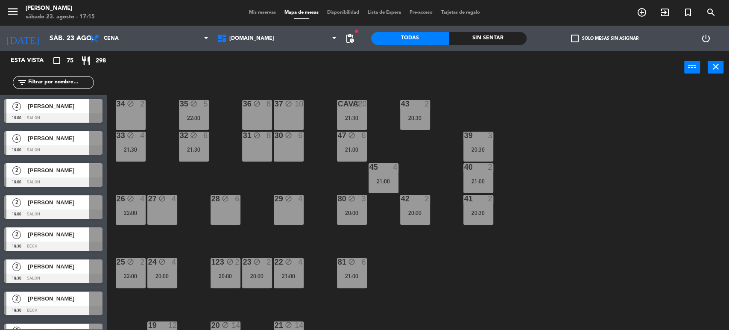
click at [598, 169] on div "34 block 2 35 block 5 22:00 36 block 8 43 2 20:30 37 block 10 CAVA block 20 21:…" at bounding box center [421, 208] width 615 height 246
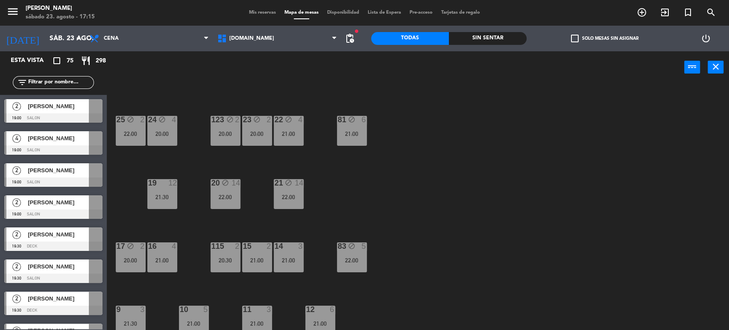
scroll to position [272, 0]
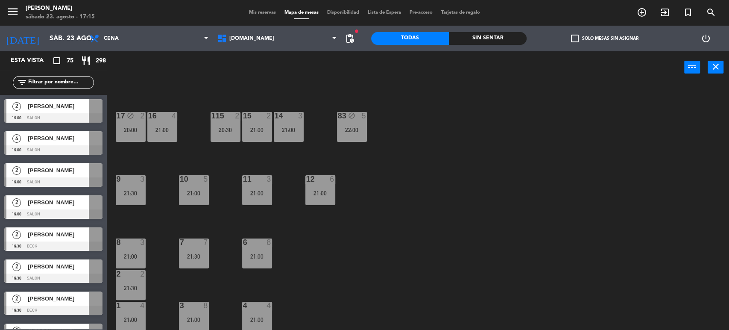
click at [251, 11] on span "Mis reservas" at bounding box center [262, 12] width 35 height 5
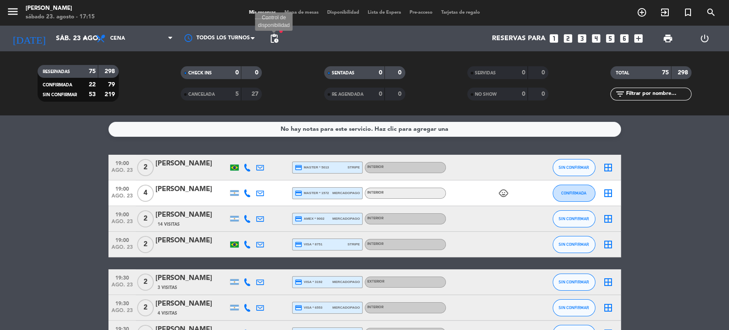
click at [273, 35] on span "pending_actions" at bounding box center [274, 38] width 10 height 10
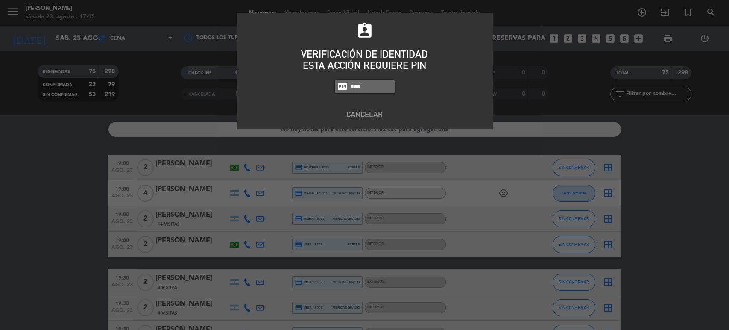
type input "2104"
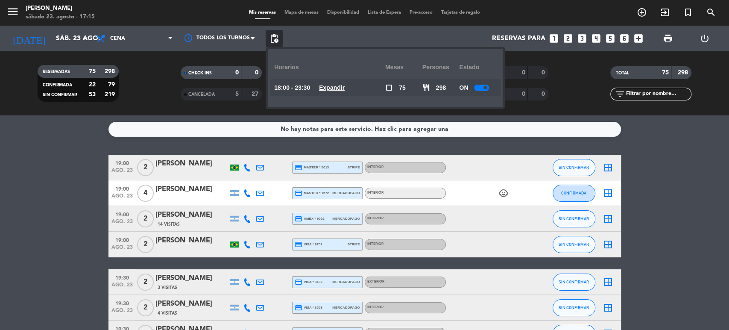
click at [345, 84] on u "Expandir" at bounding box center [332, 87] width 26 height 7
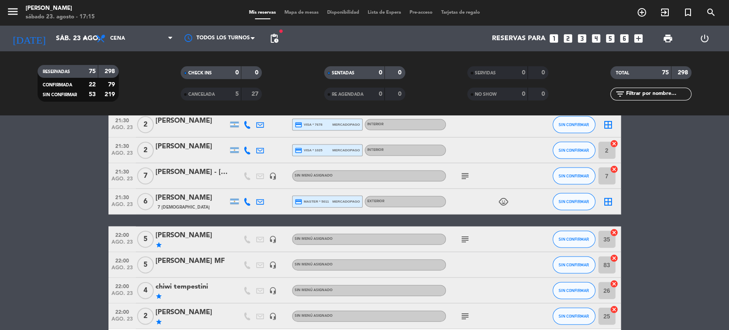
scroll to position [949, 0]
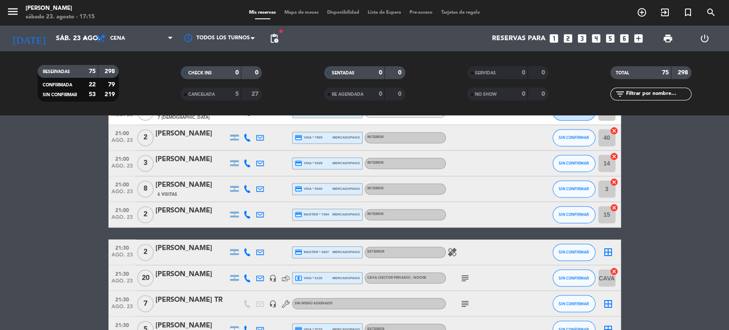
click at [462, 274] on icon "subject" at bounding box center [465, 277] width 10 height 10
click at [691, 198] on bookings-row "19:00 [DATE] 2 [PERSON_NAME] credit_card master * 5013 stripe Interior SIN CONF…" at bounding box center [364, 220] width 729 height 2029
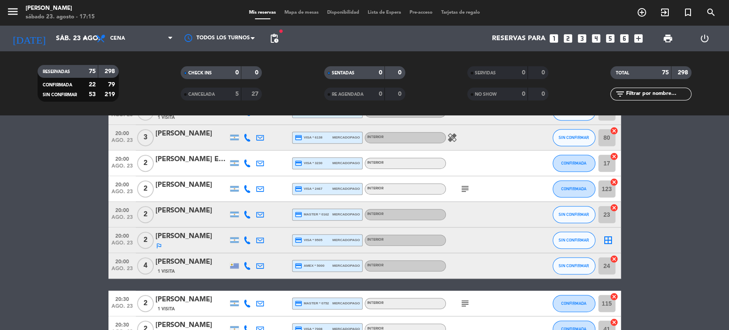
scroll to position [0, 0]
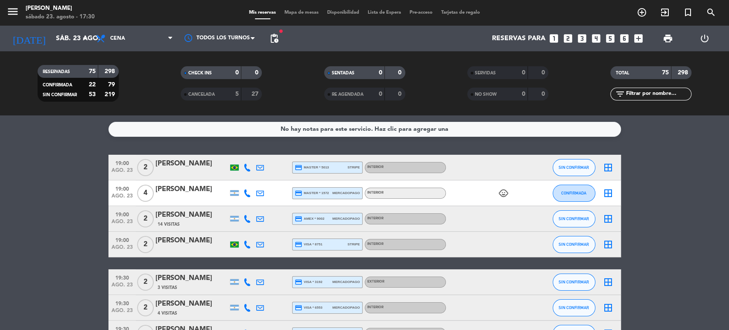
click at [310, 14] on span "Mapa de mesas" at bounding box center [301, 12] width 43 height 5
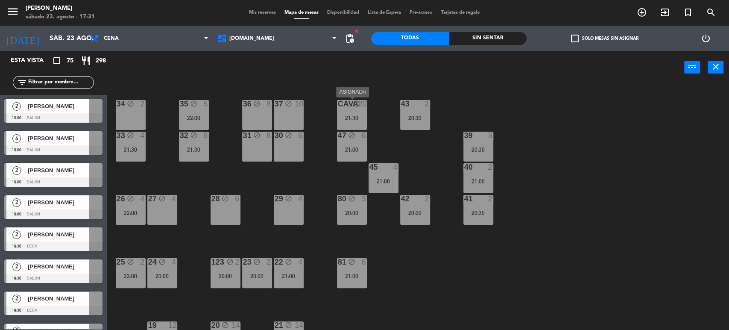
click at [359, 118] on div "21:30" at bounding box center [352, 118] width 30 height 6
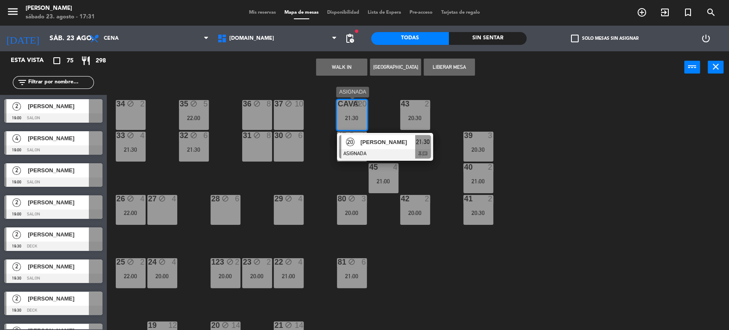
click at [395, 143] on span "[PERSON_NAME]" at bounding box center [387, 142] width 55 height 9
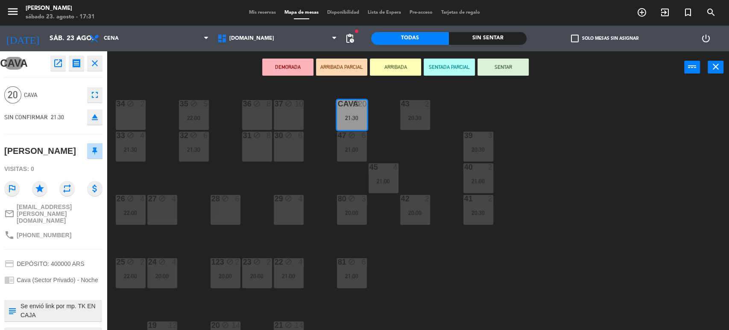
click at [556, 128] on div "34 block 2 35 block 5 22:00 36 block 8 43 2 20:30 37 block 10 CAVA block 20 21:…" at bounding box center [421, 208] width 615 height 246
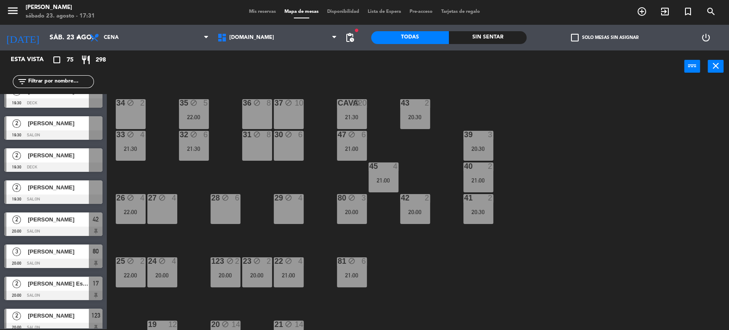
scroll to position [190, 0]
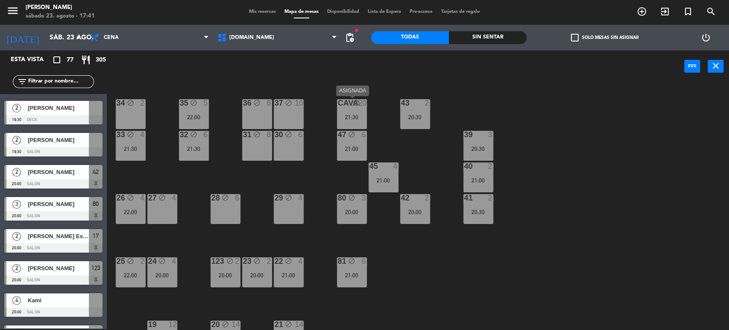
click at [363, 117] on div "21:30" at bounding box center [352, 117] width 30 height 6
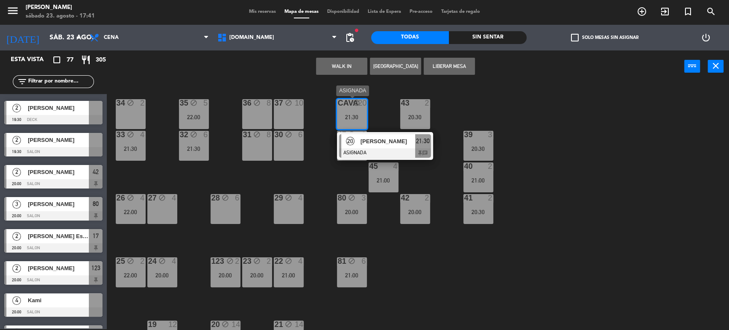
click at [389, 141] on span "[PERSON_NAME]" at bounding box center [387, 141] width 55 height 9
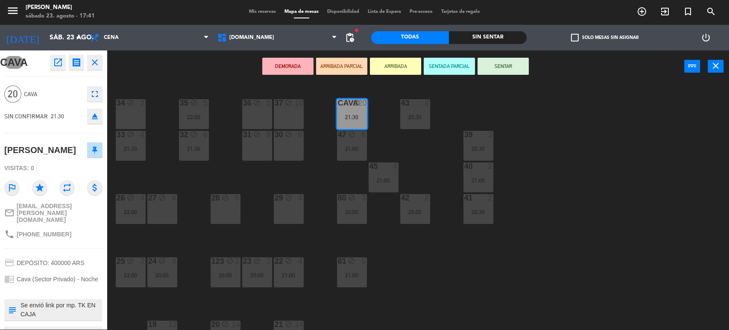
click at [410, 246] on div "34 block 2 35 block 5 22:00 36 block 8 43 2 20:30 37 block 10 CAVA block 20 21:…" at bounding box center [421, 207] width 615 height 246
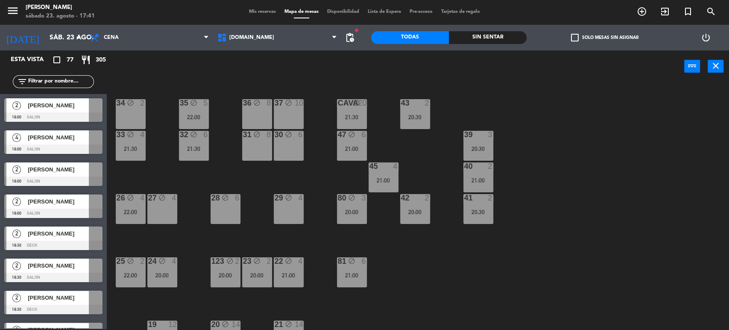
scroll to position [1, 0]
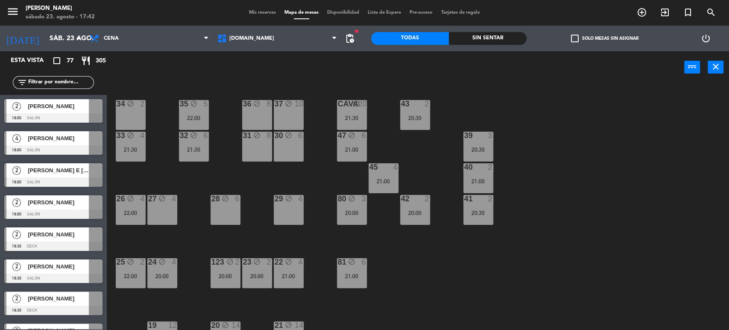
scroll to position [1, 0]
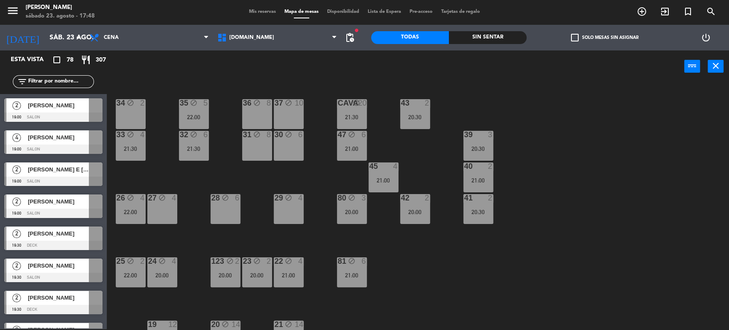
click at [511, 31] on div "Sin sentar" at bounding box center [488, 37] width 78 height 13
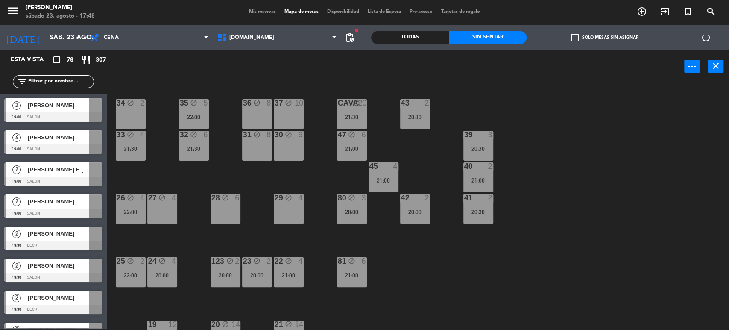
click at [580, 34] on label "check_box_outline_blank Solo mesas sin asignar" at bounding box center [604, 38] width 67 height 8
click at [604, 38] on input "check_box_outline_blank Solo mesas sin asignar" at bounding box center [604, 38] width 0 height 0
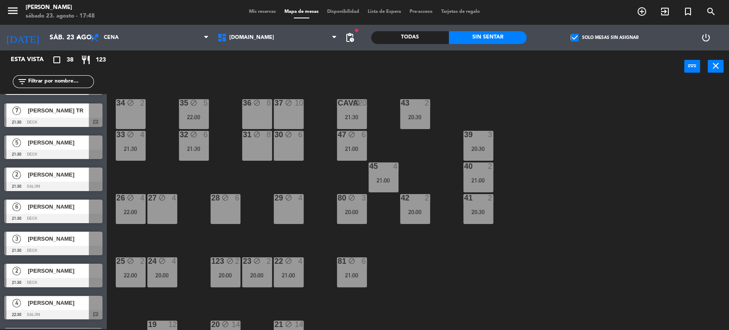
scroll to position [474, 0]
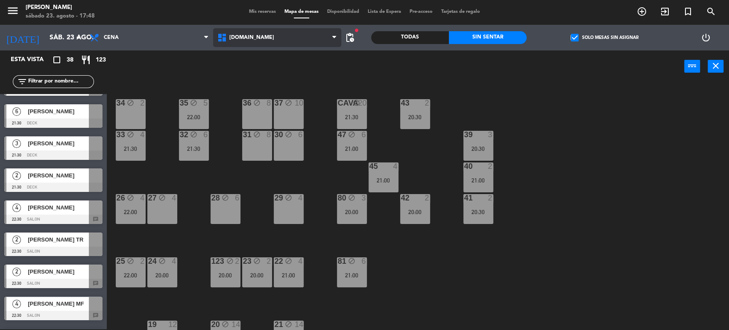
click at [278, 44] on span "[DOMAIN_NAME]" at bounding box center [277, 37] width 128 height 19
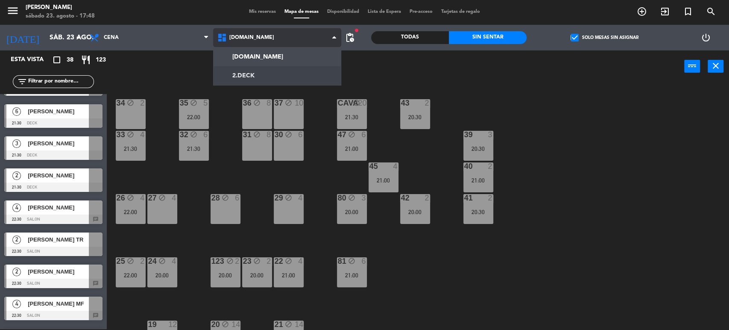
click at [272, 69] on ng-component "menu Gardiner sábado 23. agosto - 17:48 Mis reservas Mapa de mesas Disponibilid…" at bounding box center [364, 164] width 729 height 331
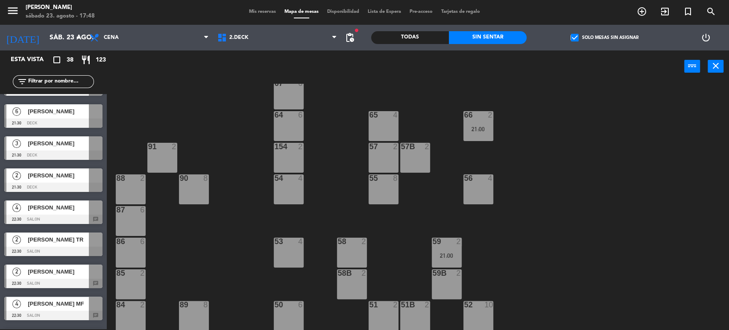
scroll to position [427, 0]
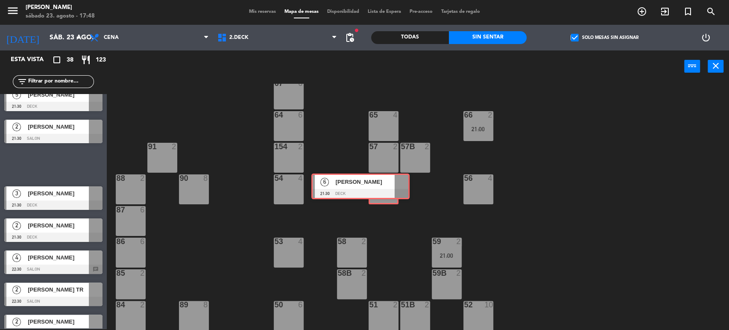
drag, startPoint x: 74, startPoint y: 164, endPoint x: 380, endPoint y: 186, distance: 307.0
click at [380, 186] on div "Esta vista crop_square 38 restaurant 123 filter_list 2 Bruno Matera 19:00 SALON…" at bounding box center [364, 190] width 729 height 280
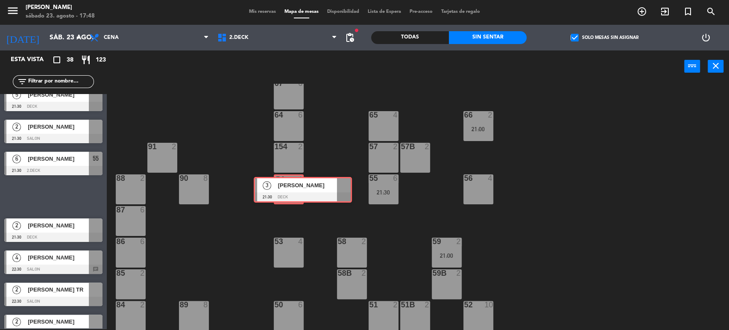
drag, startPoint x: 34, startPoint y: 191, endPoint x: 284, endPoint y: 184, distance: 249.5
click at [284, 184] on div "Esta vista crop_square 38 restaurant 123 filter_list 2 Bruno Matera 19:00 SALON…" at bounding box center [364, 190] width 729 height 280
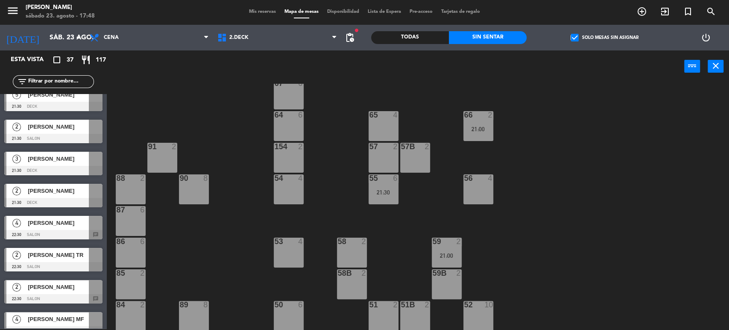
drag, startPoint x: 71, startPoint y: 223, endPoint x: 366, endPoint y: 126, distance: 310.3
click at [218, 110] on div "71 4 72 4 73 8 70 8 74 2 74B 2 69 2 69B 2 69C 2 78 10 77 10 76 4 68 2 68B 2 68C…" at bounding box center [421, 207] width 615 height 246
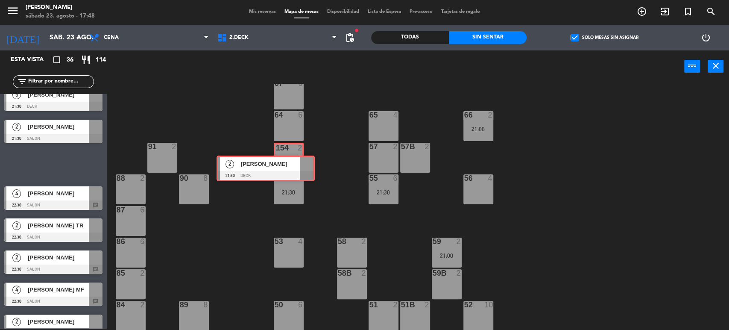
drag, startPoint x: 82, startPoint y: 159, endPoint x: 294, endPoint y: 163, distance: 212.3
click at [294, 163] on div "Esta vista crop_square 36 restaurant 114 filter_list 2 Bruno Matera 19:00 SALON…" at bounding box center [364, 190] width 729 height 280
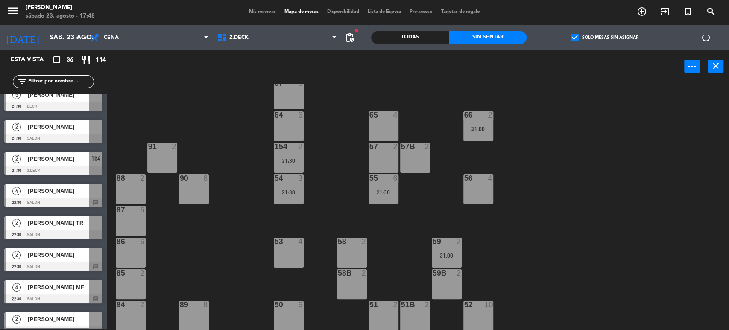
scroll to position [332, 0]
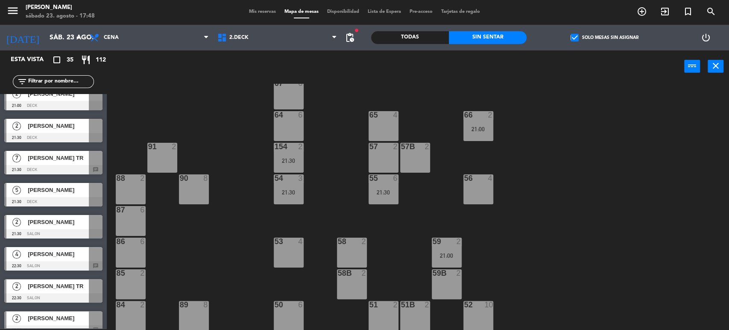
click at [62, 158] on span "[PERSON_NAME] TR" at bounding box center [58, 157] width 61 height 9
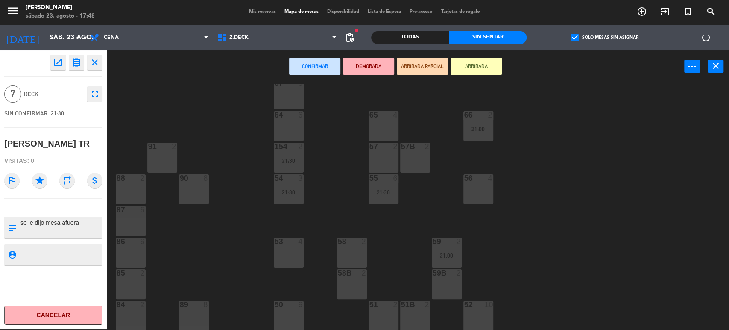
click at [215, 100] on div "71 4 72 4 73 8 70 8 74 2 74B 2 69 2 69B 2 69C 2 78 10 77 10 76 4 68 2 68B 2 68C…" at bounding box center [421, 207] width 615 height 246
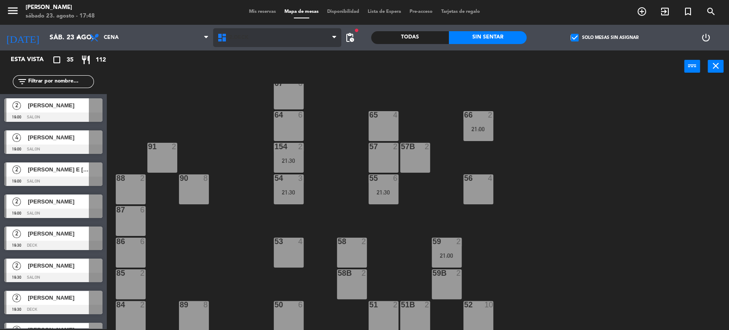
scroll to position [1, 0]
click at [280, 42] on span "2.DECK" at bounding box center [277, 37] width 128 height 19
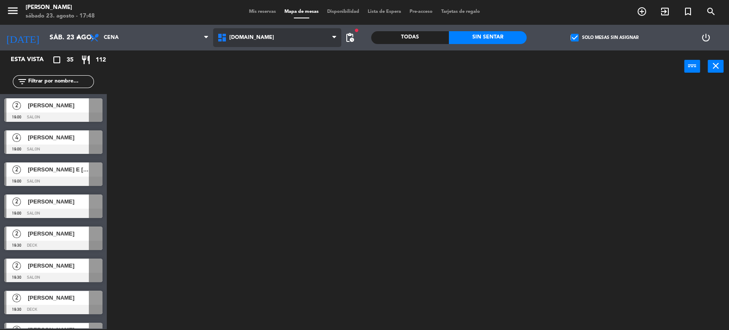
click at [282, 50] on ng-component "menu Gardiner sábado 23. agosto - 17:48 Mis reservas Mapa de mesas Disponibilid…" at bounding box center [364, 164] width 729 height 331
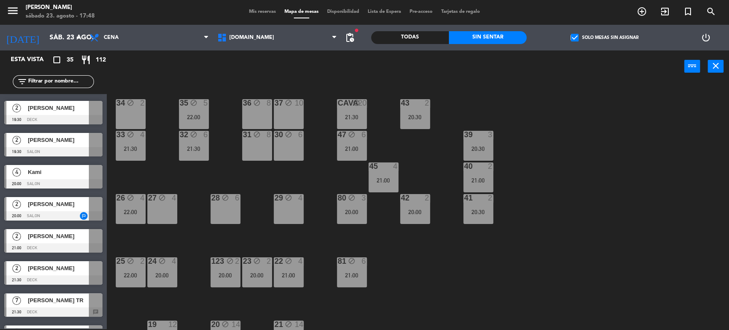
scroll to position [237, 0]
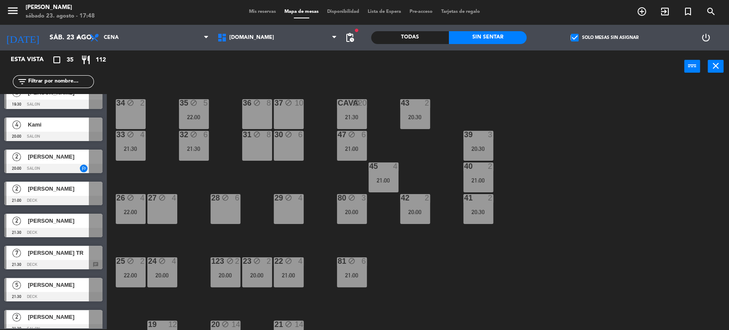
click at [252, 146] on div "31 block 8" at bounding box center [257, 146] width 30 height 30
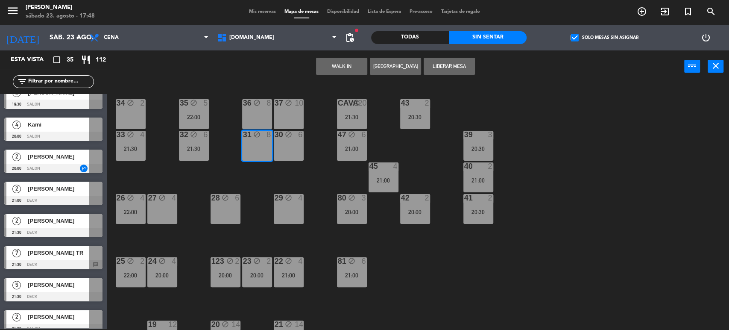
click at [206, 176] on div "34 block 2 35 block 5 22:00 36 block 8 43 2 20:30 37 block 10 CAVA block 20 21:…" at bounding box center [421, 207] width 615 height 246
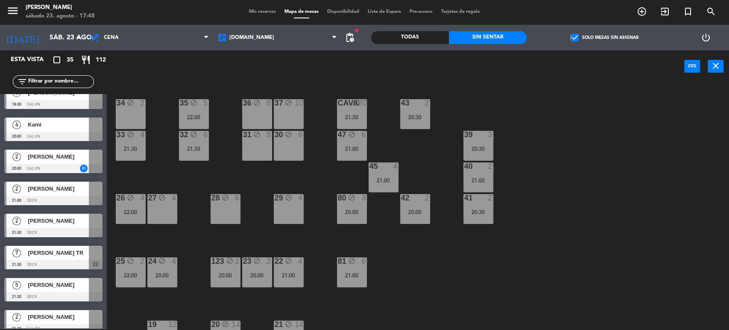
click at [67, 248] on span "[PERSON_NAME] TR" at bounding box center [58, 252] width 61 height 9
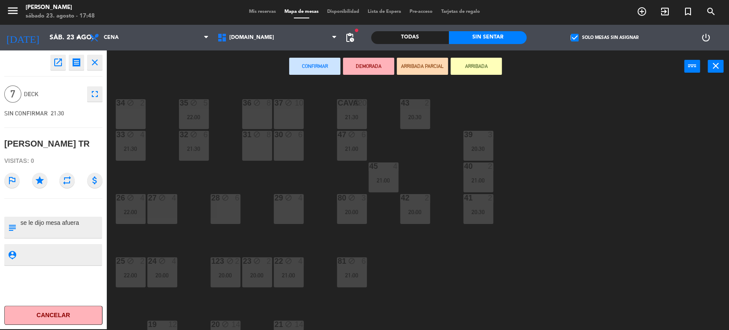
click at [178, 231] on div "34 block 2 35 block 5 22:00 36 block 8 43 2 20:30 37 block 10 CAVA block 20 21:…" at bounding box center [421, 207] width 615 height 246
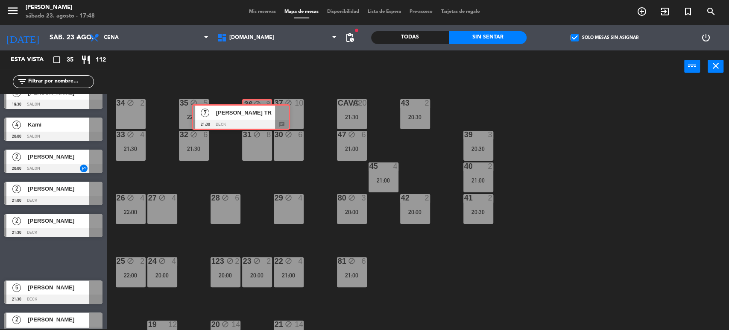
drag, startPoint x: 225, startPoint y: 160, endPoint x: 259, endPoint y: 117, distance: 54.4
click at [259, 117] on div "Esta vista crop_square 35 restaurant 112 filter_list 2 Bruno Matera 19:00 SALON…" at bounding box center [364, 190] width 729 height 280
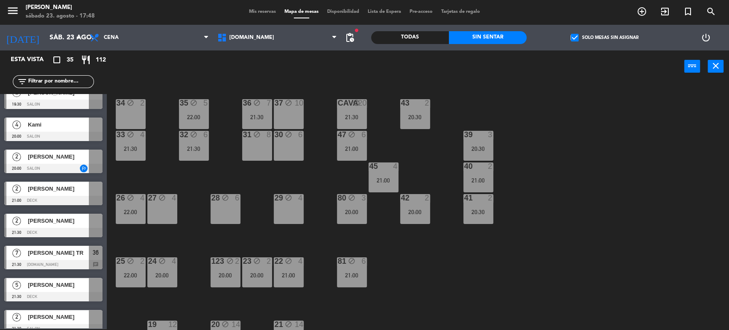
click at [256, 15] on div "Mis reservas Mapa de mesas Disponibilidad Lista de Espera Pre-acceso Tarjetas d…" at bounding box center [365, 12] width 240 height 8
click at [272, 9] on span "Mis reservas" at bounding box center [262, 11] width 35 height 5
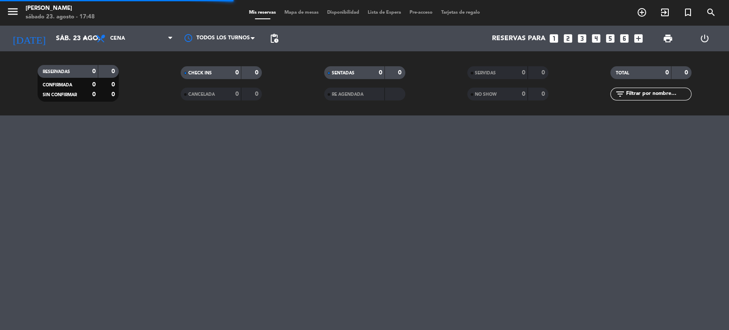
click at [656, 94] on input "text" at bounding box center [658, 93] width 66 height 9
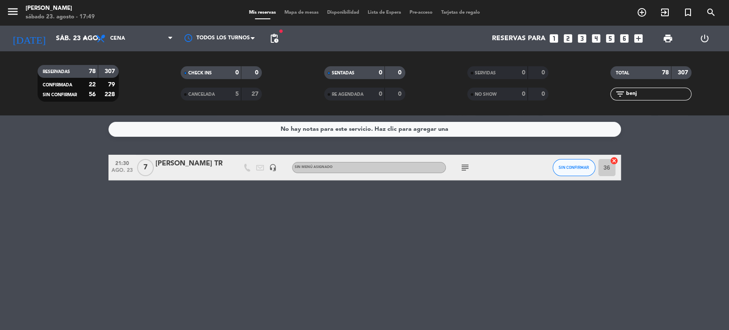
type input "benj"
click at [198, 158] on div "[PERSON_NAME] TR" at bounding box center [191, 163] width 73 height 11
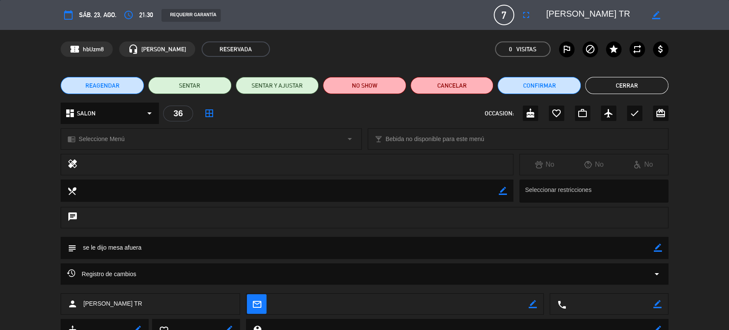
click at [160, 272] on div "Registro de cambios arrow_drop_down" at bounding box center [364, 274] width 595 height 10
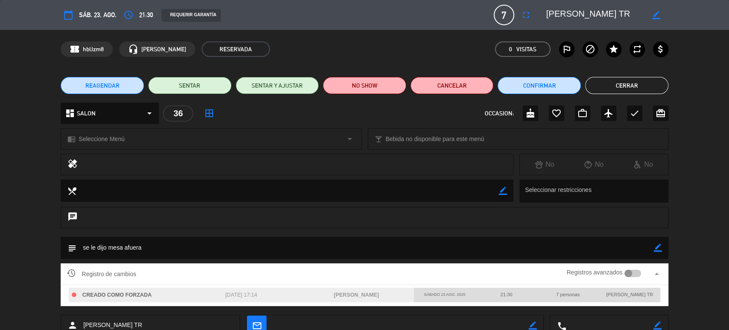
click at [645, 86] on button "Cerrar" at bounding box center [626, 85] width 83 height 17
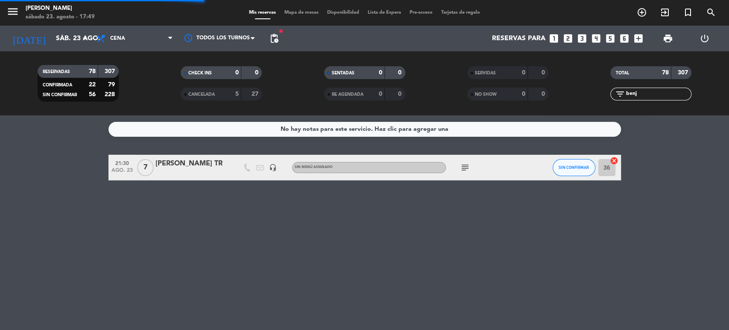
drag, startPoint x: 655, startPoint y: 91, endPoint x: 574, endPoint y: 91, distance: 80.3
click at [575, 91] on div "RESERVADAS 78 307 CONFIRMADA 22 79 SIN CONFIRMAR 56 228 CHECK INS 0 0 CANCELADA…" at bounding box center [364, 83] width 729 height 47
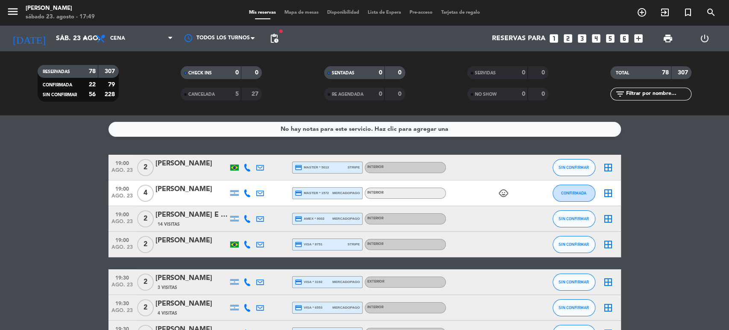
click at [296, 11] on span "Mapa de mesas" at bounding box center [301, 12] width 43 height 5
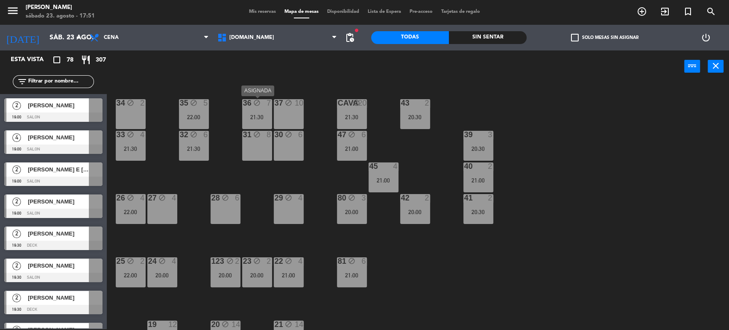
click at [256, 111] on div "36 block 7 21:30" at bounding box center [257, 114] width 30 height 30
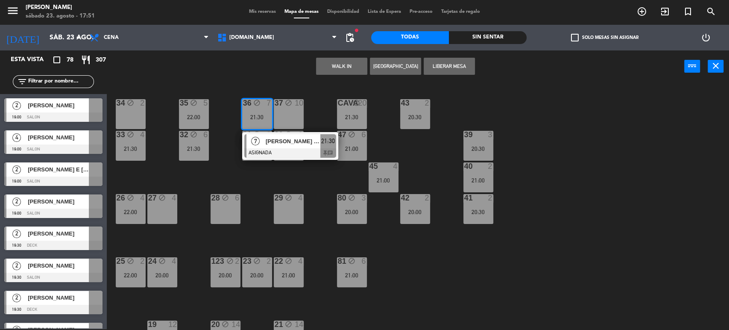
click at [284, 143] on span "[PERSON_NAME] TR" at bounding box center [293, 141] width 55 height 9
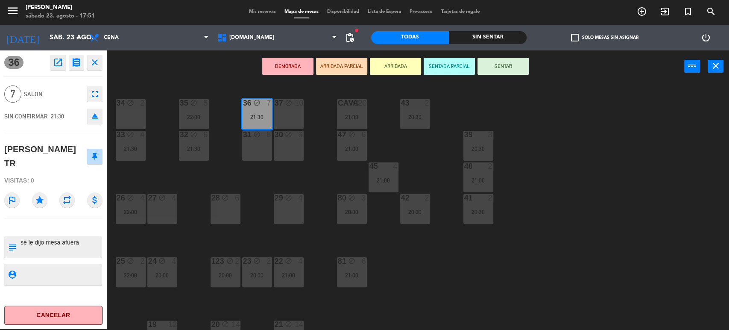
click at [295, 176] on div "34 block 2 35 block 5 22:00 36 block 7 21:30 43 2 20:30 37 block 10 CAVA block …" at bounding box center [421, 207] width 615 height 246
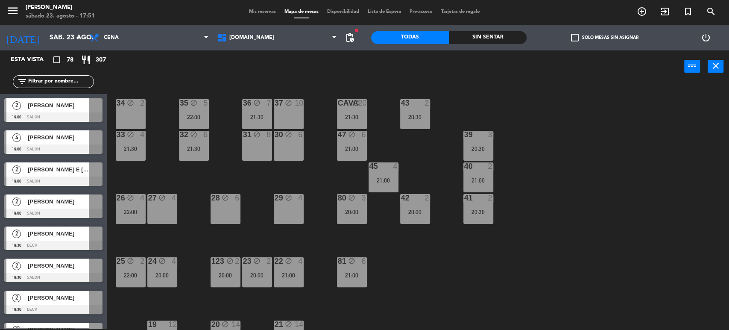
scroll to position [1, 0]
click at [475, 41] on div "Sin sentar" at bounding box center [488, 37] width 78 height 13
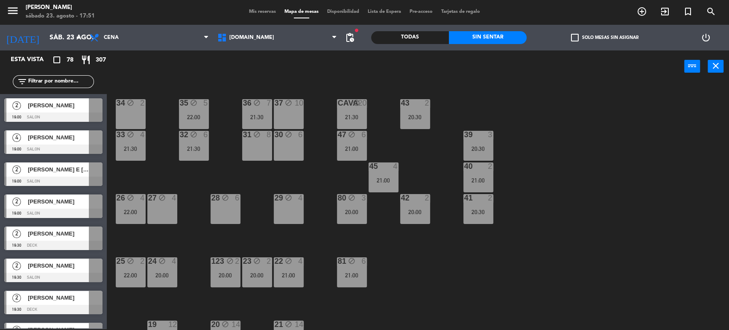
click at [598, 36] on label "check_box_outline_blank Solo mesas sin asignar" at bounding box center [604, 38] width 67 height 8
click at [604, 38] on input "check_box_outline_blank Solo mesas sin asignar" at bounding box center [604, 38] width 0 height 0
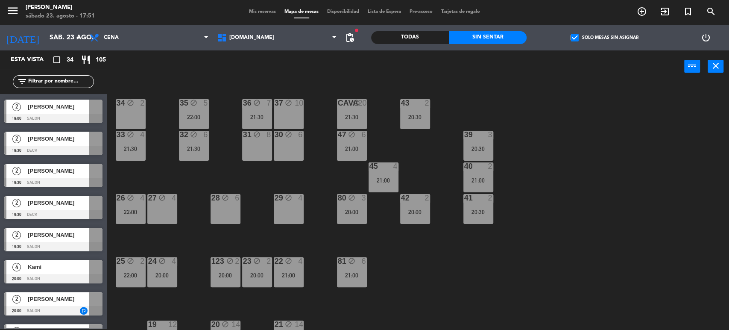
scroll to position [142, 0]
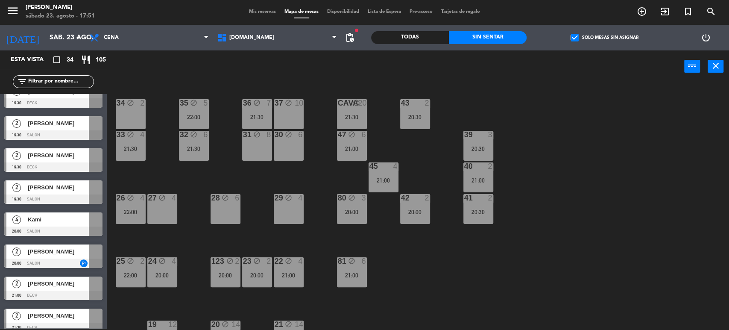
click at [457, 252] on div "34 block 2 35 block 5 22:00 36 block 7 21:30 43 2 20:30 37 block 10 CAVA block …" at bounding box center [421, 207] width 615 height 246
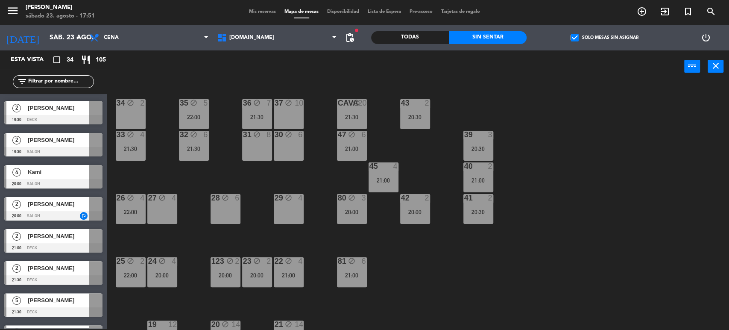
scroll to position [237, 0]
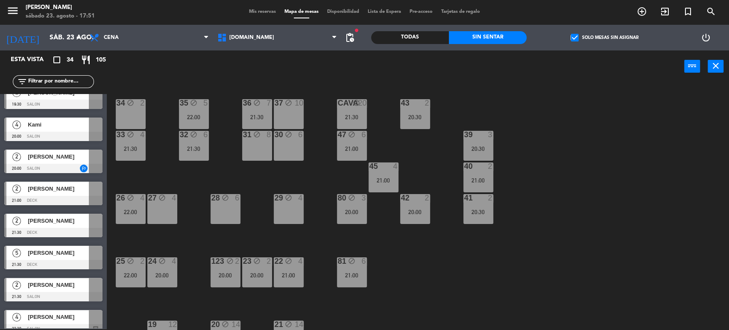
click at [252, 57] on div "power_input close" at bounding box center [395, 66] width 577 height 32
click at [256, 47] on span "[DOMAIN_NAME]" at bounding box center [277, 37] width 128 height 19
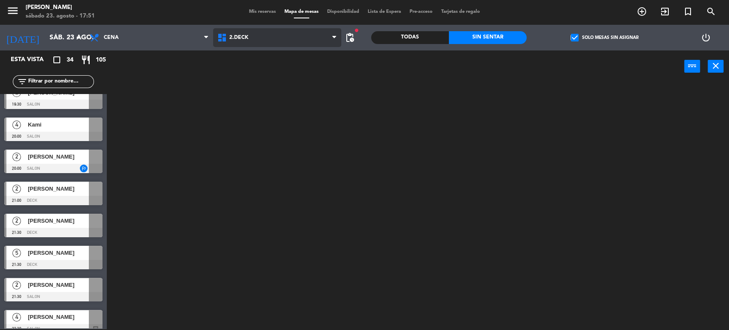
click at [256, 69] on ng-component "menu Gardiner sábado 23. agosto - 17:51 Mis reservas Mapa de mesas Disponibilid…" at bounding box center [364, 164] width 729 height 331
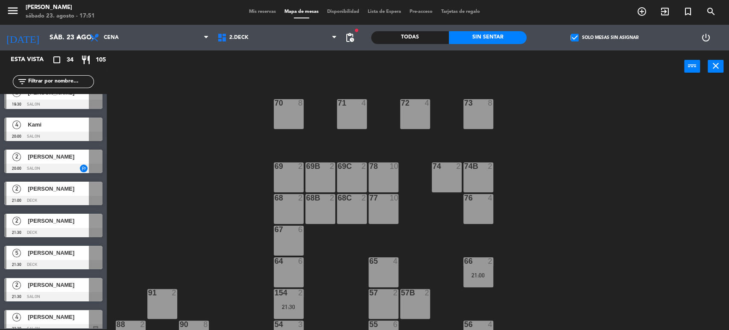
scroll to position [95, 0]
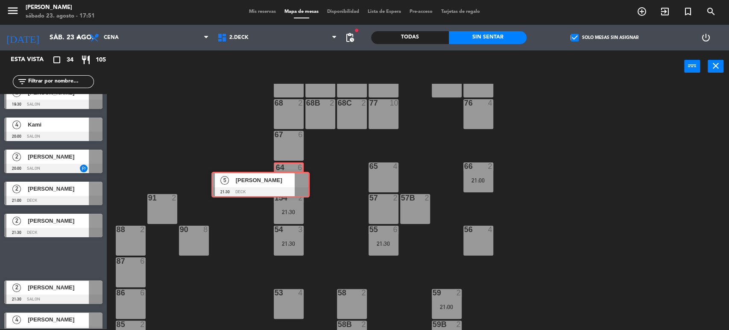
drag, startPoint x: 87, startPoint y: 247, endPoint x: 294, endPoint y: 174, distance: 219.8
click at [294, 174] on div "Esta vista crop_square 34 restaurant 105 filter_list 2 Bruno Matera 19:00 SALON…" at bounding box center [364, 190] width 729 height 280
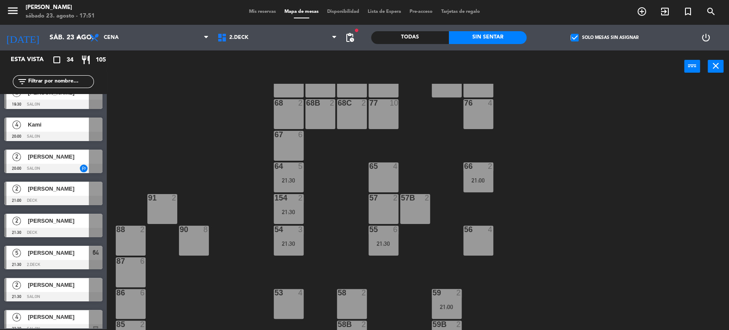
click at [319, 170] on div "71 4 72 4 73 8 70 8 74 2 74B 2 69 2 69B 2 69C 2 78 10 77 10 76 4 68 2 68B 2 68C…" at bounding box center [421, 207] width 615 height 246
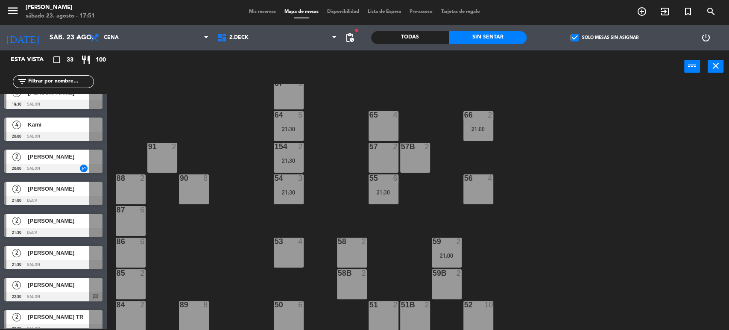
click at [190, 227] on div "71 4 72 4 73 8 70 8 74 2 74B 2 69 2 69B 2 69C 2 78 10 77 10 76 4 68 2 68B 2 68C…" at bounding box center [421, 207] width 615 height 246
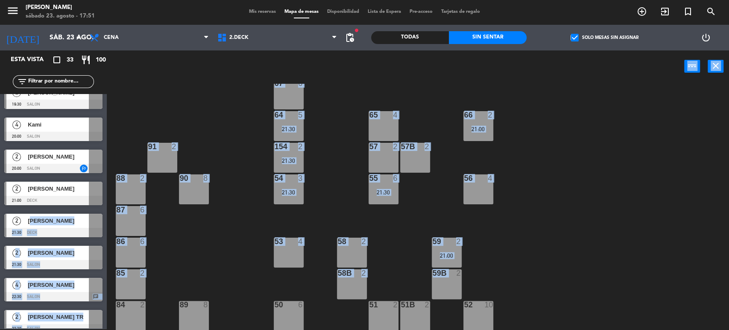
drag, startPoint x: 79, startPoint y: 211, endPoint x: 456, endPoint y: 279, distance: 382.4
click at [456, 279] on div "Esta vista crop_square 33 restaurant 100 filter_list 2 Bruno Matera 19:00 SALON…" at bounding box center [364, 190] width 729 height 280
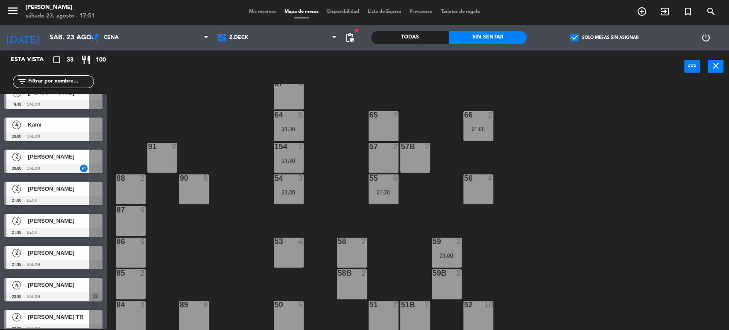
click at [486, 272] on div "71 4 72 4 73 8 70 8 74 2 74B 2 69 2 69B 2 69C 2 78 10 77 10 76 4 68 2 68B 2 68C…" at bounding box center [421, 207] width 615 height 246
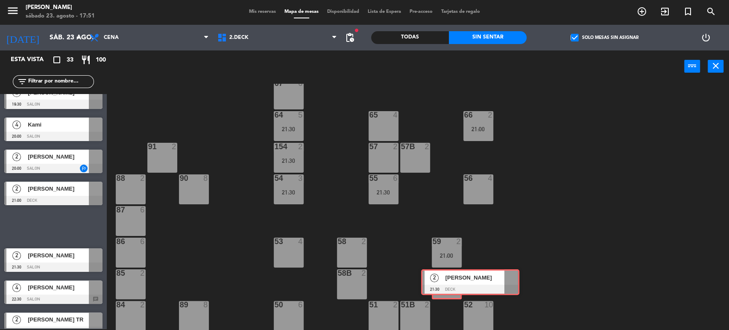
drag, startPoint x: 30, startPoint y: 225, endPoint x: 447, endPoint y: 281, distance: 420.5
click at [447, 281] on div "Esta vista crop_square 33 restaurant 100 filter_list 2 Bruno Matera 19:00 SALON…" at bounding box center [364, 190] width 729 height 280
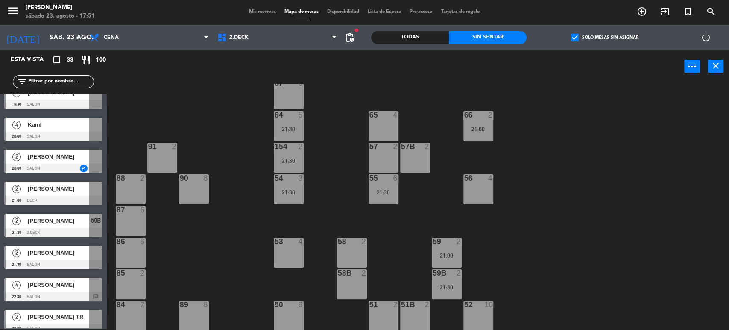
click at [519, 273] on div "71 4 72 4 73 8 70 8 74 2 74B 2 69 2 69B 2 69C 2 78 10 77 10 76 4 68 2 68B 2 68C…" at bounding box center [421, 207] width 615 height 246
drag, startPoint x: 269, startPoint y: 252, endPoint x: 394, endPoint y: 285, distance: 128.7
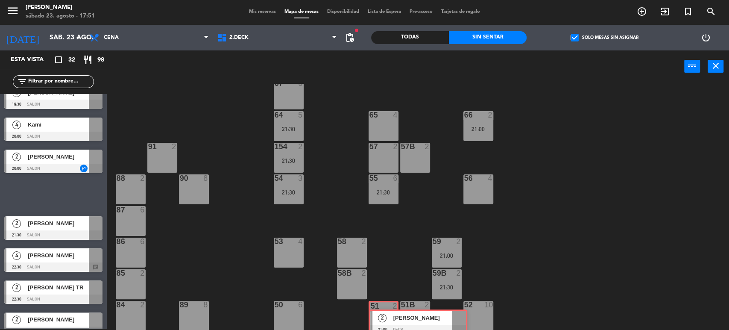
drag, startPoint x: 211, startPoint y: 237, endPoint x: 398, endPoint y: 319, distance: 203.5
click at [398, 319] on div "Esta vista crop_square 32 restaurant 98 filter_list 2 Bruno Matera 19:00 SALON …" at bounding box center [364, 190] width 729 height 280
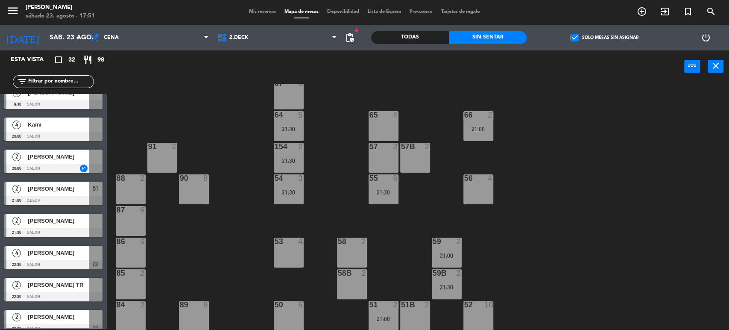
click at [382, 251] on div "71 4 72 4 73 8 70 8 74 2 74B 2 69 2 69B 2 69C 2 78 10 77 10 76 4 68 2 68B 2 68C…" at bounding box center [421, 207] width 615 height 246
click at [190, 249] on div "71 4 72 4 73 8 70 8 74 2 74B 2 69 2 69B 2 69C 2 78 10 77 10 76 4 68 2 68B 2 68C…" at bounding box center [421, 207] width 615 height 246
click at [229, 246] on div "71 4 72 4 73 8 70 8 74 2 74B 2 69 2 69B 2 69C 2 78 10 77 10 76 4 68 2 68B 2 68C…" at bounding box center [421, 207] width 615 height 246
click at [76, 228] on div at bounding box center [53, 232] width 98 height 9
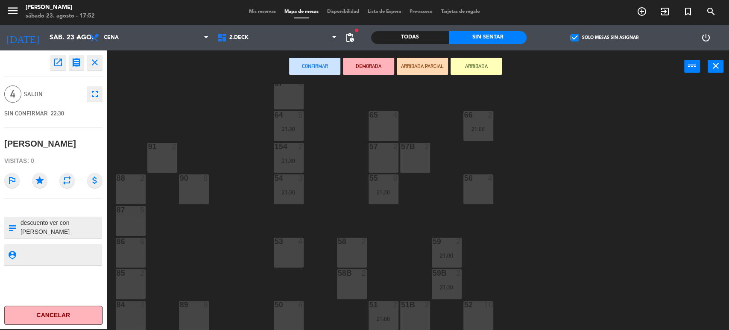
click at [37, 182] on icon "star" at bounding box center [39, 180] width 15 height 15
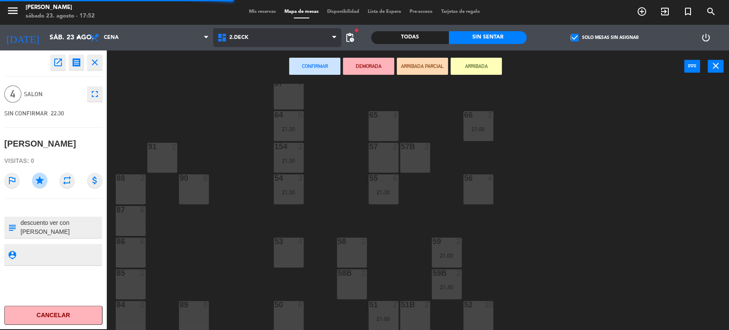
click at [274, 34] on span "2.DECK" at bounding box center [277, 37] width 128 height 19
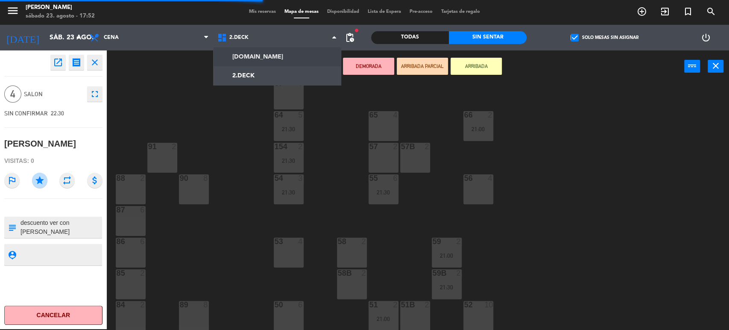
scroll to position [0, 0]
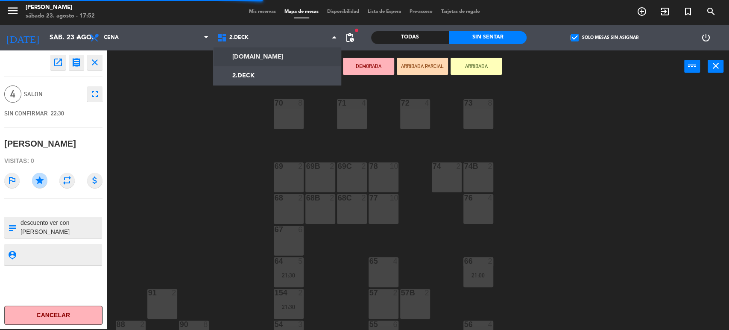
click at [276, 56] on ng-component "menu Gardiner sábado 23. agosto - 17:52 Mis reservas Mapa de mesas Disponibilid…" at bounding box center [364, 164] width 729 height 331
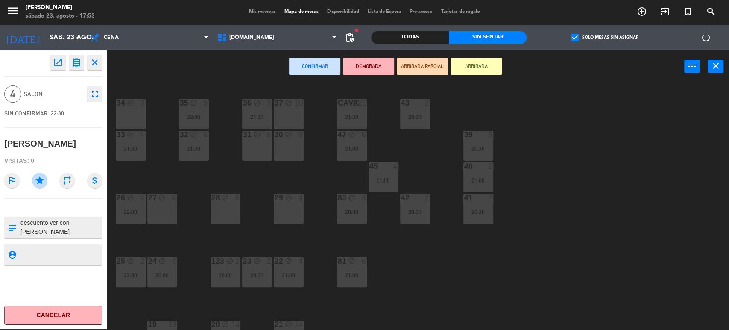
click at [173, 200] on div "4" at bounding box center [174, 198] width 5 height 8
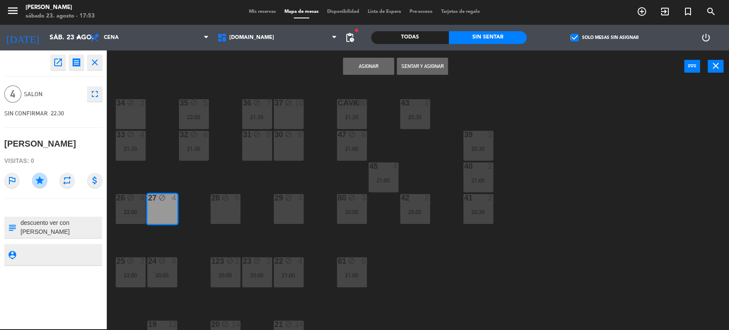
click at [377, 58] on button "Asignar" at bounding box center [368, 66] width 51 height 17
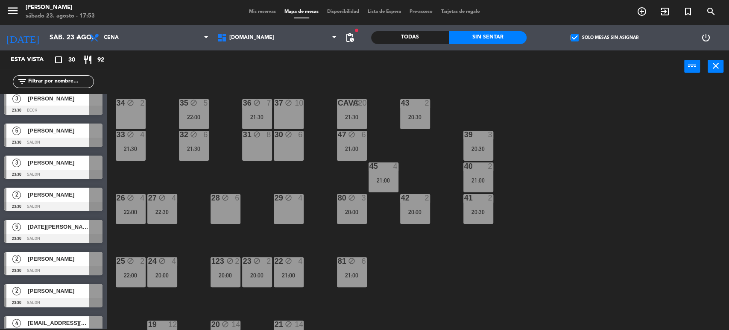
scroll to position [726, 0]
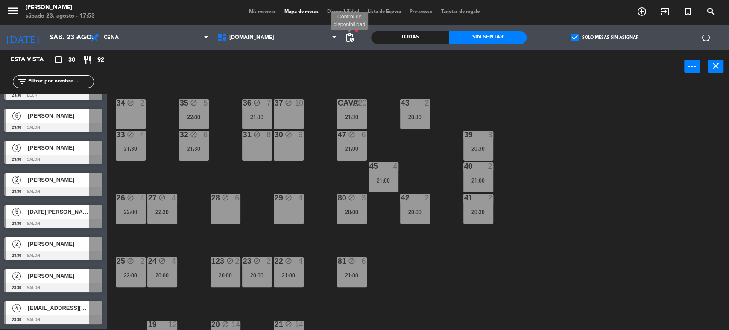
click at [349, 39] on span "pending_actions" at bounding box center [350, 37] width 10 height 10
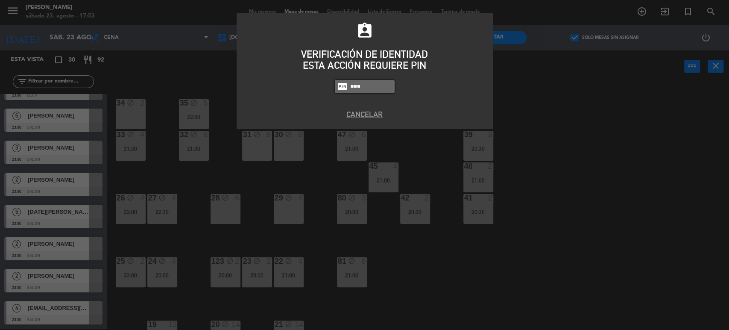
type input "3871"
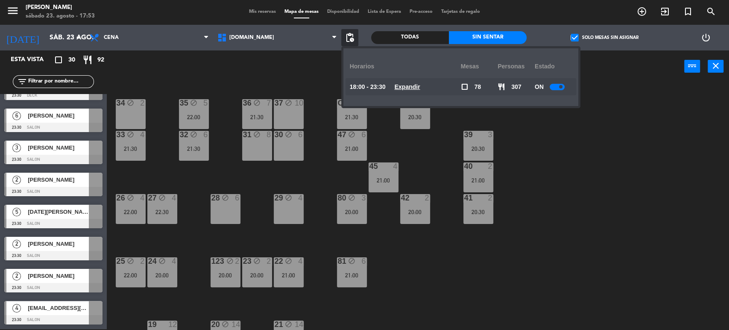
click at [418, 83] on u "Expandir" at bounding box center [408, 86] width 26 height 7
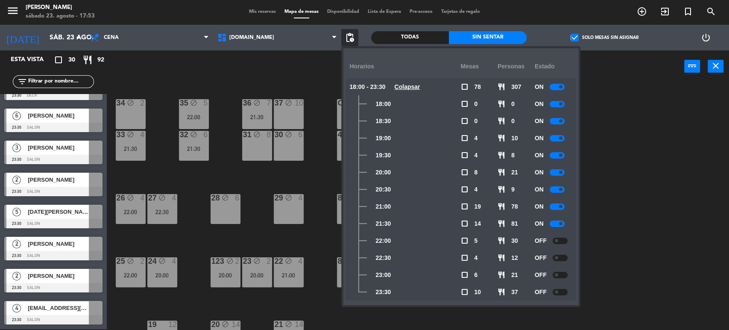
click at [615, 242] on div "34 block 2 35 block 5 22:00 36 block 7 21:30 43 2 20:30 37 block 10 CAVA block …" at bounding box center [421, 207] width 615 height 246
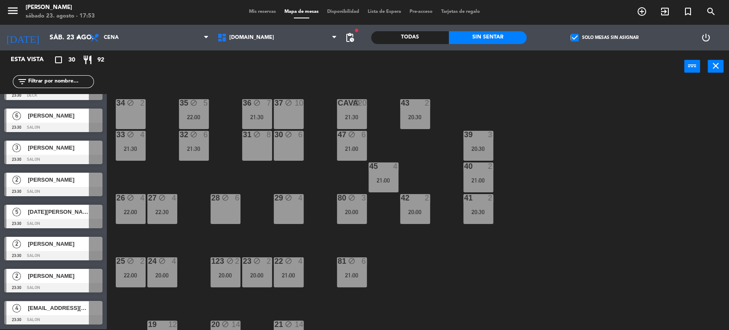
drag, startPoint x: 353, startPoint y: 153, endPoint x: 357, endPoint y: 156, distance: 5.2
click at [354, 153] on div "47 block 6 21:00" at bounding box center [352, 146] width 30 height 30
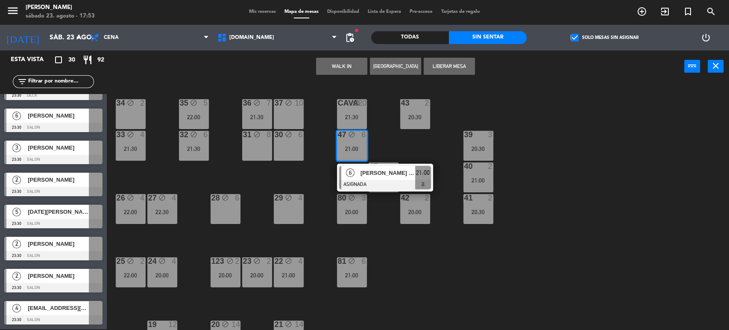
click at [390, 181] on div at bounding box center [385, 184] width 92 height 9
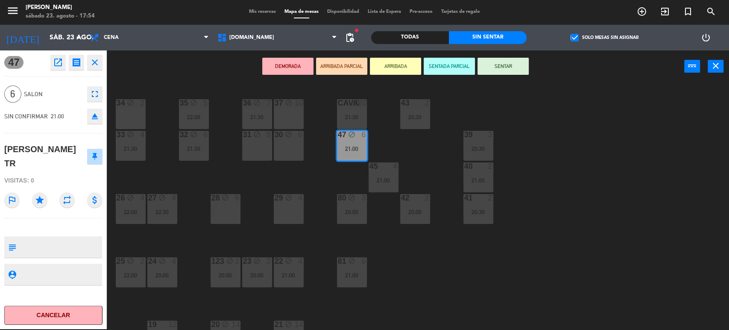
click at [220, 173] on div "34 block 2 35 block 5 22:00 36 block 7 21:30 43 2 20:30 37 block 10 CAVA block …" at bounding box center [421, 207] width 615 height 246
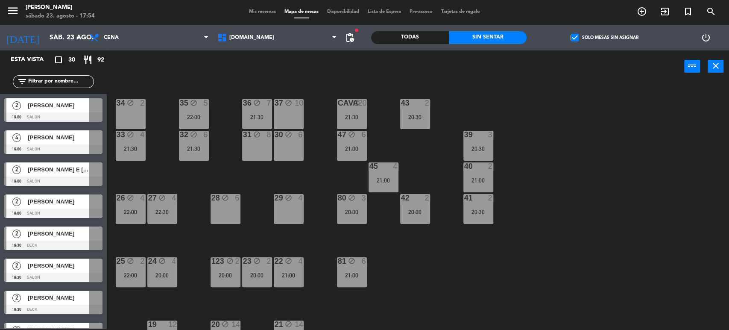
click at [324, 176] on div "34 block 2 35 block 5 22:00 36 block 7 21:30 43 2 20:30 37 block 10 CAVA block …" at bounding box center [421, 207] width 615 height 246
click at [587, 203] on div "34 block 2 35 block 5 22:00 36 block 7 21:30 43 2 20:30 37 block 10 CAVA block …" at bounding box center [421, 207] width 615 height 246
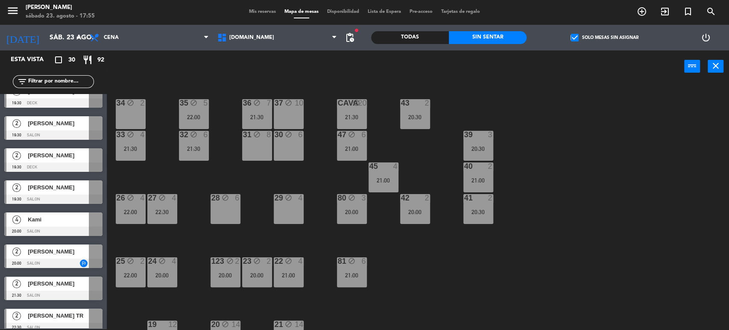
scroll to position [190, 0]
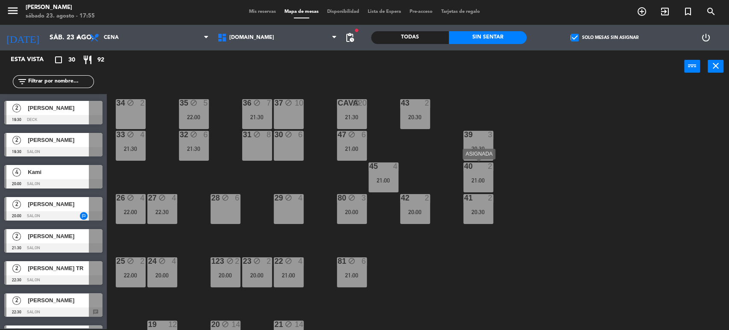
click at [472, 178] on div "21:00" at bounding box center [478, 180] width 30 height 6
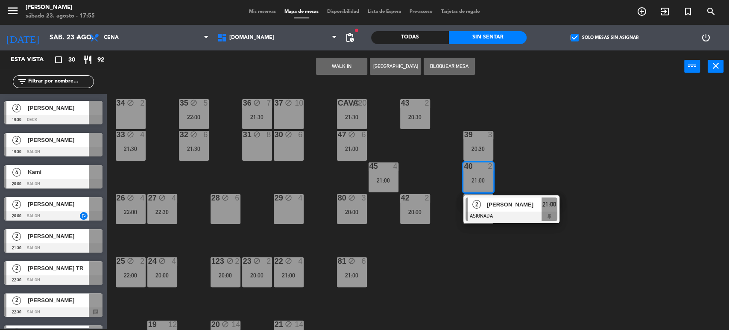
click at [559, 154] on div "34 block 2 35 block 5 22:00 36 block 7 21:30 43 2 20:30 37 block 10 CAVA block …" at bounding box center [421, 207] width 615 height 246
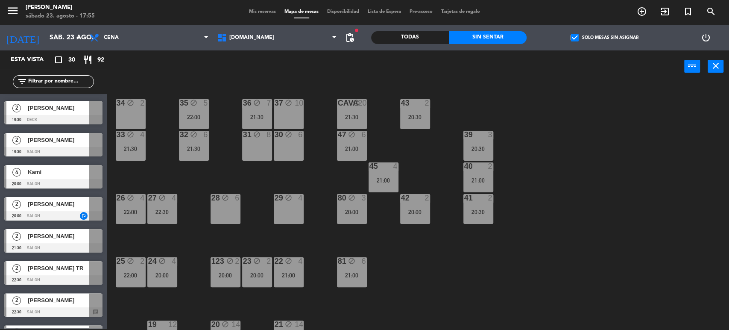
click at [485, 205] on div "41 2 20:30" at bounding box center [478, 209] width 30 height 30
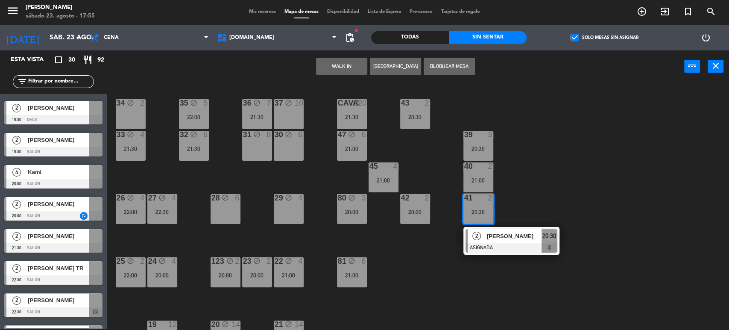
click at [533, 164] on div "34 block 2 35 block 5 22:00 36 block 7 21:30 43 2 20:30 37 block 10 CAVA block …" at bounding box center [421, 207] width 615 height 246
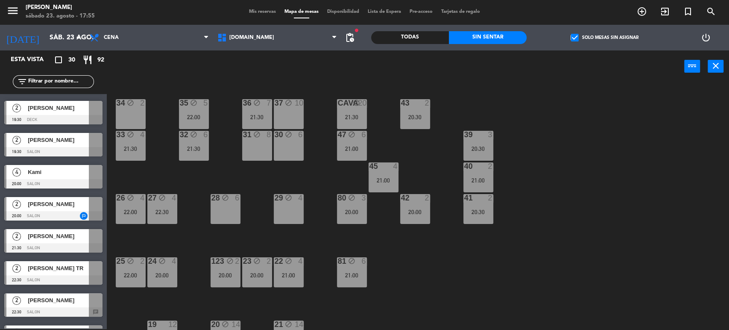
scroll to position [47, 0]
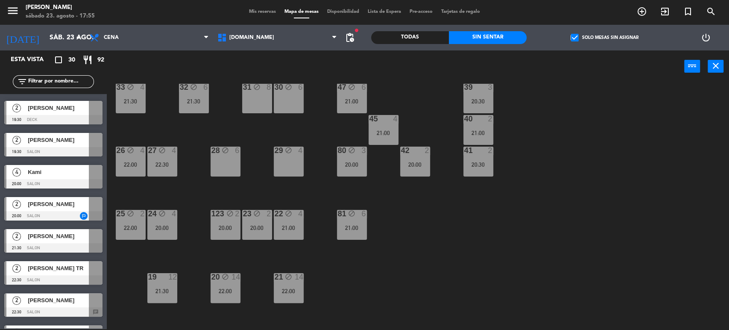
click at [229, 216] on icon "block" at bounding box center [229, 213] width 7 height 7
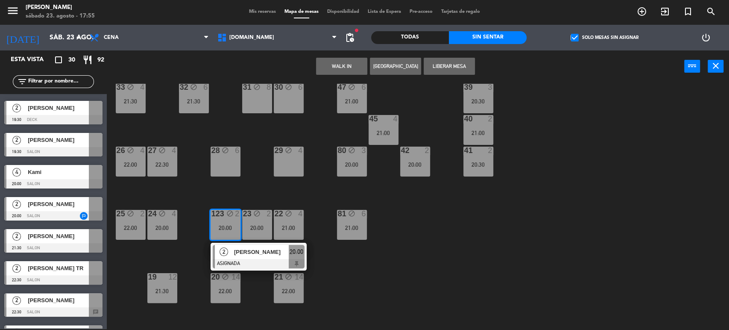
click at [239, 247] on span "[PERSON_NAME]" at bounding box center [261, 251] width 55 height 9
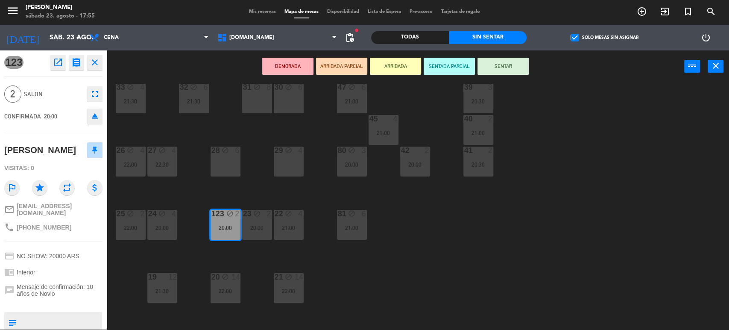
click at [249, 252] on div "34 block 2 35 block 5 22:00 36 block 7 21:30 43 2 20:30 37 block 10 CAVA block …" at bounding box center [421, 207] width 615 height 246
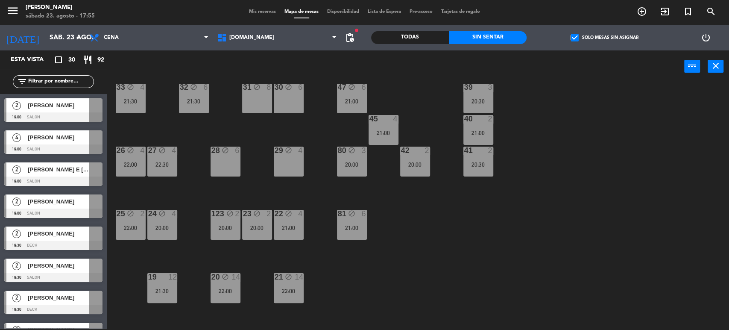
drag, startPoint x: 250, startPoint y: 228, endPoint x: 252, endPoint y: 237, distance: 10.1
click at [251, 228] on div "20:00" at bounding box center [257, 228] width 30 height 6
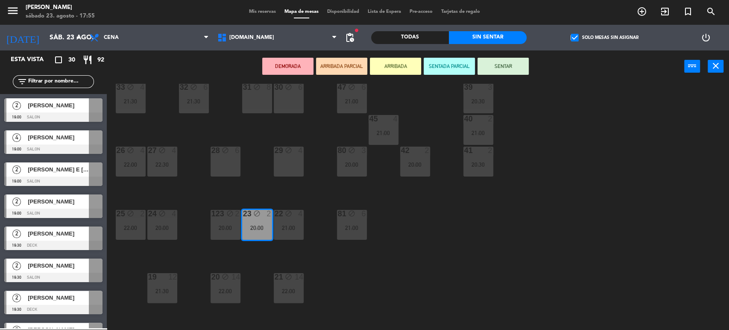
click at [261, 258] on div "34 block 2 35 block 5 22:00 36 block 7 21:30 43 2 20:30 37 block 10 CAVA block …" at bounding box center [421, 207] width 615 height 246
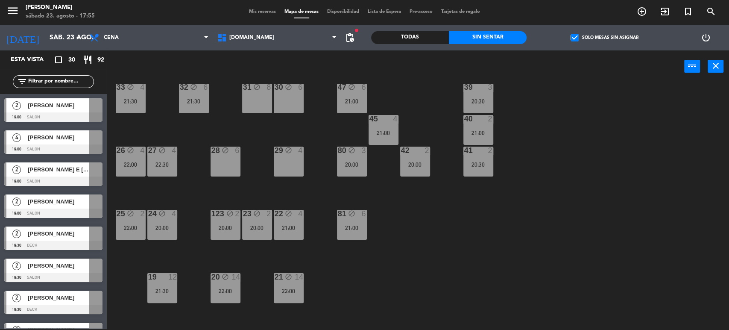
click at [95, 219] on div "2 Lucas Onishi 19:00 SALON" at bounding box center [53, 206] width 107 height 32
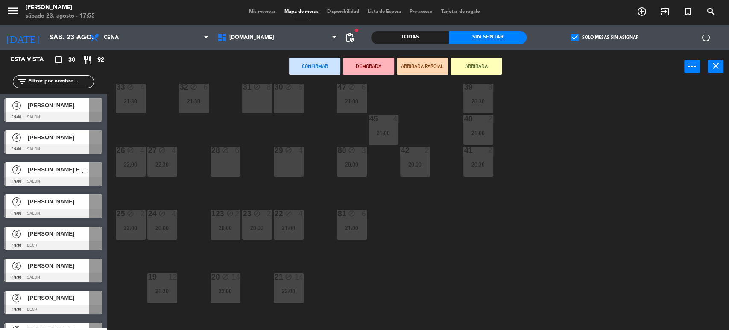
click at [122, 221] on div "25 block 2 22:00" at bounding box center [131, 225] width 30 height 30
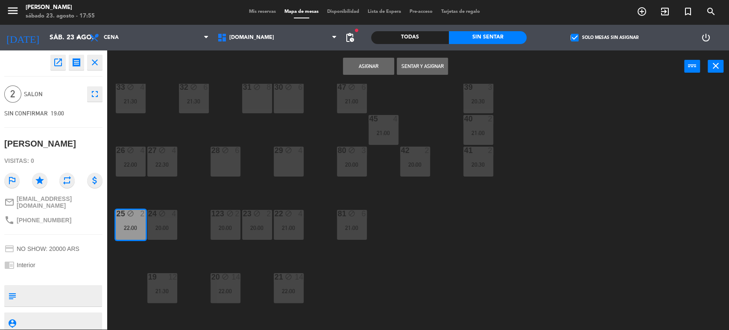
click at [135, 254] on div "34 block 2 35 block 5 22:00 36 block 7 21:30 43 2 20:30 37 block 10 CAVA block …" at bounding box center [421, 207] width 615 height 246
click at [133, 236] on div "25 block 2 22:00" at bounding box center [131, 225] width 30 height 30
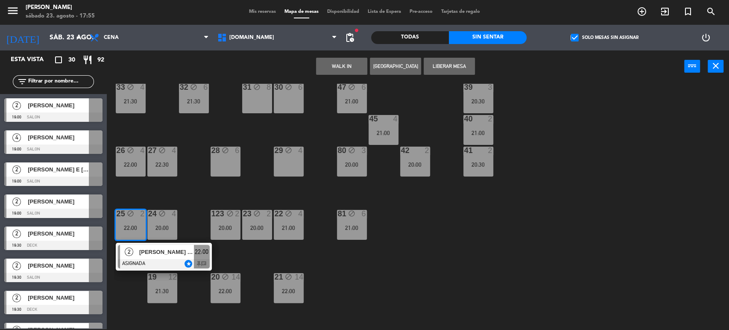
click at [141, 257] on div "[PERSON_NAME]" at bounding box center [166, 252] width 56 height 14
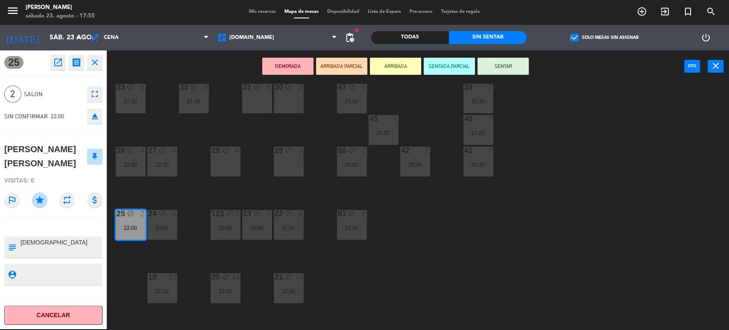
click at [141, 257] on div "34 block 2 35 block 5 22:00 36 block 7 21:30 43 2 20:30 37 block 10 CAVA block …" at bounding box center [421, 207] width 615 height 246
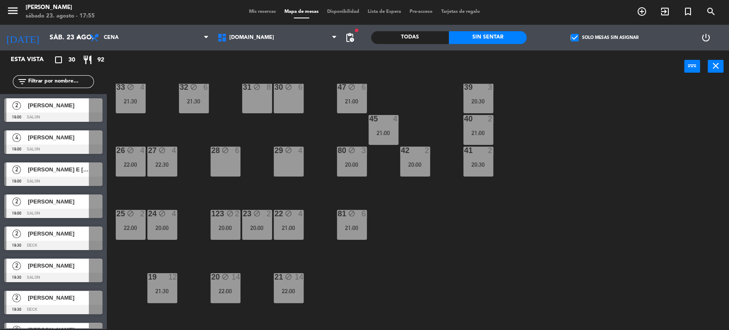
scroll to position [142, 0]
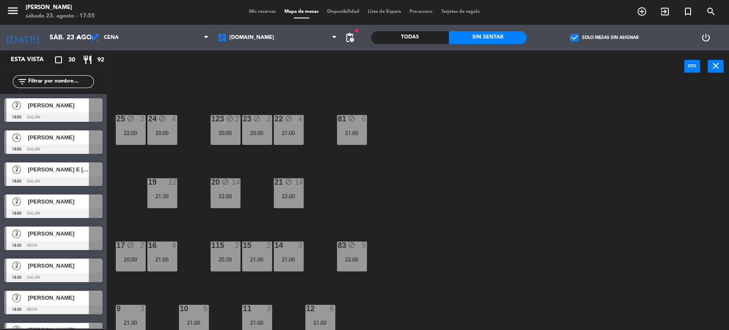
click at [222, 244] on div at bounding box center [225, 245] width 14 height 8
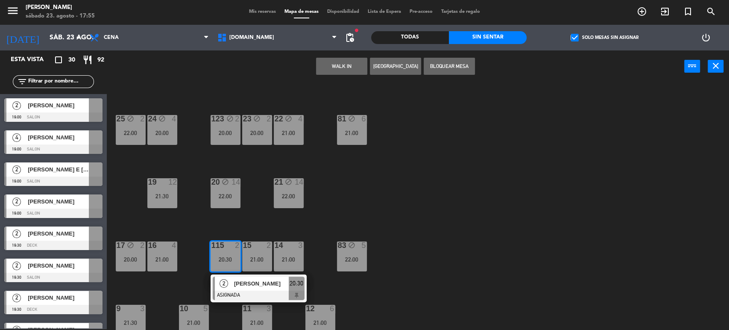
click at [439, 200] on div "34 block 2 35 block 5 22:00 36 block 7 21:30 43 2 20:30 37 block 10 CAVA block …" at bounding box center [421, 207] width 615 height 246
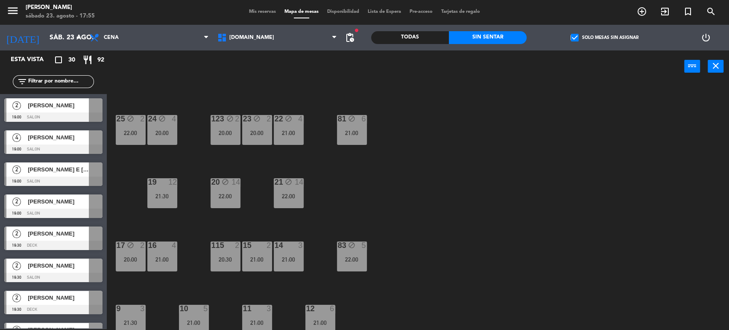
click at [128, 261] on div "20:00" at bounding box center [131, 259] width 30 height 6
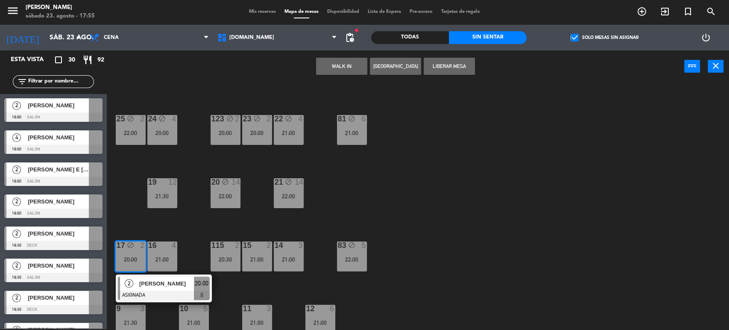
click at [170, 287] on span "[PERSON_NAME] Ess [PERSON_NAME]" at bounding box center [166, 283] width 55 height 9
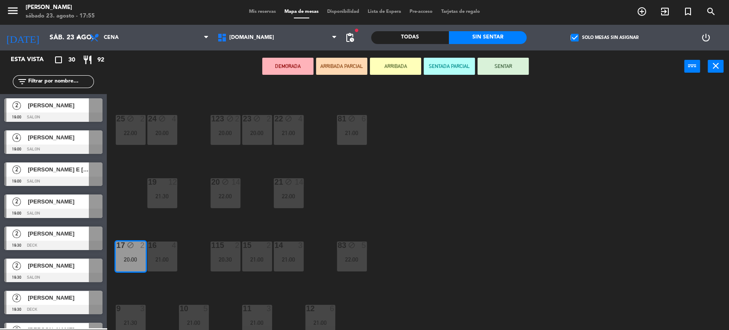
click at [193, 287] on div "34 block 2 35 block 5 22:00 36 block 7 21:30 43 2 20:30 37 block 10 CAVA block …" at bounding box center [421, 207] width 615 height 246
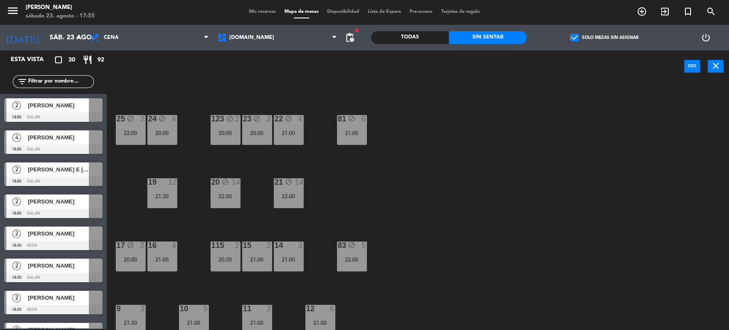
click at [246, 262] on div "15 2 21:00" at bounding box center [257, 256] width 30 height 30
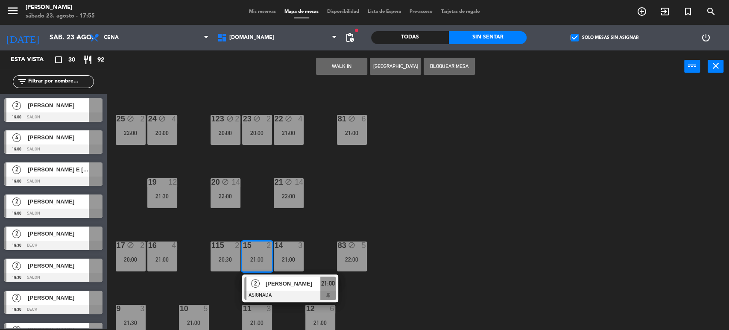
click at [311, 282] on span "[PERSON_NAME]" at bounding box center [293, 283] width 55 height 9
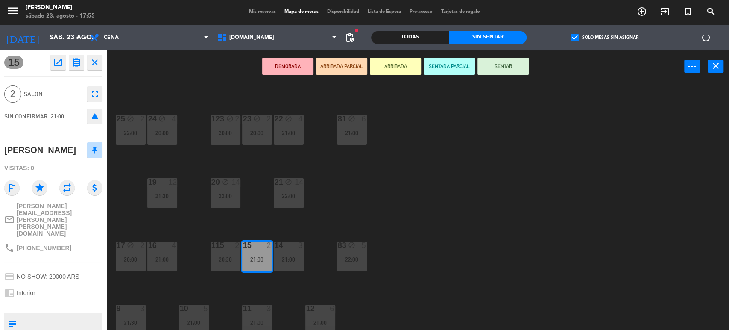
click at [515, 239] on div "34 block 2 35 block 5 22:00 36 block 7 21:30 43 2 20:30 37 block 10 CAVA block …" at bounding box center [421, 207] width 615 height 246
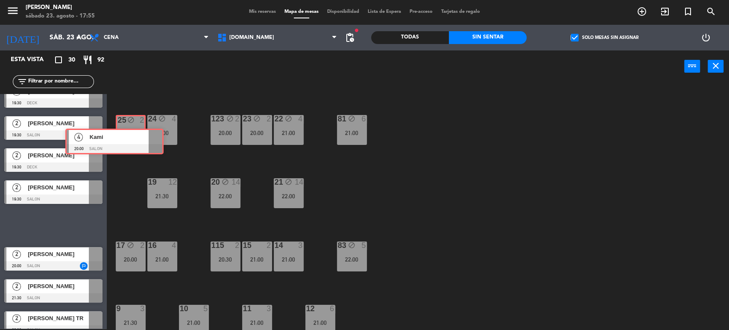
drag, startPoint x: 71, startPoint y: 221, endPoint x: 132, endPoint y: 138, distance: 103.3
click at [132, 138] on div "Esta vista crop_square 30 restaurant 92 filter_list 2 Bruno Matera 19:00 SALON …" at bounding box center [364, 190] width 729 height 280
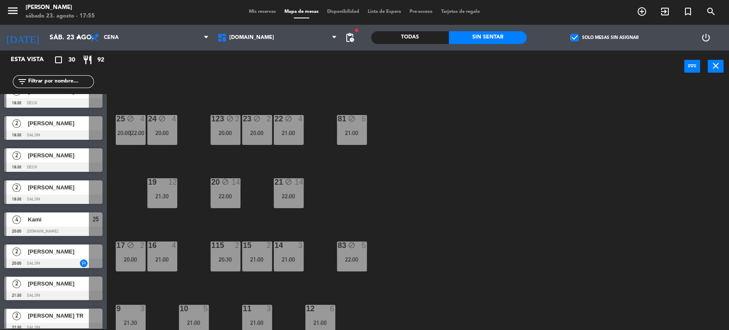
scroll to position [272, 0]
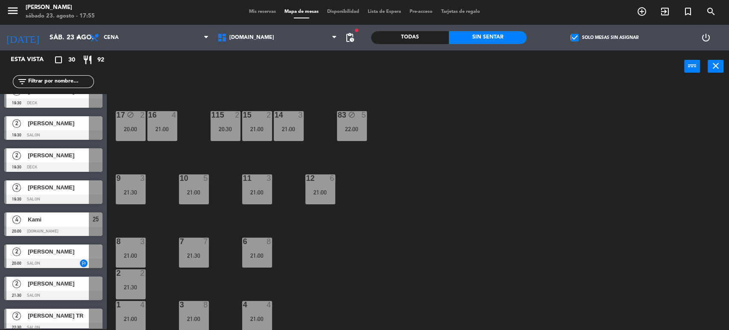
click at [467, 244] on div "34 block 2 35 block 5 22:00 36 block 7 21:30 43 2 20:30 37 block 10 CAVA block …" at bounding box center [421, 207] width 615 height 246
drag, startPoint x: 75, startPoint y: 253, endPoint x: 153, endPoint y: 284, distance: 83.7
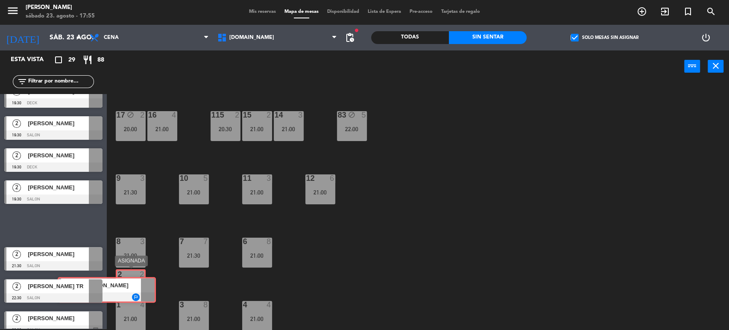
drag, startPoint x: 84, startPoint y: 222, endPoint x: 137, endPoint y: 287, distance: 83.8
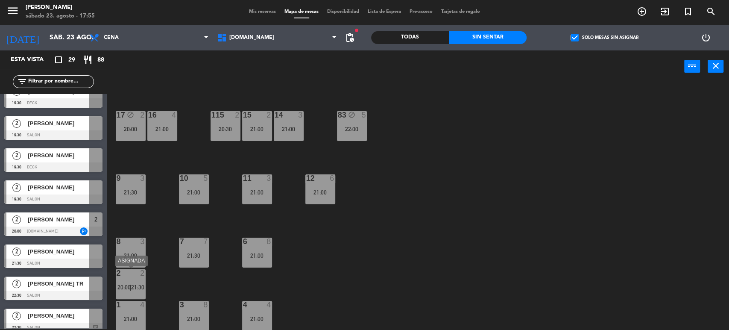
click at [196, 290] on div "34 block 2 35 block 5 22:00 36 block 7 21:30 43 2 20:30 37 block 10 CAVA block …" at bounding box center [421, 207] width 615 height 246
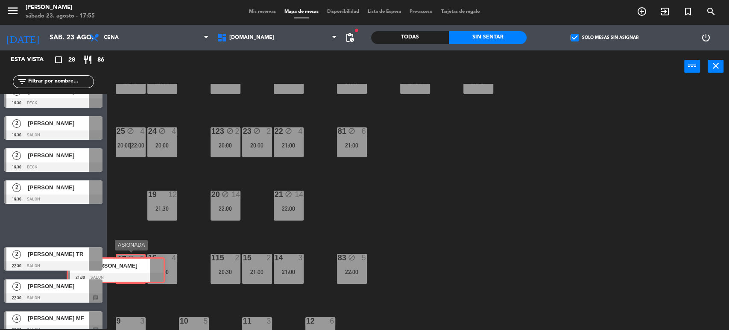
drag, startPoint x: 69, startPoint y: 225, endPoint x: 132, endPoint y: 270, distance: 77.1
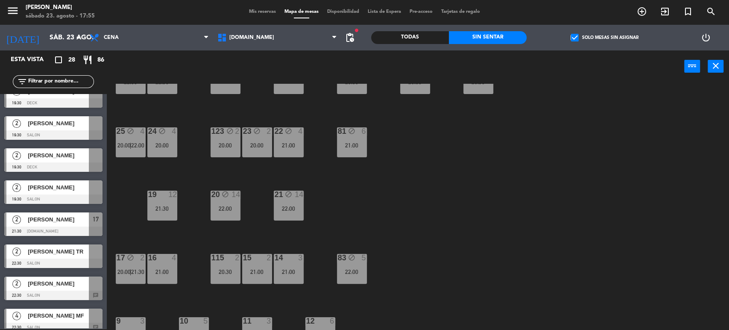
click at [143, 218] on div "34 block 2 35 block 5 22:00 36 block 7 21:30 43 2 20:30 37 block 10 CAVA block …" at bounding box center [421, 207] width 615 height 246
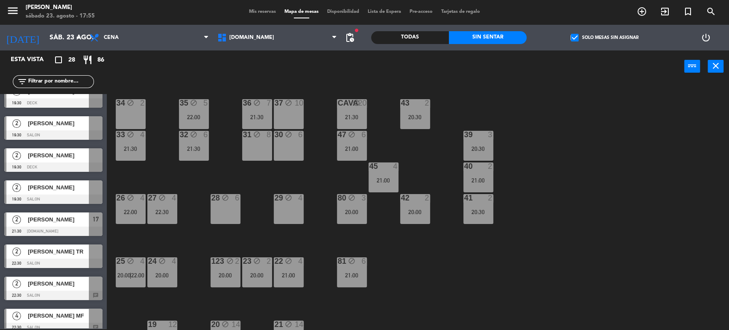
scroll to position [0, 0]
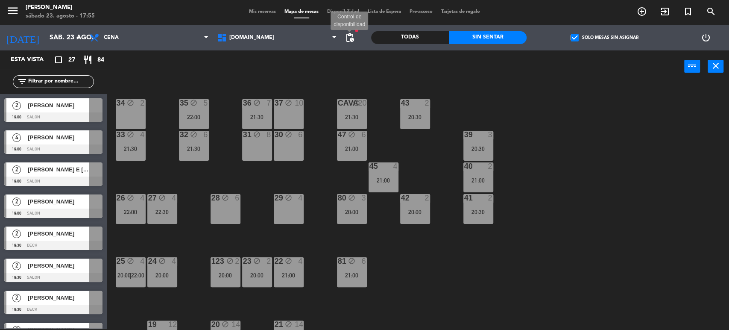
click at [348, 35] on span "pending_actions" at bounding box center [350, 37] width 10 height 10
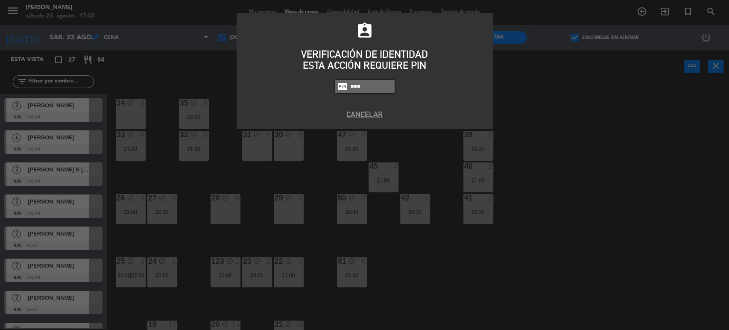
type input "3871"
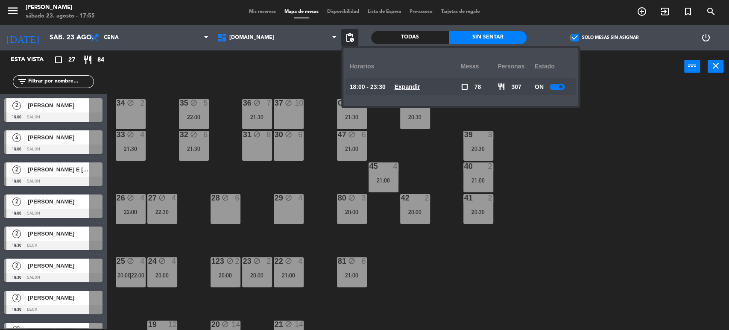
click at [419, 87] on u "Expandir" at bounding box center [408, 86] width 26 height 7
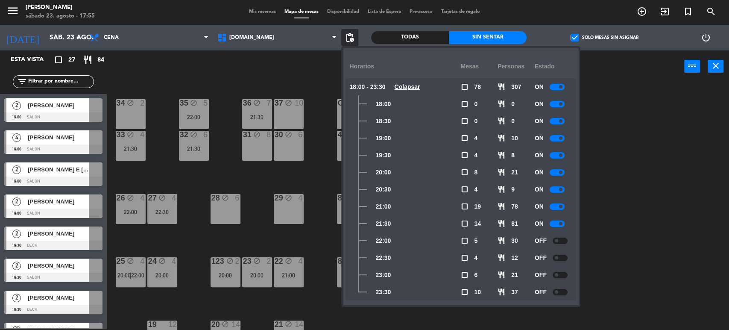
click at [559, 223] on div at bounding box center [557, 223] width 15 height 6
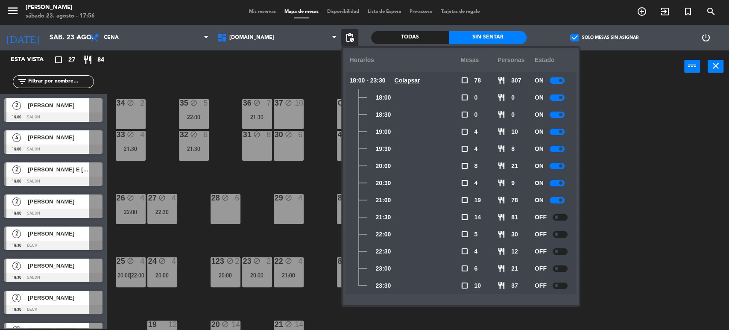
click at [641, 240] on div "34 block 2 35 block 5 22:00 36 block 7 21:30 43 2 20:30 37 block 10 CAVA block …" at bounding box center [421, 207] width 615 height 246
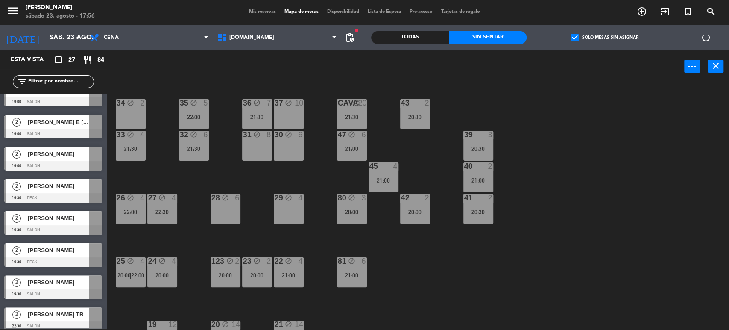
scroll to position [95, 0]
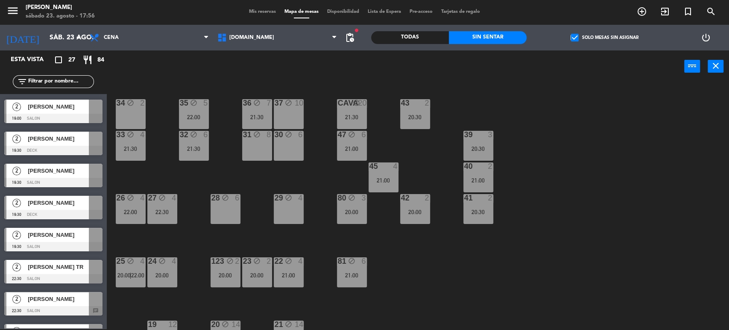
click at [79, 299] on span "[PERSON_NAME]" at bounding box center [58, 298] width 61 height 9
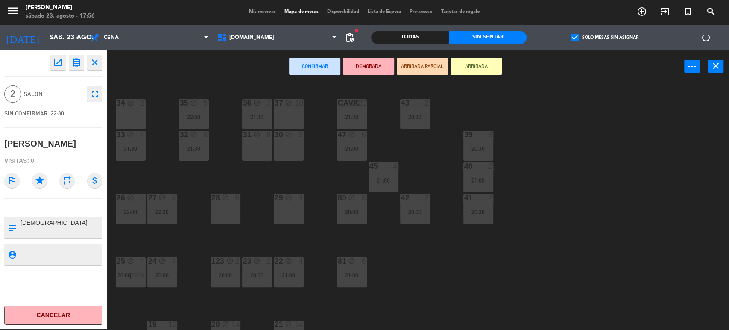
click at [41, 188] on icon "star" at bounding box center [39, 180] width 15 height 15
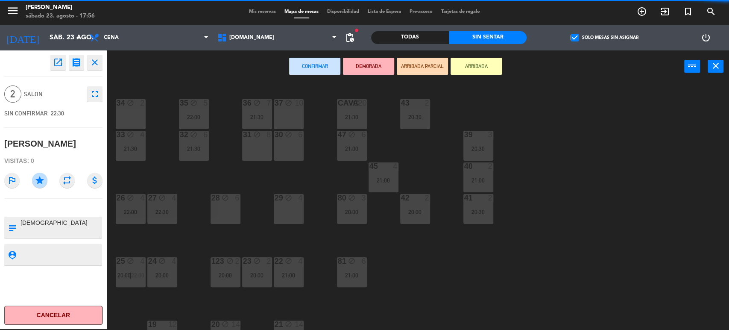
click at [445, 255] on div "34 block 2 35 block 5 22:00 36 block 7 21:30 43 2 20:30 37 block 10 CAVA block …" at bounding box center [421, 207] width 615 height 246
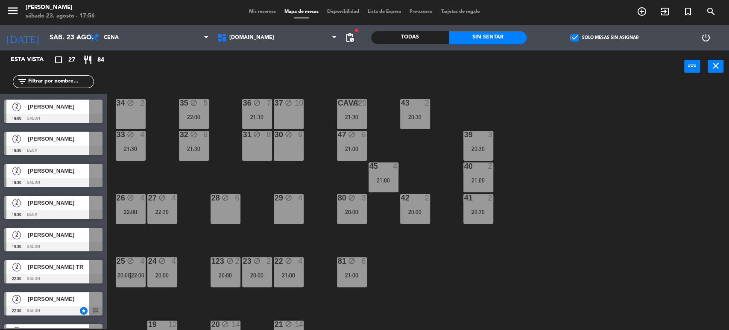
scroll to position [142, 0]
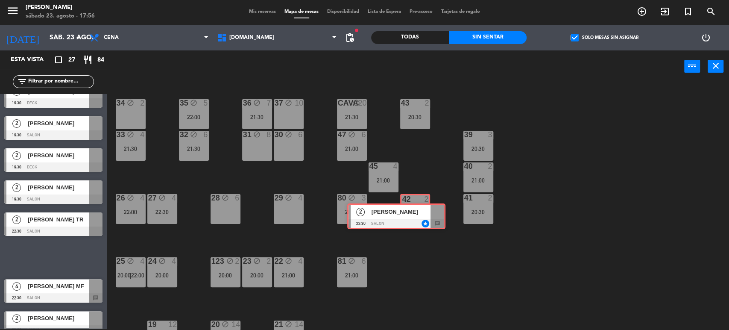
drag, startPoint x: 79, startPoint y: 254, endPoint x: 422, endPoint y: 213, distance: 345.3
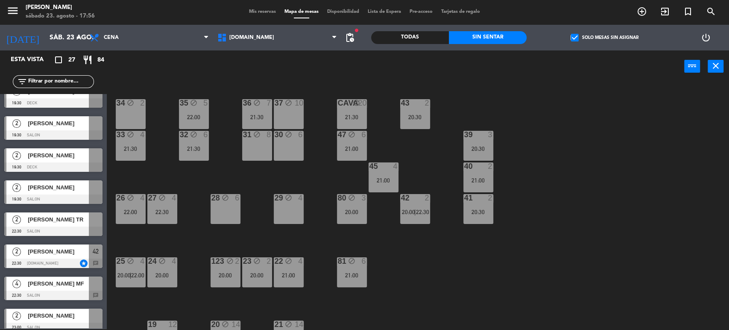
click at [425, 257] on div "34 block 2 35 block 5 22:00 36 block 7 21:30 43 2 20:30 37 block 10 CAVA block …" at bounding box center [421, 207] width 615 height 246
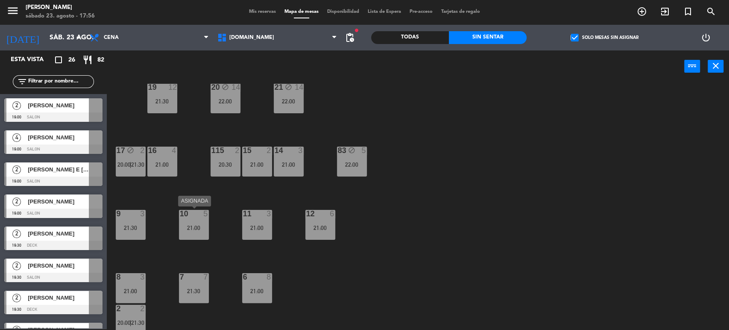
scroll to position [272, 0]
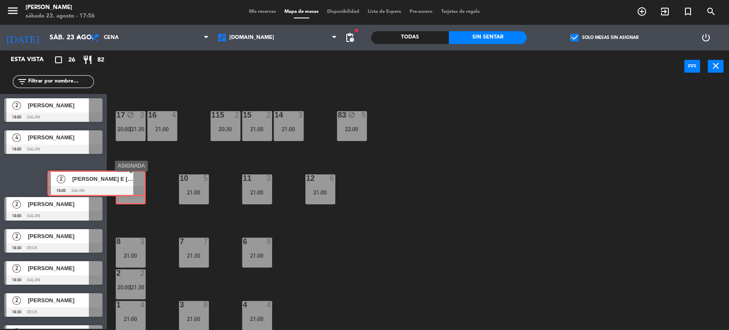
drag, startPoint x: 78, startPoint y: 169, endPoint x: 121, endPoint y: 177, distance: 44.0
click at [121, 177] on div "Esta vista crop_square 26 restaurant 82 filter_list 2 Bruno Matera 19:00 SALON …" at bounding box center [364, 190] width 729 height 280
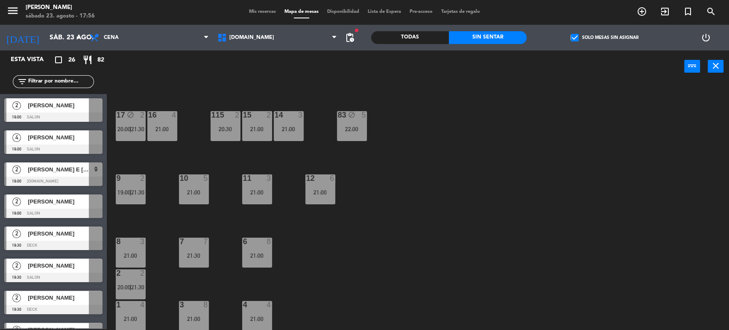
click at [165, 157] on div "34 block 2 35 block 5 22:00 36 block 7 21:30 43 2 20:30 37 block 10 CAVA block …" at bounding box center [421, 207] width 615 height 246
click at [590, 37] on label "check_box Solo mesas sin asignar" at bounding box center [604, 38] width 67 height 8
click at [604, 38] on input "check_box Solo mesas sin asignar" at bounding box center [604, 38] width 0 height 0
click at [428, 36] on div "Todas" at bounding box center [410, 37] width 78 height 13
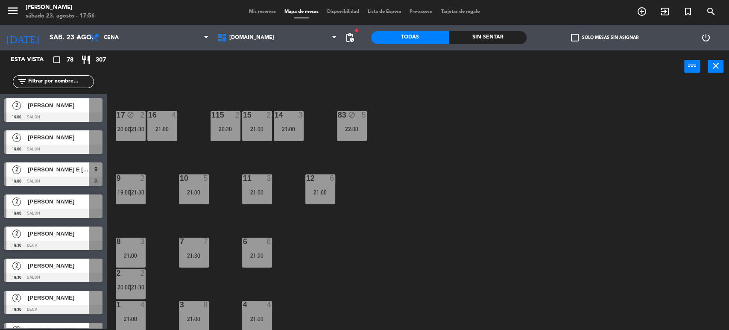
click at [495, 214] on div "34 block 2 35 block 5 22:00 36 block 7 21:30 43 2 20:30 37 block 10 CAVA block …" at bounding box center [421, 207] width 615 height 246
drag, startPoint x: 512, startPoint y: 202, endPoint x: 440, endPoint y: 180, distance: 75.0
click at [509, 202] on div "34 block 2 35 block 5 22:00 36 block 7 21:30 43 2 20:30 37 block 10 CAVA block …" at bounding box center [421, 207] width 615 height 246
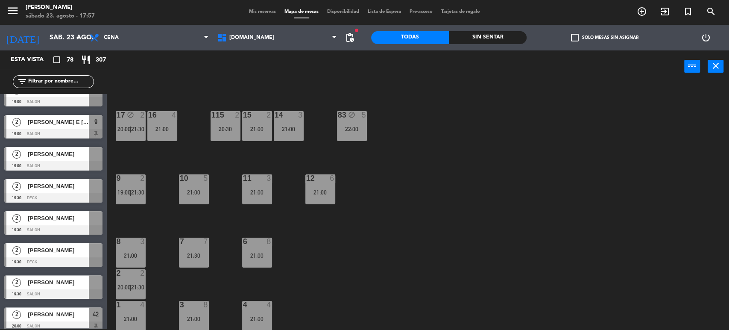
scroll to position [95, 0]
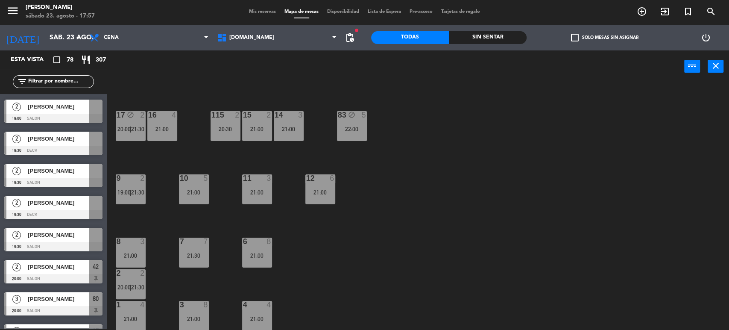
click at [518, 33] on div "Sin sentar" at bounding box center [488, 37] width 78 height 13
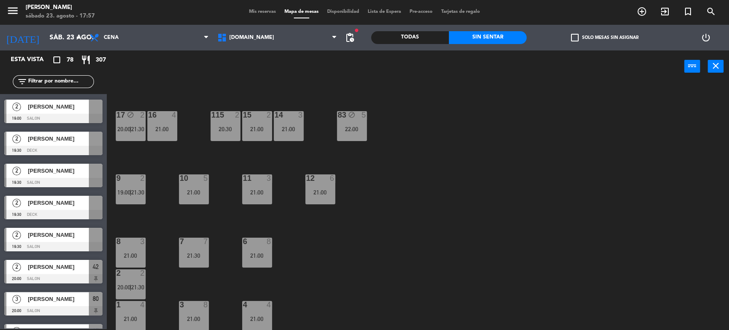
click at [594, 33] on div "check_box_outline_blank Solo mesas sin asignar" at bounding box center [605, 38] width 156 height 26
click at [594, 38] on label "check_box_outline_blank Solo mesas sin asignar" at bounding box center [604, 38] width 67 height 8
click at [604, 38] on input "check_box_outline_blank Solo mesas sin asignar" at bounding box center [604, 38] width 0 height 0
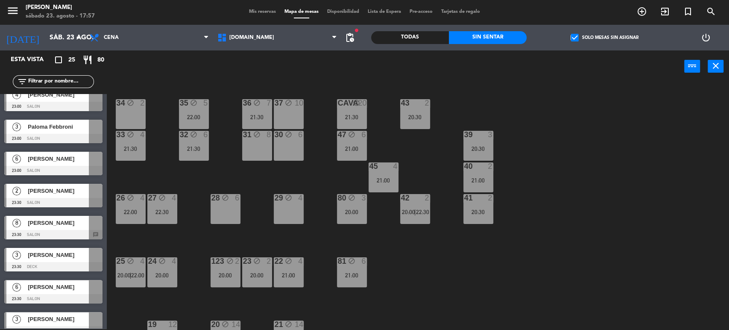
scroll to position [566, 0]
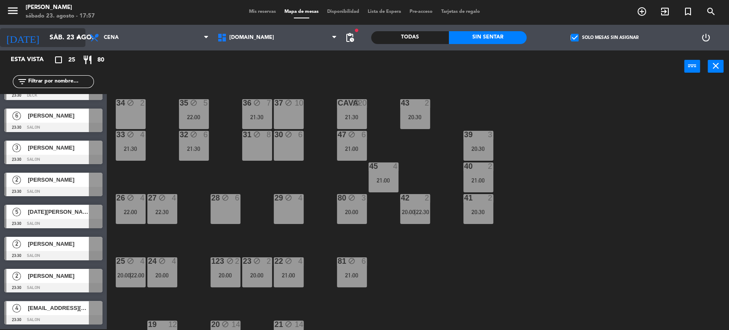
click at [52, 36] on input "sáb. 23 ago." at bounding box center [90, 37] width 90 height 17
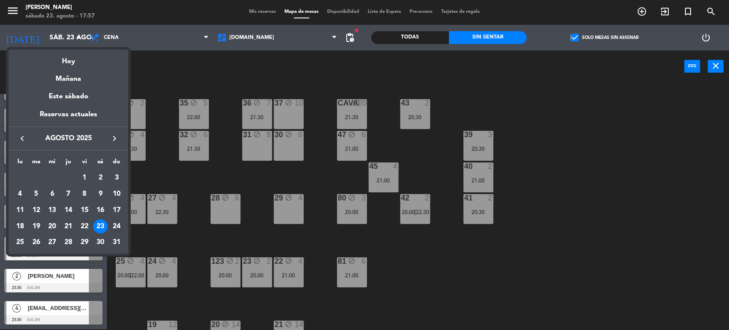
click at [117, 224] on div "24" at bounding box center [116, 226] width 15 height 15
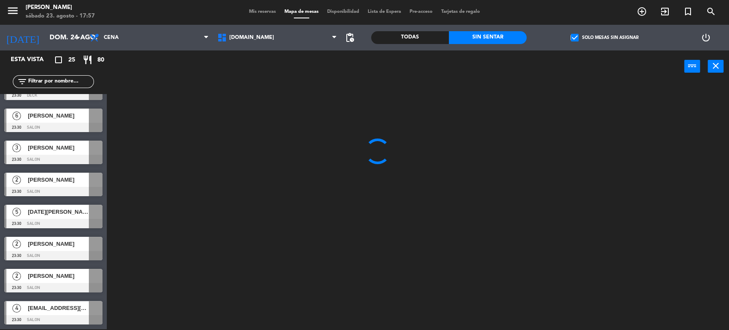
scroll to position [0, 0]
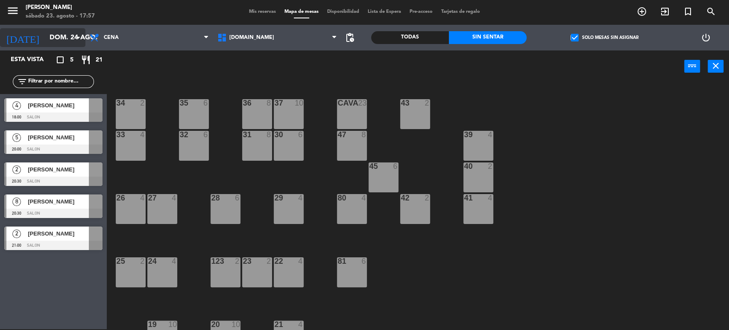
click at [59, 44] on input "dom. 24 ago." at bounding box center [90, 37] width 90 height 17
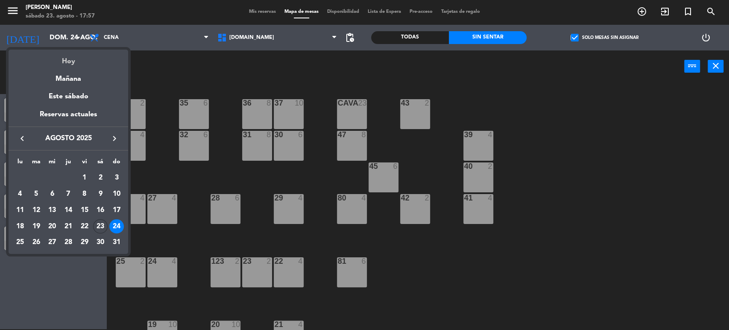
click at [71, 57] on div "Hoy" at bounding box center [69, 59] width 120 height 18
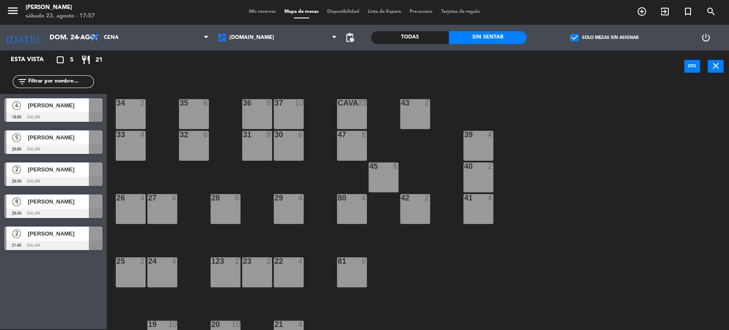
type input "sáb. 23 ago."
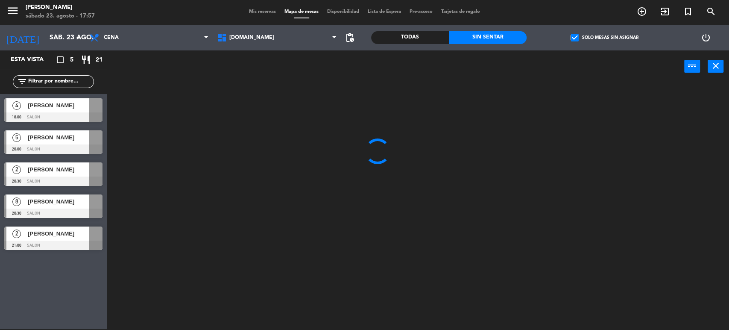
click at [597, 34] on label "check_box Solo mesas sin asignar" at bounding box center [604, 38] width 67 height 8
click at [604, 38] on input "check_box Solo mesas sin asignar" at bounding box center [604, 38] width 0 height 0
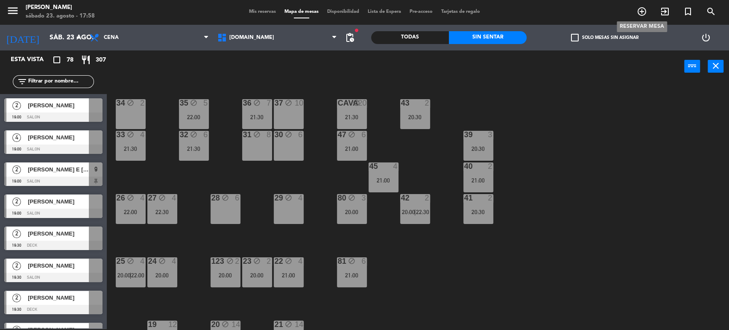
click at [642, 6] on icon "add_circle_outline" at bounding box center [642, 11] width 10 height 10
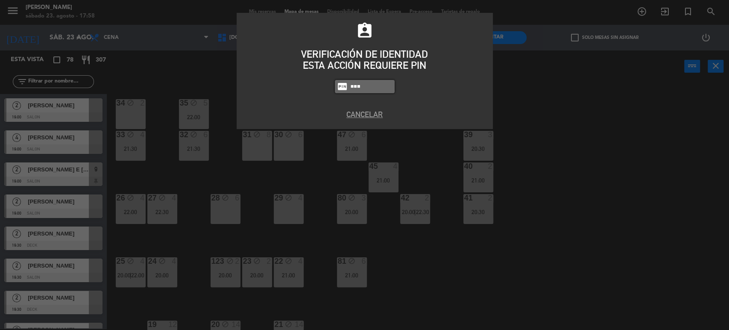
type input "3871"
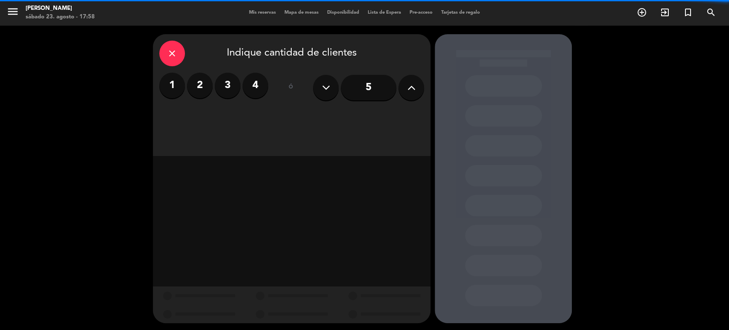
click at [404, 88] on button at bounding box center [411, 88] width 26 height 26
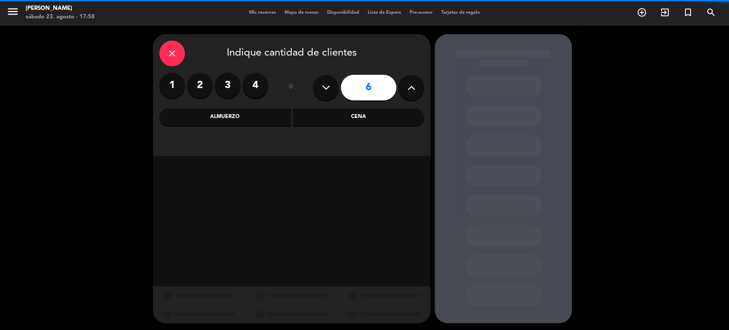
drag, startPoint x: 353, startPoint y: 119, endPoint x: 320, endPoint y: 129, distance: 34.3
click at [353, 119] on div "Cena" at bounding box center [359, 116] width 132 height 17
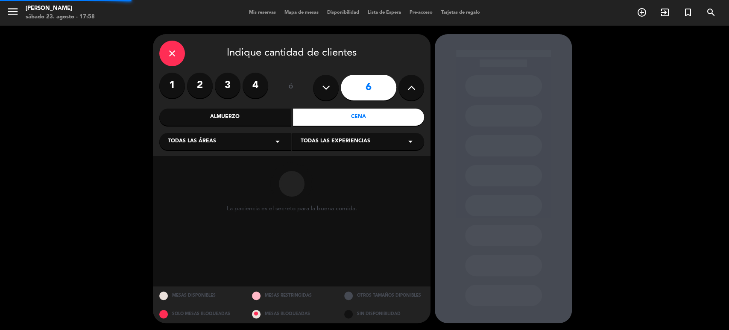
click at [267, 140] on div "Todas las áreas arrow_drop_down" at bounding box center [225, 141] width 132 height 17
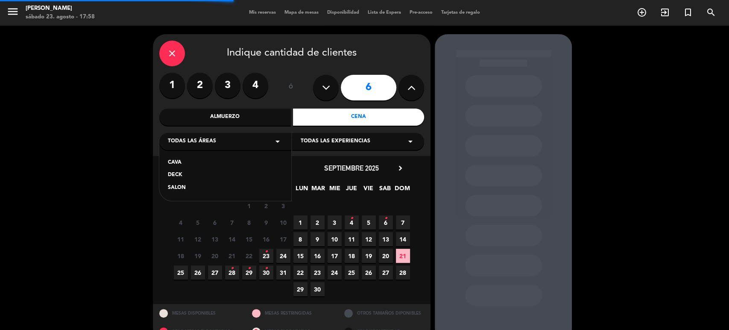
click at [193, 186] on div "SALON" at bounding box center [225, 188] width 115 height 9
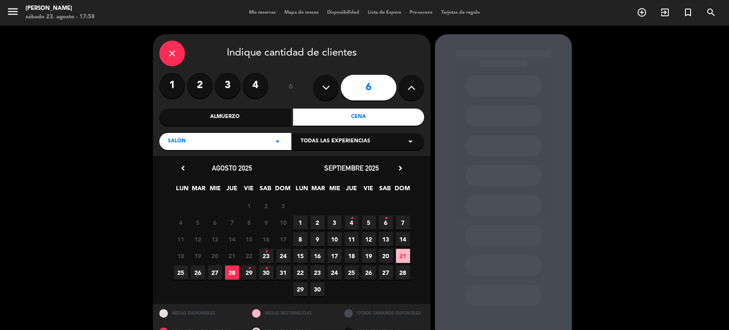
click at [266, 252] on icon "•" at bounding box center [266, 252] width 3 height 14
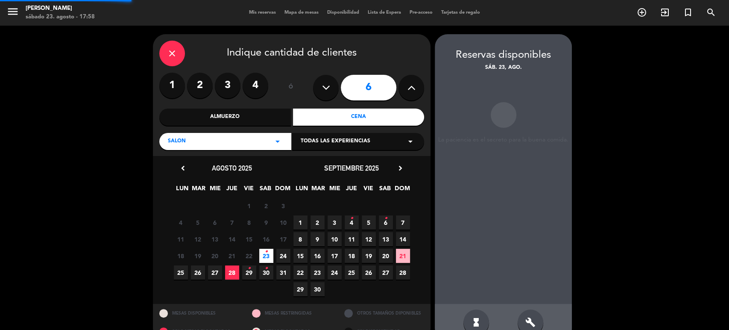
scroll to position [18, 0]
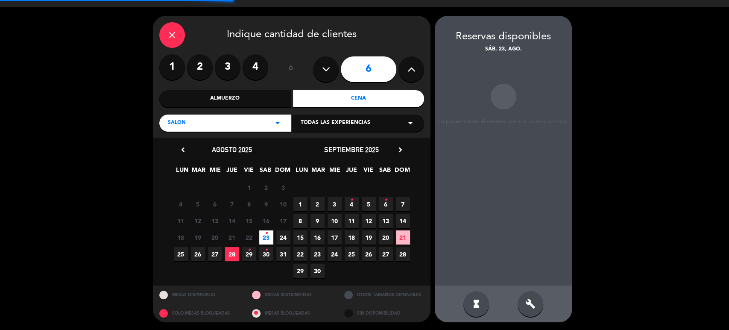
click at [539, 302] on div "build" at bounding box center [531, 304] width 26 height 26
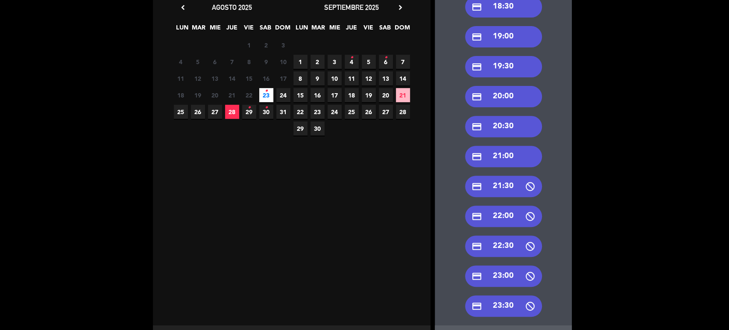
scroll to position [201, 0]
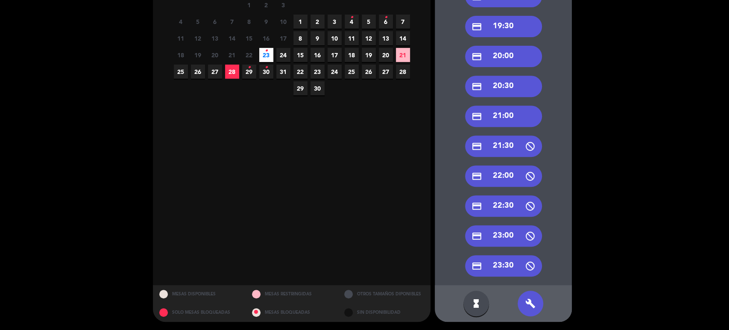
click at [510, 182] on div "credit_card 22:00" at bounding box center [503, 175] width 77 height 21
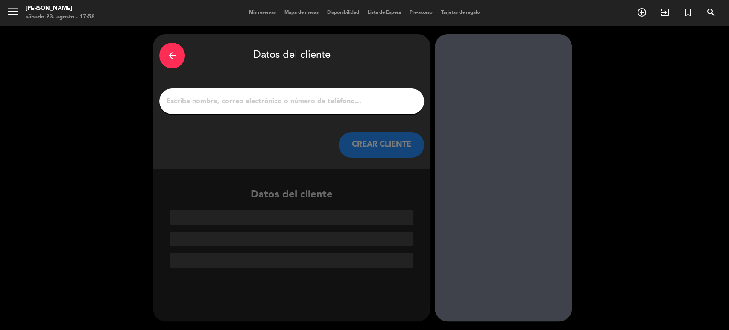
click at [285, 99] on input "1" at bounding box center [292, 101] width 252 height 12
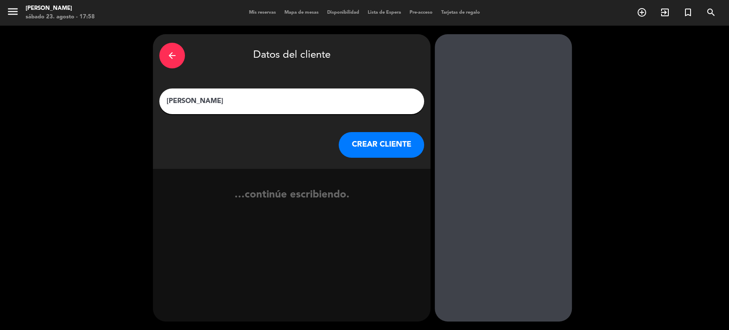
type input "rodrigo perez vieyra"
click at [395, 144] on button "CREAR CLIENTE" at bounding box center [381, 145] width 85 height 26
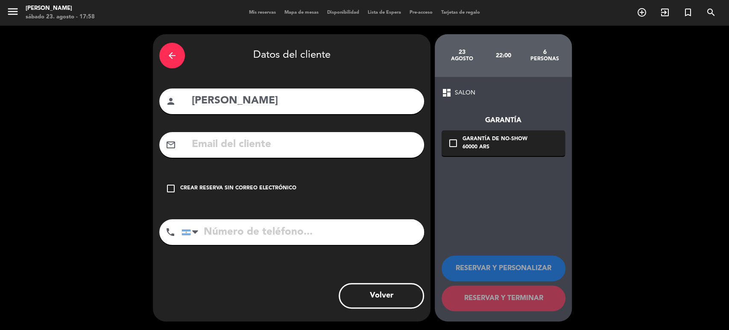
click at [308, 190] on div "check_box_outline_blank Crear reserva sin correo electrónico" at bounding box center [291, 189] width 265 height 26
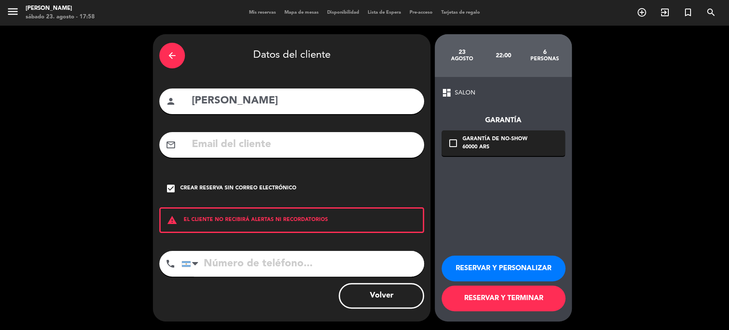
click at [506, 299] on button "RESERVAR Y TERMINAR" at bounding box center [504, 298] width 124 height 26
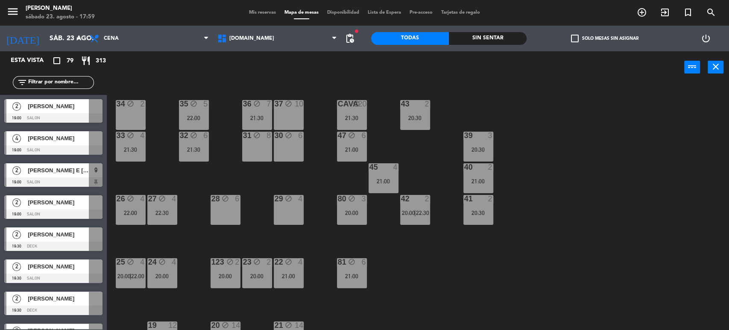
click at [560, 231] on div "34 block 2 35 block 5 22:00 36 block 7 21:30 43 2 20:30 37 block 10 CAVA block …" at bounding box center [421, 208] width 615 height 246
click at [471, 210] on div "20:30" at bounding box center [478, 213] width 30 height 6
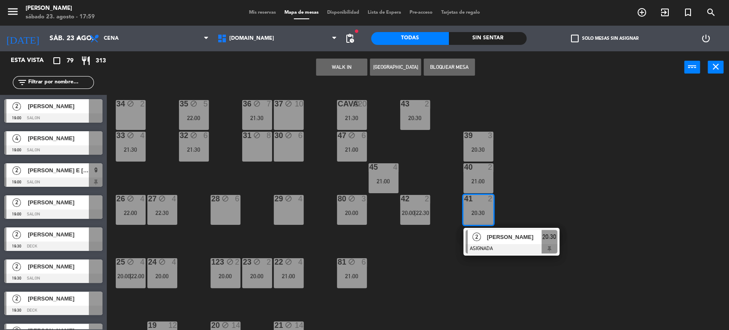
click at [571, 186] on div "34 block 2 35 block 5 22:00 36 block 7 21:30 43 2 20:30 37 block 10 CAVA block …" at bounding box center [421, 208] width 615 height 246
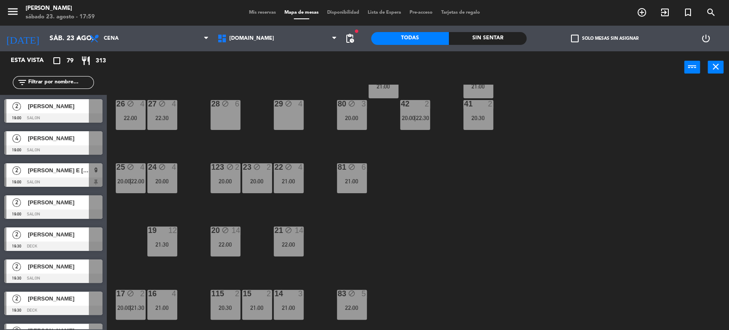
scroll to position [142, 0]
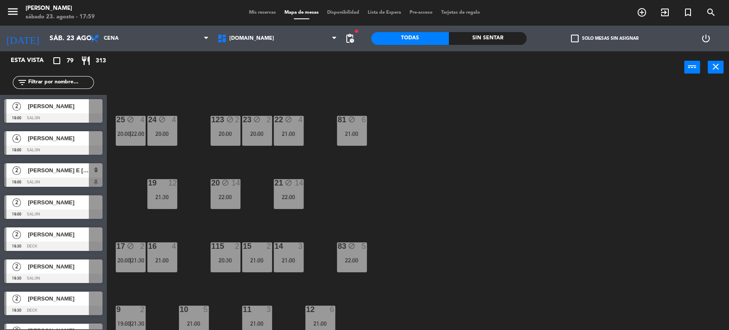
click at [290, 184] on icon "block" at bounding box center [288, 182] width 7 height 7
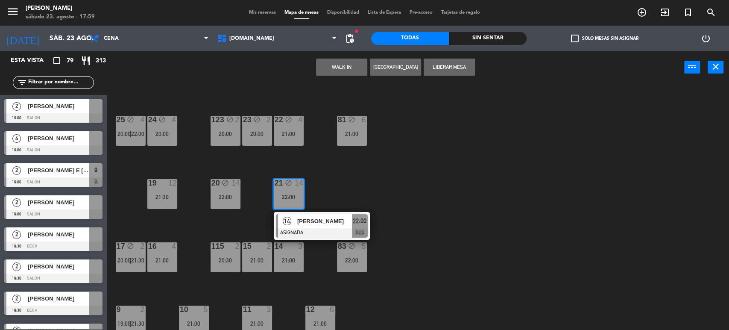
click at [418, 188] on div "34 block 2 35 block 5 22:00 36 block 7 21:30 43 2 20:30 37 block 10 CAVA block …" at bounding box center [421, 208] width 615 height 246
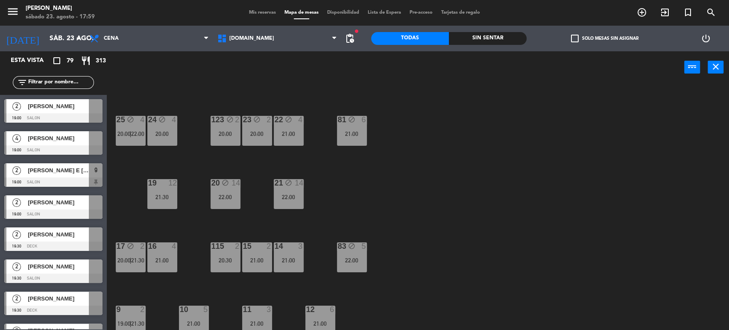
click at [198, 191] on div "34 block 2 35 block 5 22:00 36 block 7 21:30 43 2 20:30 37 block 10 CAVA block …" at bounding box center [421, 208] width 615 height 246
click at [249, 203] on div "34 block 2 35 block 5 22:00 36 block 7 21:30 43 2 20:30 37 block 10 CAVA block …" at bounding box center [421, 208] width 615 height 246
click at [245, 201] on div "34 block 2 35 block 5 22:00 36 block 7 21:30 43 2 20:30 37 block 10 CAVA block …" at bounding box center [421, 208] width 615 height 246
drag, startPoint x: 231, startPoint y: 193, endPoint x: 237, endPoint y: 205, distance: 13.4
click at [231, 194] on div "22:00" at bounding box center [226, 197] width 30 height 6
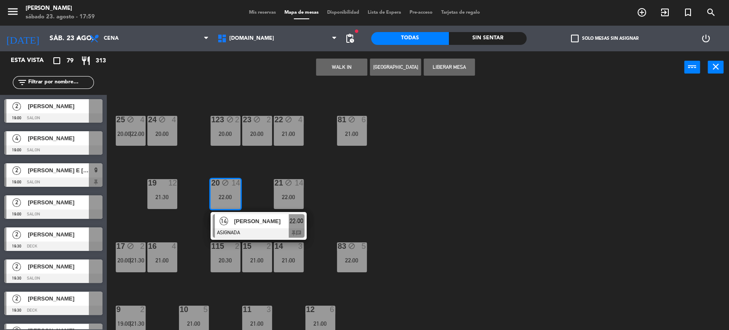
click at [252, 229] on div at bounding box center [259, 232] width 92 height 9
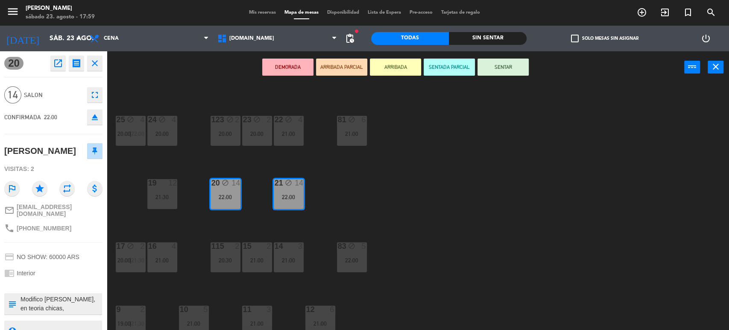
click at [246, 225] on div "34 block 2 35 block 5 22:00 36 block 7 21:30 43 2 20:30 37 block 10 CAVA block …" at bounding box center [421, 208] width 615 height 246
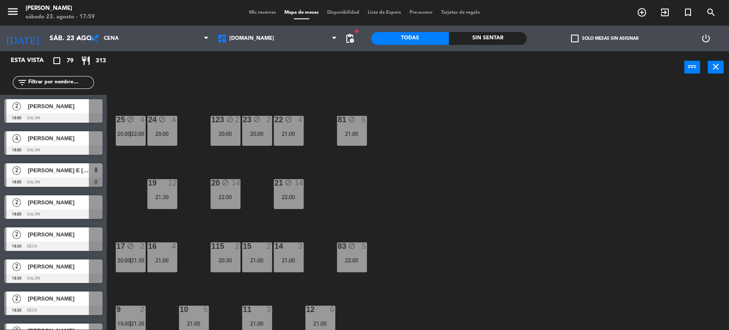
scroll to position [184, 0]
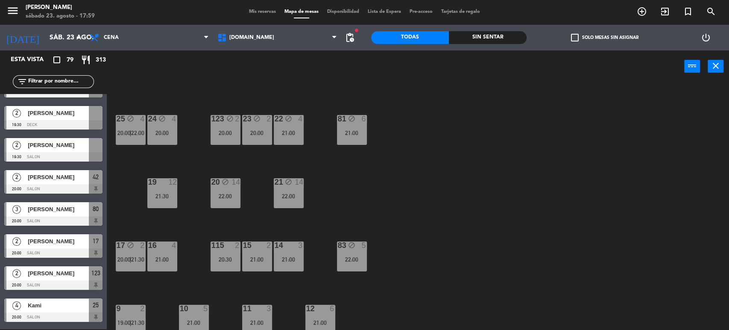
click at [152, 196] on div "21:30" at bounding box center [162, 196] width 30 height 6
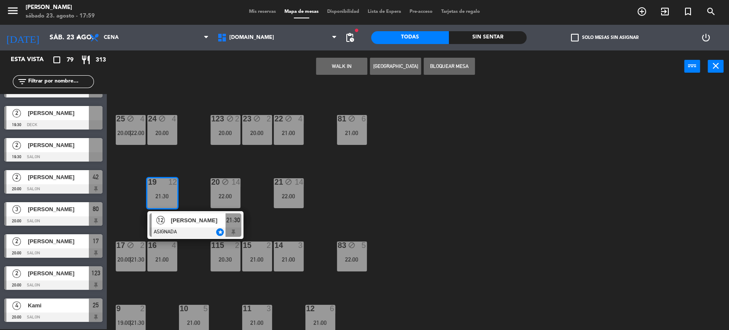
click at [175, 226] on div "[PERSON_NAME]" at bounding box center [198, 220] width 56 height 14
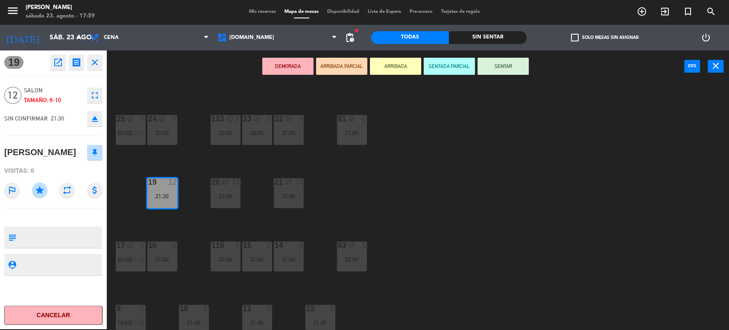
click at [175, 226] on div "34 block 2 35 block 5 22:00 36 block 7 21:30 43 2 20:30 37 block 10 CAVA block …" at bounding box center [421, 207] width 615 height 246
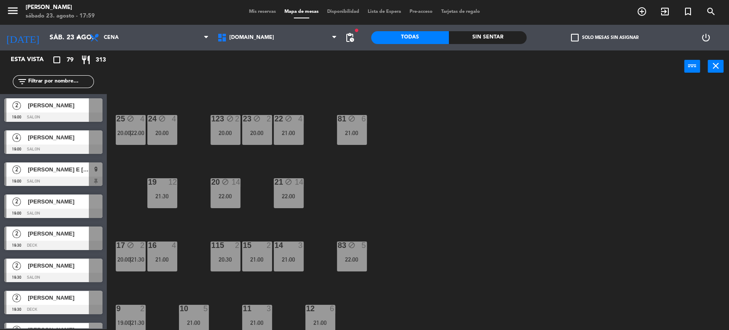
scroll to position [190, 0]
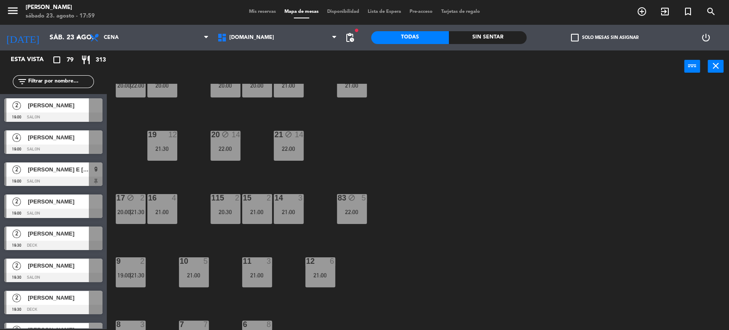
click at [171, 156] on div "19 12 21:30" at bounding box center [162, 146] width 30 height 30
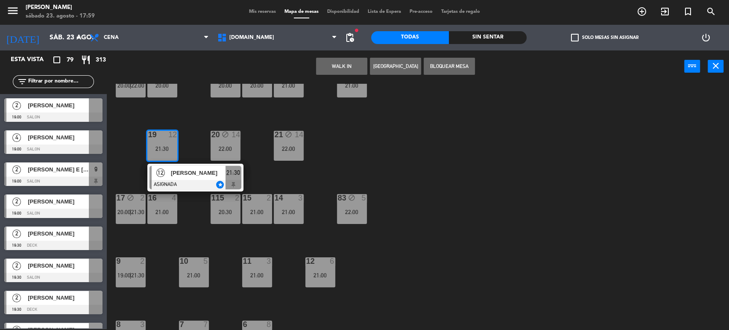
scroll to position [0, 0]
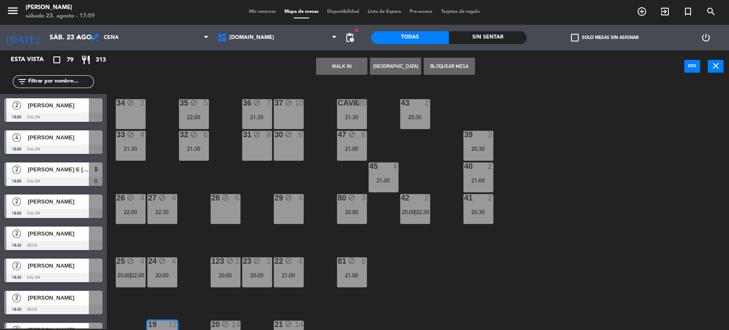
click at [299, 113] on div "37 block 10" at bounding box center [289, 114] width 30 height 30
click at [333, 68] on button "Mover" at bounding box center [341, 66] width 51 height 17
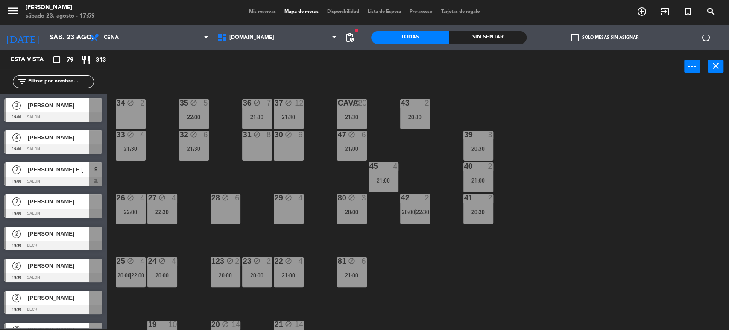
click at [310, 162] on div "34 block 2 35 block 5 22:00 36 block 7 21:30 43 2 20:30 37 block 12 21:30 CAVA …" at bounding box center [421, 207] width 615 height 246
click at [287, 147] on div "30 block 6" at bounding box center [289, 146] width 30 height 30
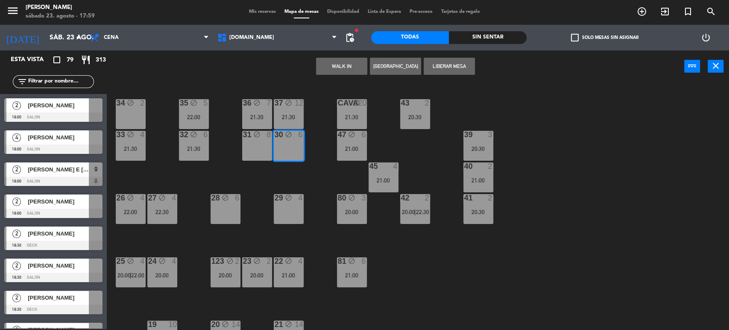
click at [298, 170] on div "34 block 2 35 block 5 22:00 36 block 7 21:30 43 2 20:30 37 block 12 21:30 CAVA …" at bounding box center [421, 207] width 615 height 246
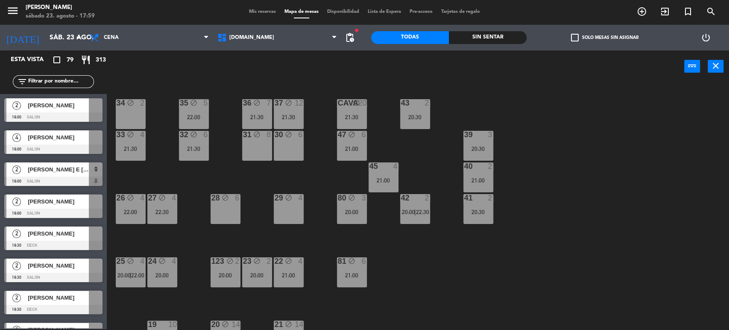
click at [504, 30] on div "Todas Sin sentar" at bounding box center [449, 38] width 156 height 26
click at [515, 36] on div "Sin sentar" at bounding box center [488, 37] width 78 height 13
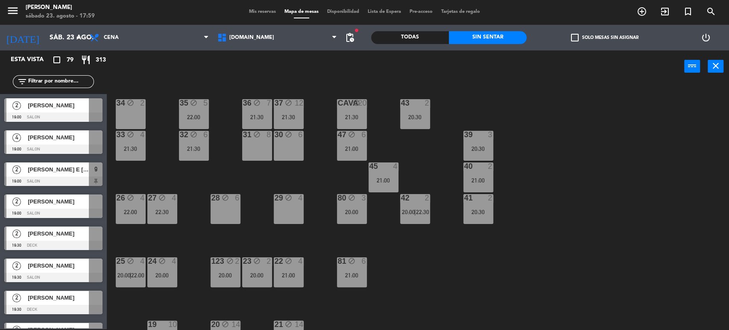
click at [591, 36] on label "check_box_outline_blank Solo mesas sin asignar" at bounding box center [604, 38] width 67 height 8
click at [604, 38] on input "check_box_outline_blank Solo mesas sin asignar" at bounding box center [604, 38] width 0 height 0
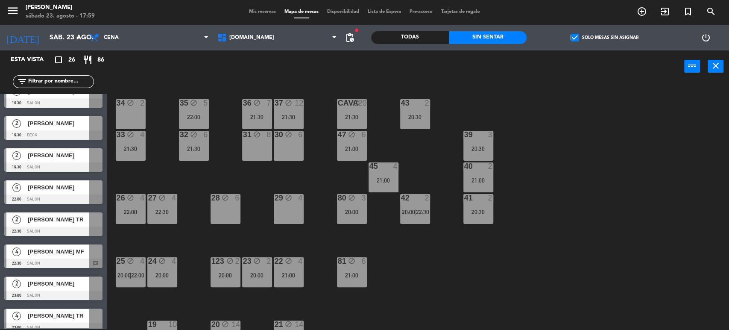
click at [67, 197] on div at bounding box center [53, 198] width 98 height 9
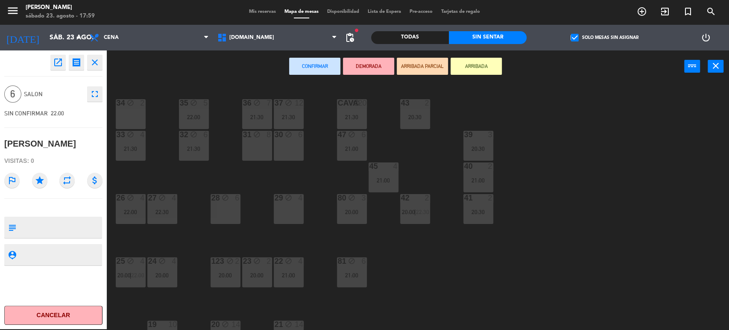
click at [44, 184] on icon "star" at bounding box center [39, 180] width 15 height 15
click at [58, 229] on textarea at bounding box center [61, 227] width 82 height 18
type textarea "pagan, posible 3"
click at [64, 273] on div "open_in_new receipt 10:00 PM sáb., 23 ago. 6 personas rodrigo perez vieyra clos…" at bounding box center [53, 189] width 107 height 278
click at [197, 171] on div "34 block 2 35 block 5 22:00 36 block 7 21:30 43 2 20:30 37 block 12 21:30 CAVA …" at bounding box center [421, 207] width 615 height 246
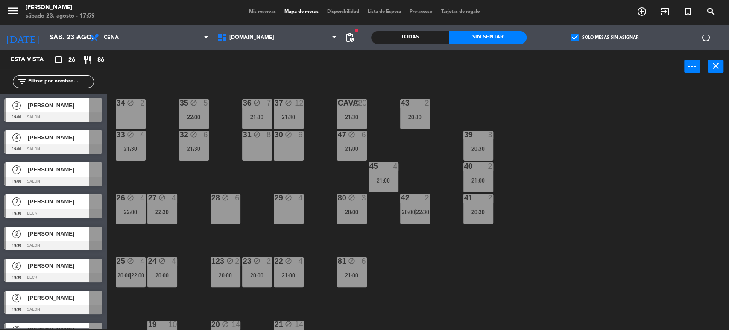
scroll to position [1, 0]
click at [196, 100] on icon "block" at bounding box center [193, 102] width 7 height 7
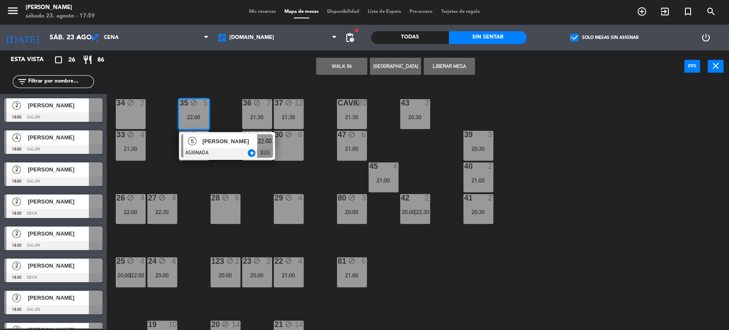
click at [224, 154] on div at bounding box center [227, 152] width 92 height 9
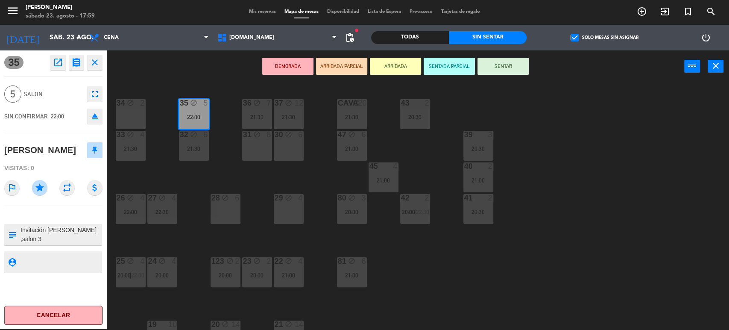
click at [295, 148] on div "30 block 6" at bounding box center [289, 146] width 30 height 30
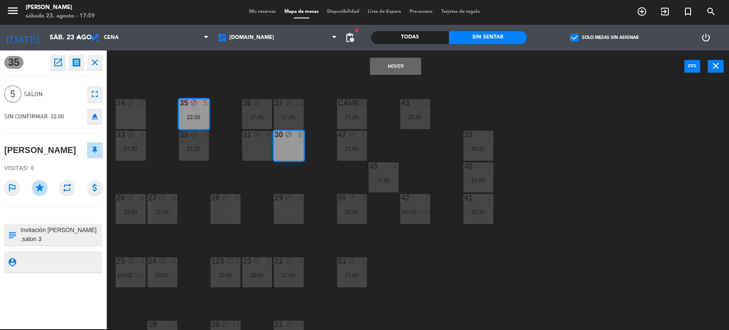
click at [399, 64] on button "Mover" at bounding box center [395, 66] width 51 height 17
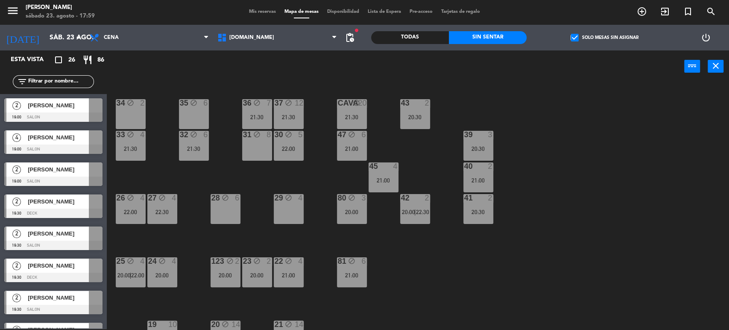
scroll to position [95, 0]
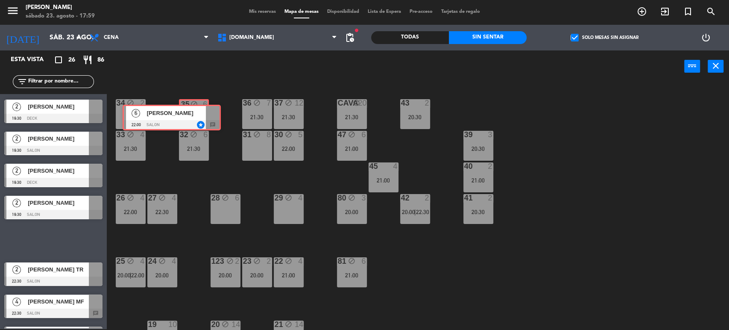
drag, startPoint x: 75, startPoint y: 241, endPoint x: 193, endPoint y: 118, distance: 170.3
click at [193, 118] on div "Esta vista crop_square 26 restaurant 86 filter_list 2 Bruno Matera 19:00 SALON …" at bounding box center [364, 190] width 729 height 280
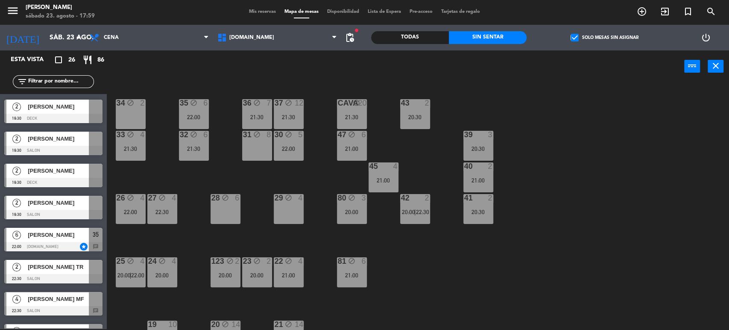
click at [170, 152] on div "34 block 2 35 block 6 22:00 36 block 7 21:30 43 2 20:30 37 block 12 21:30 CAVA …" at bounding box center [421, 207] width 615 height 246
click at [198, 155] on div "32 block 6 21:30" at bounding box center [194, 146] width 30 height 30
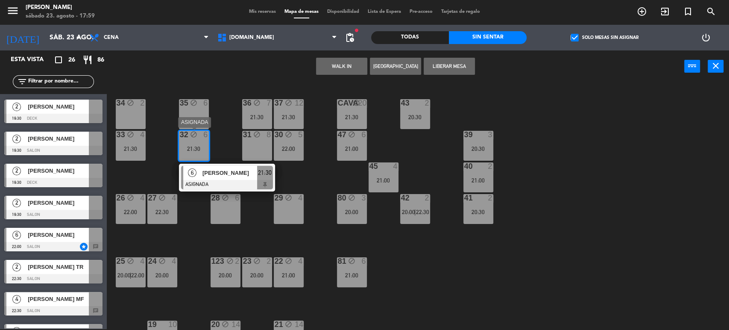
click at [219, 182] on div at bounding box center [227, 184] width 92 height 9
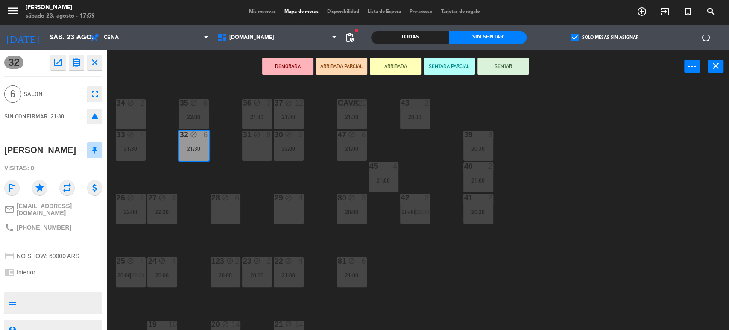
click at [96, 118] on icon "eject" at bounding box center [95, 116] width 10 height 10
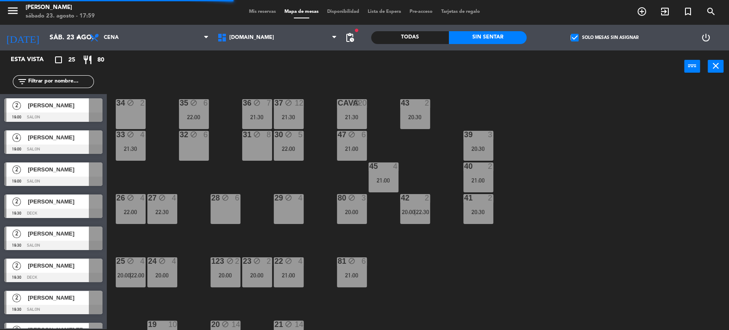
click at [256, 11] on span "Mis reservas" at bounding box center [262, 11] width 35 height 5
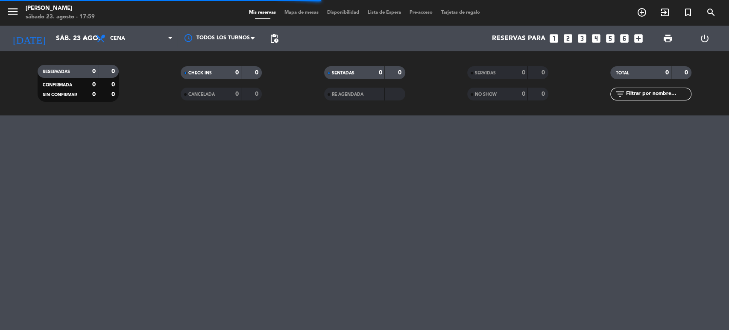
click at [659, 93] on input "text" at bounding box center [658, 93] width 66 height 9
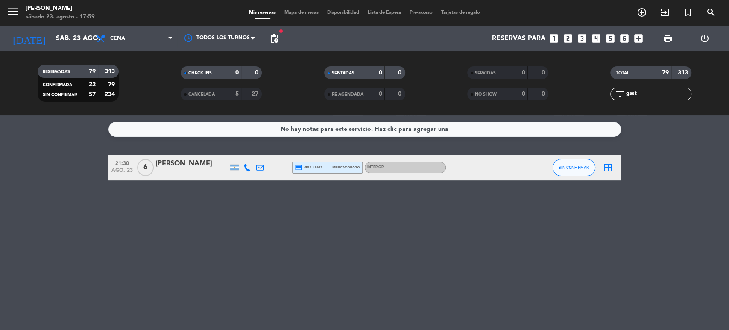
type input "gast"
click at [179, 167] on div "[PERSON_NAME]" at bounding box center [191, 163] width 73 height 11
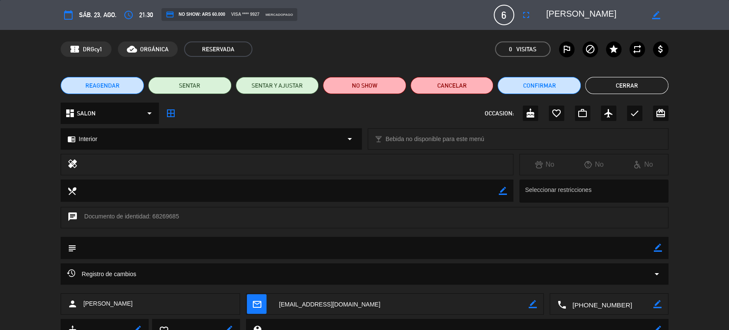
click at [146, 273] on div "Registro de cambios arrow_drop_down" at bounding box center [364, 274] width 595 height 10
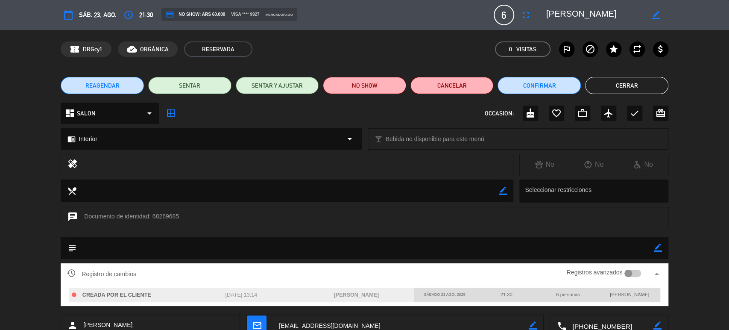
click at [632, 274] on div at bounding box center [632, 273] width 17 height 8
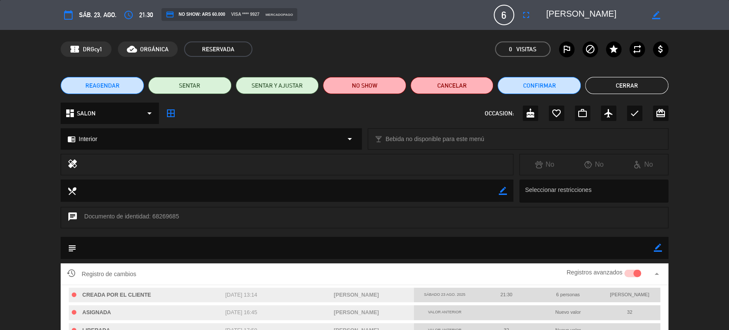
click at [643, 91] on button "Cerrar" at bounding box center [626, 85] width 83 height 17
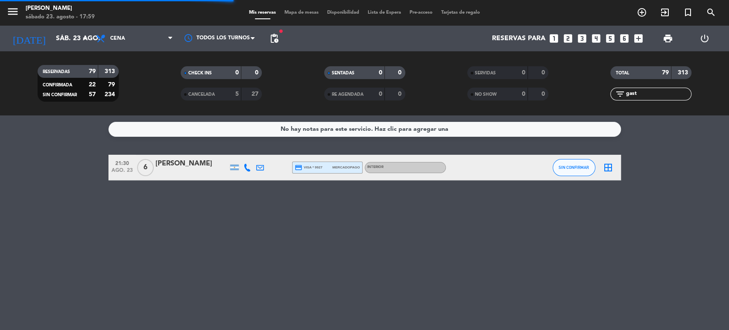
click at [577, 91] on div "RESERVADAS 79 313 CONFIRMADA 22 79 SIN CONFIRMAR 57 234 CHECK INS 0 0 CANCELADA…" at bounding box center [364, 83] width 729 height 47
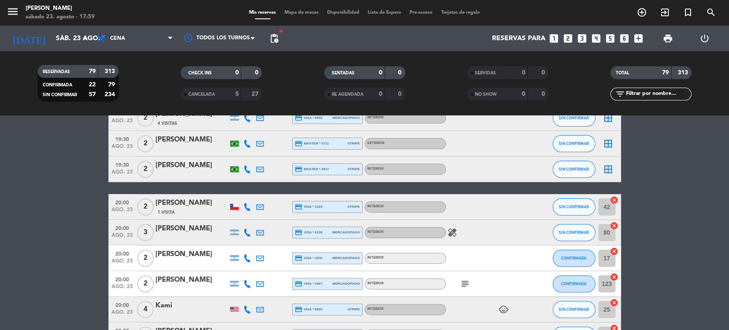
scroll to position [284, 0]
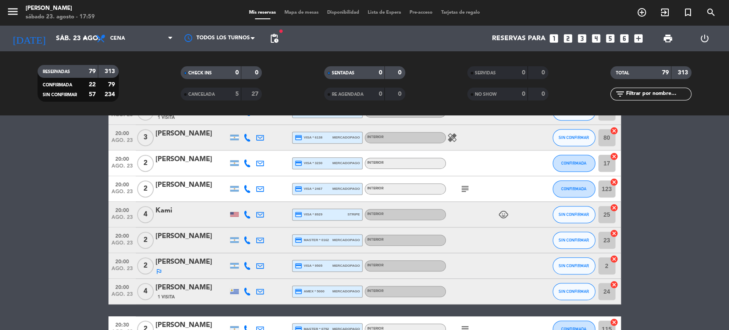
click at [298, 11] on span "Mapa de mesas" at bounding box center [301, 12] width 43 height 5
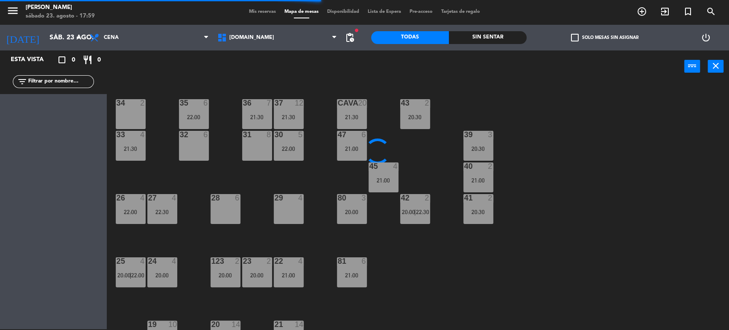
click at [516, 31] on div "Sin sentar" at bounding box center [488, 37] width 78 height 13
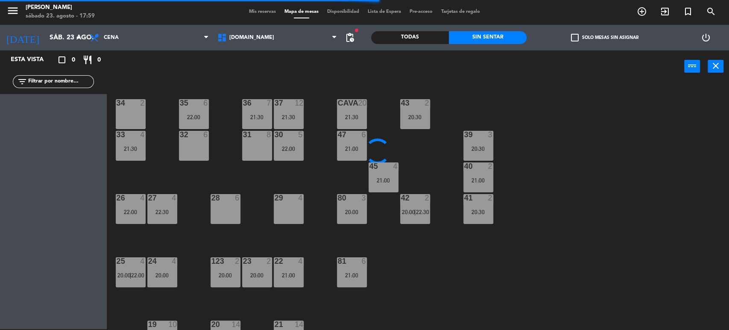
click at [574, 36] on span "check_box_outline_blank" at bounding box center [575, 38] width 8 height 8
click at [604, 38] on input "check_box_outline_blank Solo mesas sin asignar" at bounding box center [604, 38] width 0 height 0
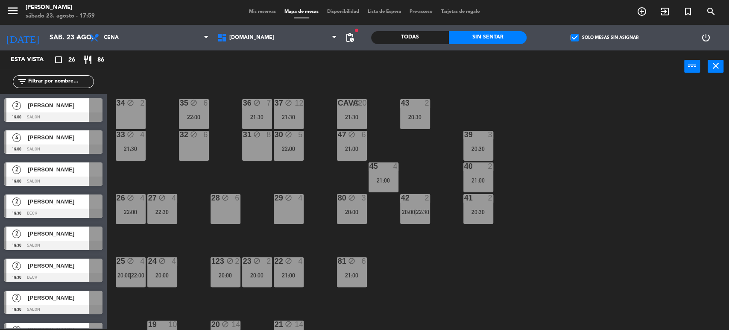
scroll to position [190, 0]
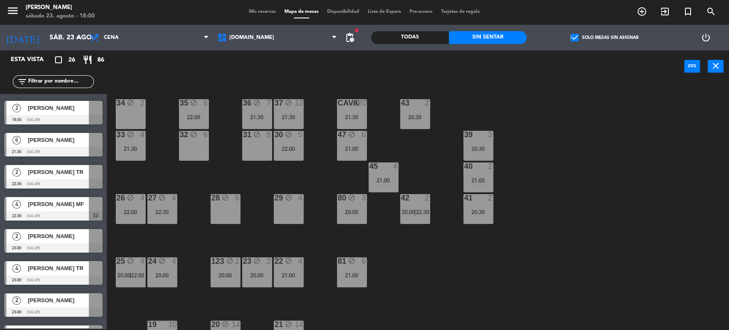
click at [135, 170] on div "34 block 2 35 block 6 22:00 36 block 7 21:30 43 2 20:30 37 block 12 21:30 CAVA …" at bounding box center [421, 207] width 615 height 246
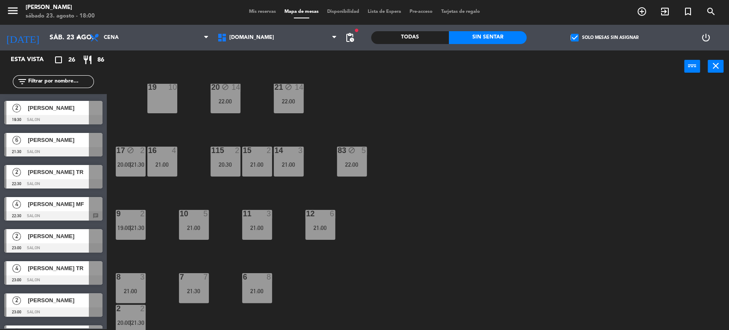
scroll to position [272, 0]
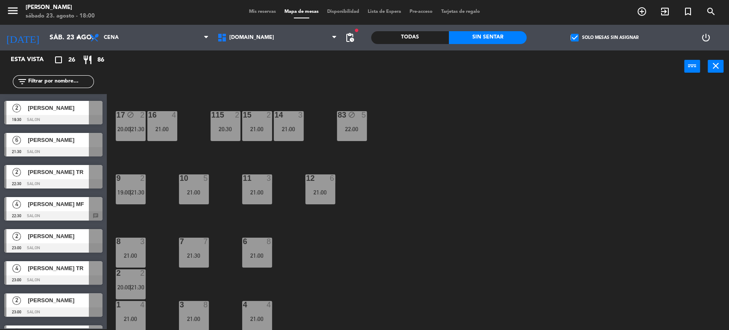
click at [440, 175] on div "34 block 2 35 block 6 22:00 36 block 7 21:30 43 2 20:30 37 block 12 21:30 CAVA …" at bounding box center [421, 207] width 615 height 246
click at [355, 263] on div "34 block 2 35 block 6 22:00 36 block 7 21:30 43 2 20:30 37 block 12 21:30 CAVA …" at bounding box center [421, 207] width 615 height 246
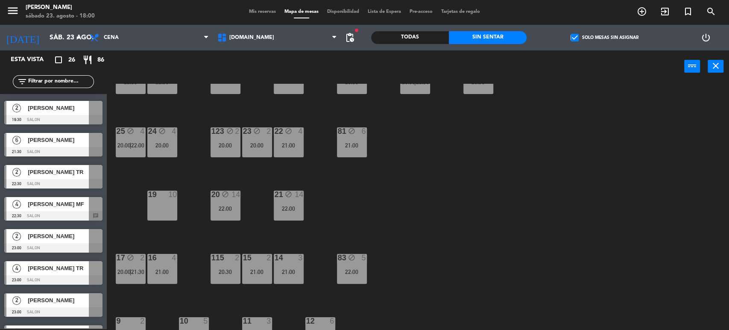
scroll to position [82, 0]
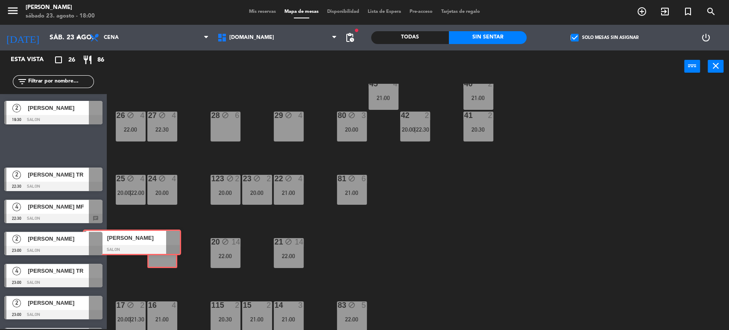
drag, startPoint x: 72, startPoint y: 145, endPoint x: 150, endPoint y: 242, distance: 124.8
click at [150, 242] on div "Esta vista crop_square 26 restaurant 86 filter_list 2 Bruno Matera 19:00 SALON …" at bounding box center [364, 190] width 729 height 280
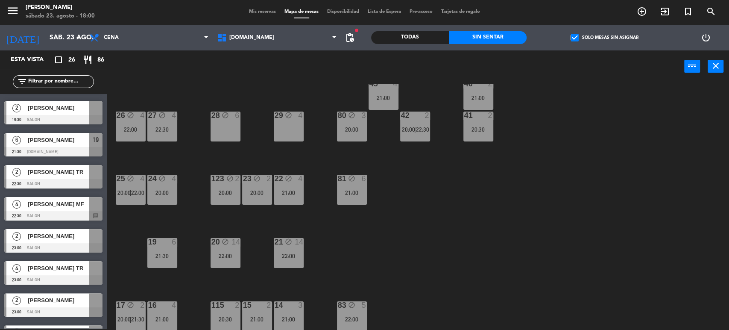
click at [156, 248] on div "19 6 21:30" at bounding box center [162, 253] width 30 height 30
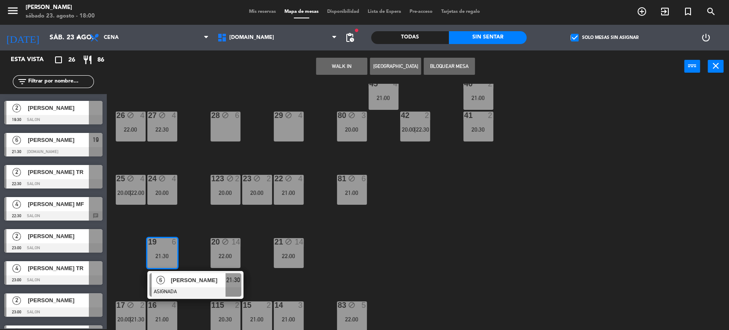
click at [452, 66] on button "Bloquear Mesa" at bounding box center [449, 66] width 51 height 17
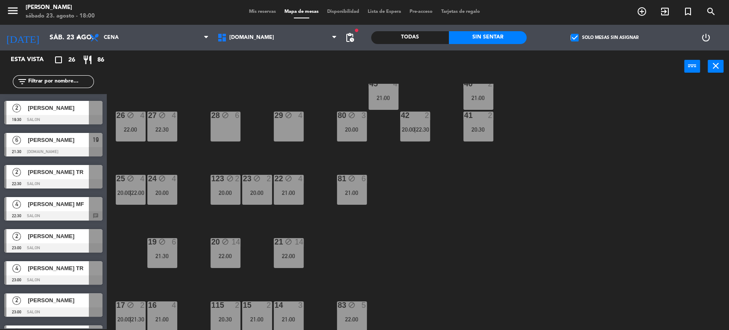
scroll to position [0, 0]
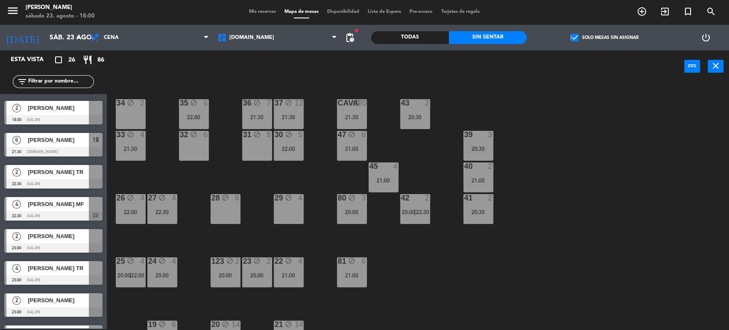
click at [384, 180] on div "21:00" at bounding box center [384, 180] width 30 height 6
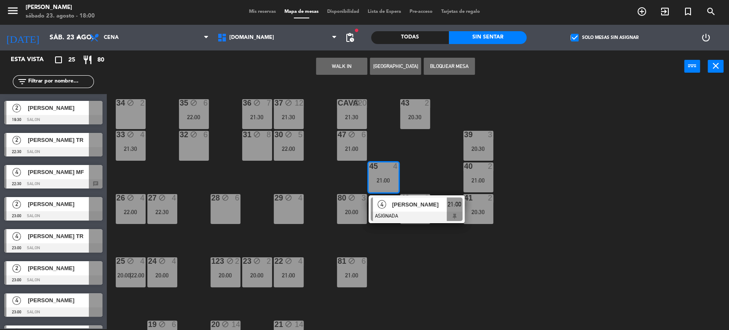
click at [457, 65] on button "Bloquear Mesa" at bounding box center [449, 66] width 51 height 17
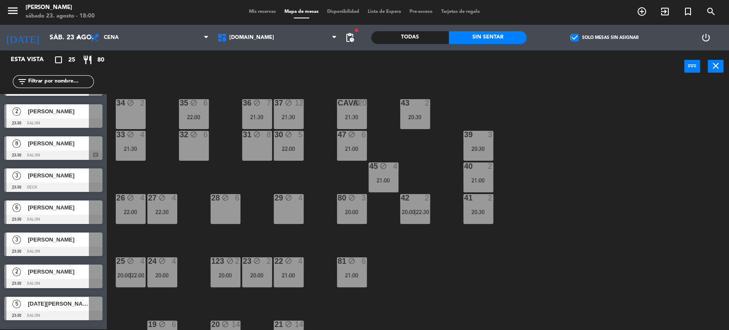
scroll to position [566, 0]
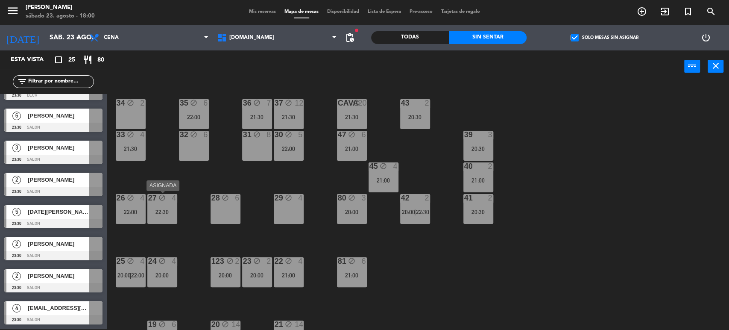
click at [165, 223] on div "27 block 4 22:30" at bounding box center [162, 209] width 30 height 30
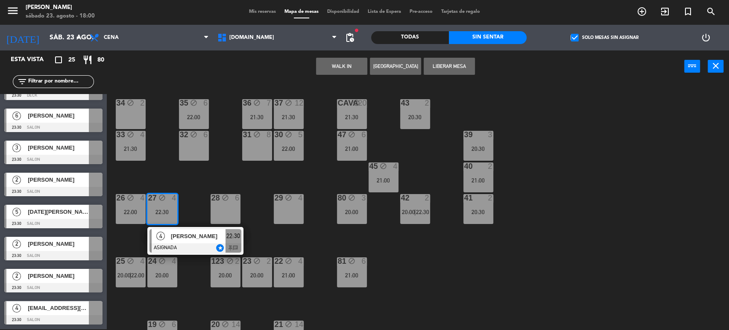
click at [203, 175] on div "34 block 2 35 block 6 22:00 36 block 7 21:30 43 2 20:30 37 block 12 21:30 CAVA …" at bounding box center [421, 207] width 615 height 246
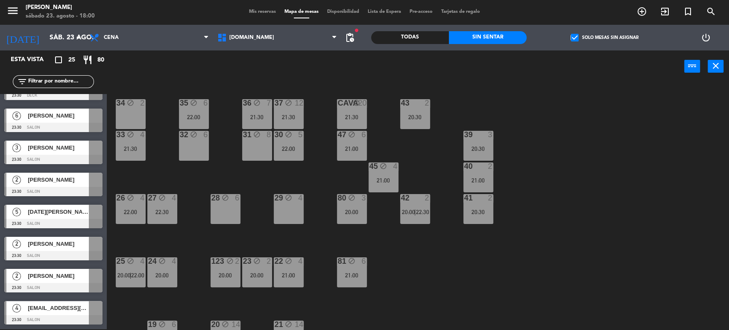
click at [125, 209] on div "22:00" at bounding box center [131, 212] width 30 height 6
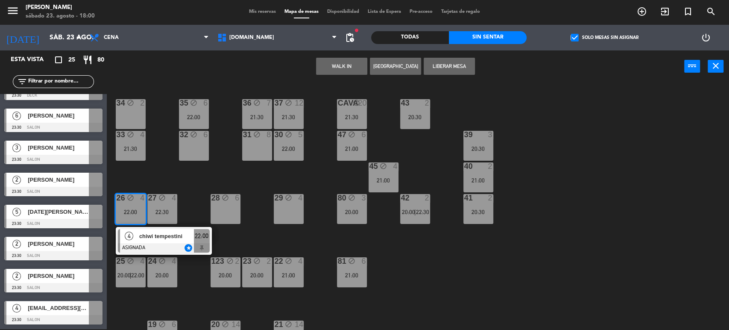
click at [139, 187] on div "34 block 2 35 block 6 22:00 36 block 7 21:30 43 2 20:30 37 block 12 21:30 CAVA …" at bounding box center [421, 207] width 615 height 246
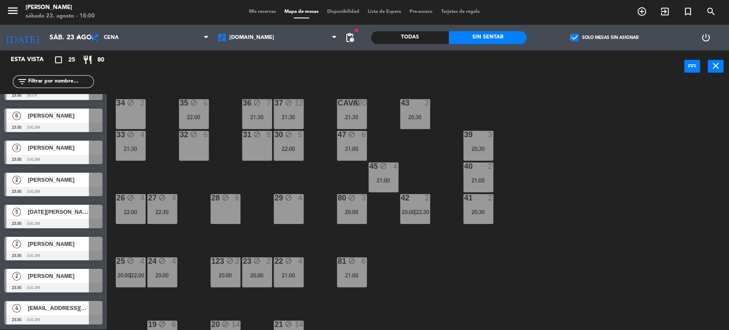
click at [167, 162] on div "34 block 2 35 block 6 22:00 36 block 7 21:30 43 2 20:30 37 block 12 21:30 CAVA …" at bounding box center [421, 207] width 615 height 246
click at [138, 146] on div "21:30" at bounding box center [131, 149] width 30 height 6
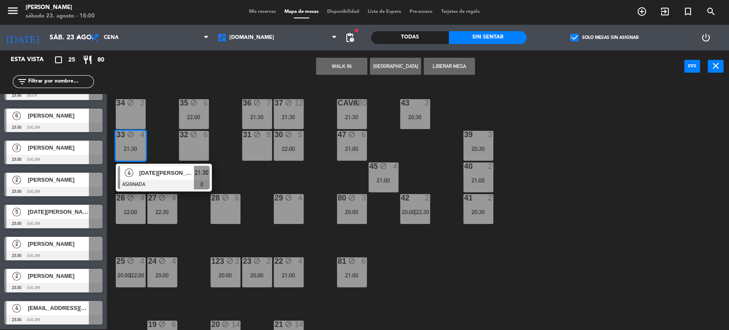
click at [157, 140] on div "34 block 2 35 block 6 22:00 36 block 7 21:30 43 2 20:30 37 block 12 21:30 CAVA …" at bounding box center [421, 207] width 615 height 246
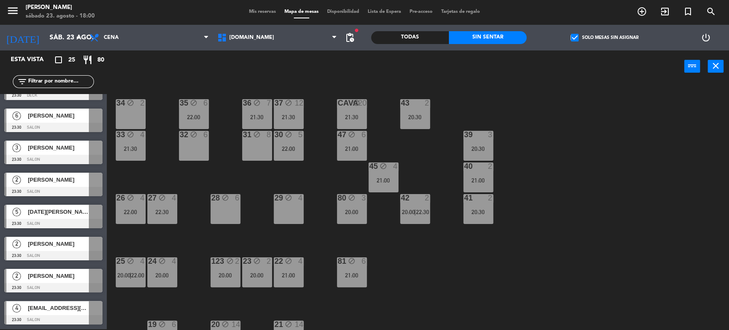
click at [184, 114] on div "22:00" at bounding box center [194, 117] width 30 height 6
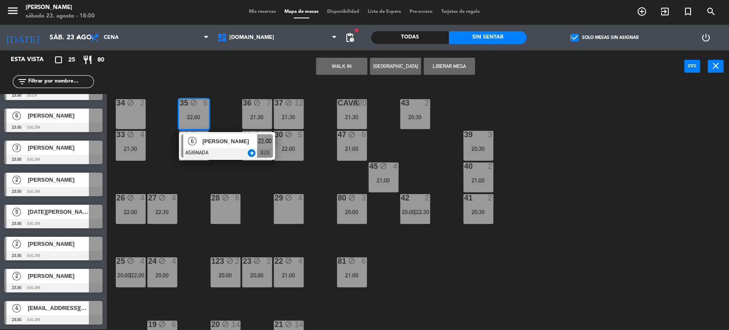
click at [242, 171] on div "34 block 2 35 block 6 22:00 6 rodrigo perez vieyra ASIGNADA star 22:00 chat 36 …" at bounding box center [421, 207] width 615 height 246
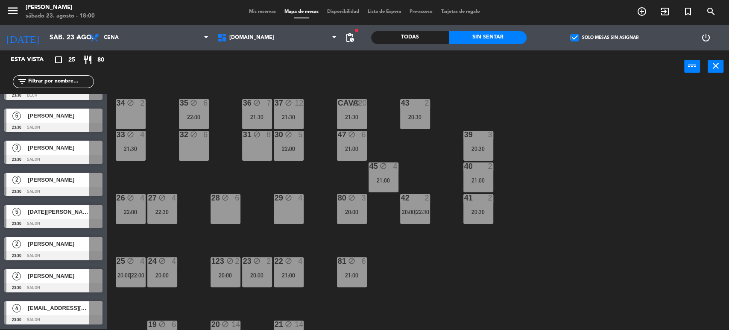
click at [290, 147] on div "22:00" at bounding box center [289, 149] width 30 height 6
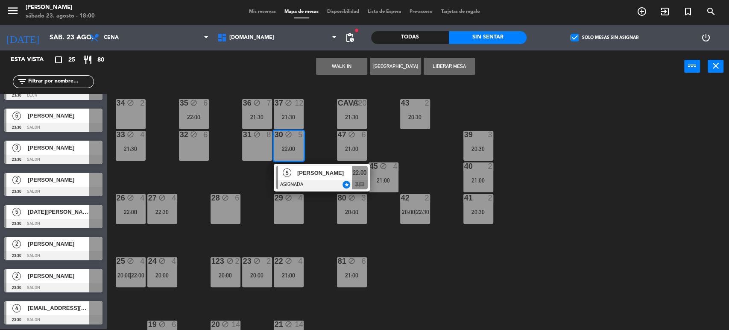
click at [256, 181] on div "34 block 2 35 block 6 22:00 36 block 7 21:30 43 2 20:30 37 block 12 21:30 CAVA …" at bounding box center [421, 207] width 615 height 246
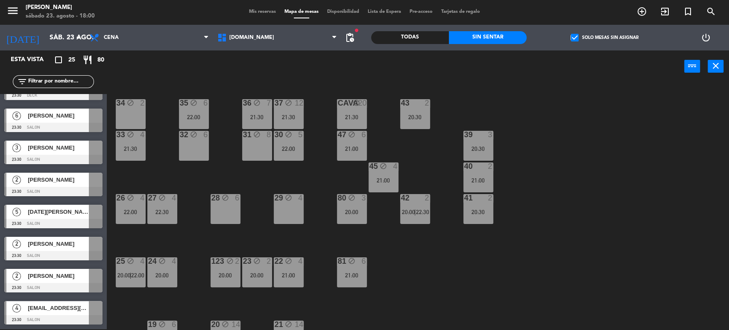
click at [258, 114] on div "21:30" at bounding box center [257, 117] width 30 height 6
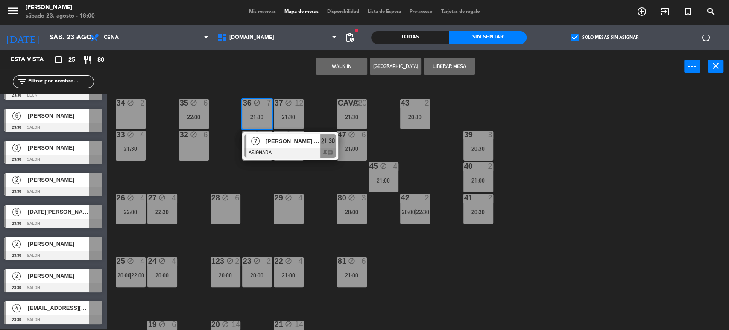
click at [286, 170] on div "34 block 2 35 block 6 22:00 36 block 7 21:30 7 Benja Poncel TR ASIGNADA 21:30 c…" at bounding box center [421, 207] width 615 height 246
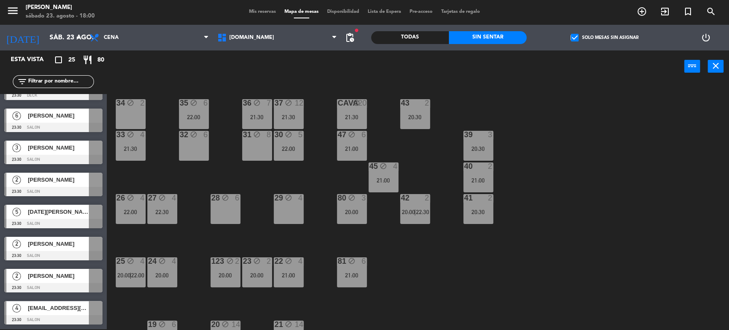
click at [347, 217] on div "80 block 3 20:00" at bounding box center [352, 209] width 30 height 30
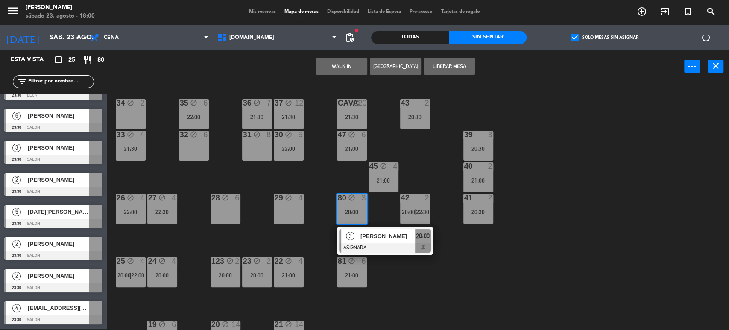
click at [494, 275] on div "34 block 2 35 block 6 22:00 36 block 7 21:30 43 2 20:30 37 block 12 21:30 CAVA …" at bounding box center [421, 207] width 615 height 246
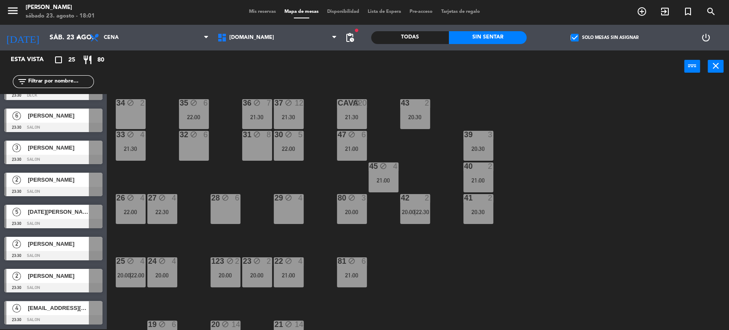
click at [691, 290] on div "34 block 2 35 block 6 22:00 36 block 7 21:30 43 2 20:30 37 block 12 21:30 CAVA …" at bounding box center [421, 207] width 615 height 246
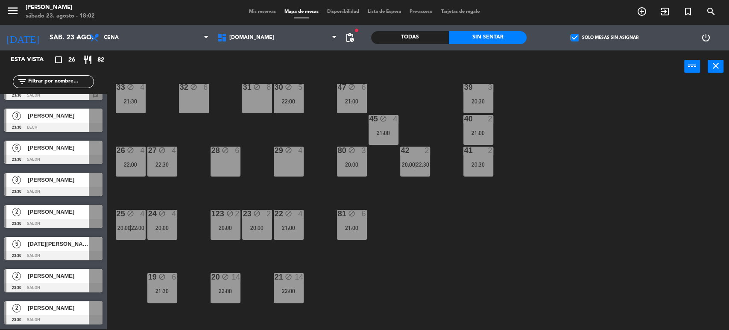
click at [539, 240] on div "34 block 2 35 block 6 22:00 36 block 7 21:30 43 2 20:30 37 block 12 21:30 CAVA …" at bounding box center [421, 207] width 615 height 246
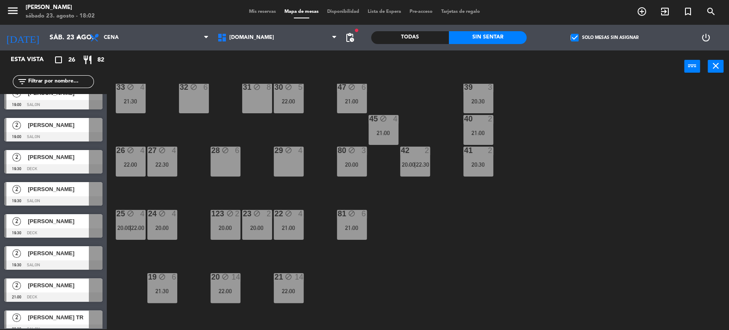
scroll to position [0, 0]
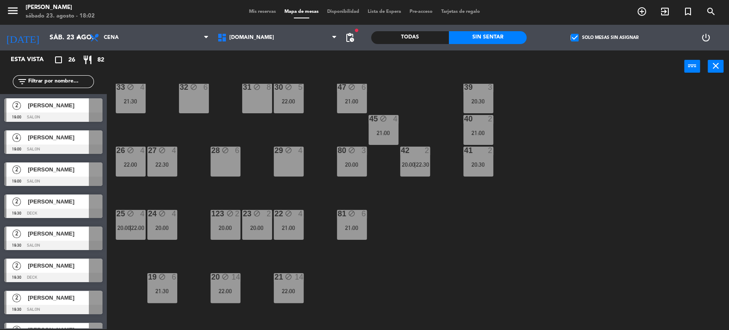
drag, startPoint x: 94, startPoint y: 221, endPoint x: 413, endPoint y: 231, distance: 318.7
click at [456, 228] on div "34 block 2 35 block 6 22:00 36 block 7 21:30 43 2 20:30 37 block 12 21:30 CAVA …" at bounding box center [421, 207] width 615 height 246
click at [539, 300] on div "34 block 2 35 block 6 22:00 36 block 7 21:30 43 2 20:30 37 block 12 21:30 CAVA …" at bounding box center [421, 207] width 615 height 246
click at [509, 233] on div "34 block 2 35 block 6 22:00 36 block 7 21:30 43 2 20:30 37 block 12 21:30 CAVA …" at bounding box center [421, 207] width 615 height 246
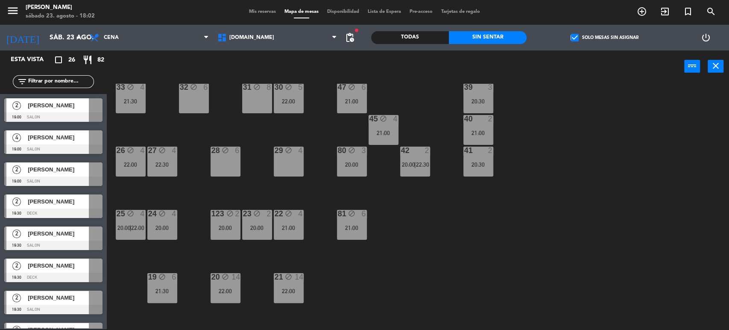
click at [546, 193] on div "34 block 2 35 block 6 22:00 36 block 7 21:30 43 2 20:30 37 block 12 21:30 CAVA …" at bounding box center [421, 207] width 615 height 246
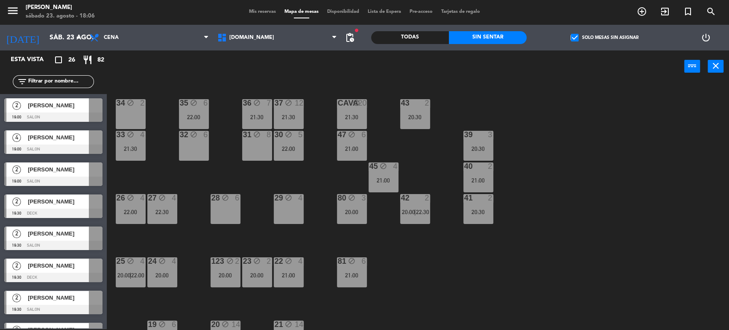
click at [137, 26] on div "Almuerzo Cena Cena Almuerzo Cena" at bounding box center [149, 38] width 128 height 26
drag, startPoint x: 150, startPoint y: 38, endPoint x: 149, endPoint y: 52, distance: 13.8
click at [150, 39] on span "Cena" at bounding box center [149, 37] width 128 height 19
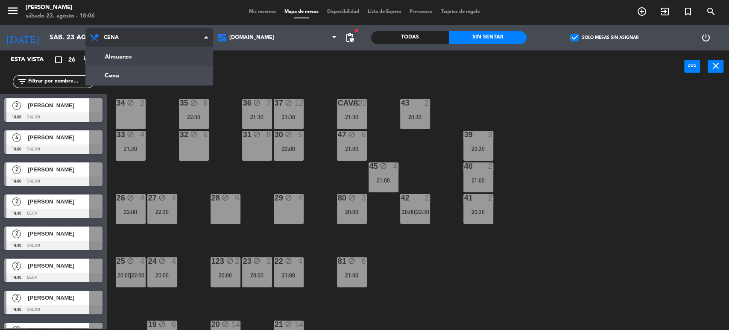
click at [149, 55] on ng-component "menu Gardiner sábado 23. agosto - 18:06 Mis reservas Mapa de mesas Disponibilid…" at bounding box center [364, 164] width 729 height 331
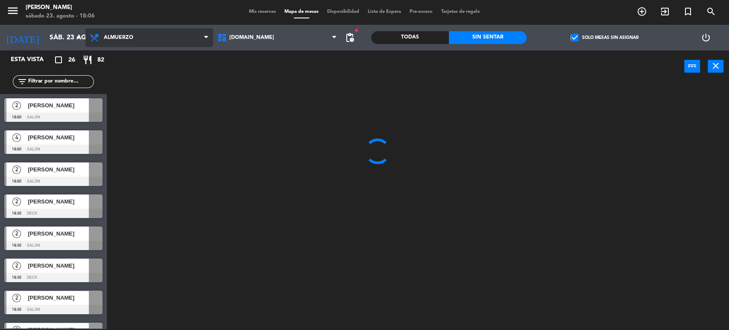
click at [116, 35] on span "Almuerzo" at bounding box center [118, 38] width 29 height 6
click at [632, 139] on div at bounding box center [421, 207] width 615 height 246
